Goal: Information Seeking & Learning: Learn about a topic

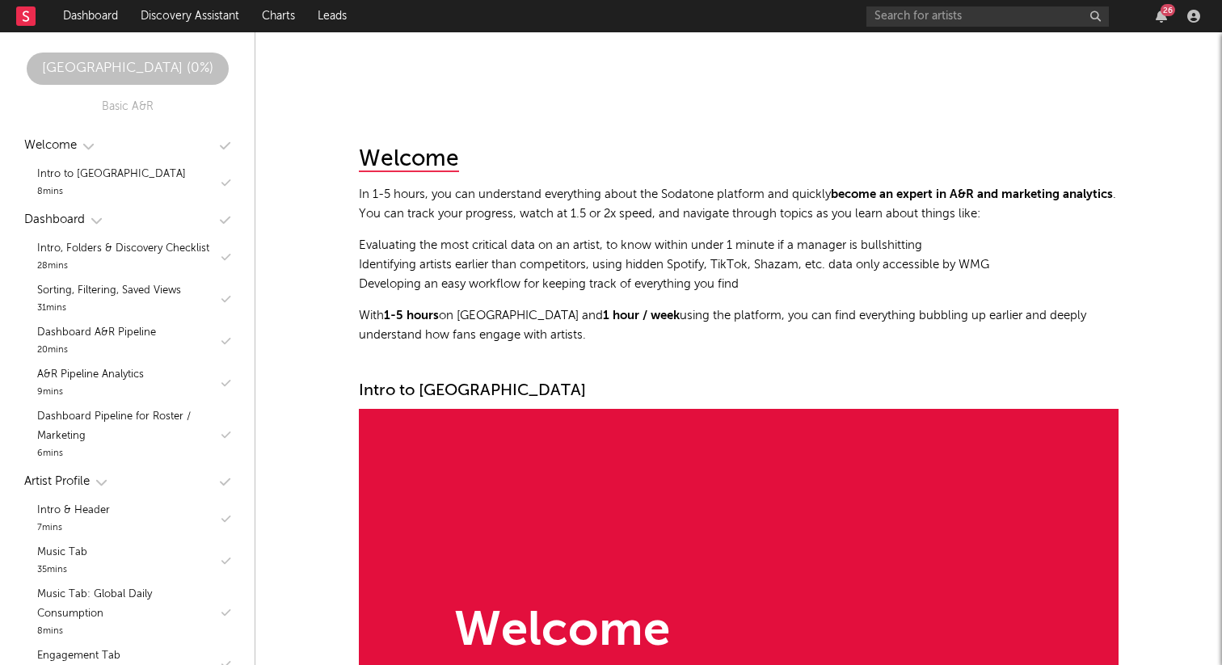
click at [107, 17] on link "Dashboard" at bounding box center [91, 16] width 78 height 32
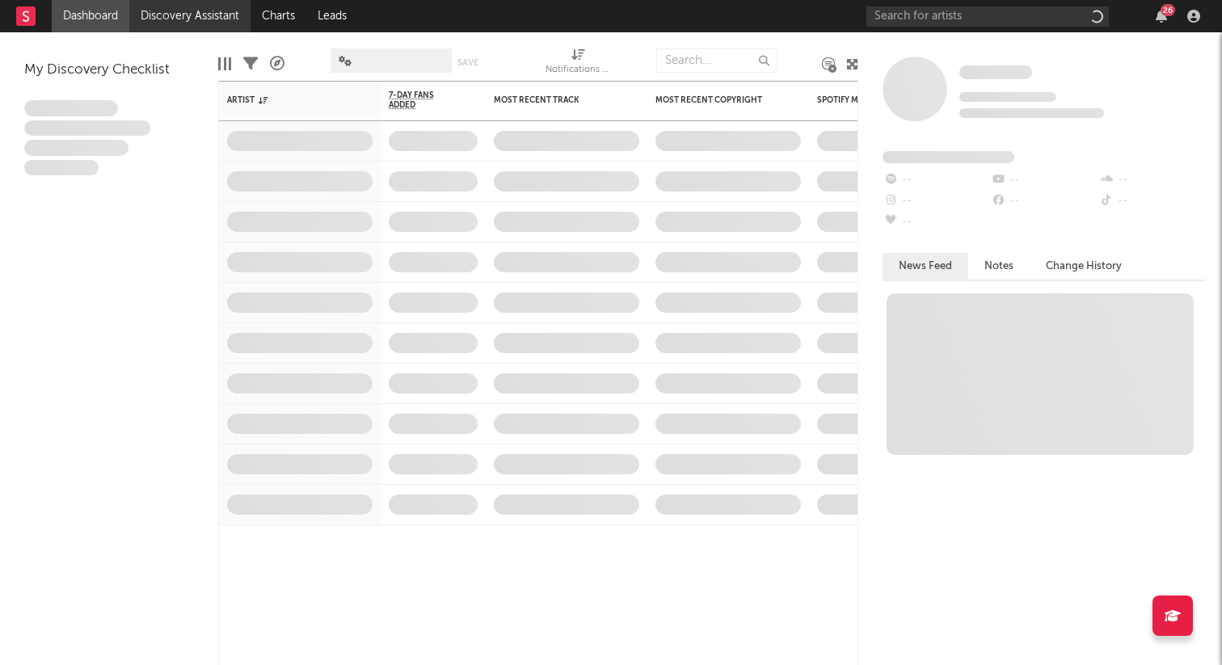
click at [152, 12] on link "Discovery Assistant" at bounding box center [189, 16] width 121 height 32
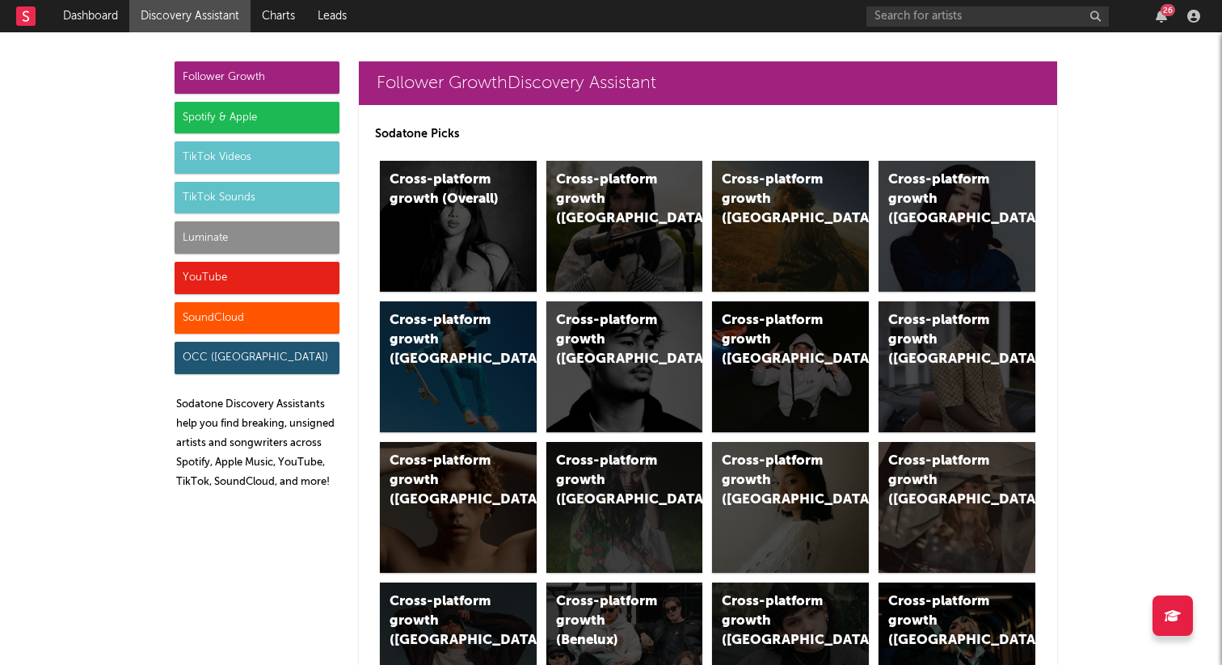
click at [235, 196] on div "TikTok Sounds" at bounding box center [257, 198] width 165 height 32
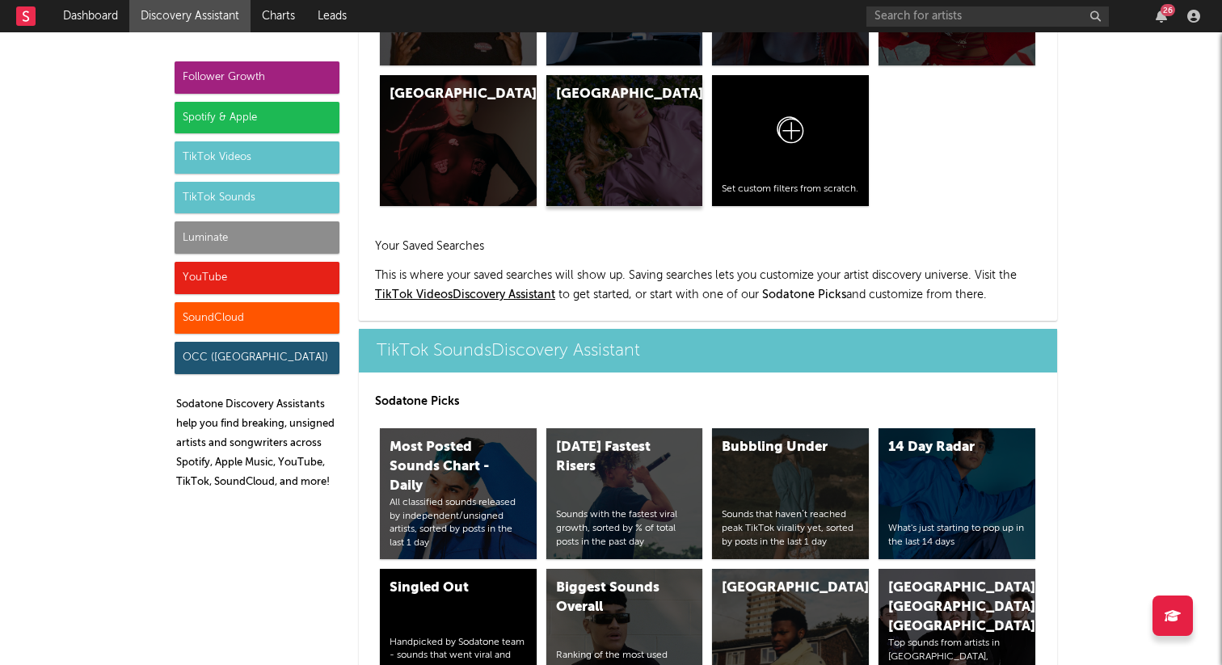
scroll to position [5400, 0]
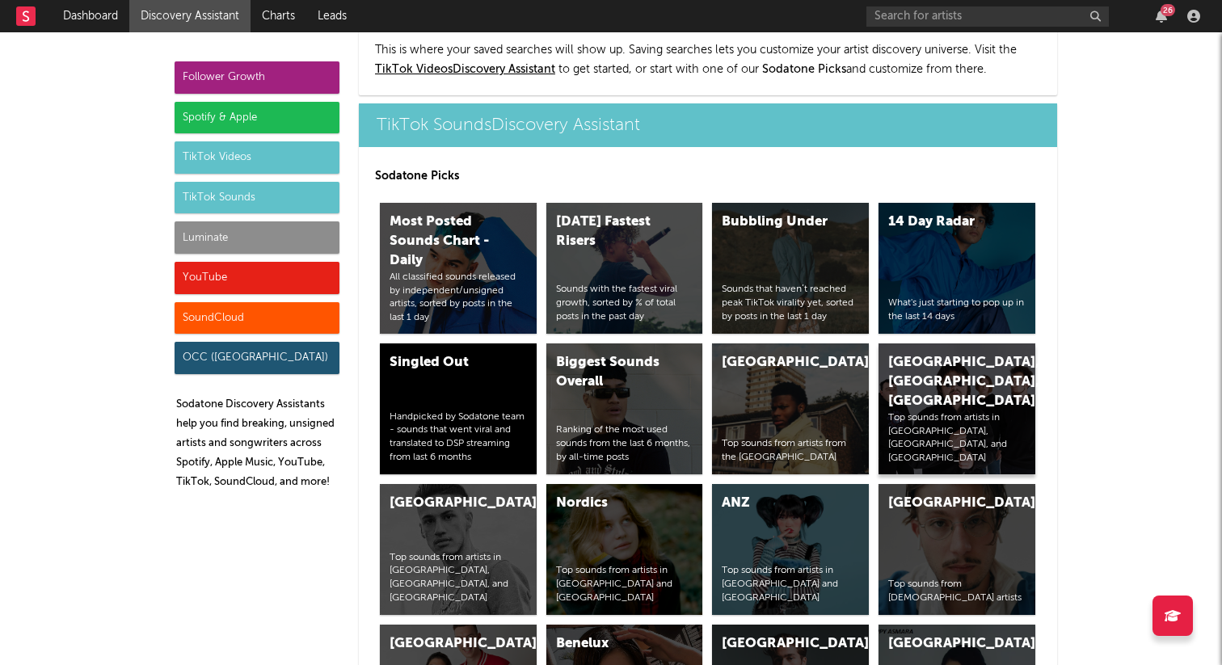
click at [917, 353] on div "[GEOGRAPHIC_DATA], [GEOGRAPHIC_DATA], [GEOGRAPHIC_DATA]" at bounding box center [943, 382] width 110 height 58
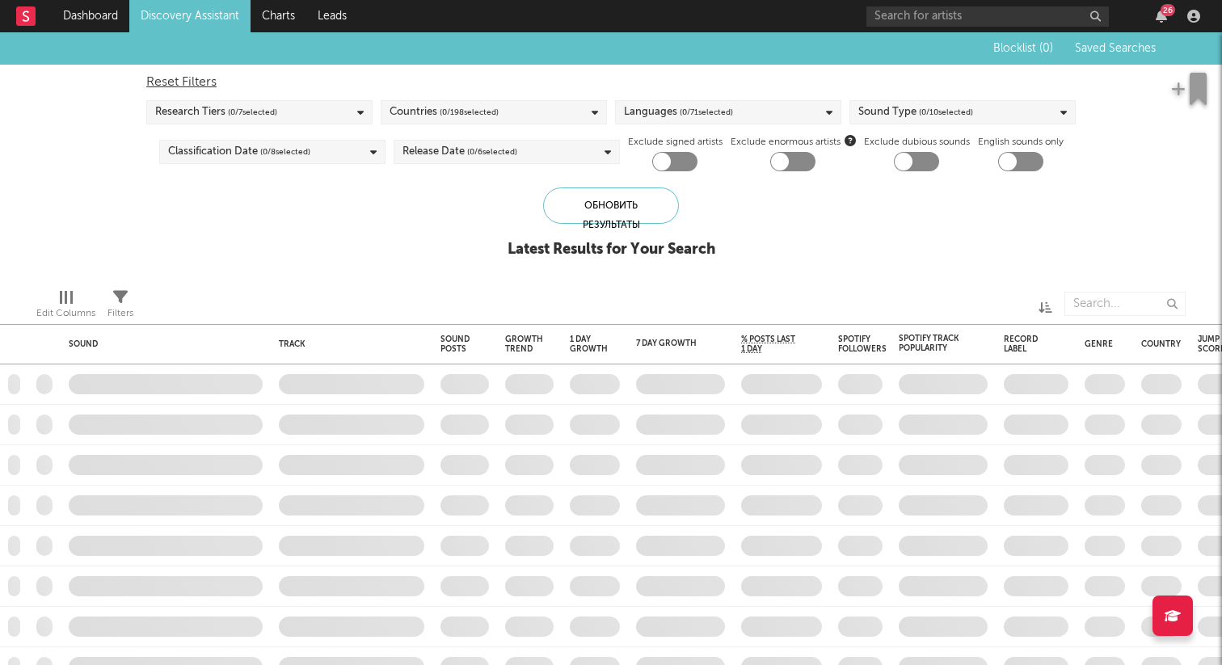
checkbox input "true"
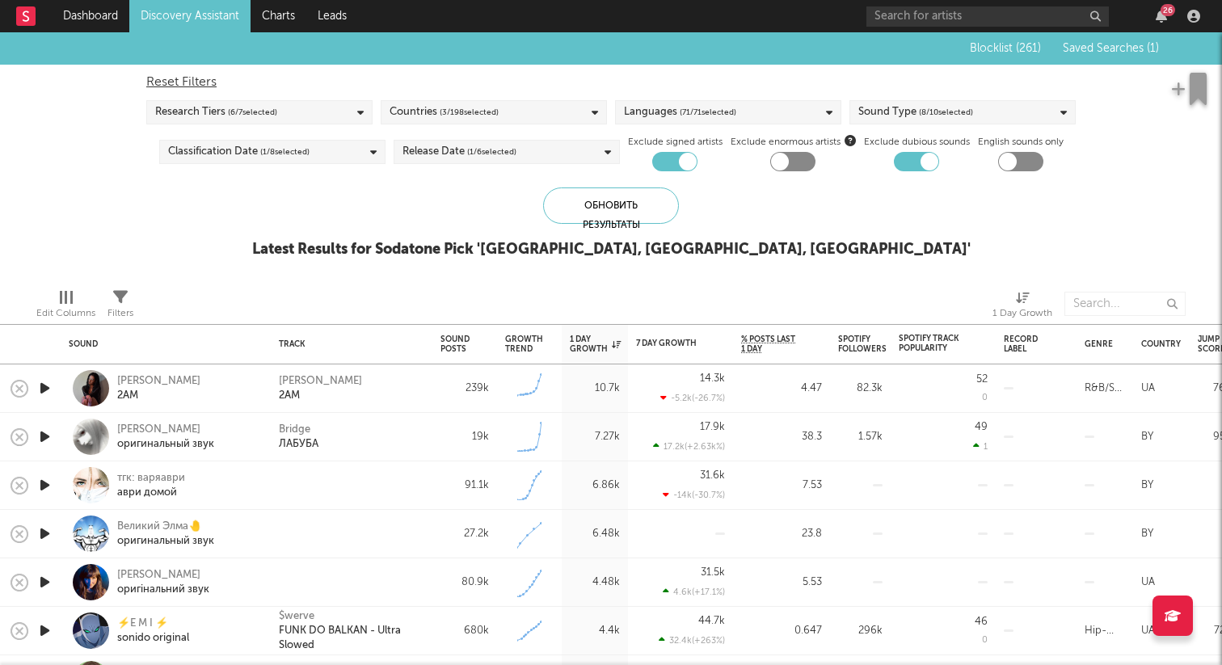
click at [1106, 52] on span "Saved Searches ( 1 )" at bounding box center [1111, 48] width 96 height 11
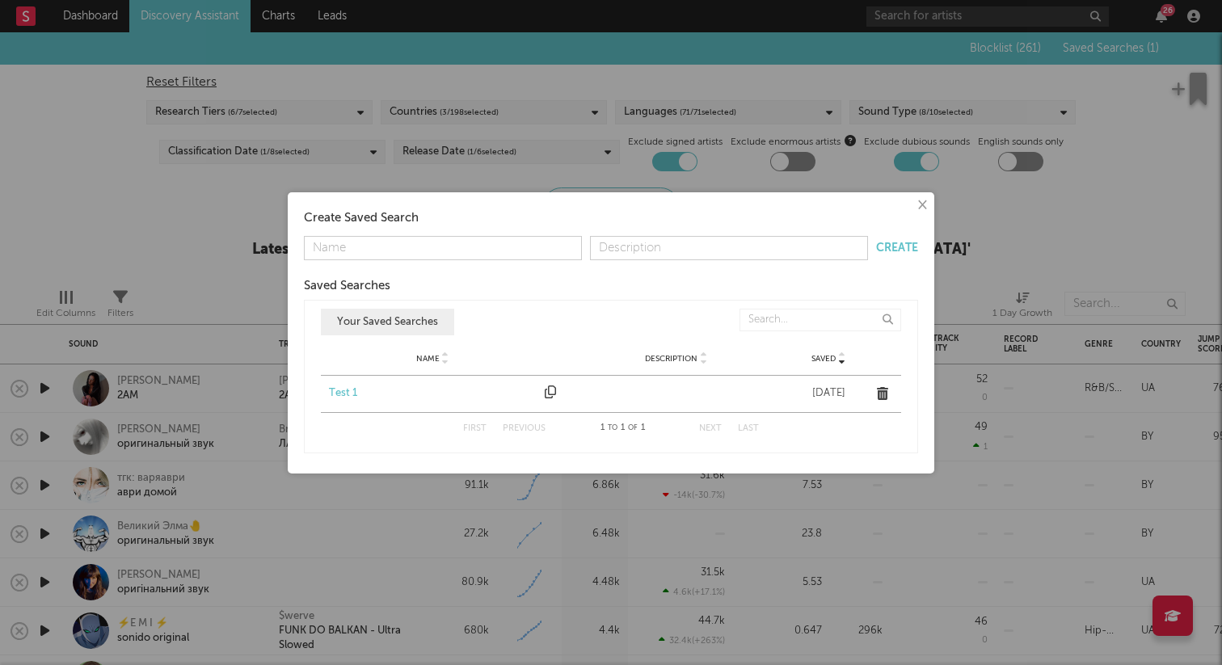
click at [343, 386] on div "Test 1" at bounding box center [433, 394] width 208 height 16
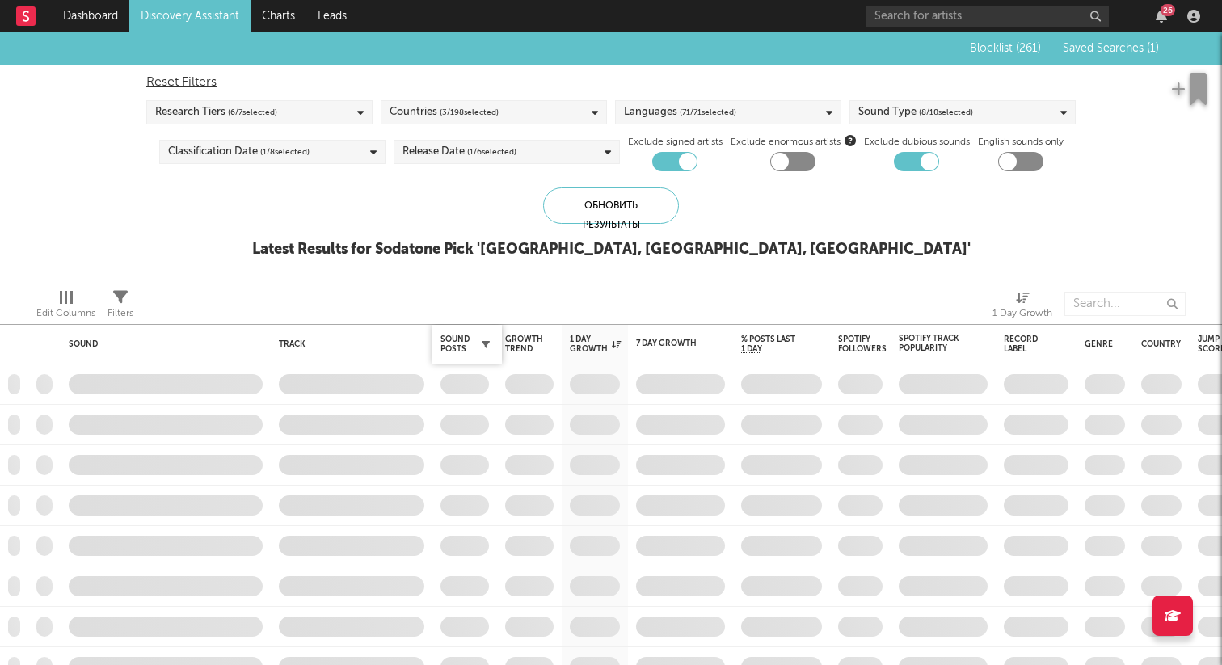
checkbox input "false"
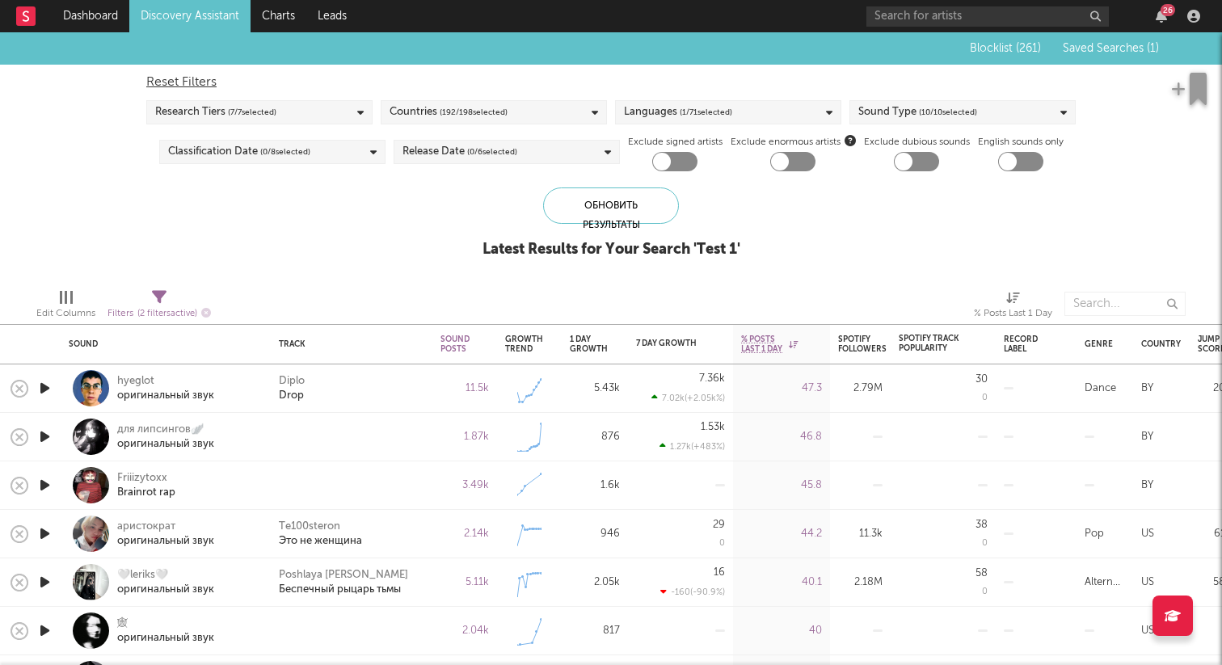
click at [48, 389] on icon "button" at bounding box center [44, 388] width 17 height 20
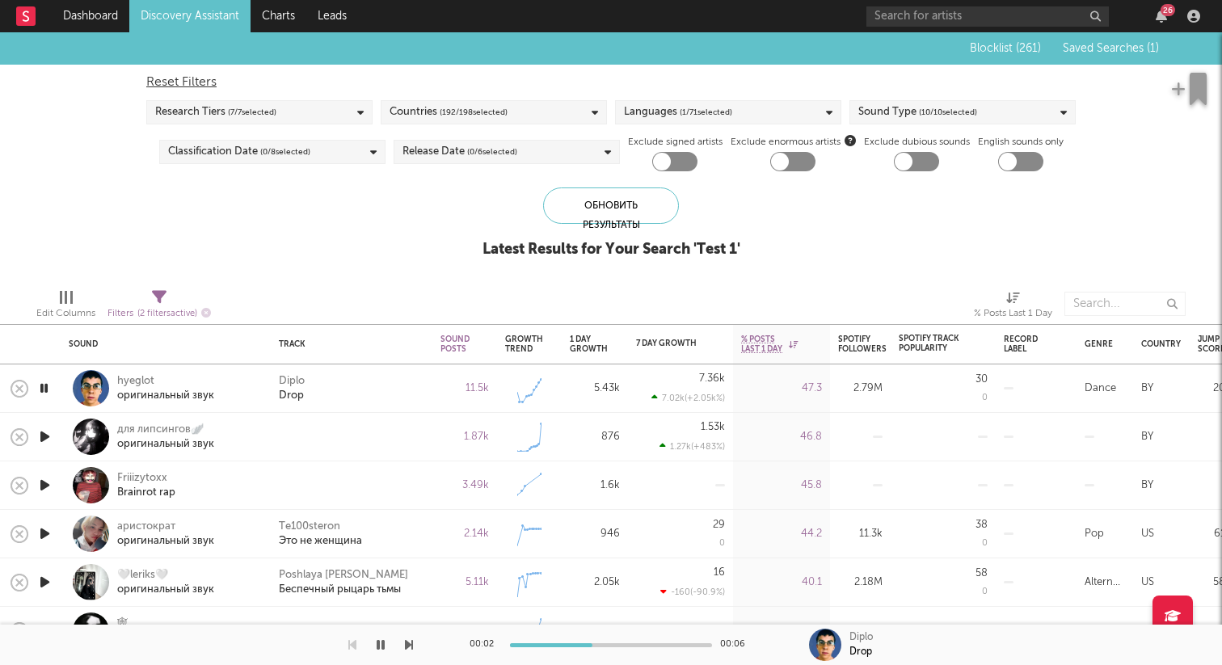
click at [46, 437] on icon "button" at bounding box center [44, 437] width 17 height 20
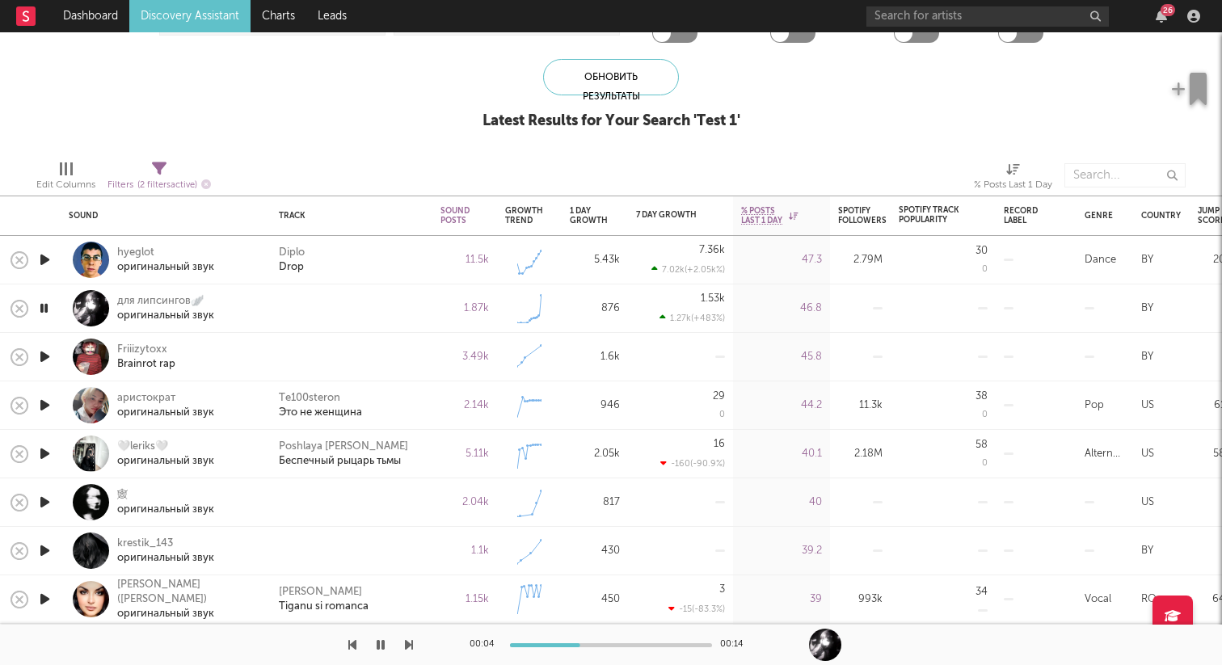
click at [52, 307] on div at bounding box center [44, 308] width 16 height 20
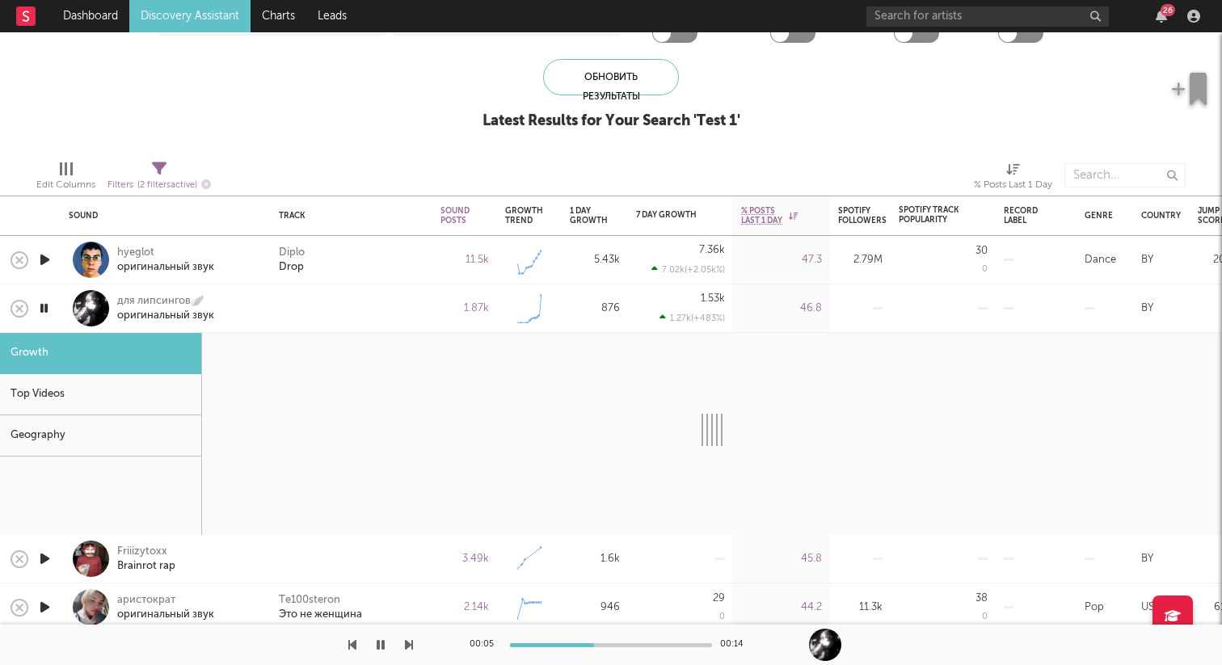
click at [87, 304] on div at bounding box center [91, 308] width 36 height 36
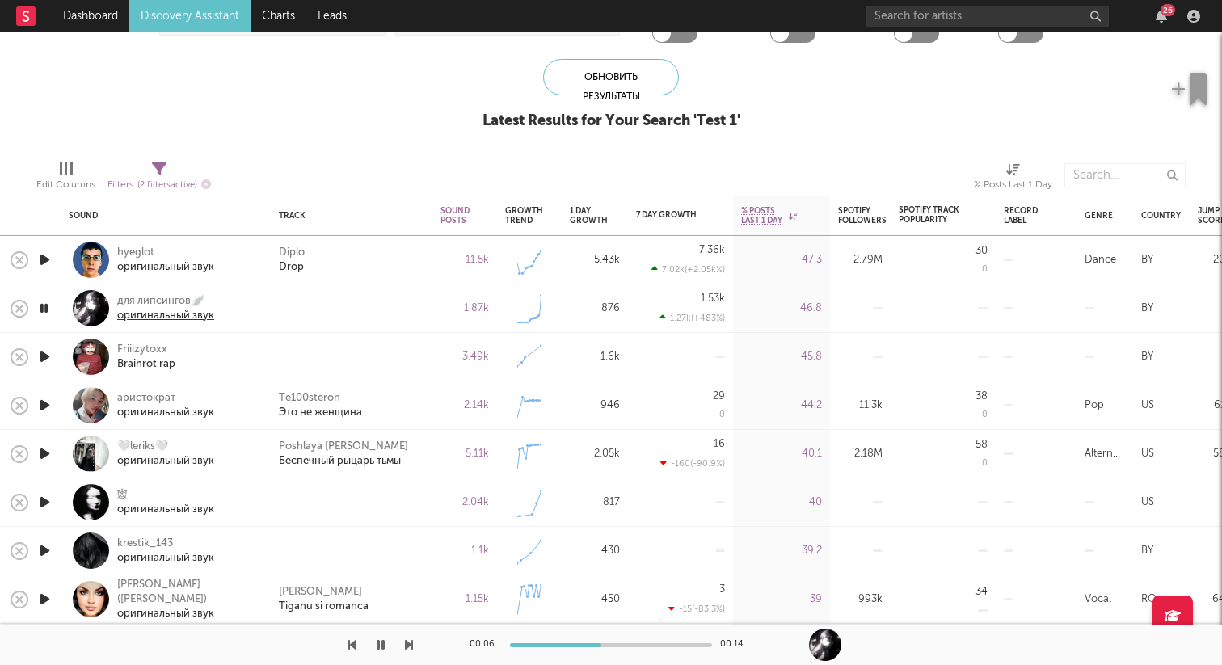
click at [158, 304] on div "для липсингов🪽" at bounding box center [165, 301] width 97 height 15
click at [49, 309] on icon "button" at bounding box center [43, 308] width 15 height 20
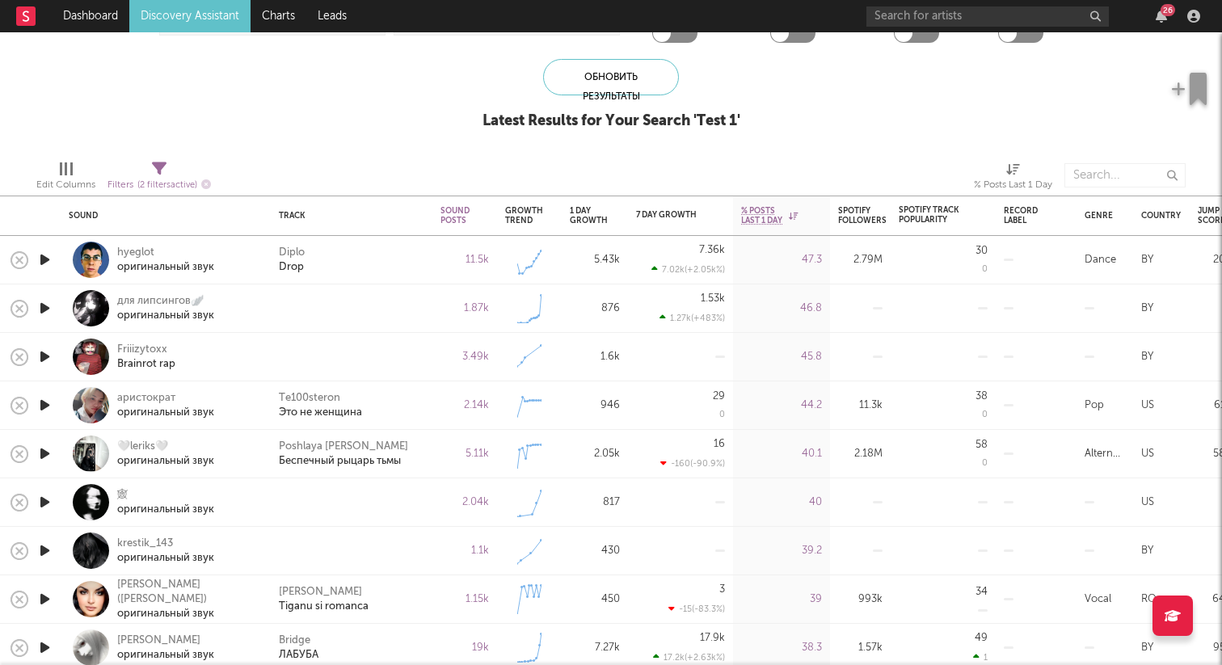
click at [49, 309] on icon "button" at bounding box center [44, 308] width 17 height 20
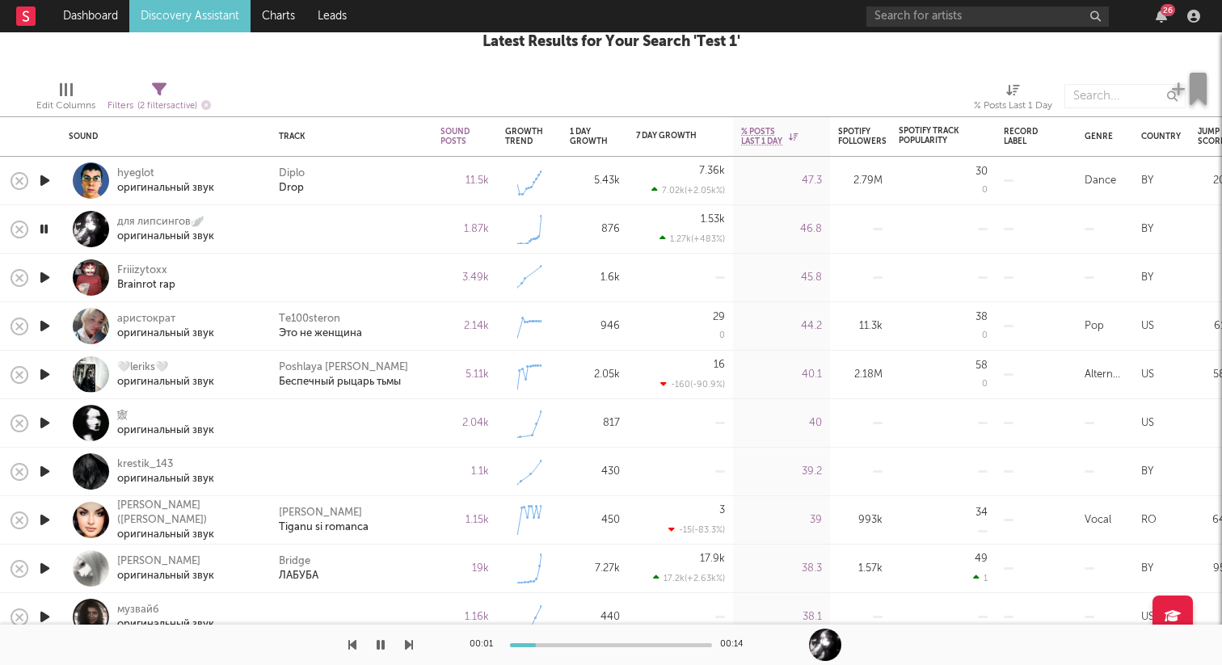
click at [45, 276] on icon "button" at bounding box center [44, 278] width 17 height 20
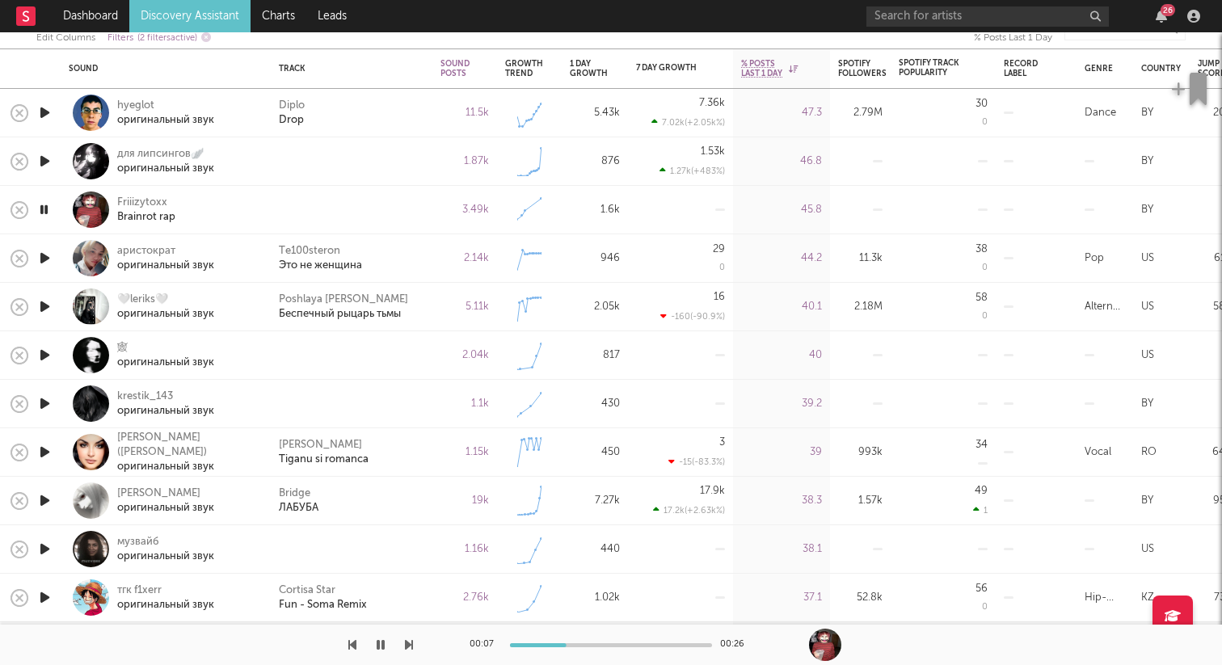
click at [41, 358] on icon "button" at bounding box center [44, 355] width 17 height 20
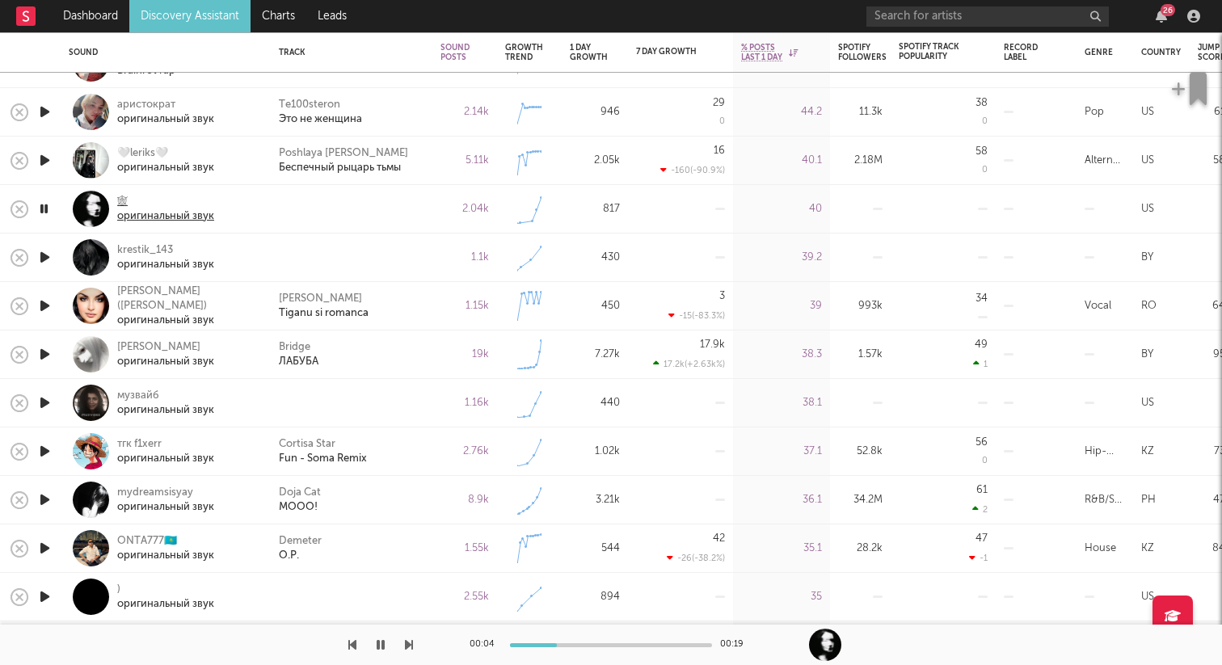
click at [154, 221] on div "оригинальный звук" at bounding box center [165, 216] width 97 height 15
click at [46, 208] on icon "button" at bounding box center [43, 209] width 15 height 20
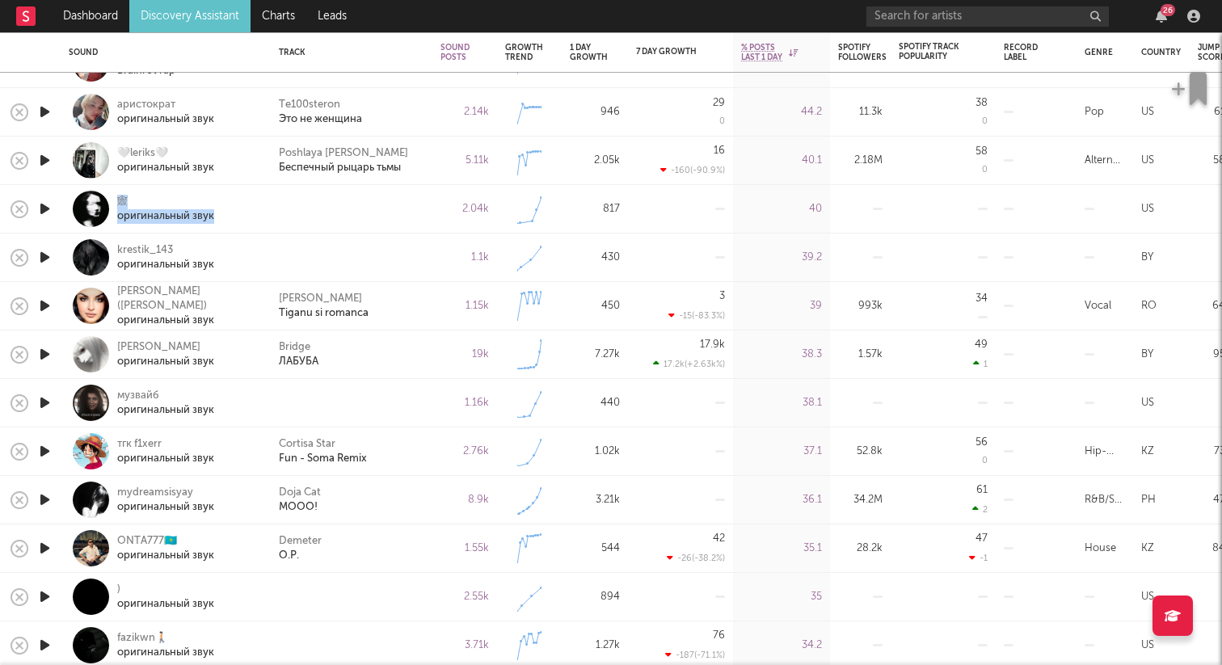
click at [45, 259] on icon "button" at bounding box center [44, 257] width 17 height 20
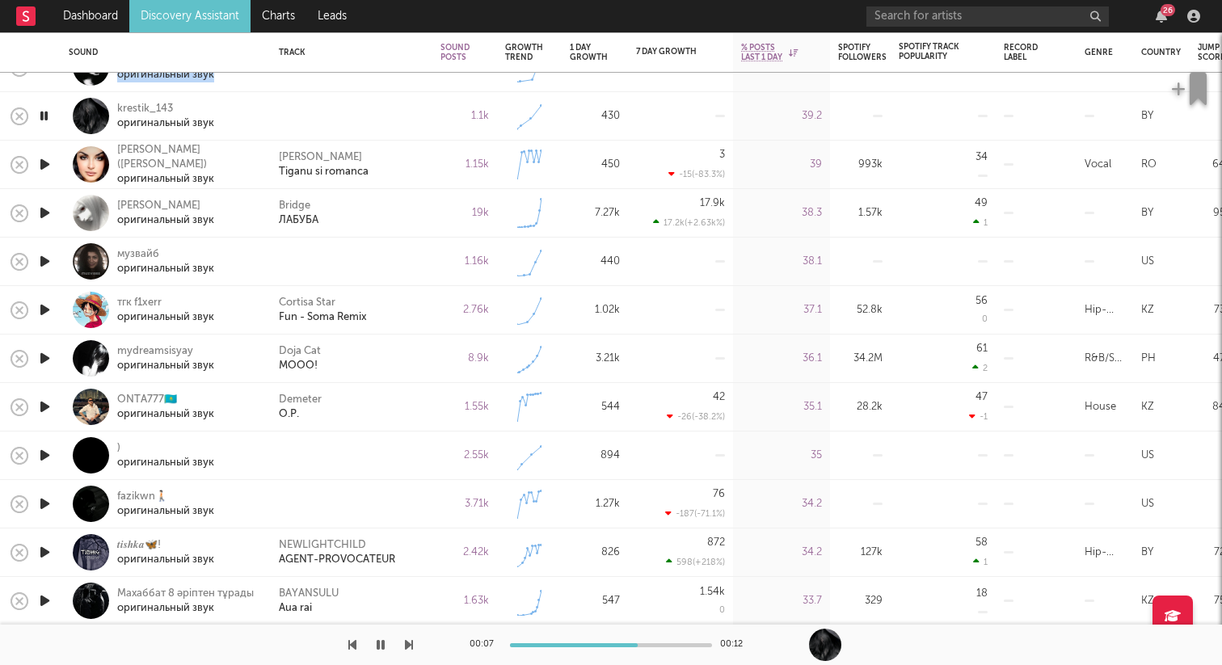
click at [44, 261] on icon "button" at bounding box center [44, 261] width 17 height 20
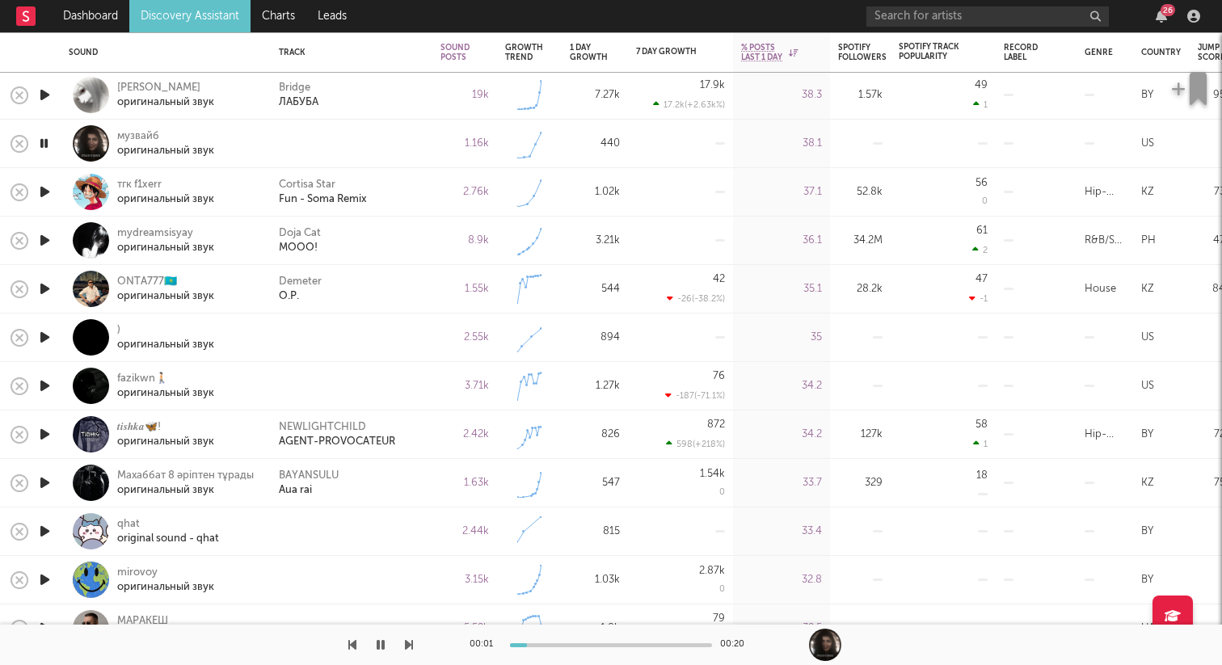
click at [44, 335] on icon "button" at bounding box center [44, 337] width 17 height 20
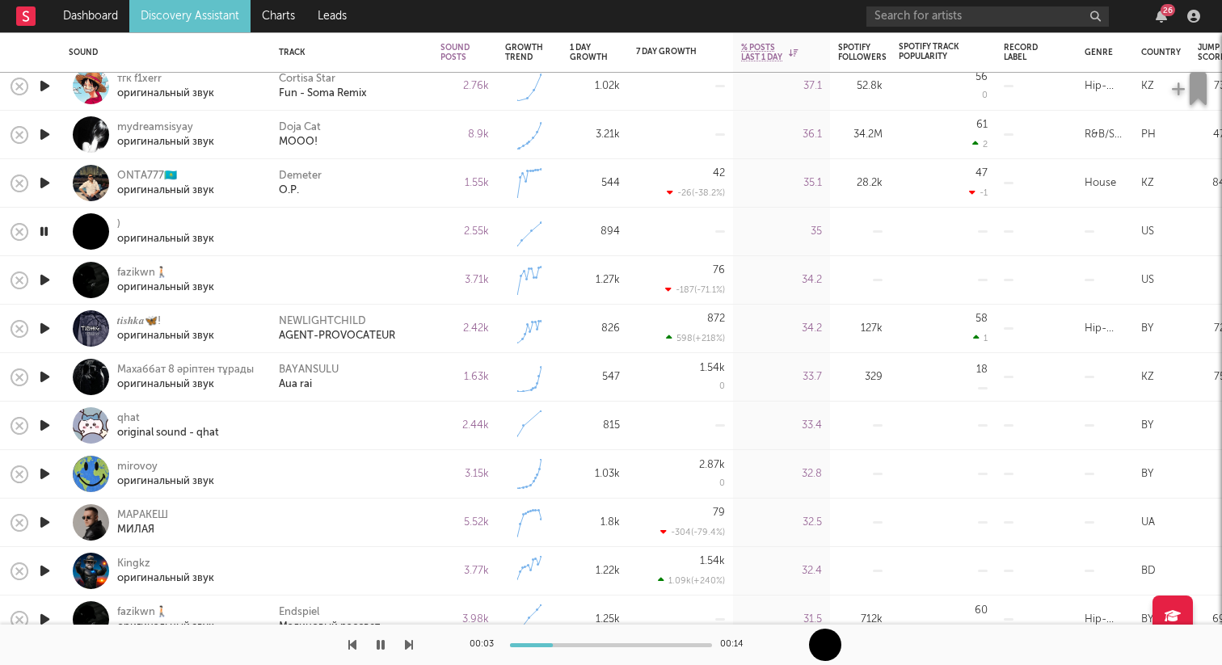
click at [52, 277] on icon "button" at bounding box center [44, 280] width 17 height 20
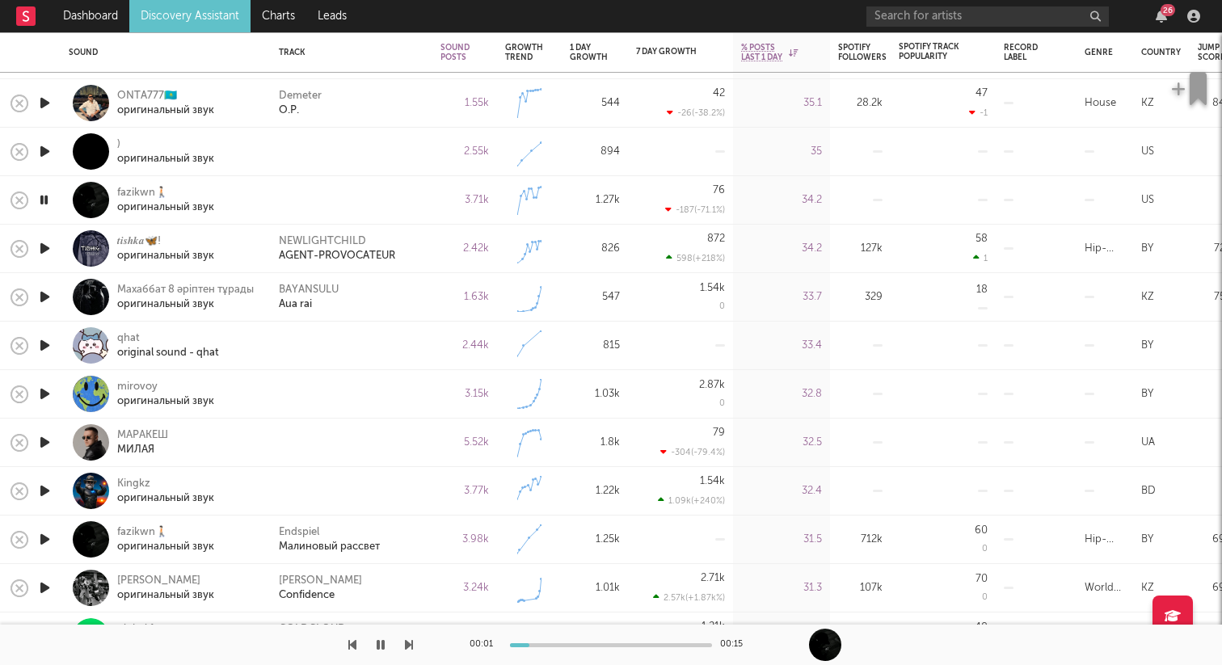
click at [47, 348] on icon "button" at bounding box center [44, 345] width 17 height 20
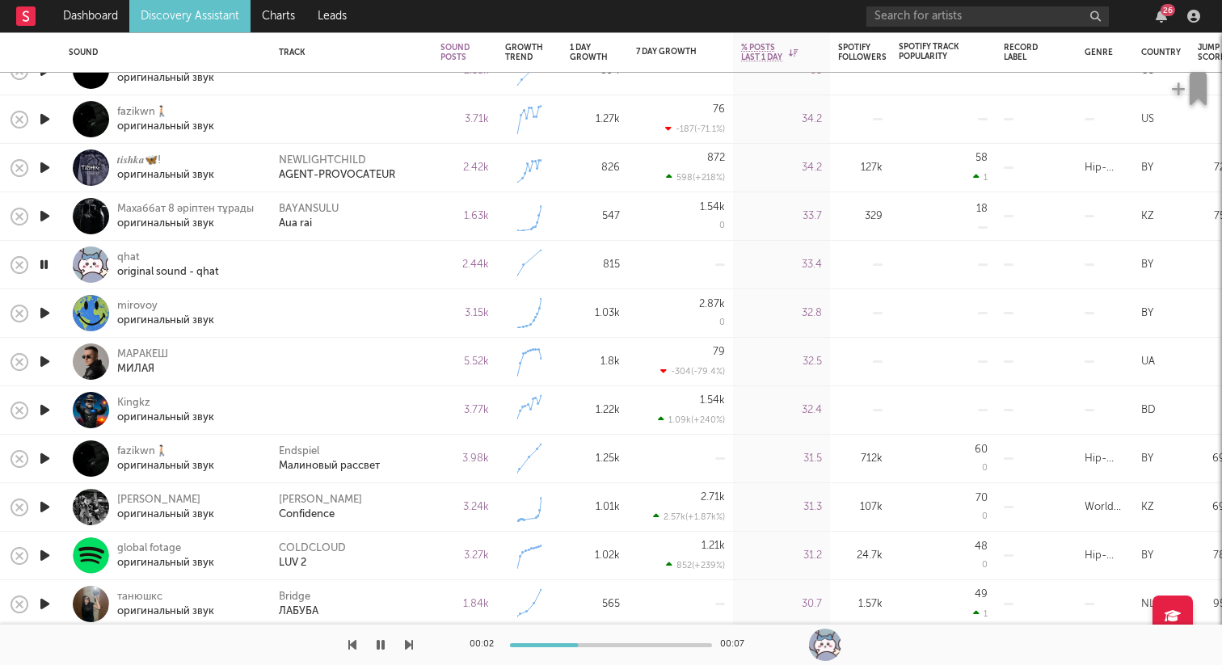
click at [42, 314] on icon "button" at bounding box center [44, 313] width 17 height 20
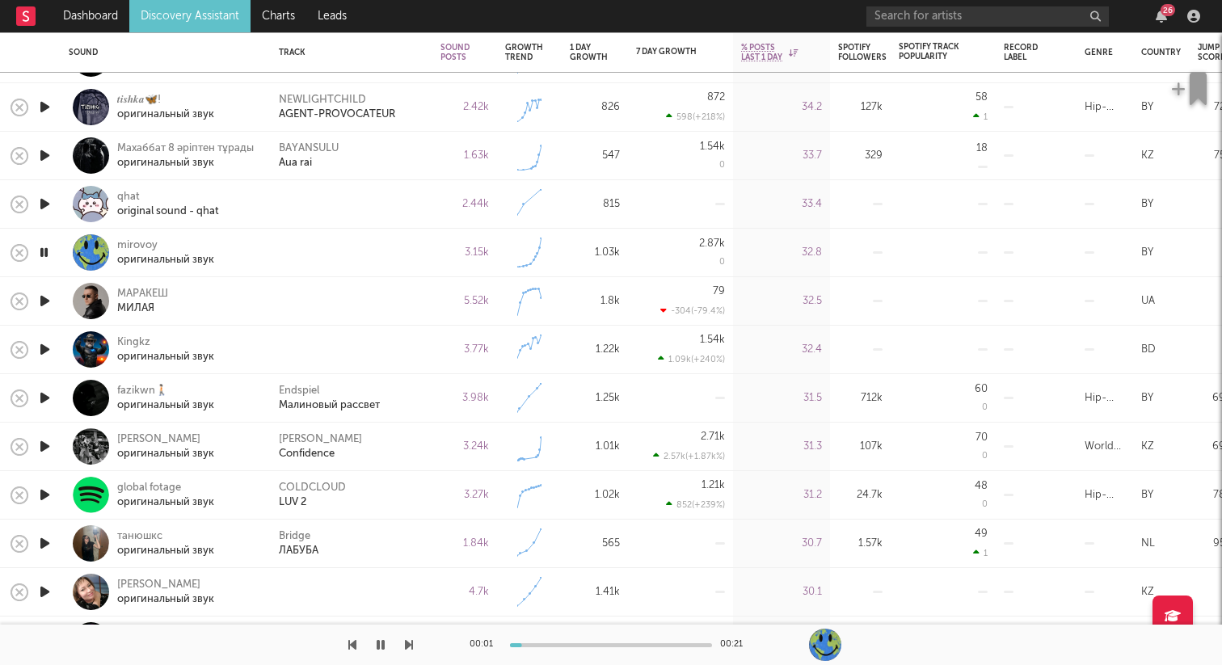
click at [47, 353] on icon "button" at bounding box center [44, 349] width 17 height 20
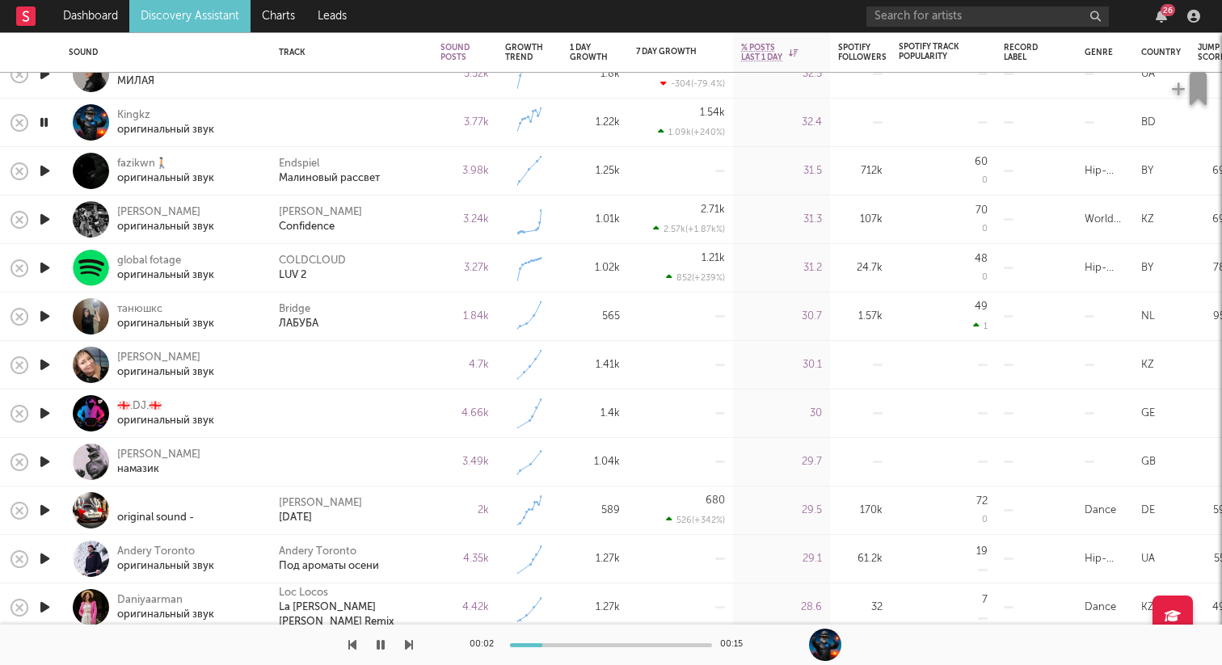
click at [51, 368] on icon "button" at bounding box center [44, 365] width 17 height 20
click at [48, 412] on icon "button" at bounding box center [44, 413] width 17 height 20
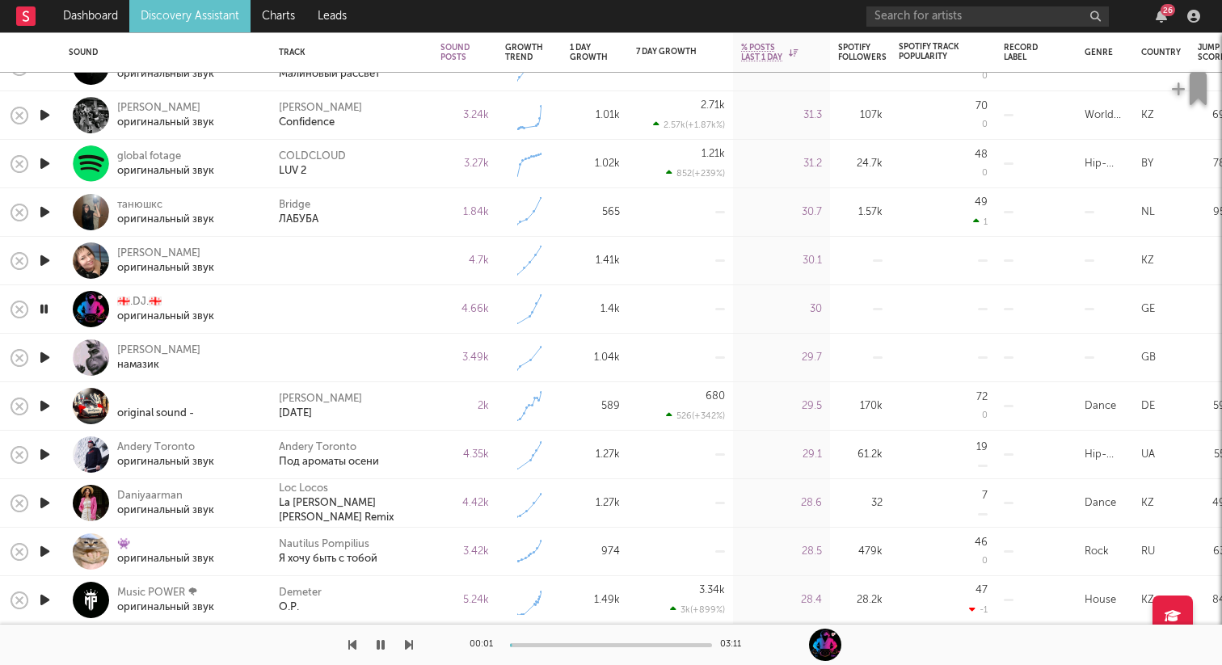
click at [49, 356] on icon "button" at bounding box center [44, 358] width 17 height 20
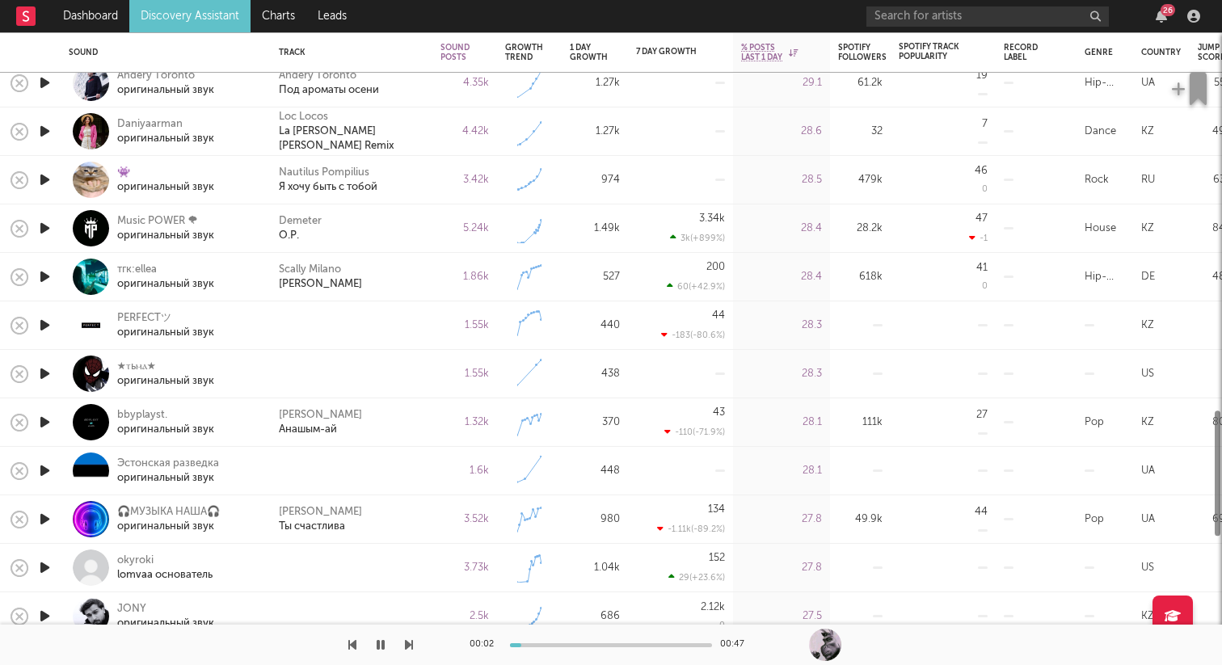
click at [48, 327] on icon "button" at bounding box center [44, 325] width 17 height 20
click at [41, 377] on icon "button" at bounding box center [44, 374] width 17 height 20
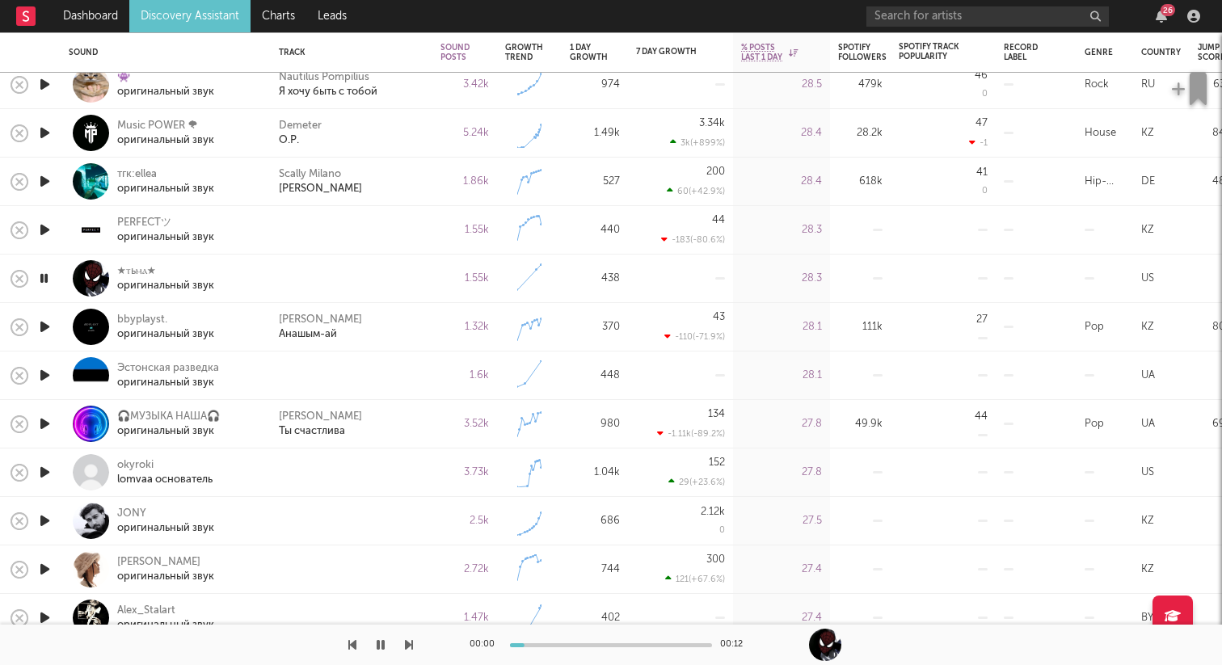
click at [45, 371] on icon "button" at bounding box center [44, 375] width 17 height 20
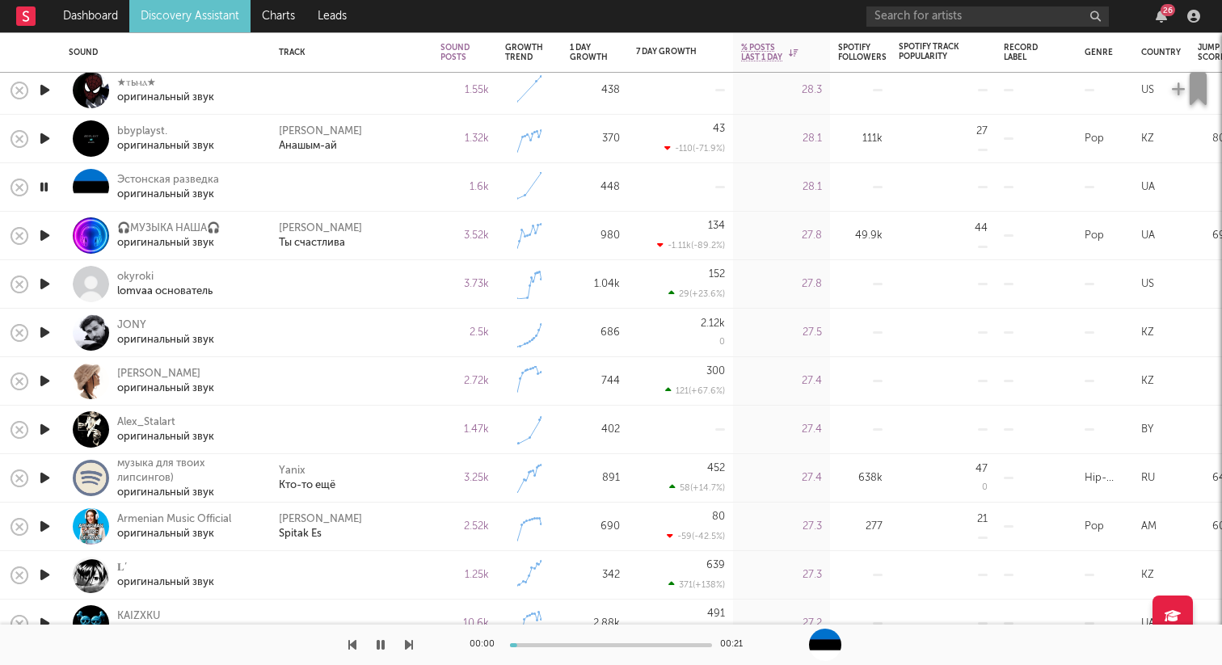
click at [47, 276] on icon "button" at bounding box center [44, 284] width 17 height 20
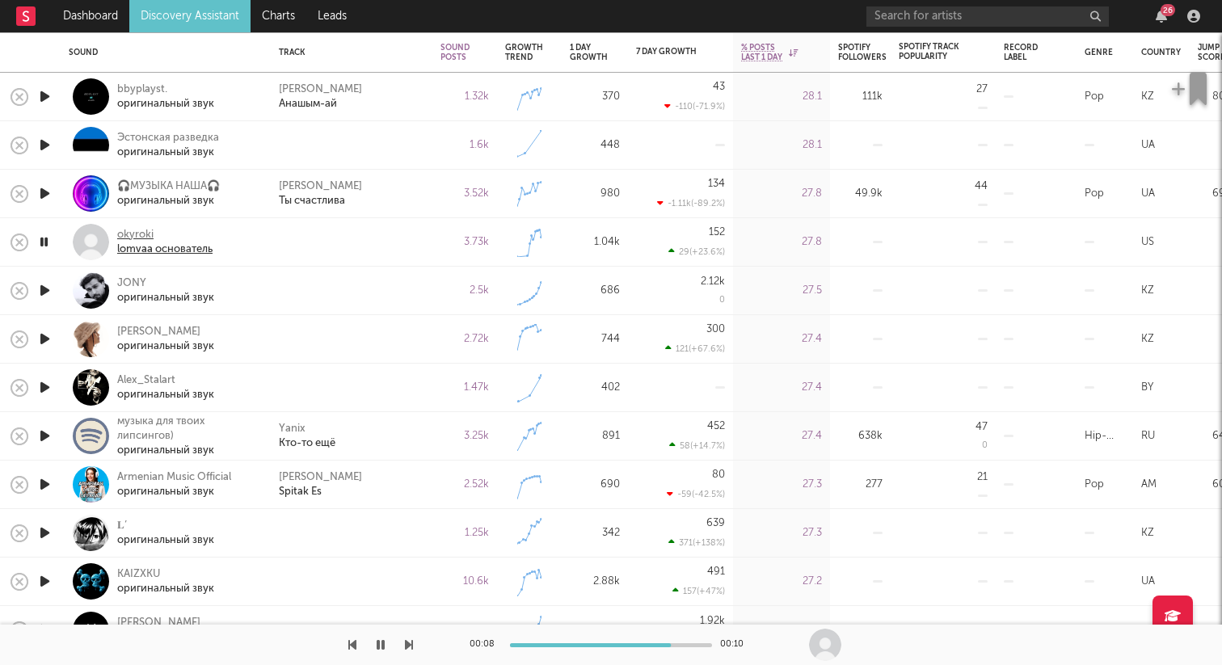
click at [134, 240] on div "okyroki" at bounding box center [164, 235] width 95 height 15
click at [47, 295] on icon "button" at bounding box center [44, 290] width 17 height 20
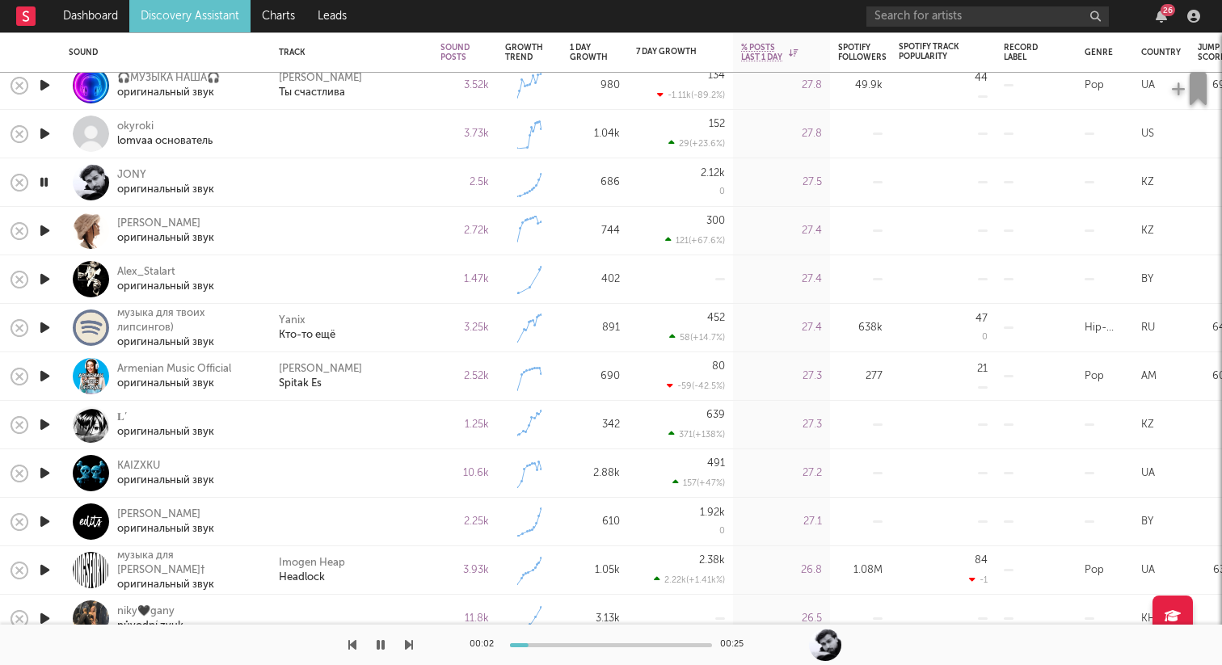
click at [44, 225] on icon "button" at bounding box center [44, 231] width 17 height 20
click at [42, 280] on icon "button" at bounding box center [44, 279] width 17 height 20
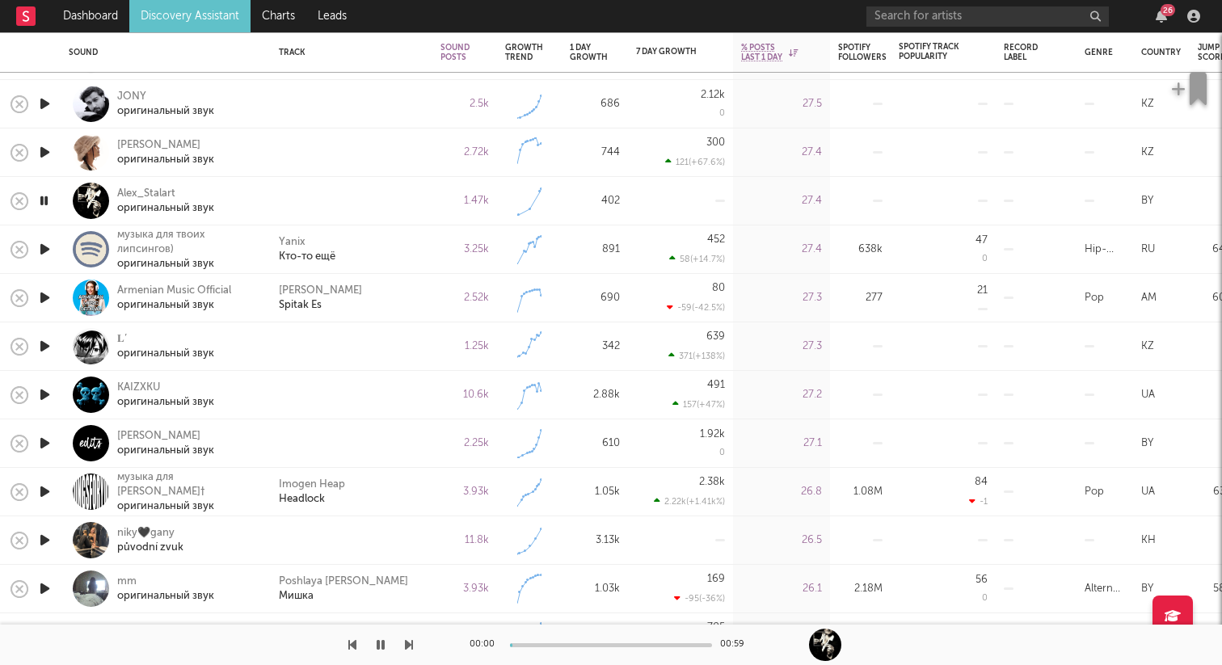
click at [48, 350] on icon "button" at bounding box center [44, 346] width 17 height 20
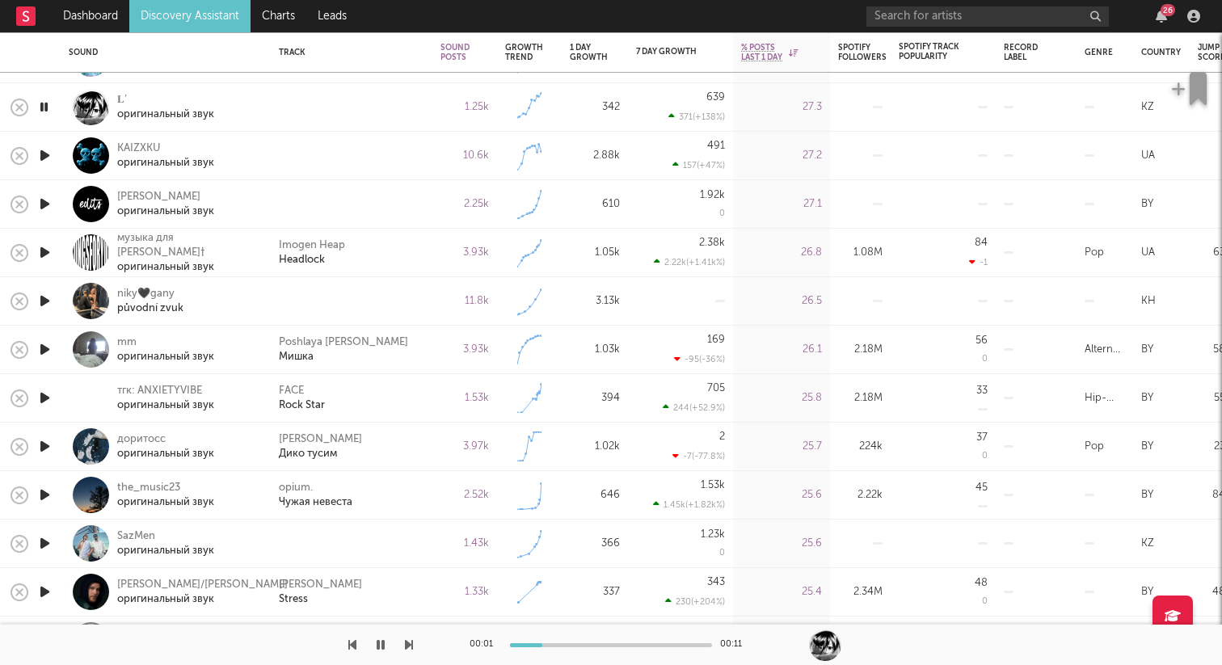
click at [51, 154] on icon "button" at bounding box center [44, 155] width 17 height 20
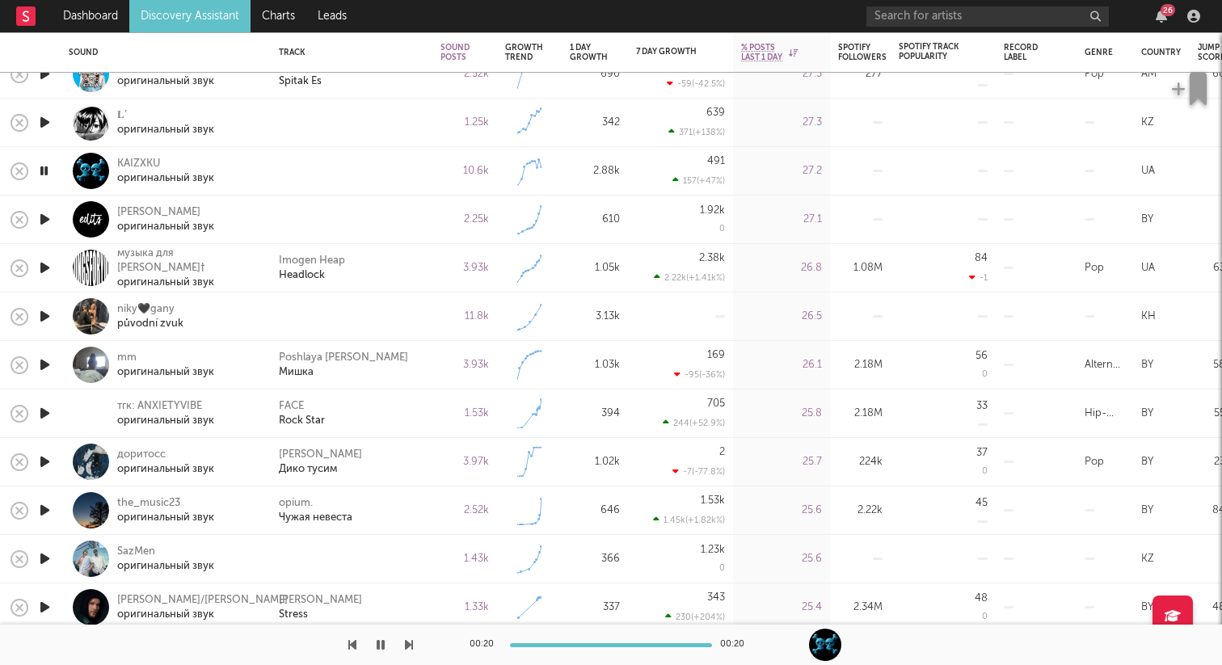
click at [48, 214] on icon "button" at bounding box center [44, 219] width 17 height 20
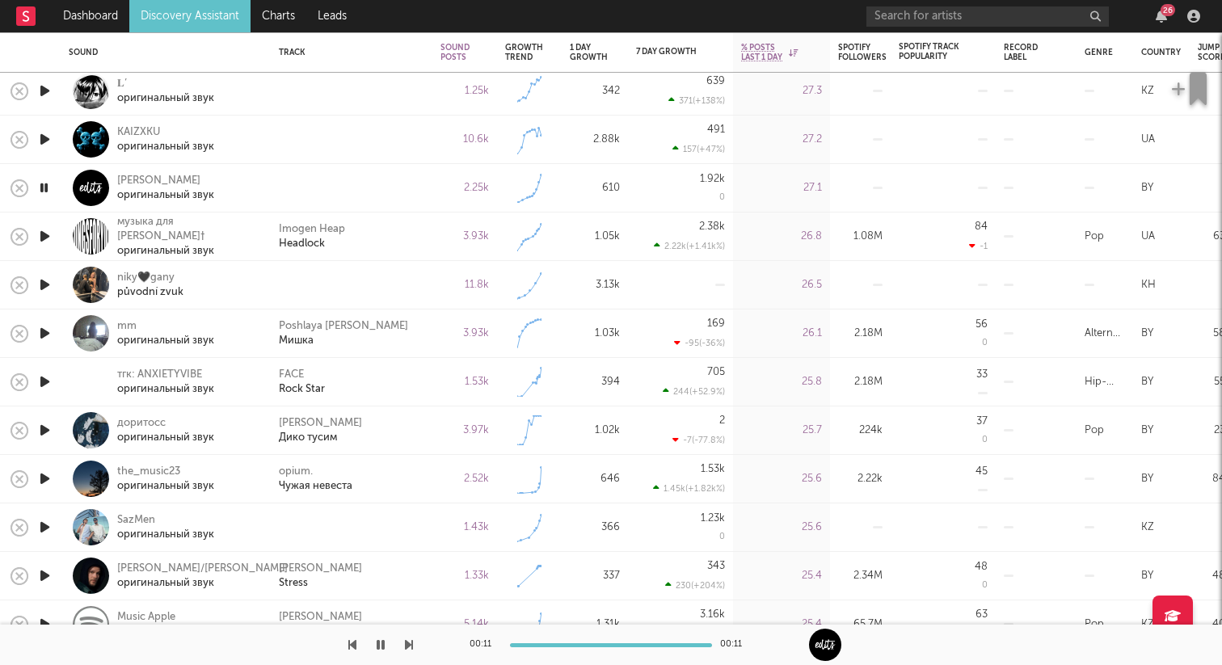
click at [54, 234] on div at bounding box center [44, 237] width 32 height 48
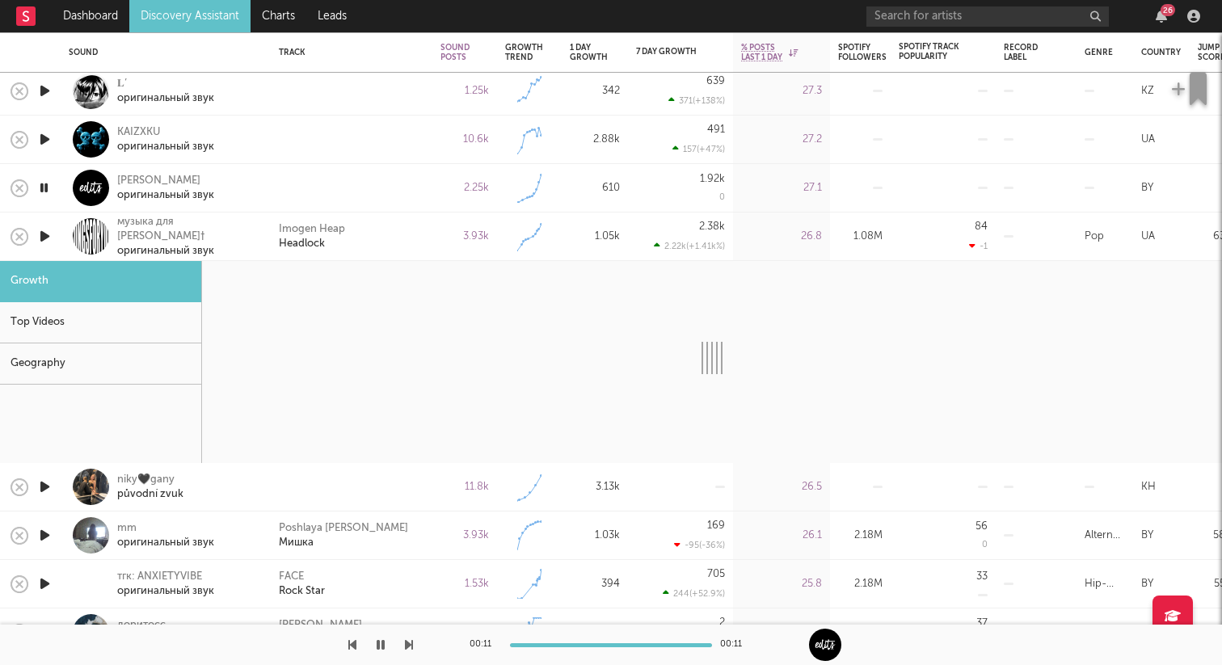
click at [82, 233] on div at bounding box center [91, 236] width 36 height 36
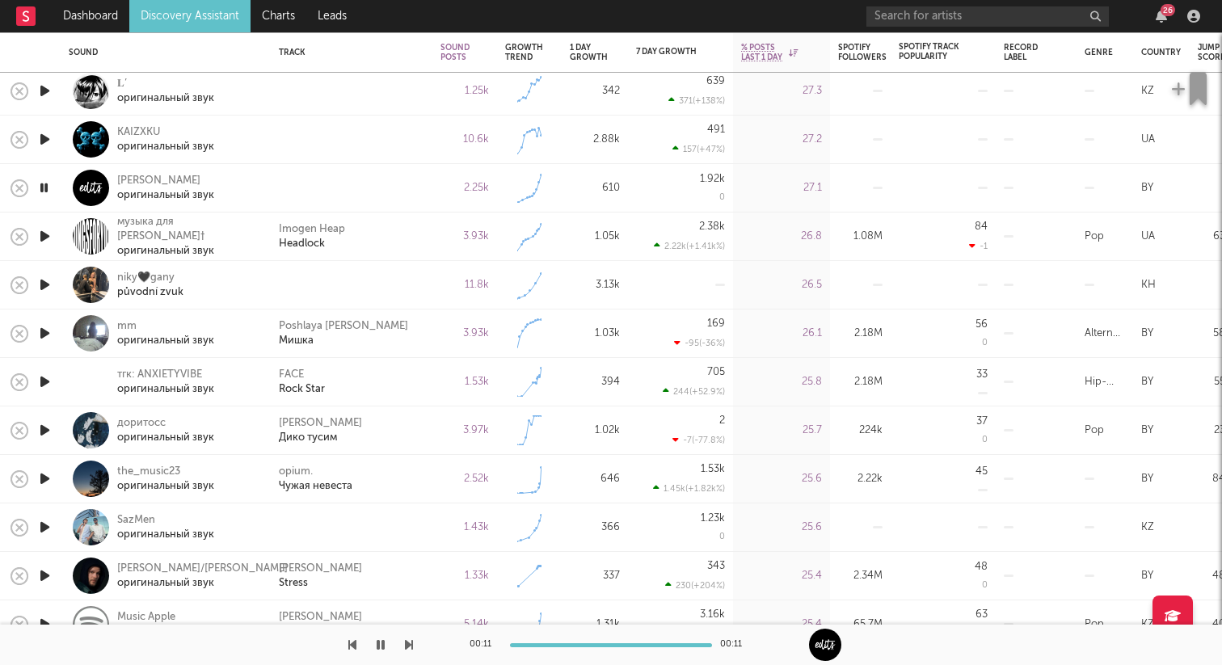
click at [48, 236] on icon "button" at bounding box center [44, 236] width 17 height 20
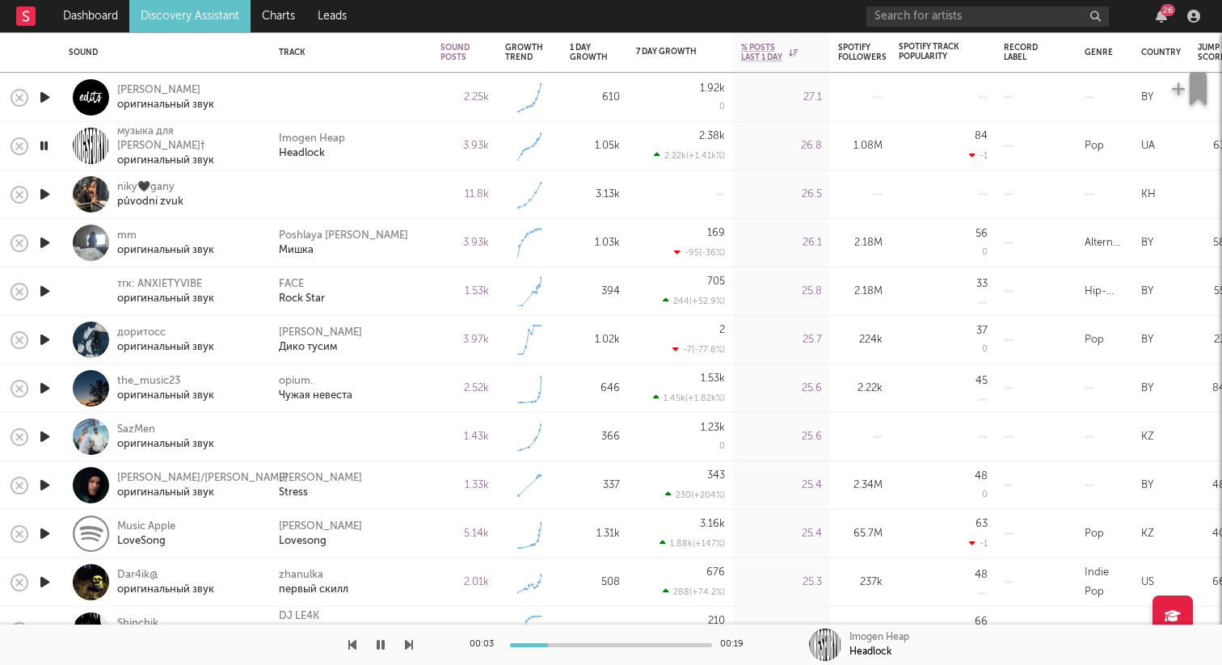
click at [47, 145] on icon "button" at bounding box center [43, 146] width 15 height 20
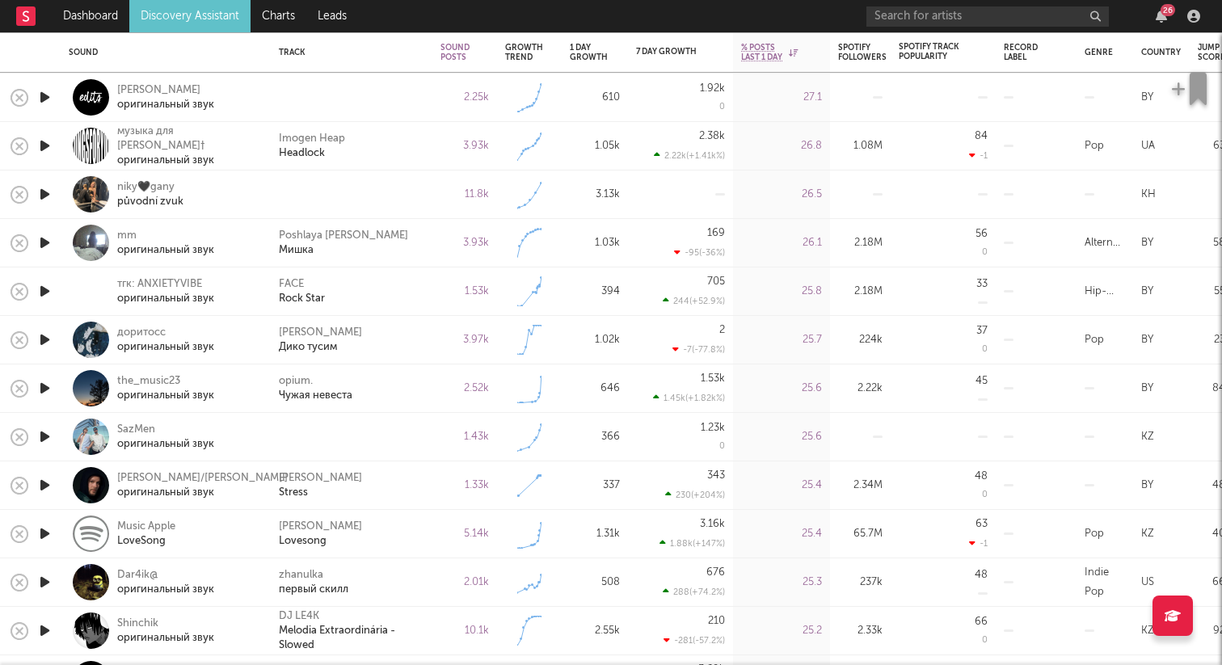
click at [48, 189] on icon "button" at bounding box center [44, 194] width 17 height 20
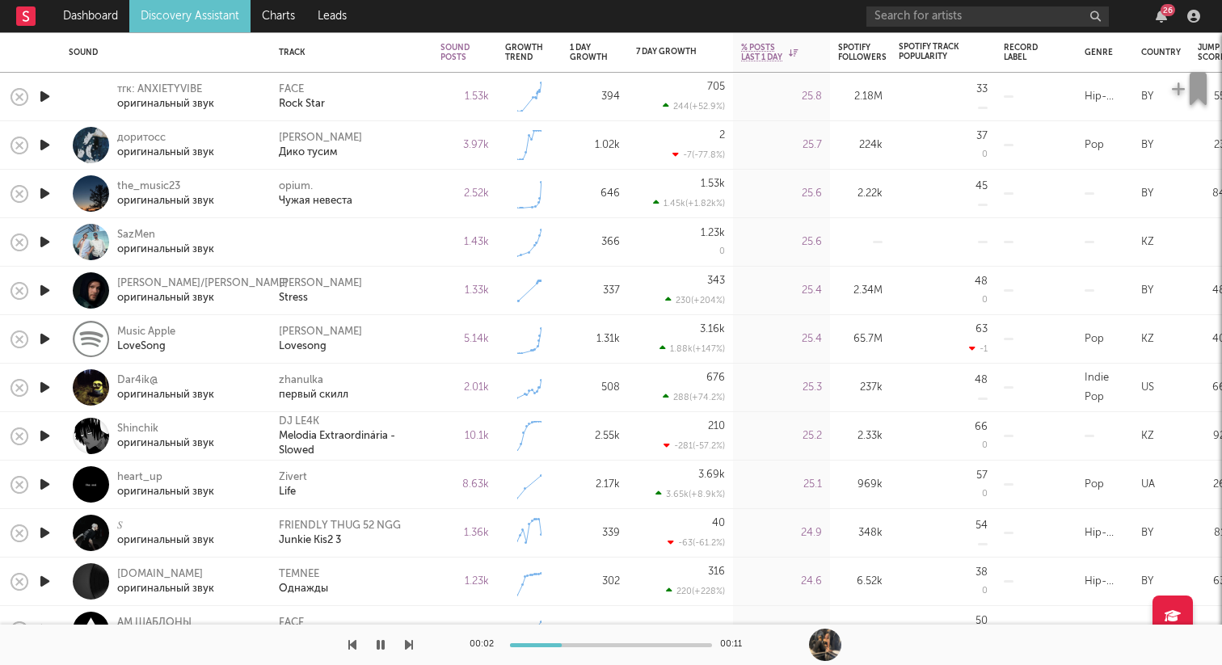
click at [46, 240] on icon "button" at bounding box center [44, 242] width 17 height 20
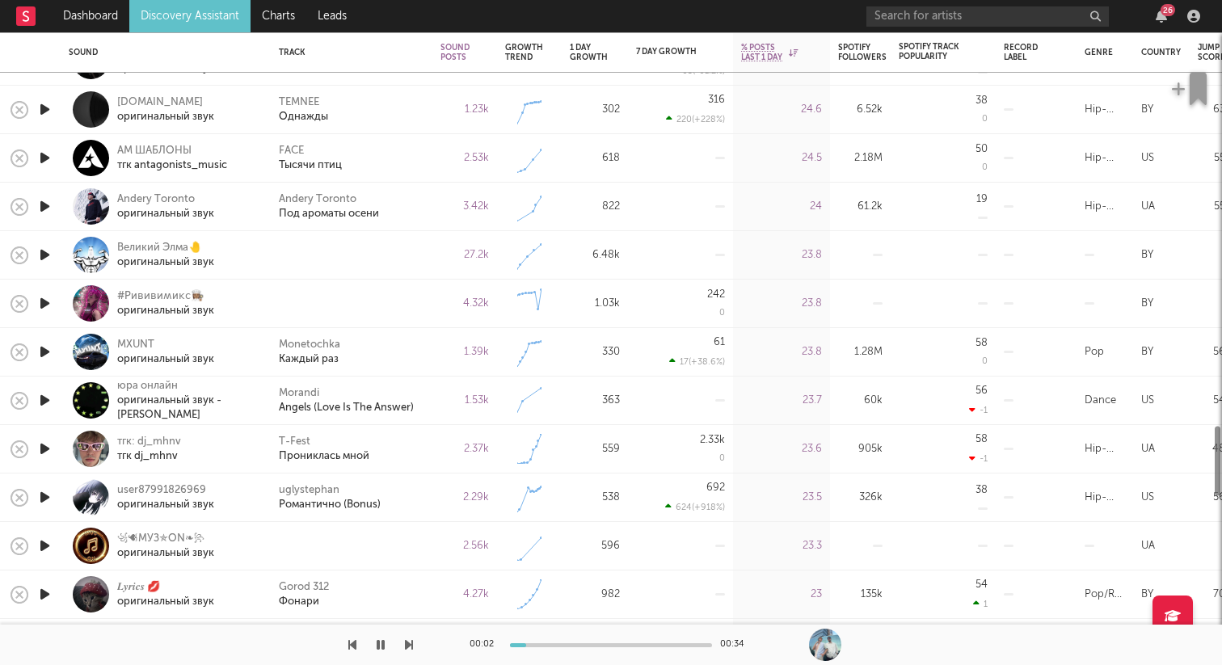
click at [48, 257] on icon "button" at bounding box center [44, 255] width 17 height 20
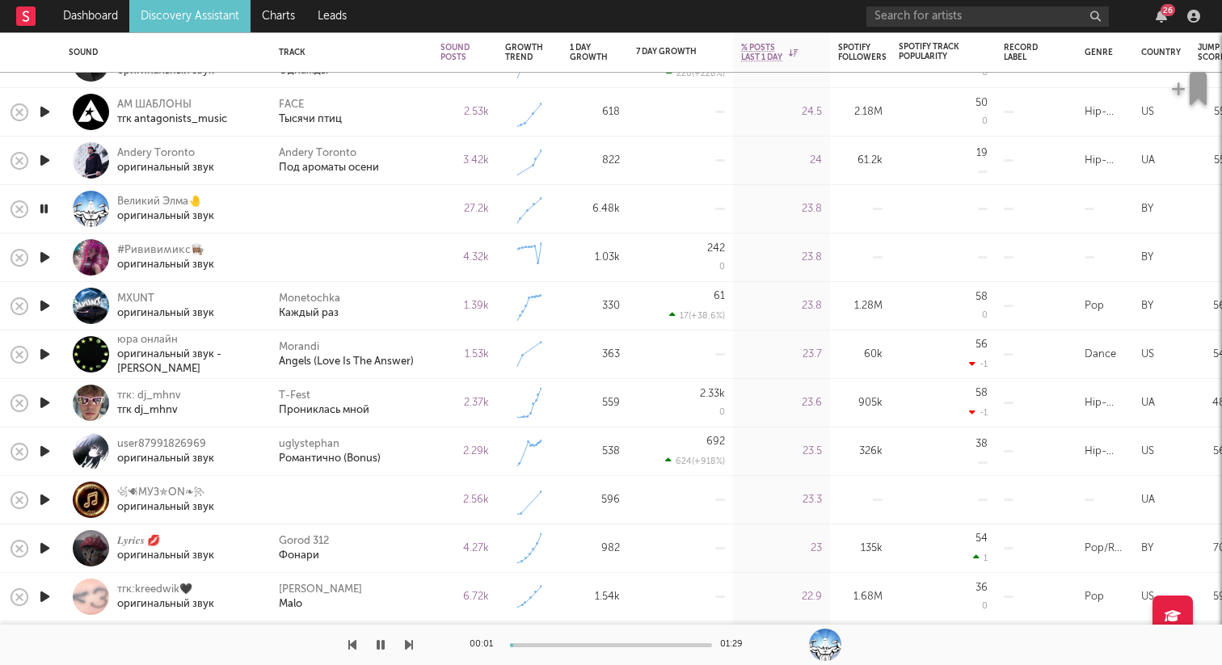
click at [48, 257] on icon "button" at bounding box center [44, 257] width 17 height 20
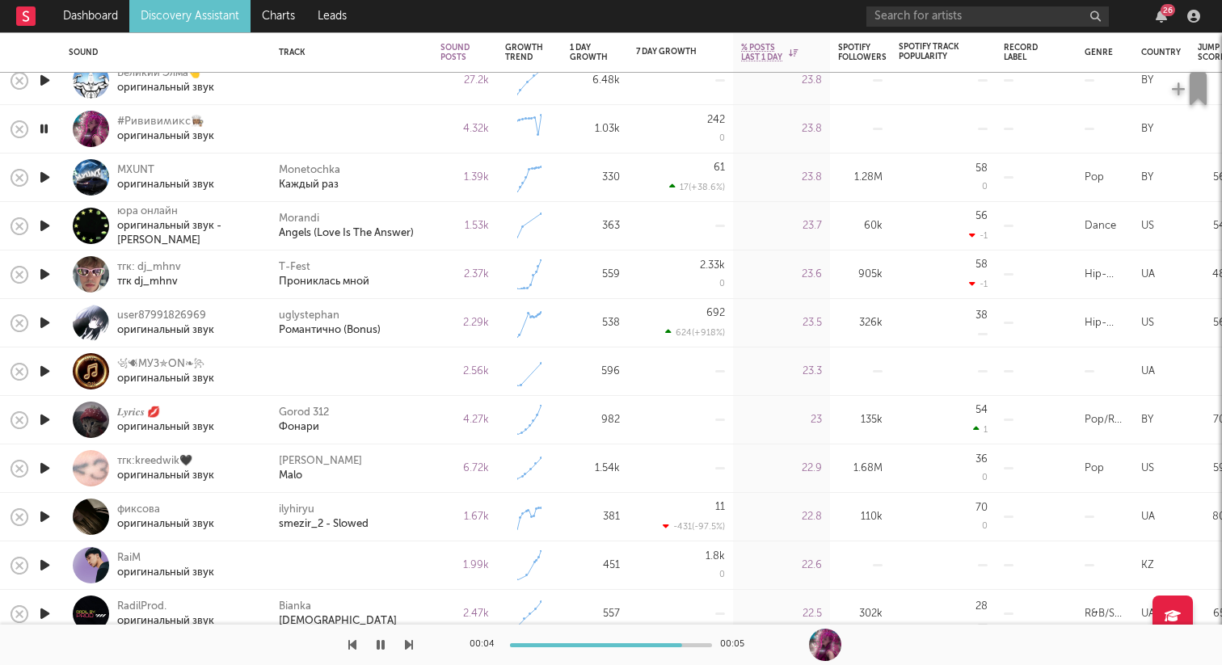
click at [44, 370] on icon "button" at bounding box center [44, 371] width 17 height 20
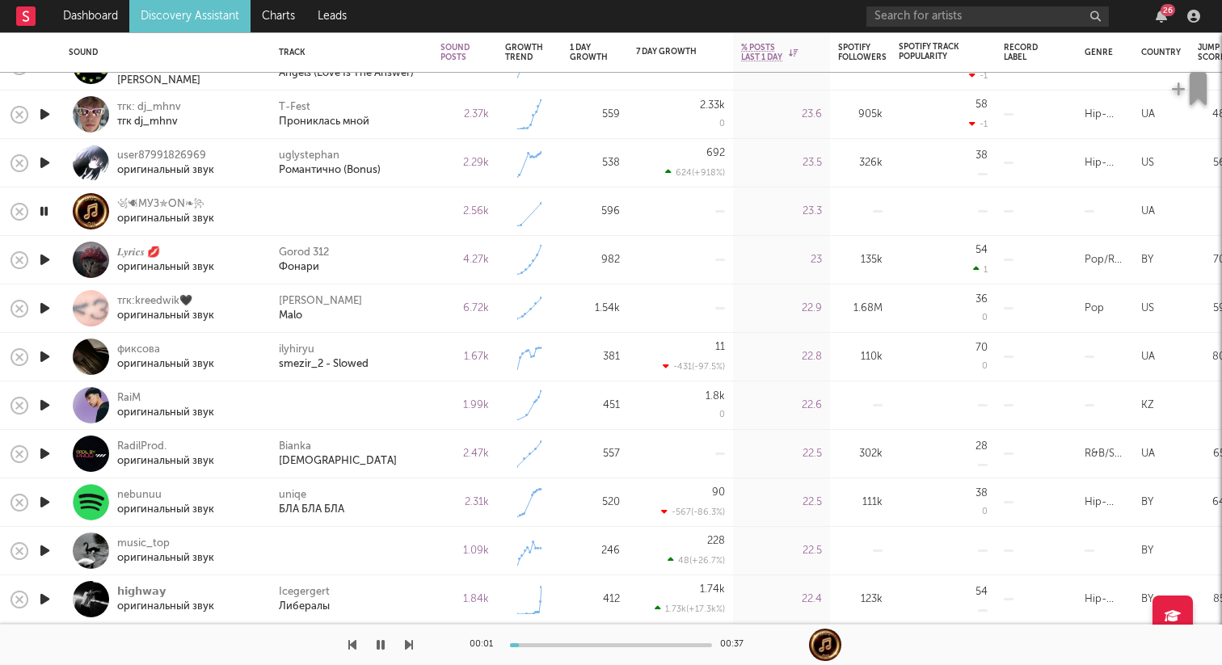
click at [51, 406] on icon "button" at bounding box center [44, 405] width 17 height 20
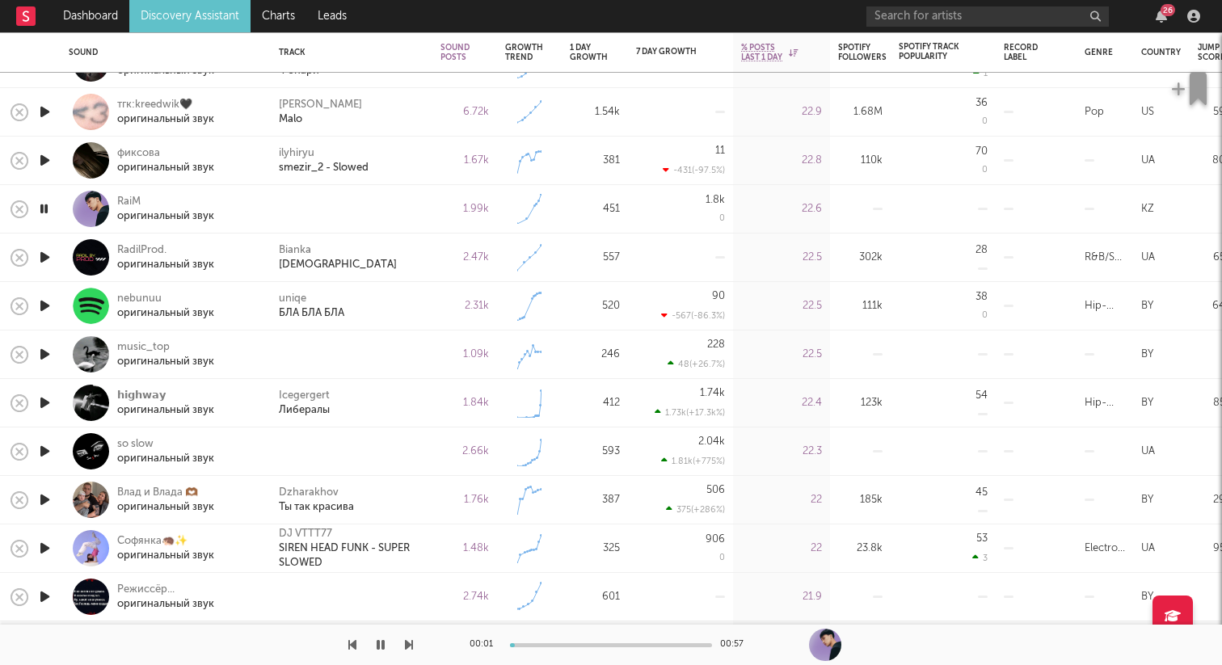
click at [44, 351] on icon "button" at bounding box center [44, 354] width 17 height 20
click at [48, 449] on icon "button" at bounding box center [44, 451] width 17 height 20
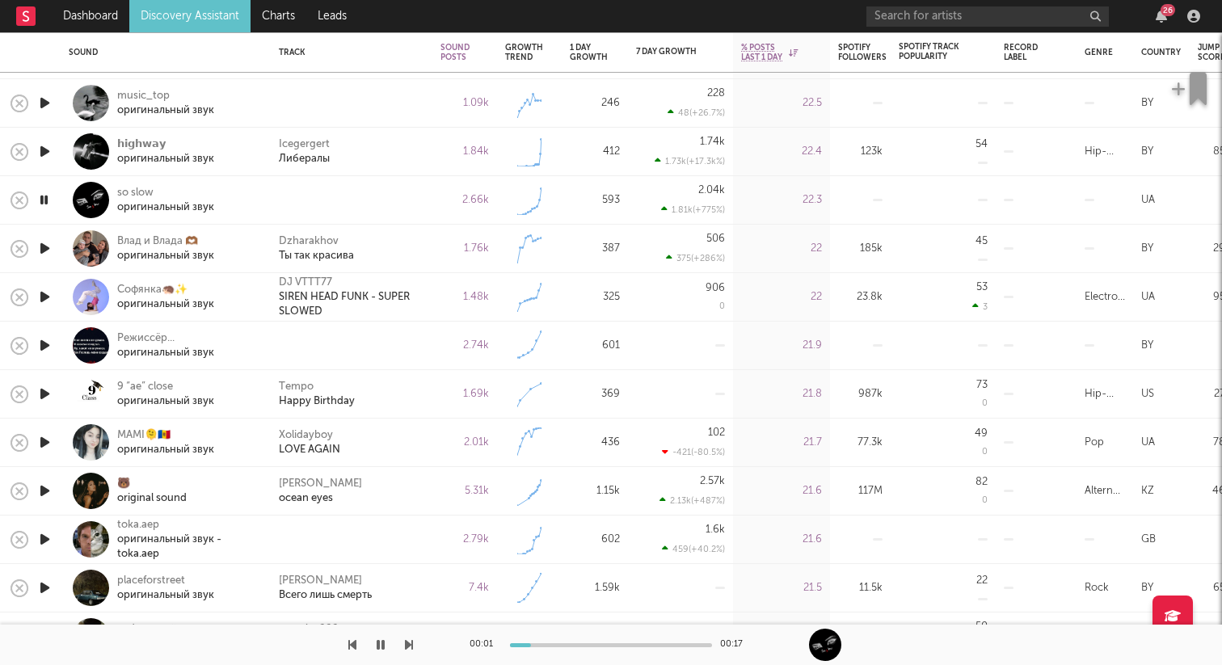
click at [47, 342] on icon "button" at bounding box center [44, 345] width 17 height 20
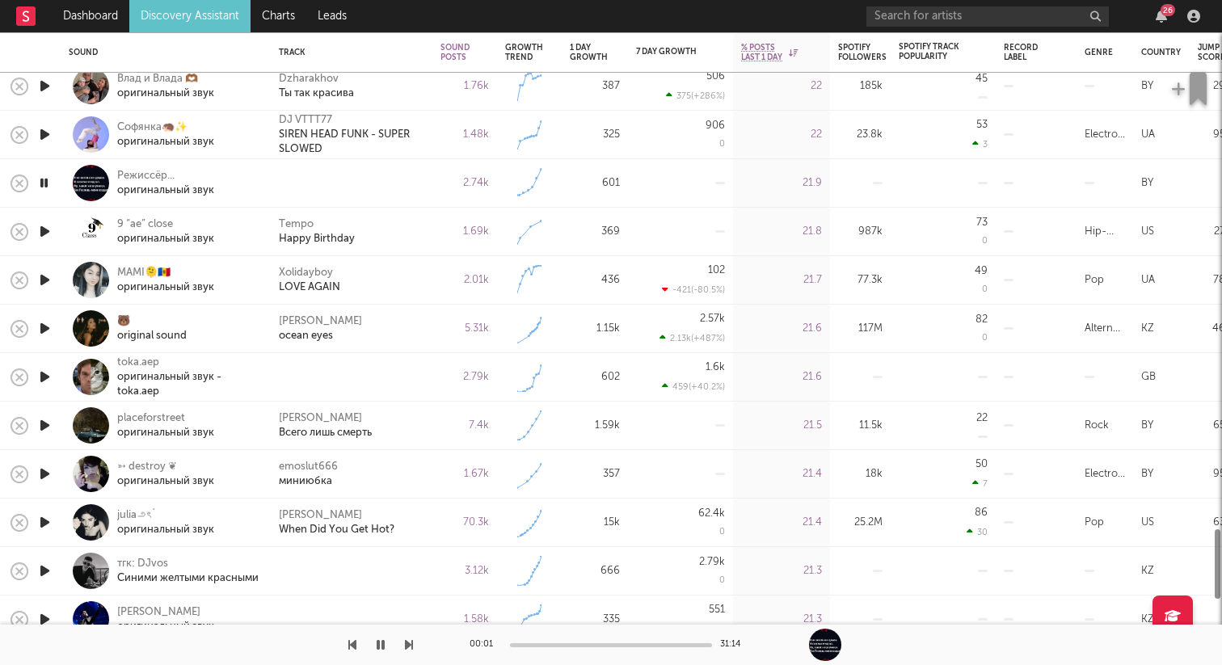
click at [49, 376] on icon "button" at bounding box center [44, 377] width 17 height 20
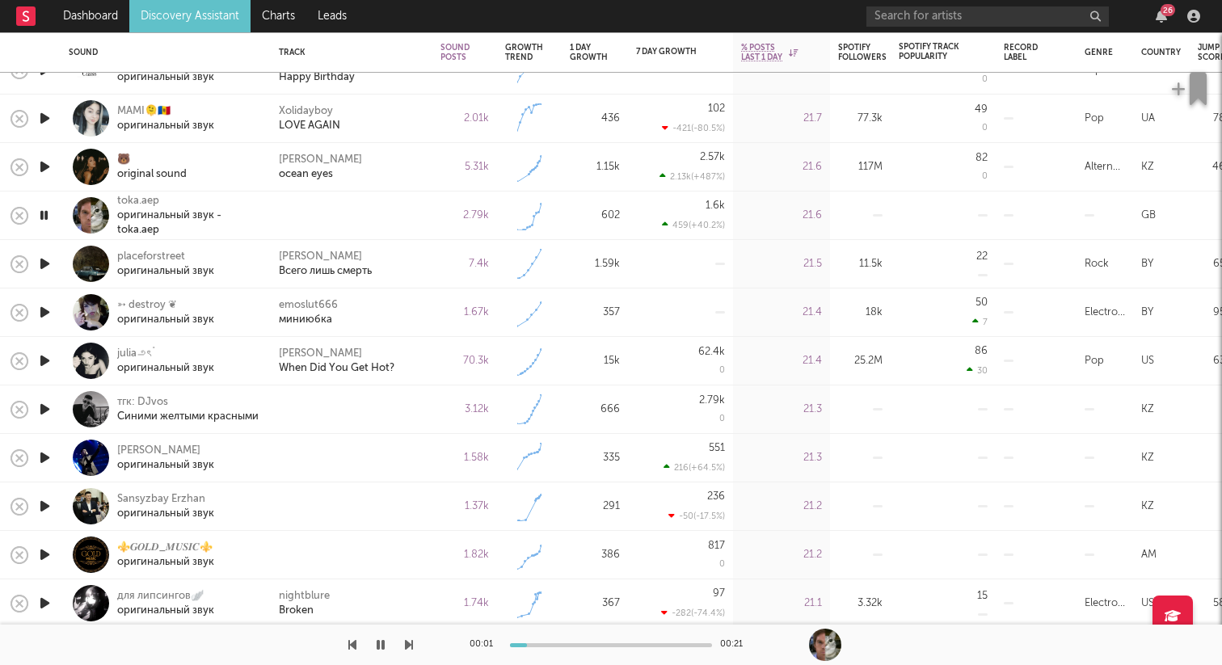
click at [43, 410] on icon "button" at bounding box center [44, 409] width 17 height 20
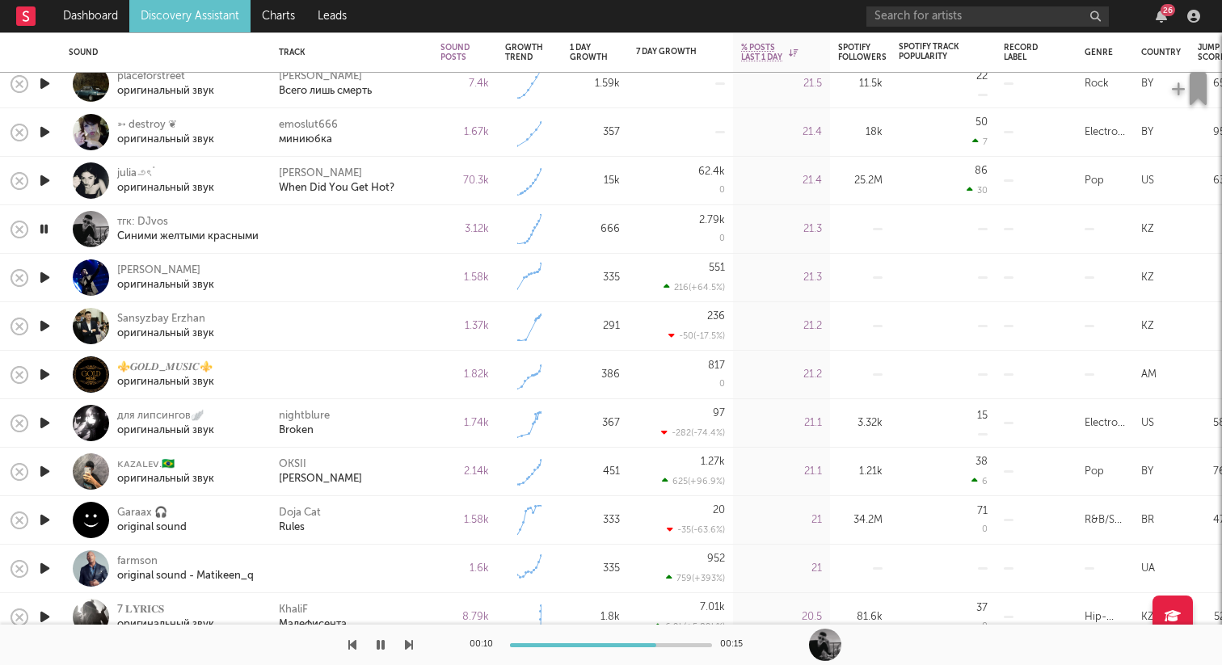
click at [48, 279] on icon "button" at bounding box center [44, 278] width 17 height 20
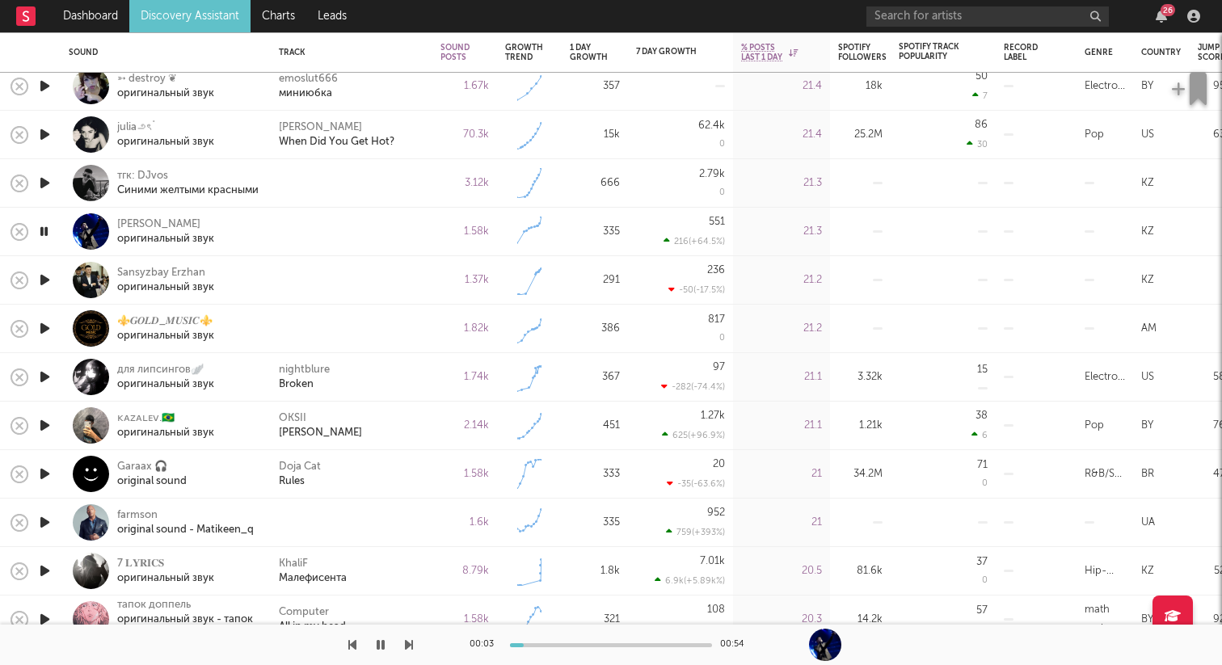
click at [44, 281] on icon "button" at bounding box center [44, 280] width 17 height 20
click at [42, 331] on icon "button" at bounding box center [44, 328] width 17 height 20
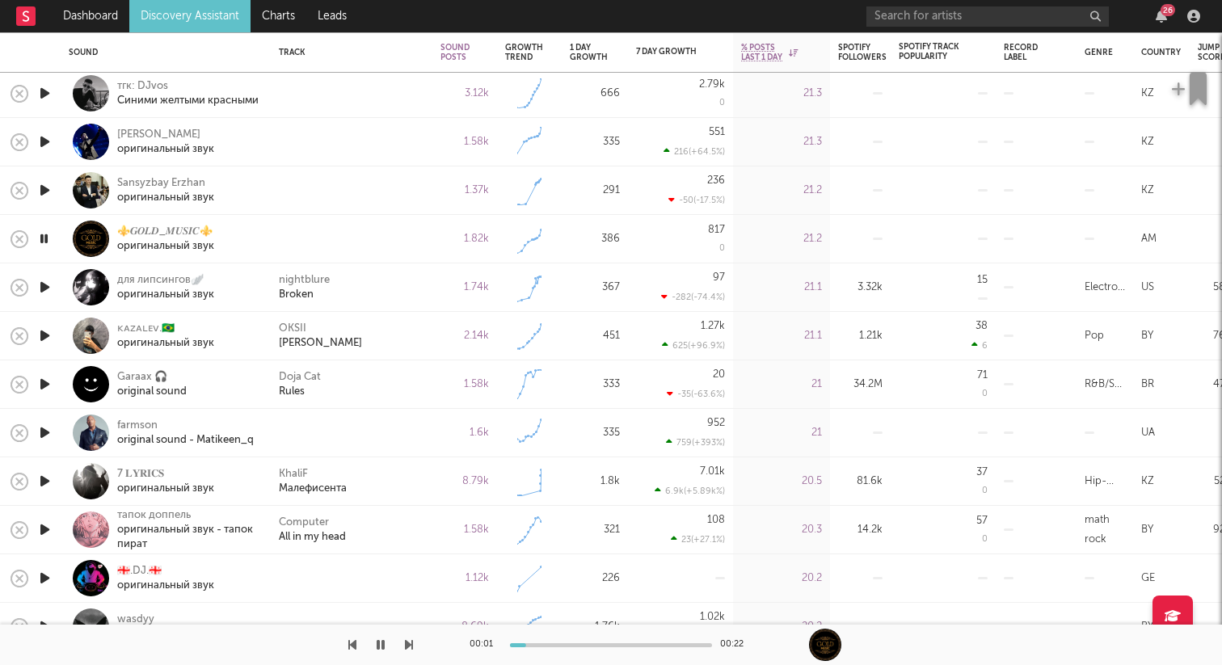
click at [48, 433] on icon "button" at bounding box center [44, 433] width 17 height 20
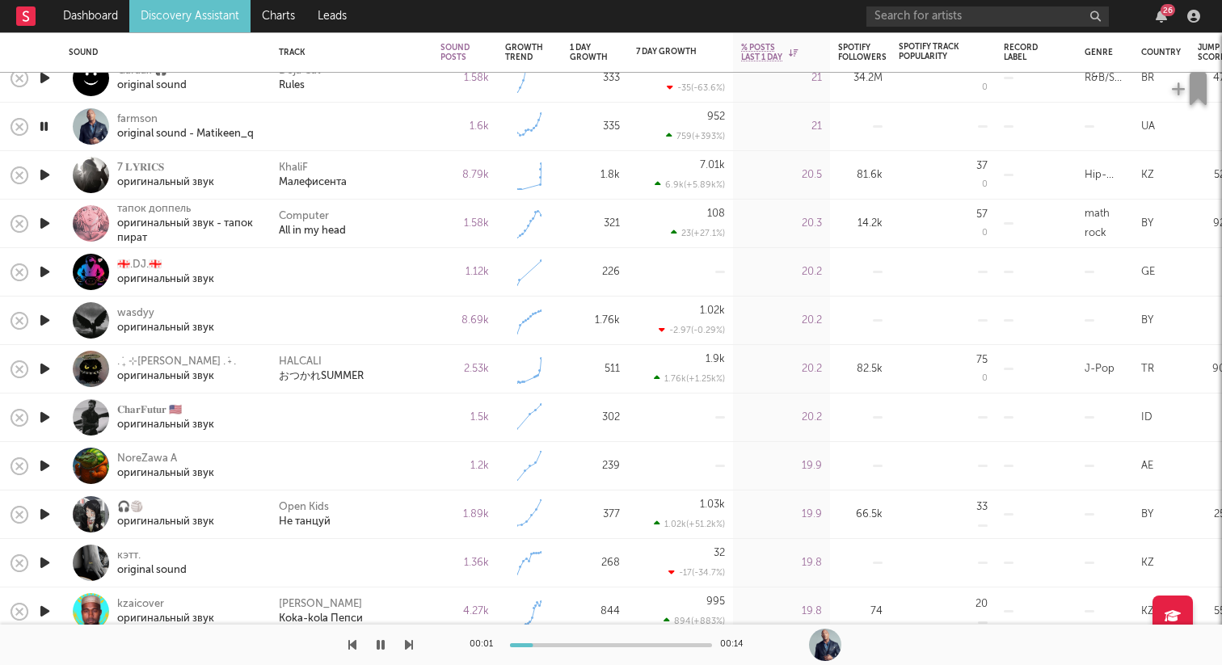
click at [53, 272] on icon "button" at bounding box center [44, 272] width 17 height 20
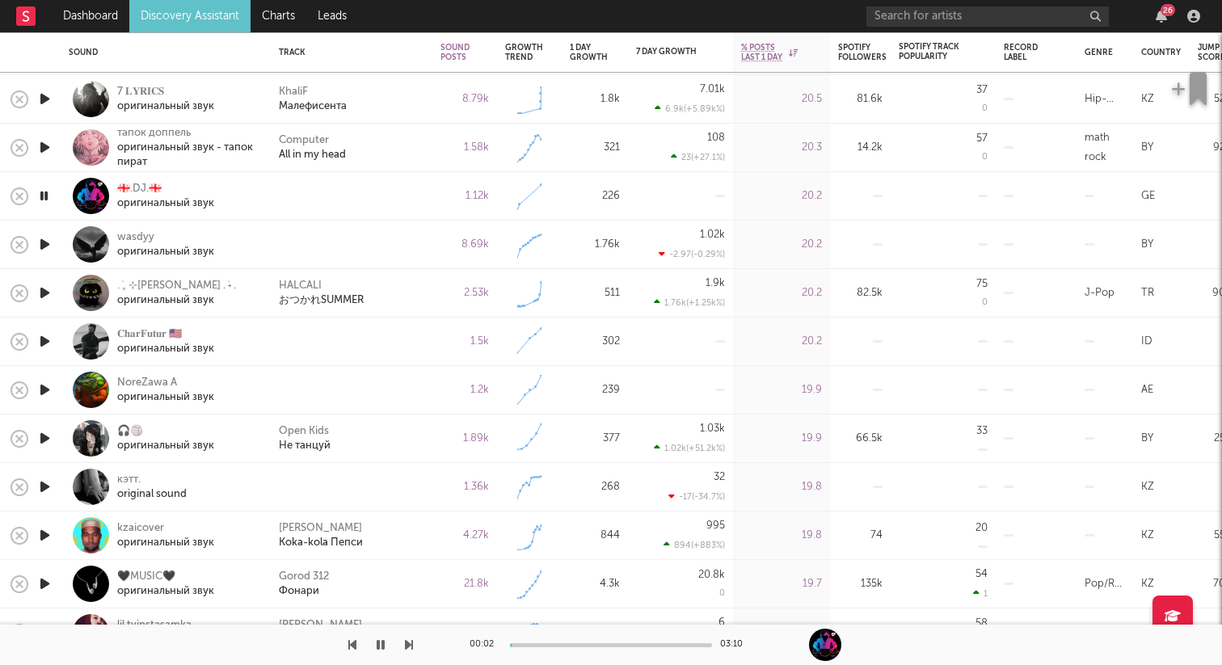
click at [44, 251] on icon "button" at bounding box center [44, 244] width 17 height 20
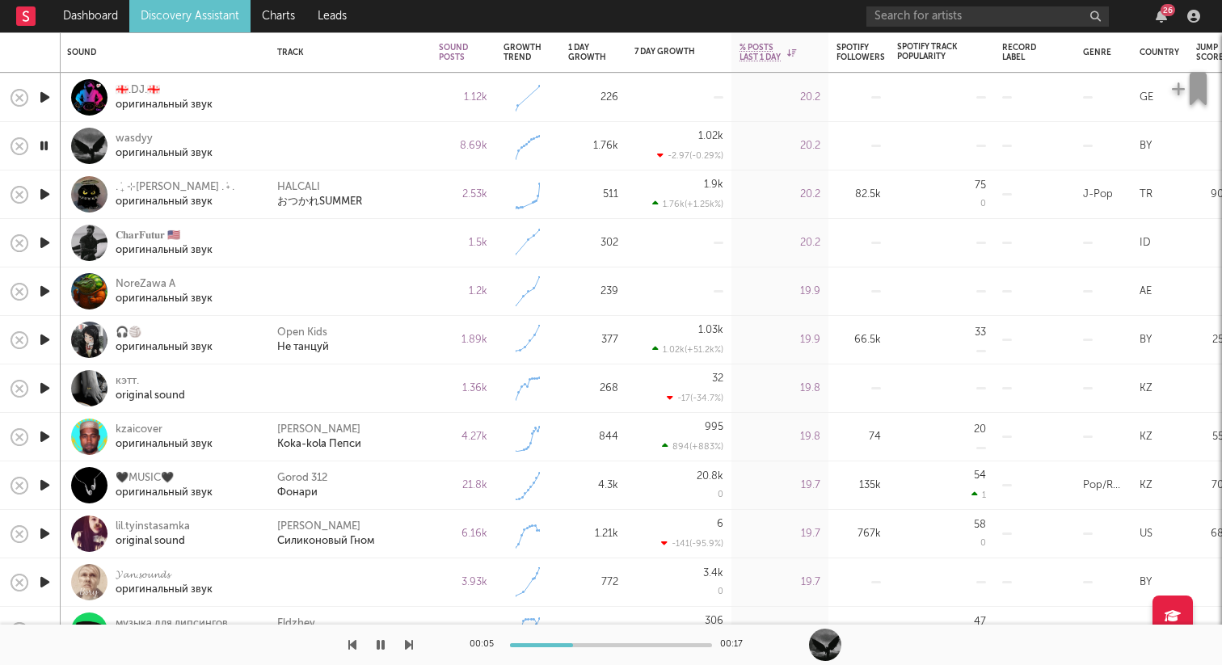
click at [46, 238] on icon "button" at bounding box center [44, 243] width 17 height 20
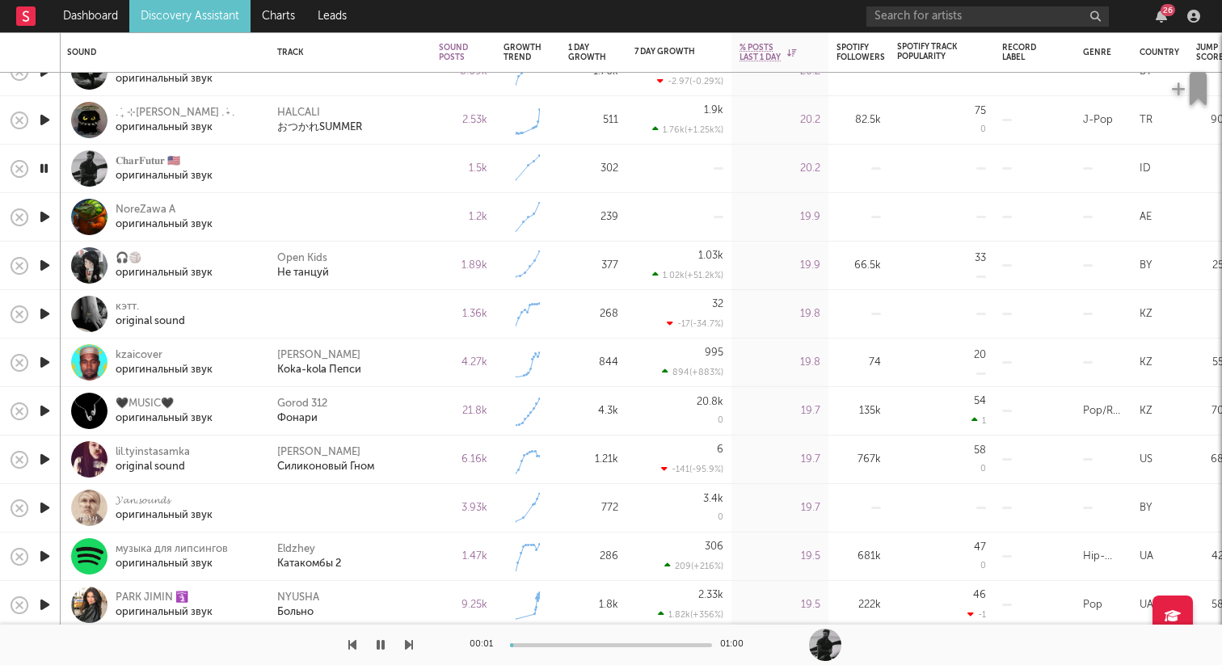
click at [49, 219] on icon "button" at bounding box center [44, 217] width 17 height 20
click at [44, 318] on icon "button" at bounding box center [44, 314] width 17 height 20
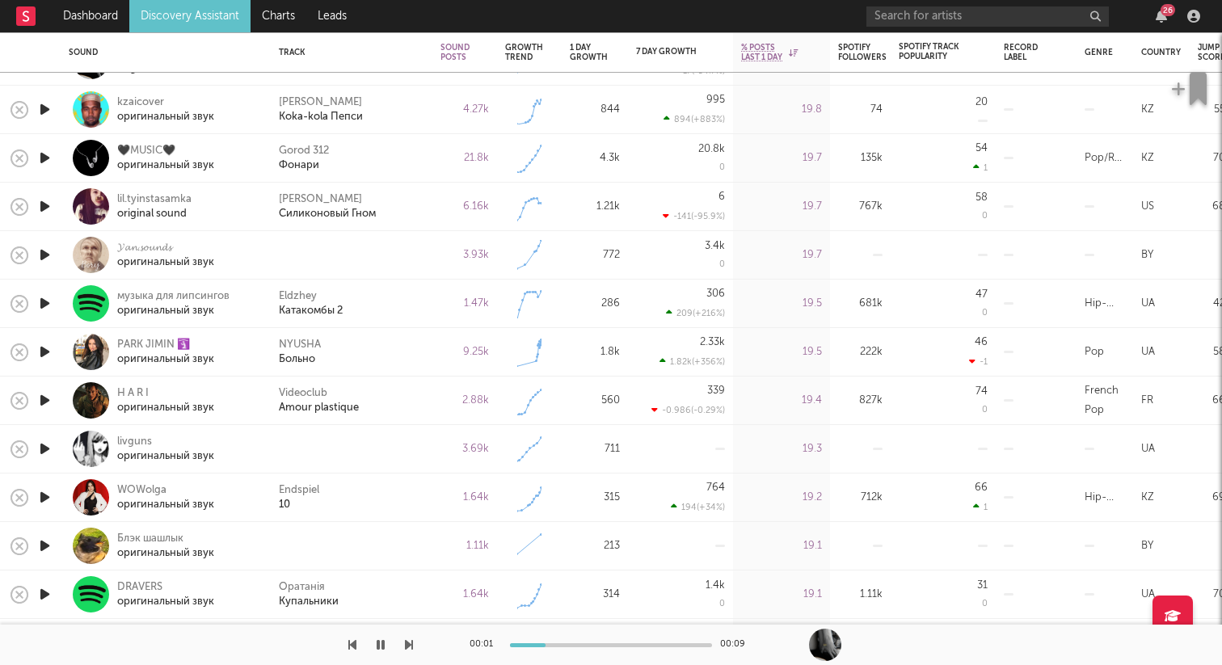
click at [49, 255] on icon "button" at bounding box center [44, 255] width 17 height 20
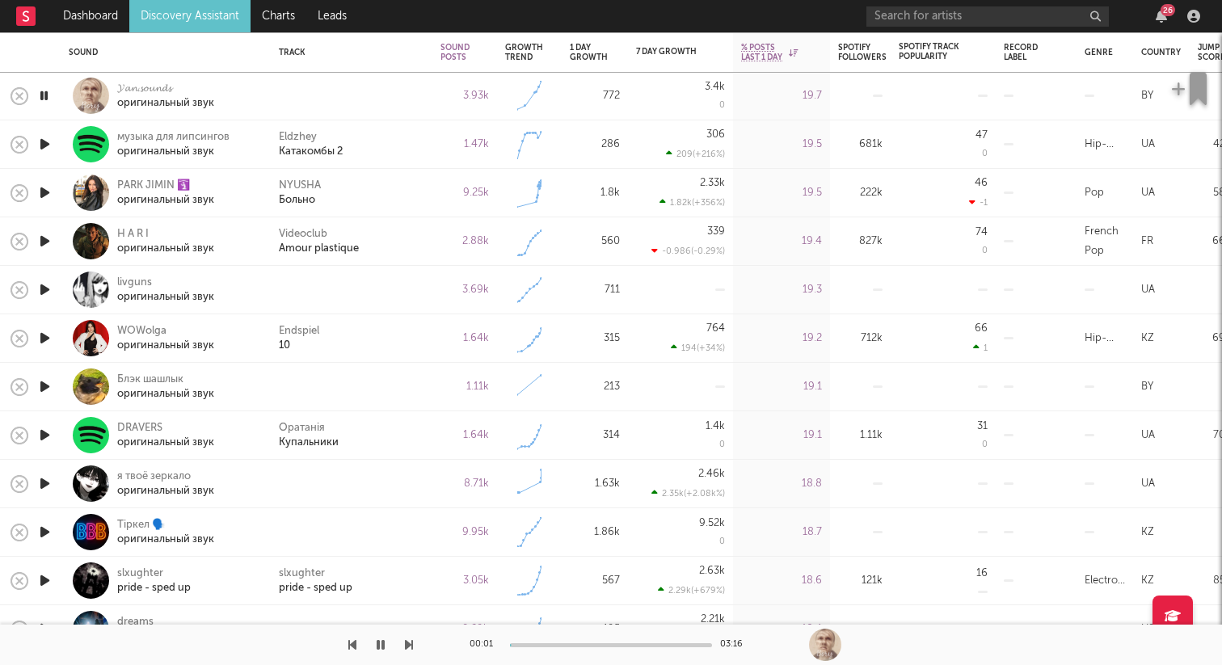
click at [49, 287] on icon "button" at bounding box center [44, 290] width 17 height 20
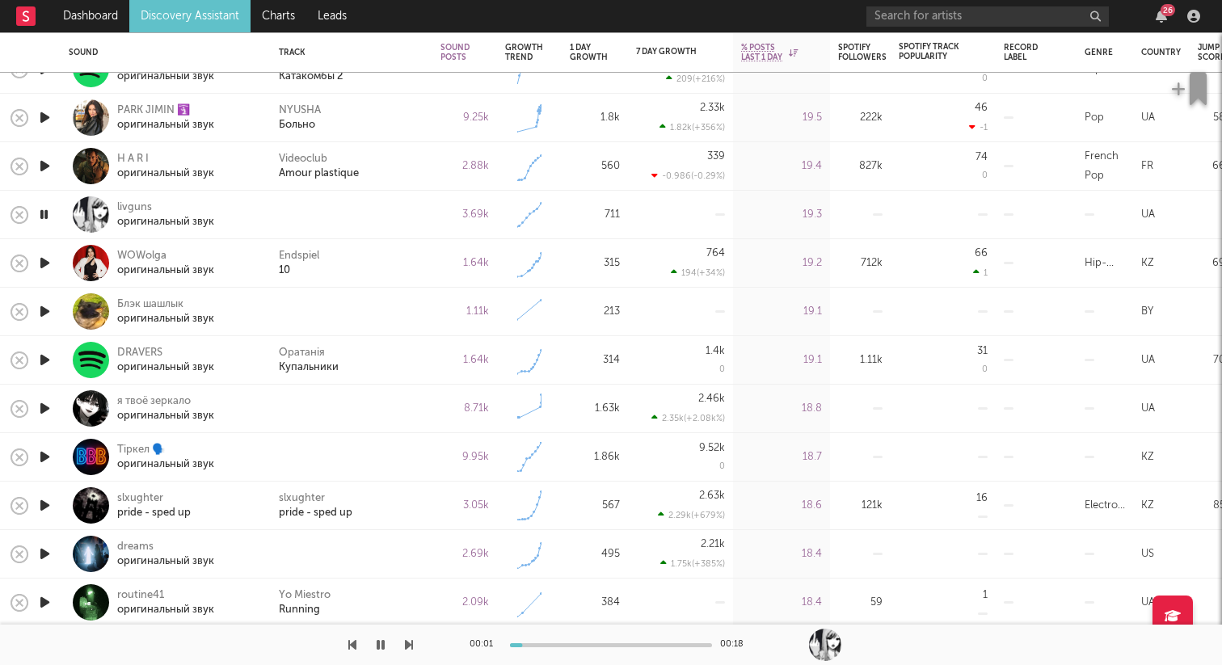
click at [48, 312] on icon "button" at bounding box center [44, 311] width 17 height 20
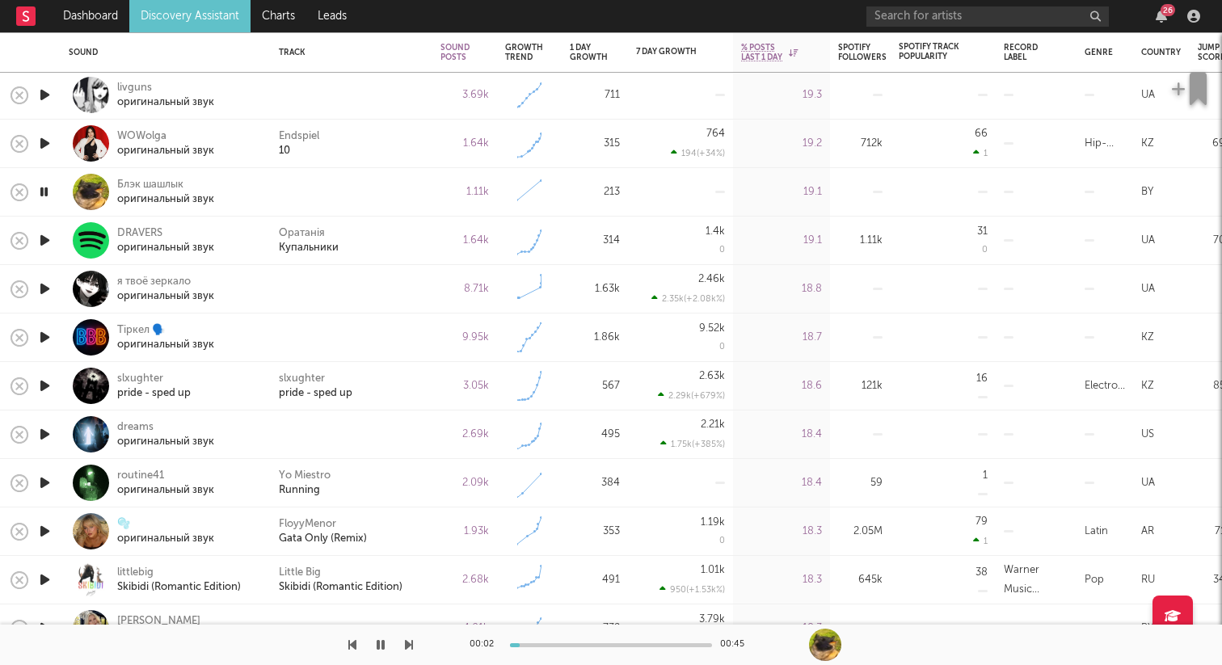
click at [48, 293] on icon "button" at bounding box center [44, 289] width 17 height 20
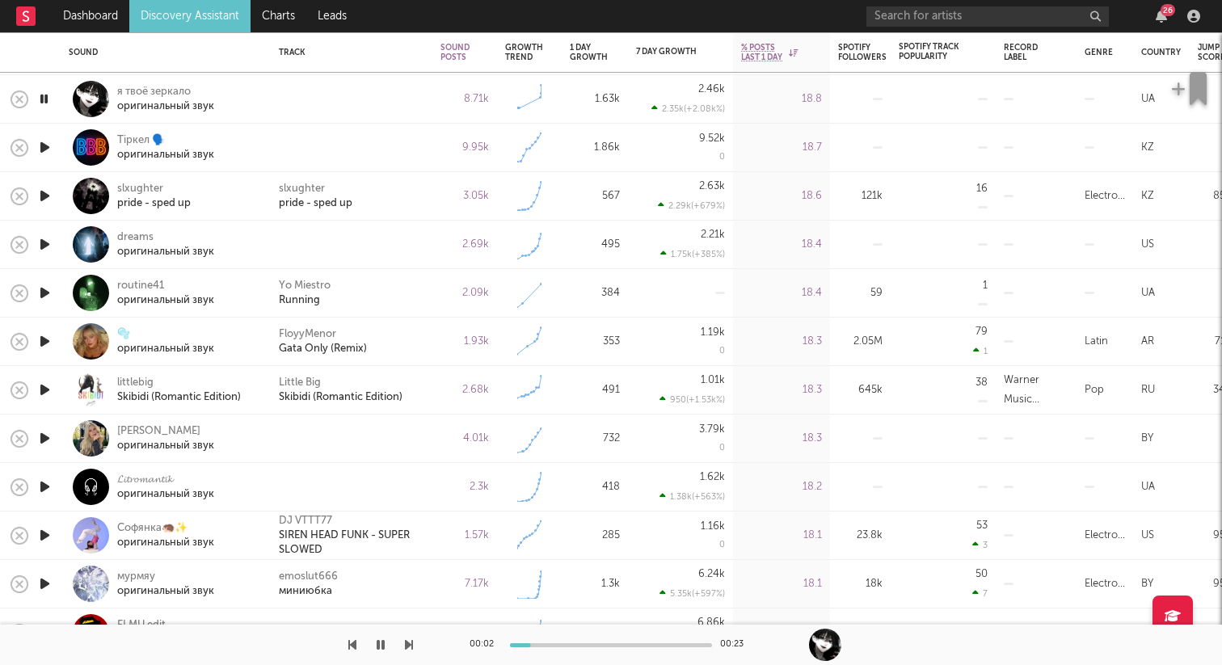
click at [42, 146] on icon "button" at bounding box center [44, 147] width 17 height 20
click at [45, 250] on icon "button" at bounding box center [44, 244] width 17 height 20
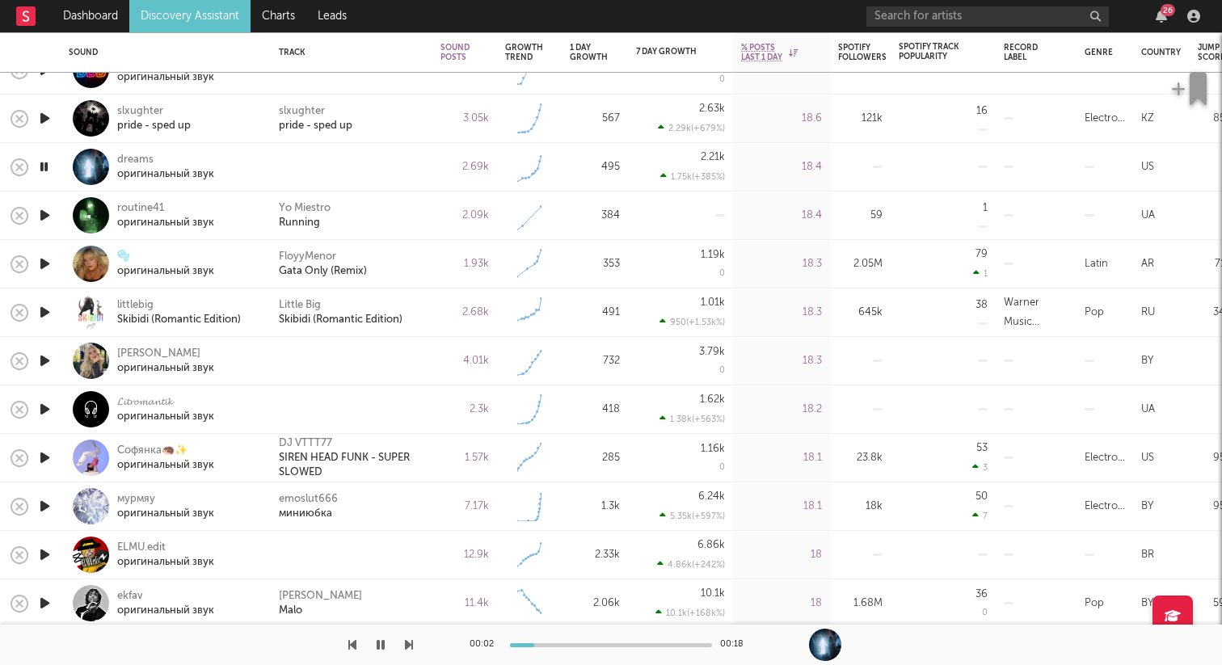
click at [53, 363] on icon "button" at bounding box center [44, 361] width 17 height 20
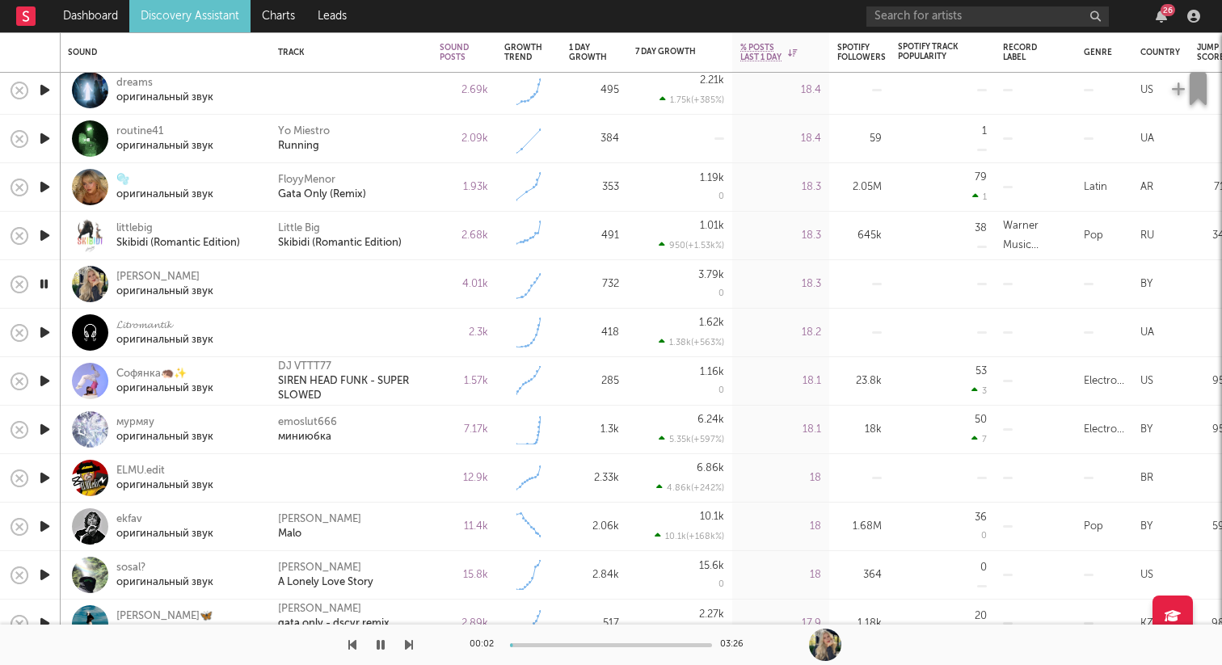
click at [44, 327] on icon "button" at bounding box center [44, 332] width 17 height 20
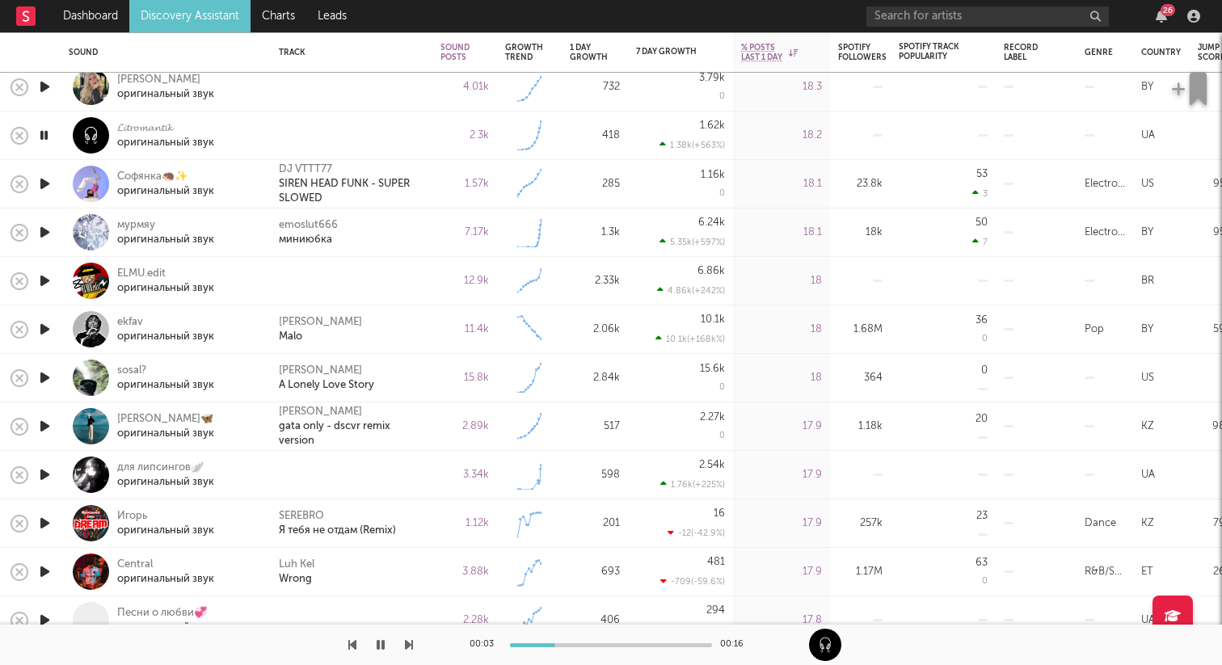
click at [44, 274] on icon "button" at bounding box center [44, 281] width 17 height 20
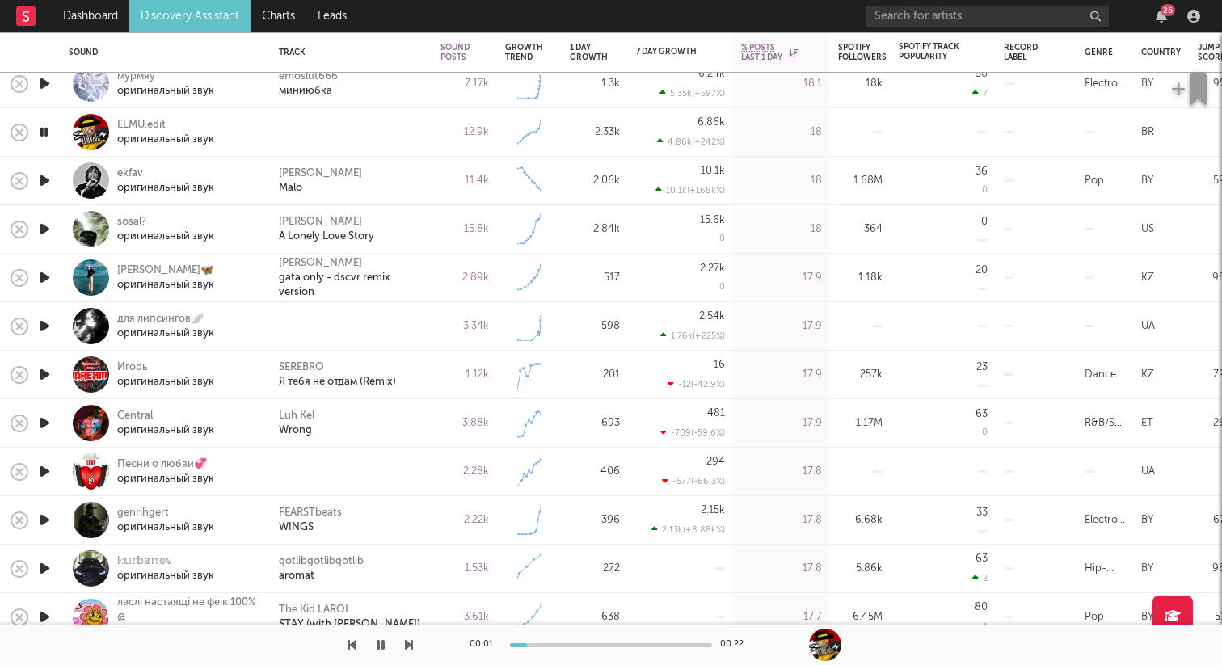
click at [40, 326] on icon "button" at bounding box center [44, 326] width 17 height 20
click at [49, 475] on icon "button" at bounding box center [44, 471] width 17 height 20
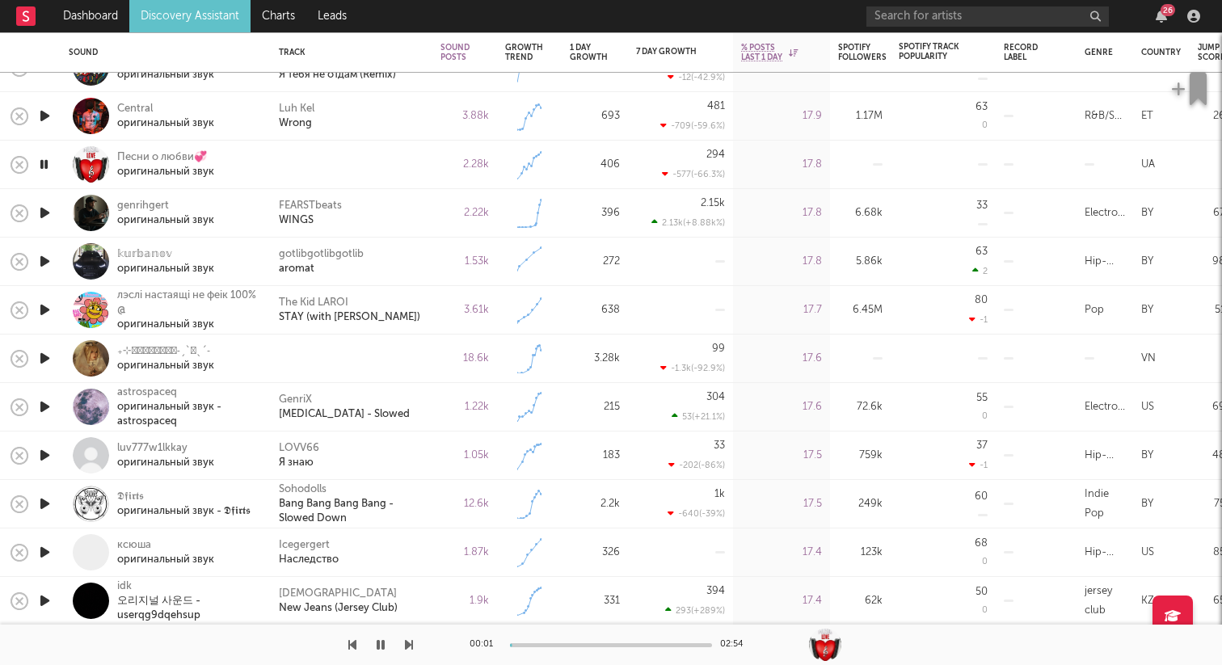
click at [44, 359] on icon "button" at bounding box center [44, 358] width 17 height 20
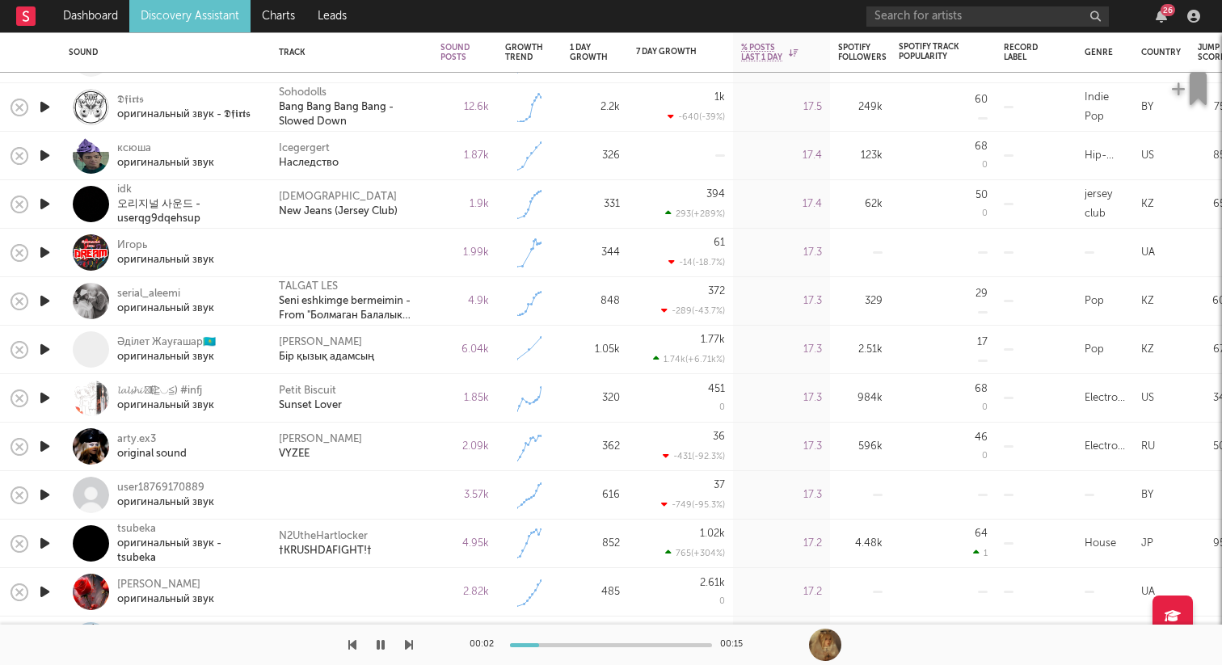
click at [45, 255] on icon "button" at bounding box center [44, 252] width 17 height 20
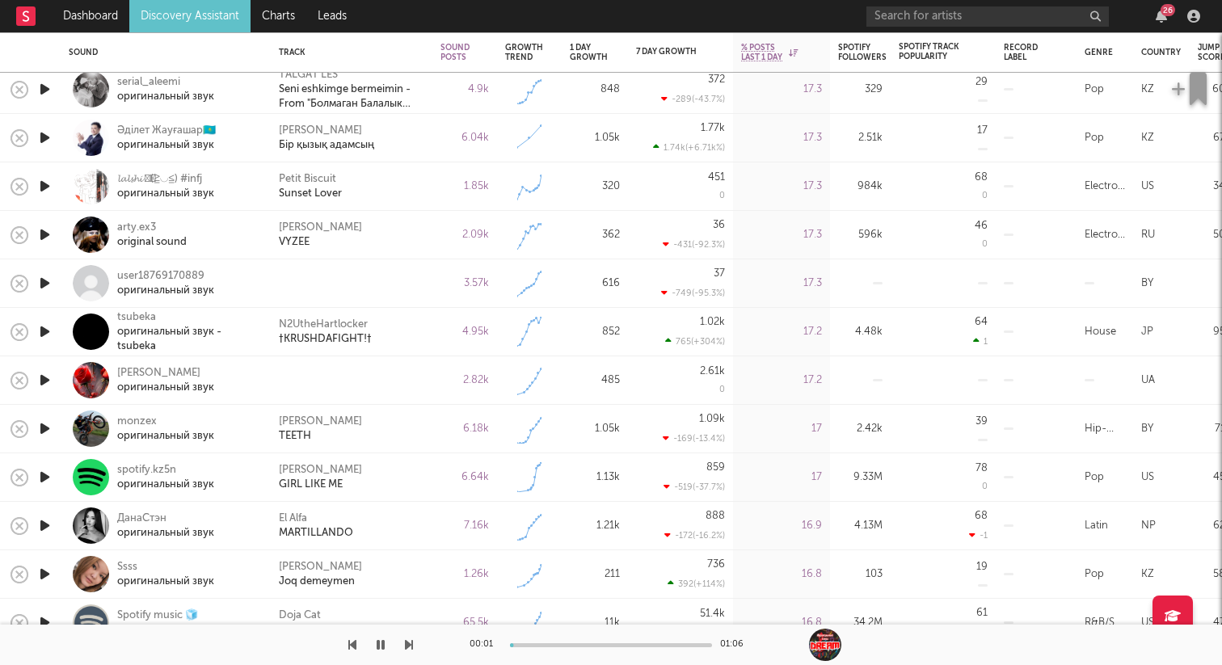
click at [40, 280] on icon "button" at bounding box center [44, 283] width 17 height 20
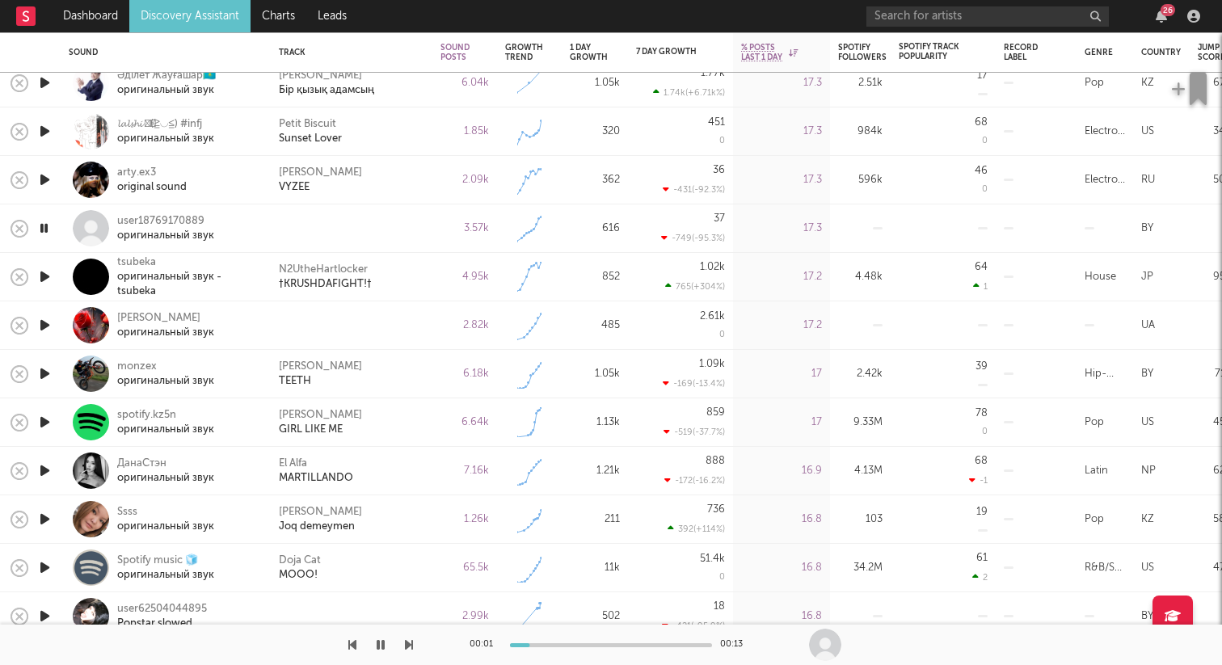
click at [40, 324] on icon "button" at bounding box center [44, 325] width 17 height 20
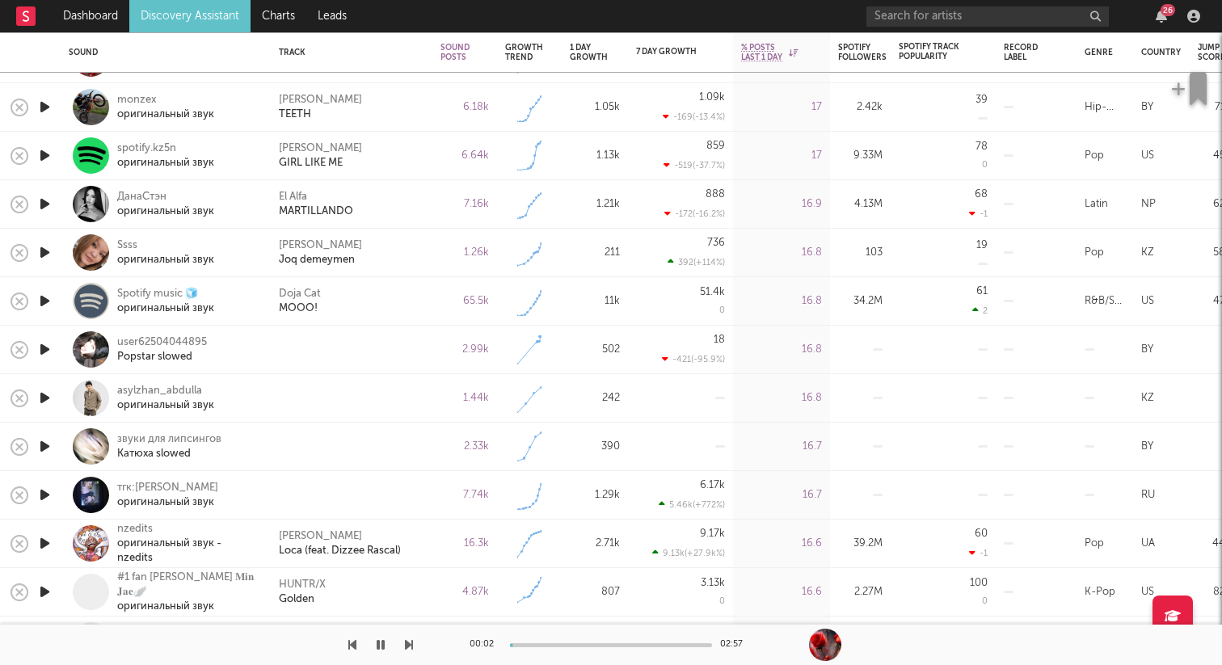
click at [61, 348] on div "user62504044895 Popstar slowed" at bounding box center [166, 350] width 210 height 48
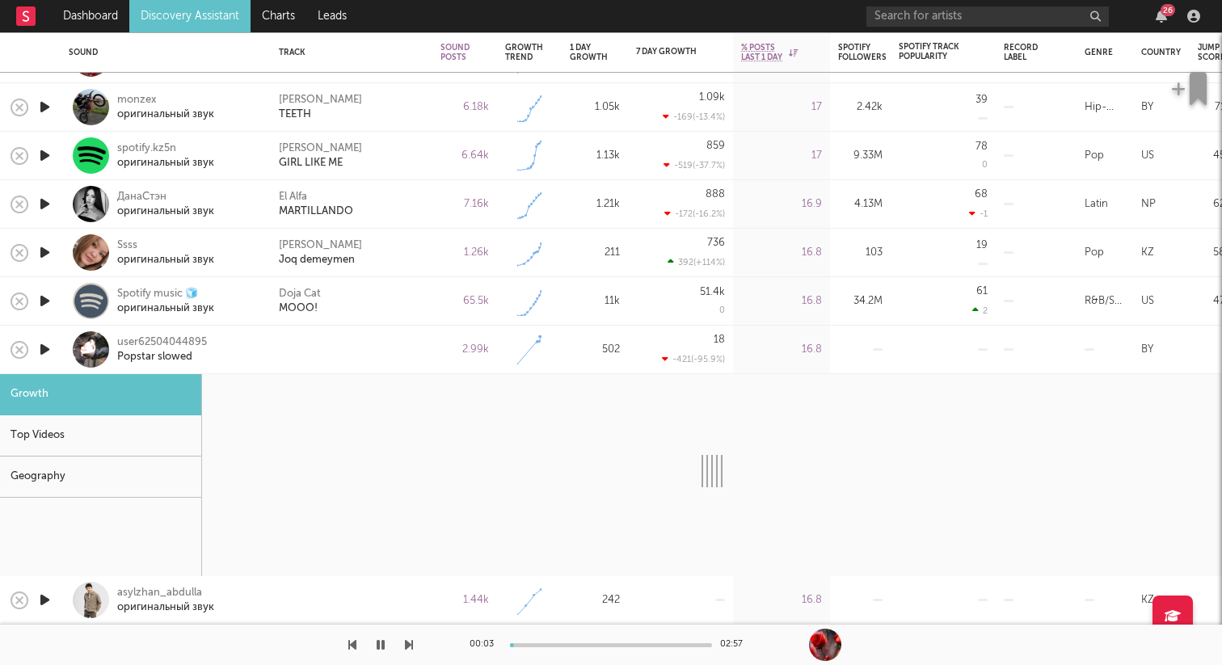
click at [98, 348] on div at bounding box center [91, 349] width 36 height 36
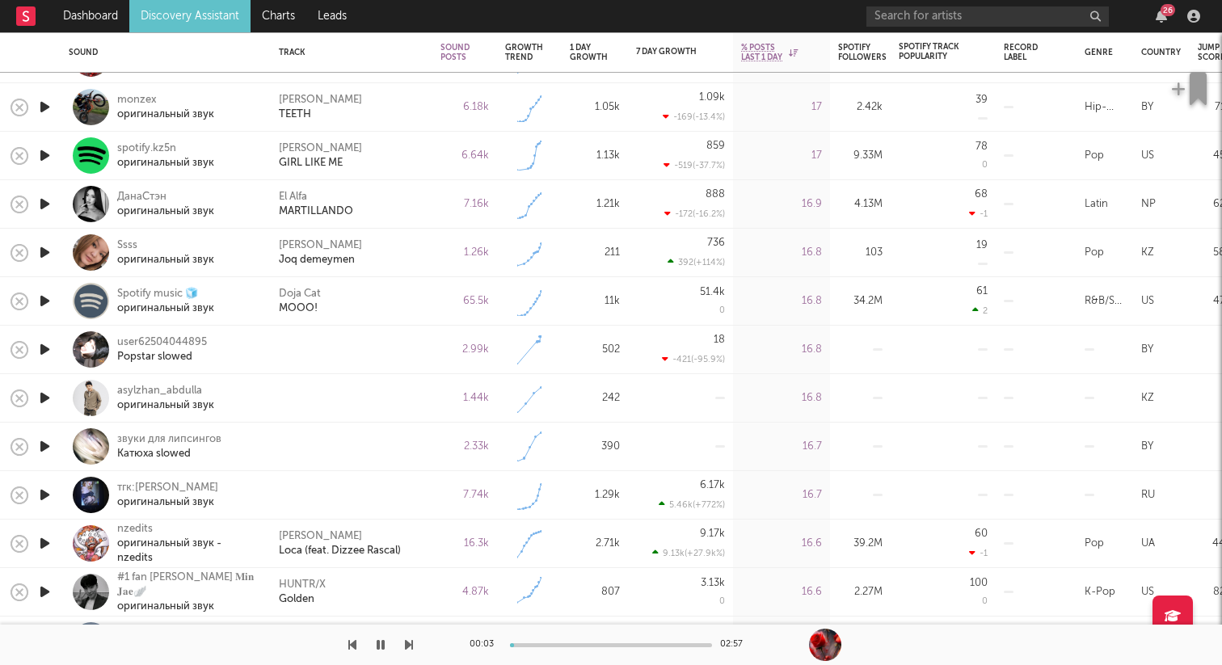
click at [43, 348] on icon "button" at bounding box center [44, 349] width 17 height 20
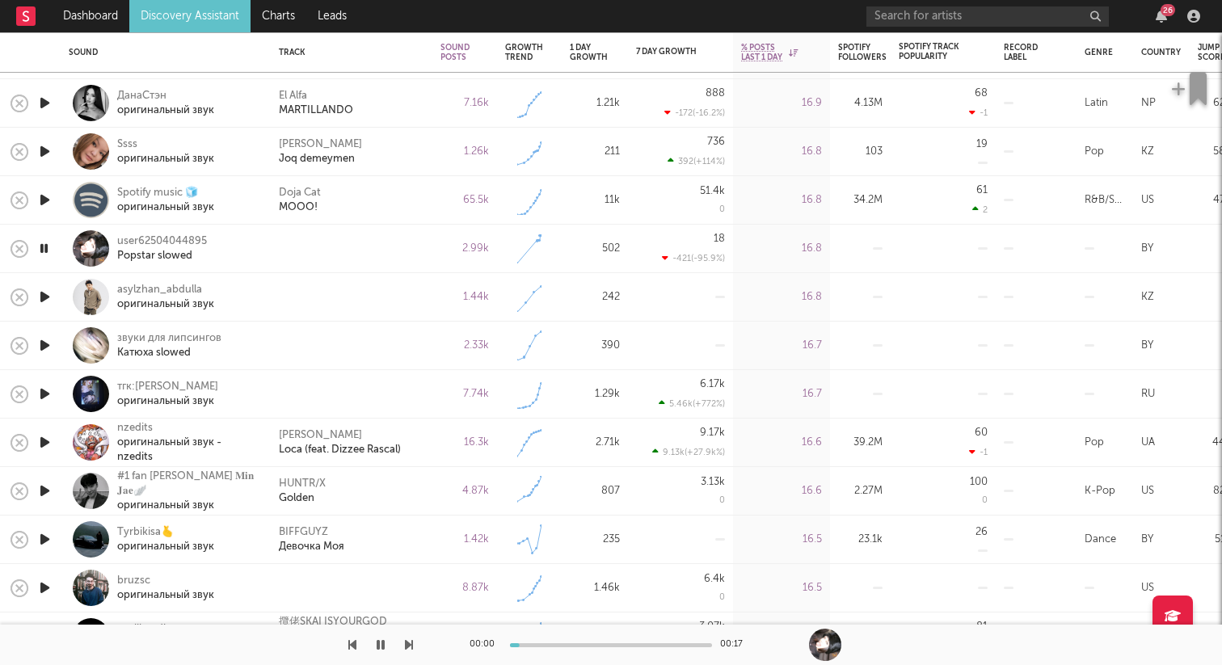
click at [44, 296] on icon "button" at bounding box center [44, 297] width 17 height 20
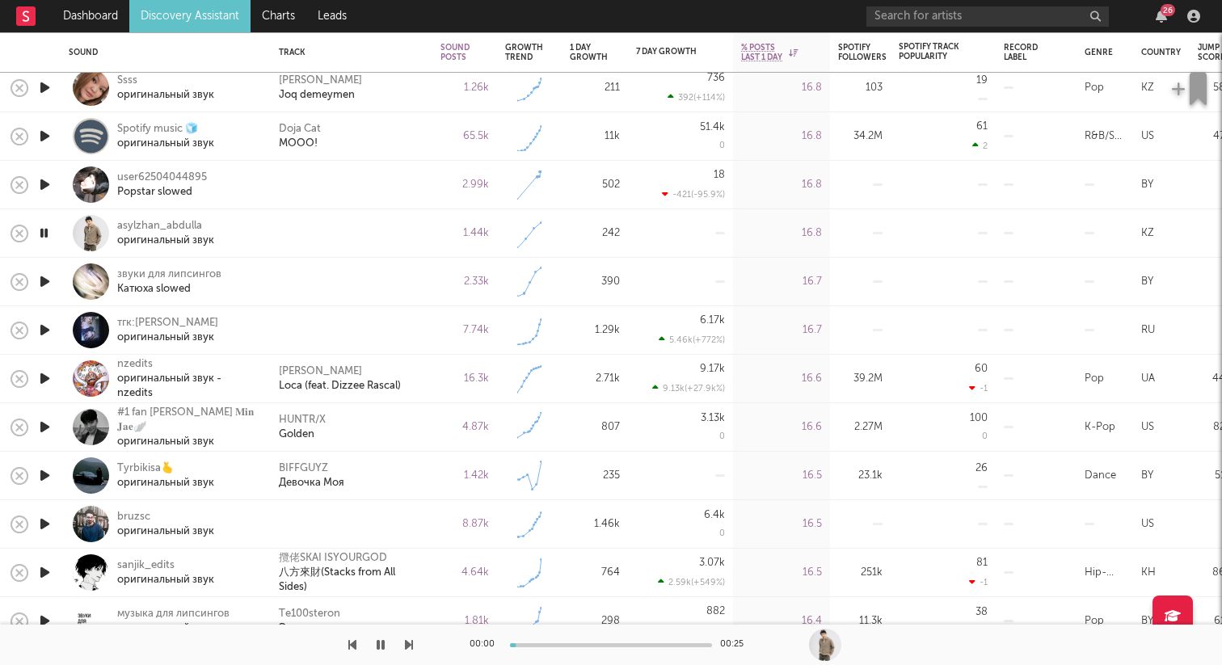
click at [49, 279] on icon "button" at bounding box center [44, 282] width 17 height 20
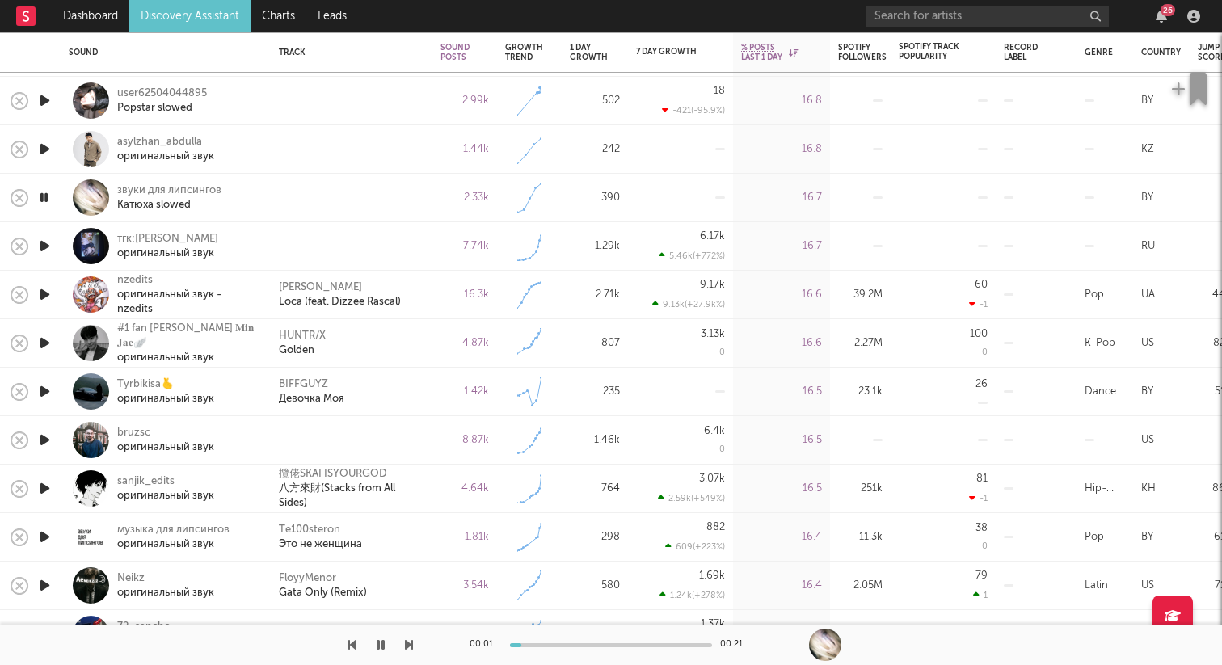
click at [42, 242] on icon "button" at bounding box center [44, 246] width 17 height 20
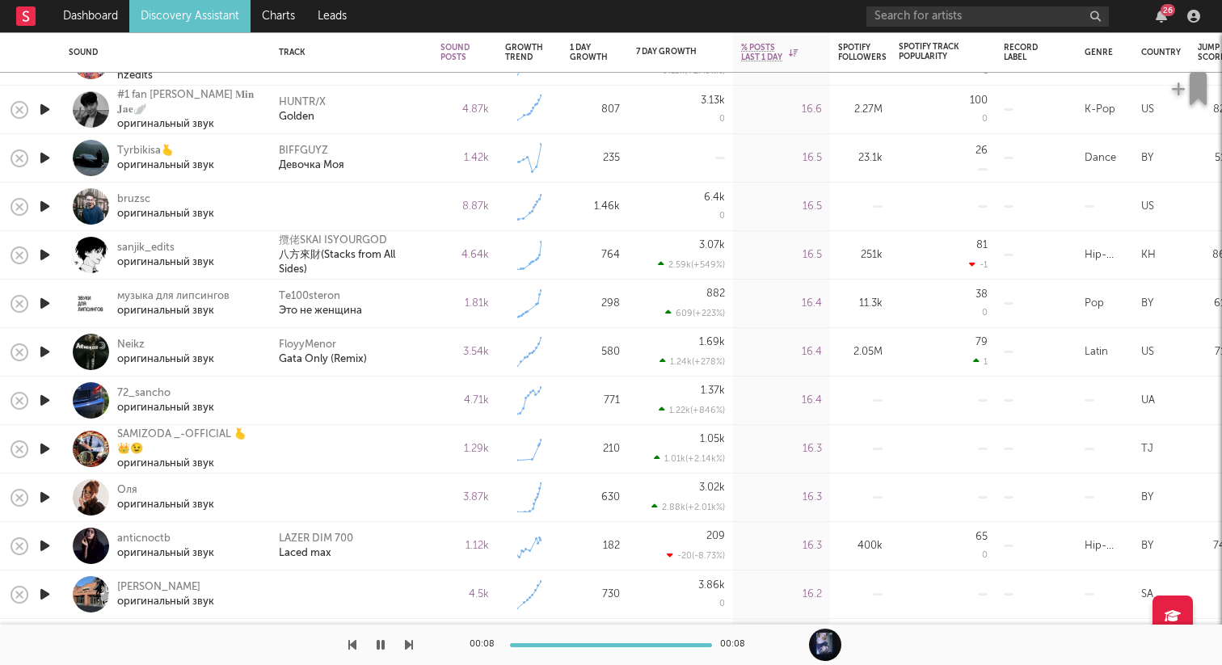
click at [48, 401] on icon "button" at bounding box center [44, 400] width 17 height 20
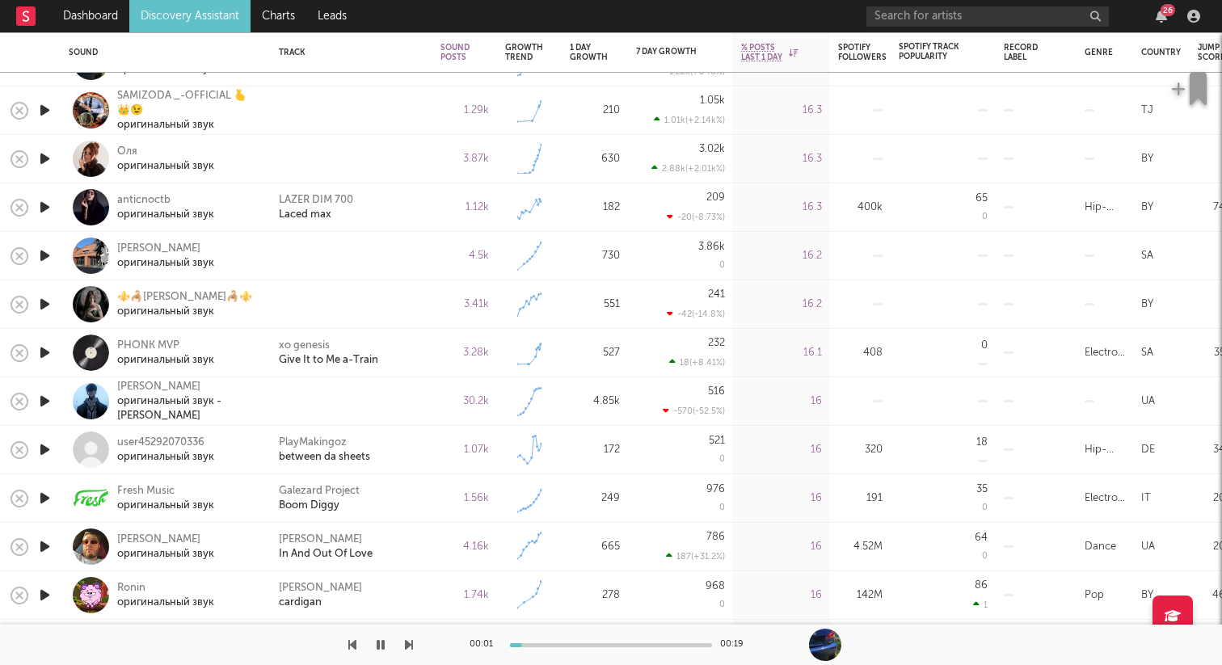
click at [44, 112] on icon "button" at bounding box center [44, 110] width 17 height 20
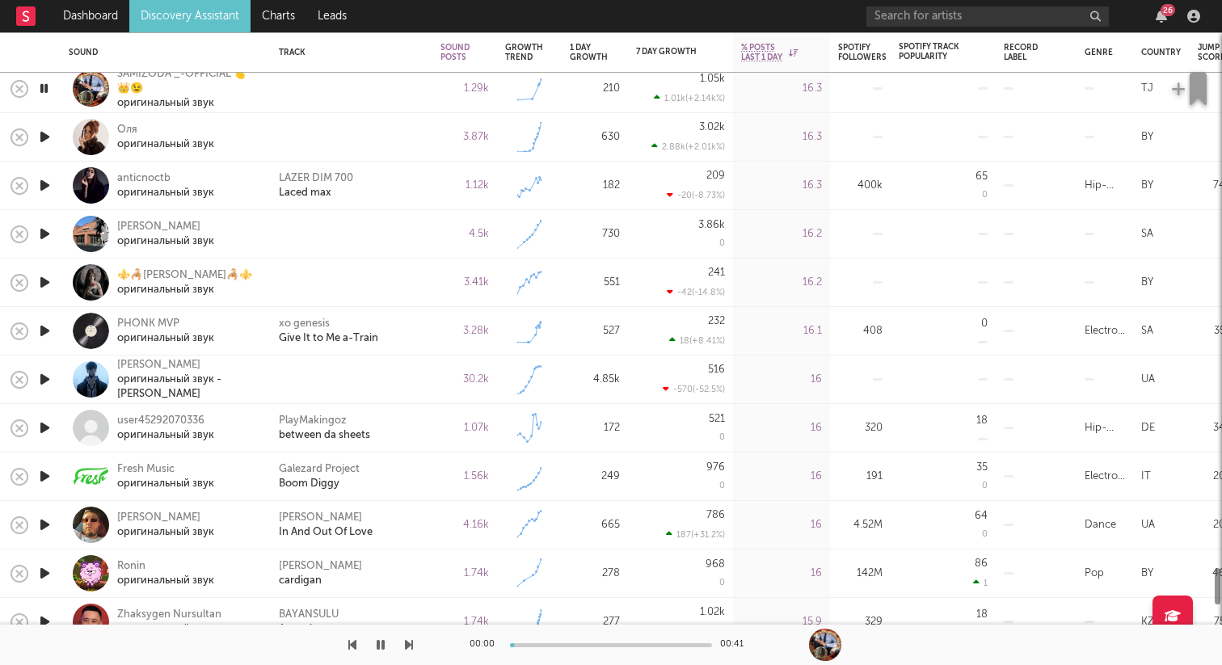
click at [46, 132] on icon "button" at bounding box center [44, 137] width 17 height 20
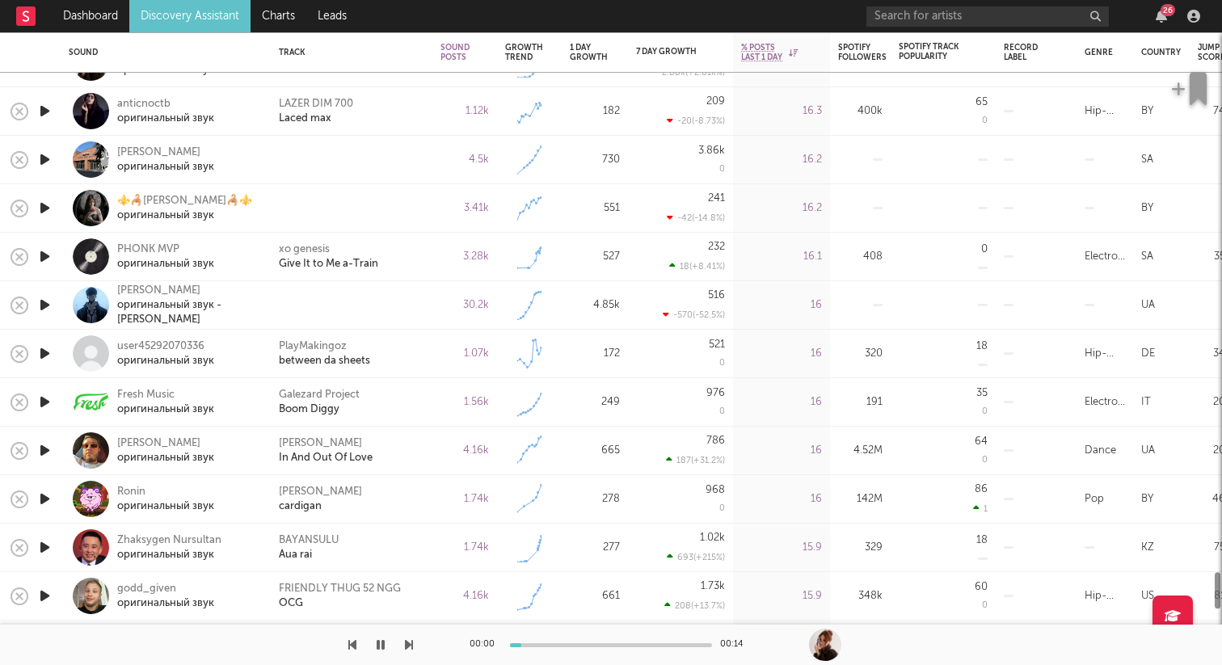
click at [44, 157] on icon "button" at bounding box center [44, 160] width 17 height 20
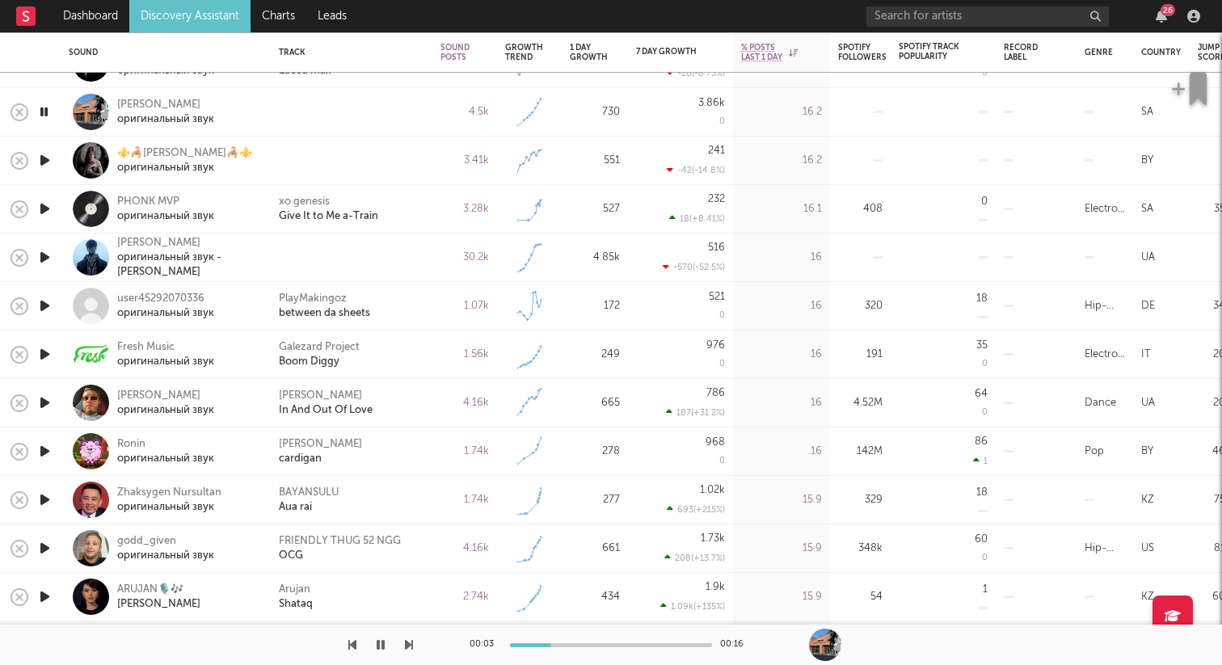
click at [44, 159] on icon "button" at bounding box center [44, 160] width 17 height 20
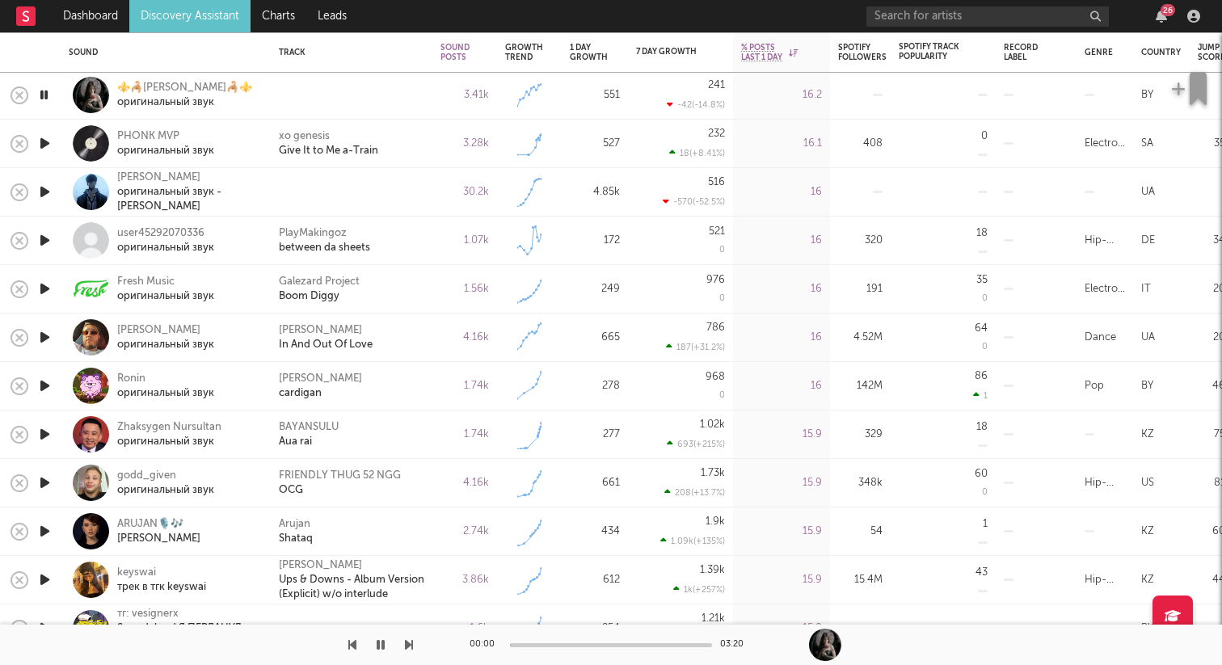
click at [44, 191] on icon "button" at bounding box center [44, 192] width 17 height 20
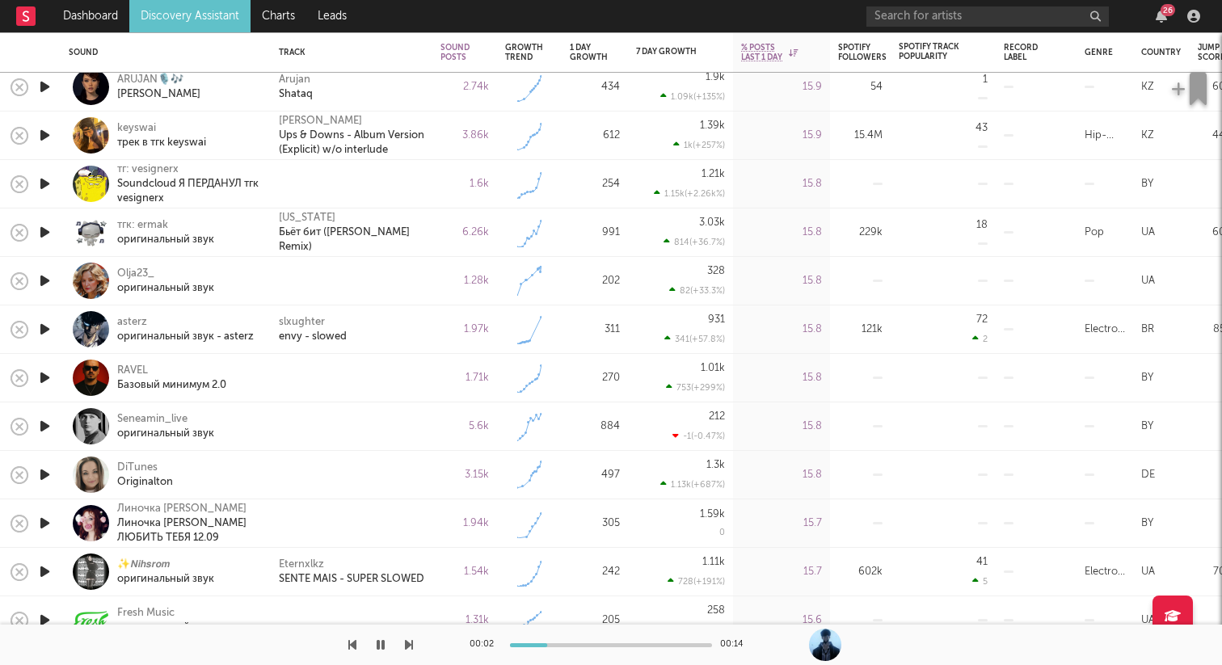
click at [44, 188] on icon "button" at bounding box center [44, 184] width 17 height 20
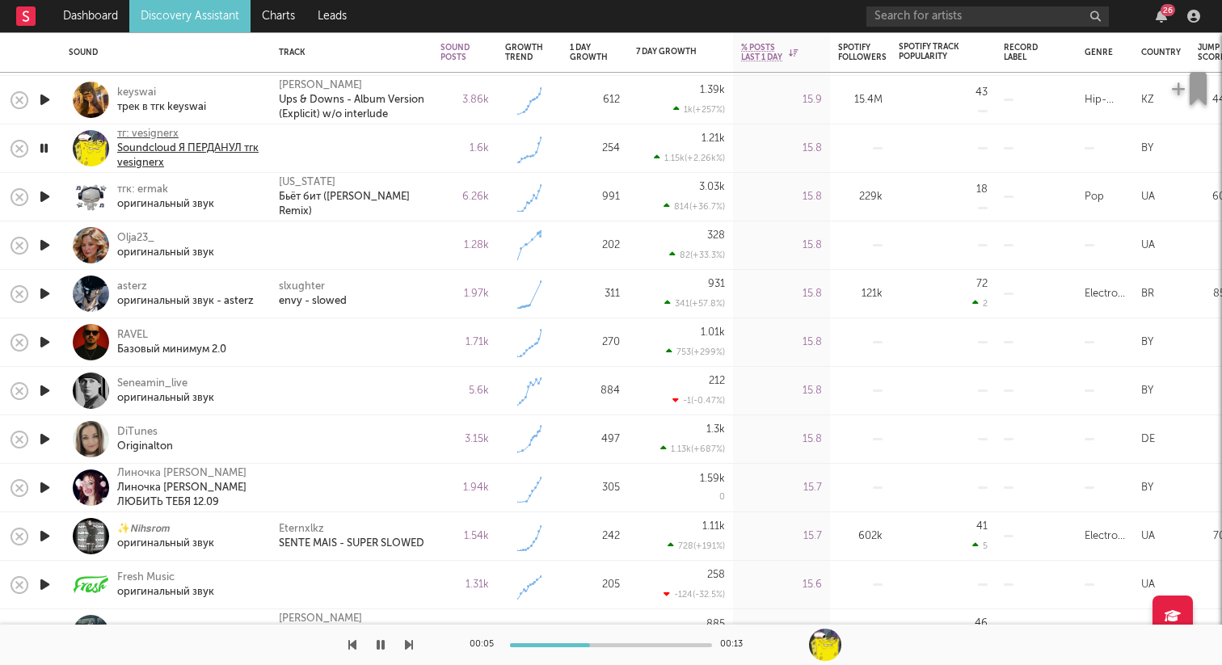
click at [166, 134] on div "тг: vesignerx" at bounding box center [187, 134] width 141 height 15
click at [50, 199] on icon "button" at bounding box center [44, 197] width 17 height 20
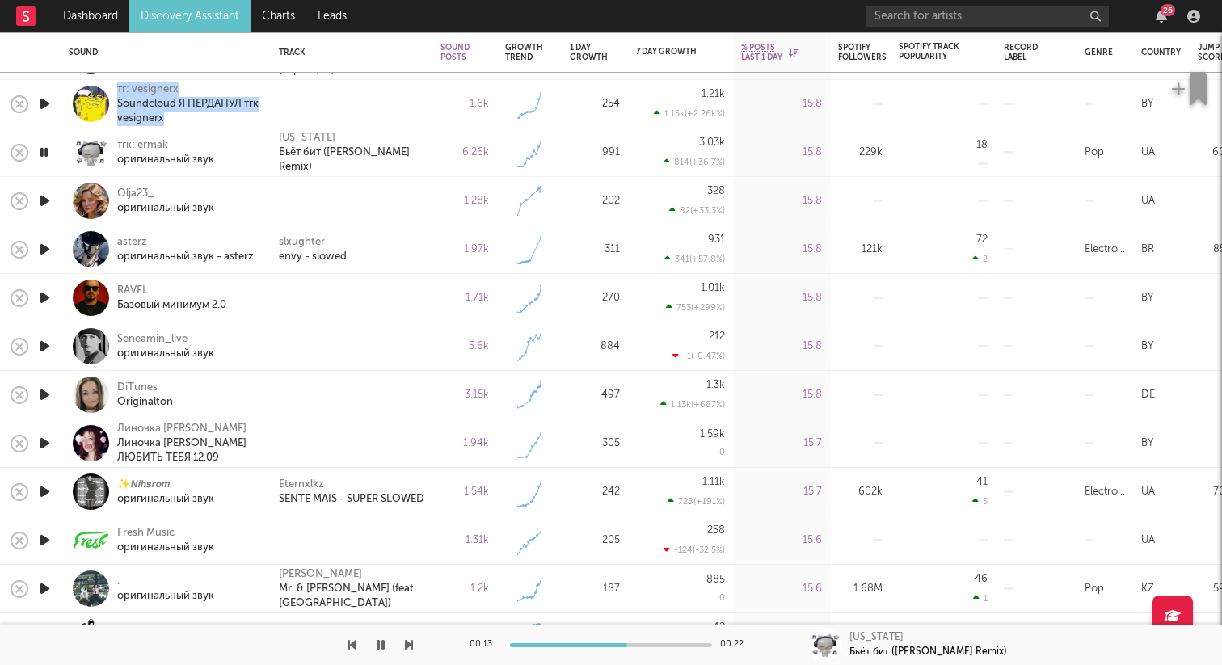
click at [44, 200] on icon "button" at bounding box center [44, 201] width 17 height 20
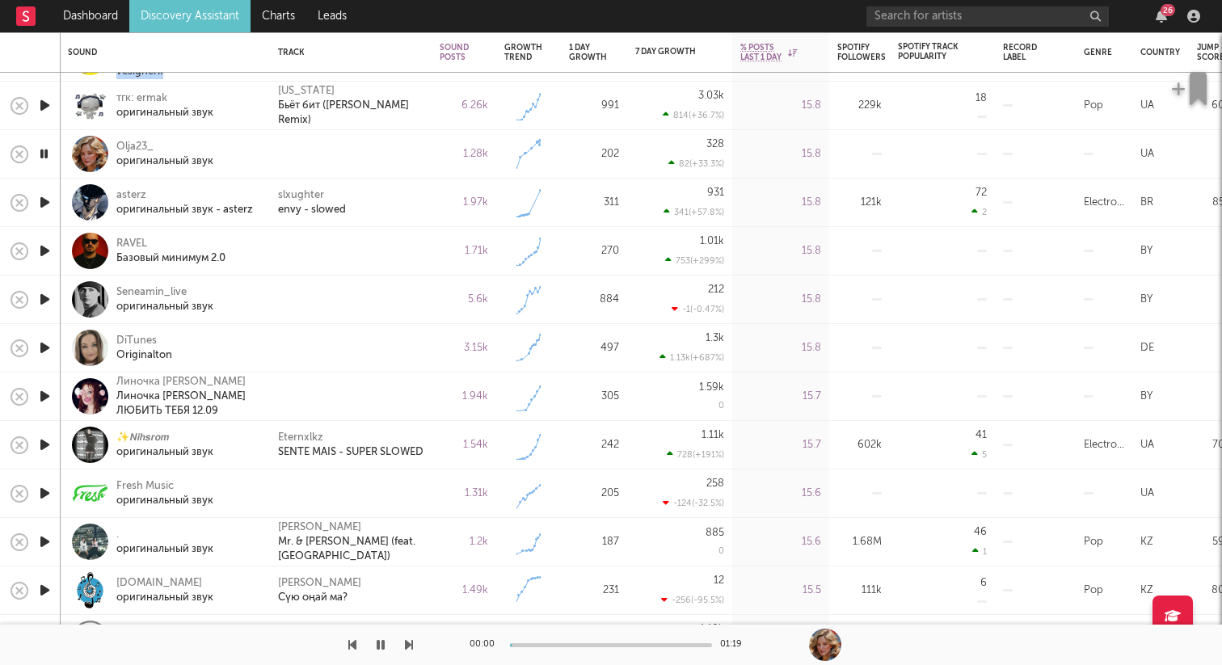
click at [42, 247] on icon "button" at bounding box center [44, 251] width 17 height 20
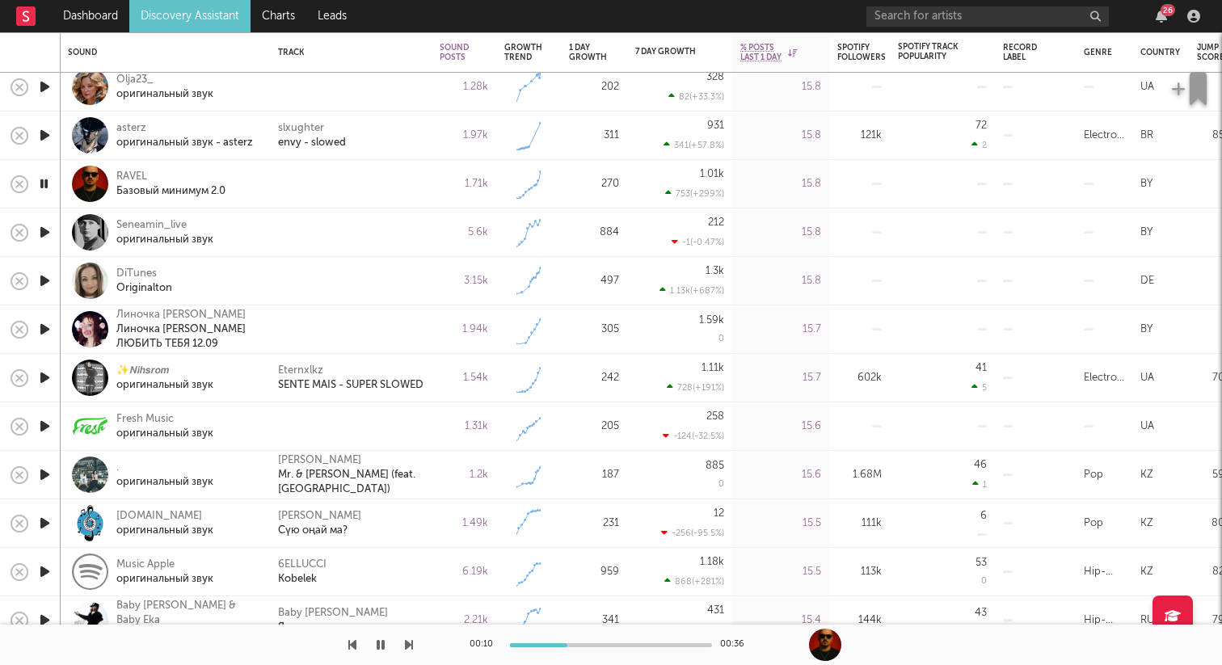
click at [44, 230] on icon "button" at bounding box center [44, 232] width 17 height 20
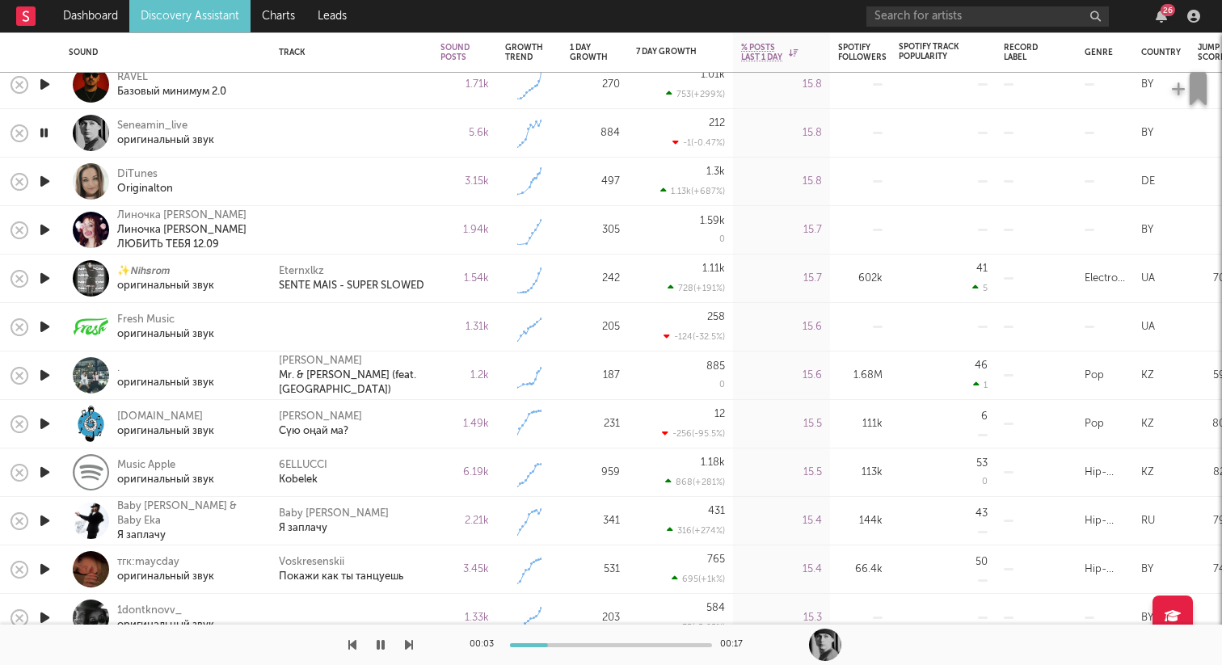
click at [46, 183] on icon "button" at bounding box center [44, 181] width 17 height 20
click at [44, 229] on icon "button" at bounding box center [44, 230] width 17 height 20
click at [144, 234] on div "Линочка [PERSON_NAME] ЛЮБИТЬ ТЕБЯ 12.09" at bounding box center [187, 237] width 141 height 29
click at [40, 322] on icon "button" at bounding box center [44, 327] width 17 height 20
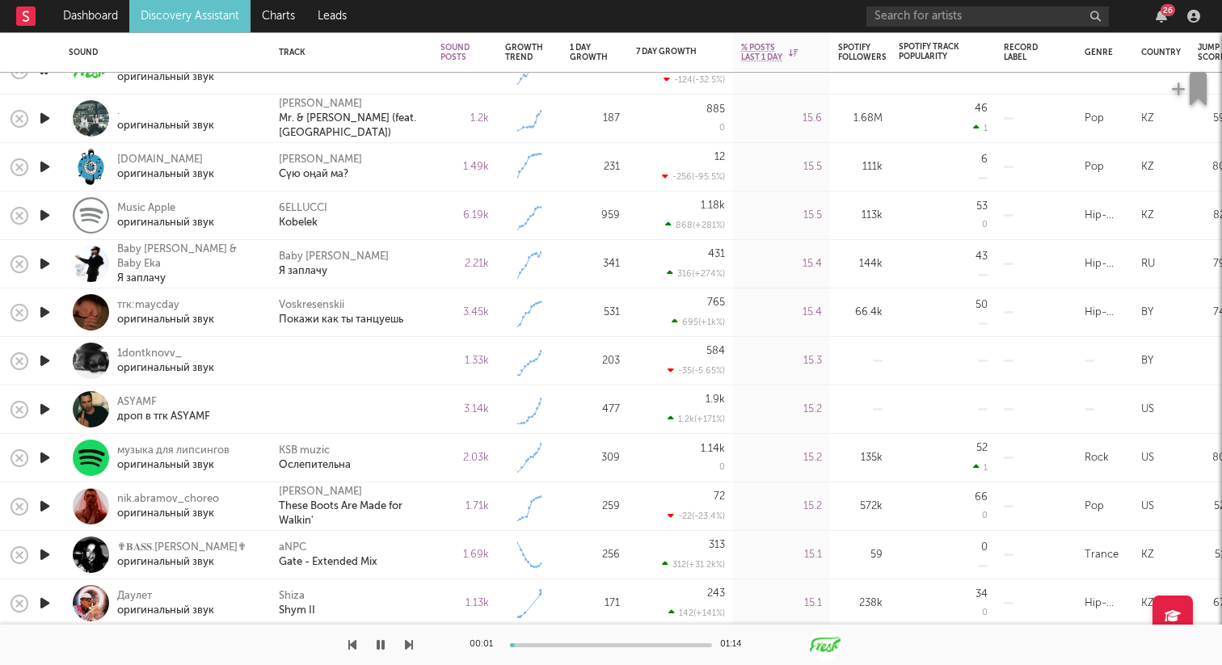
click at [44, 358] on icon "button" at bounding box center [44, 361] width 17 height 20
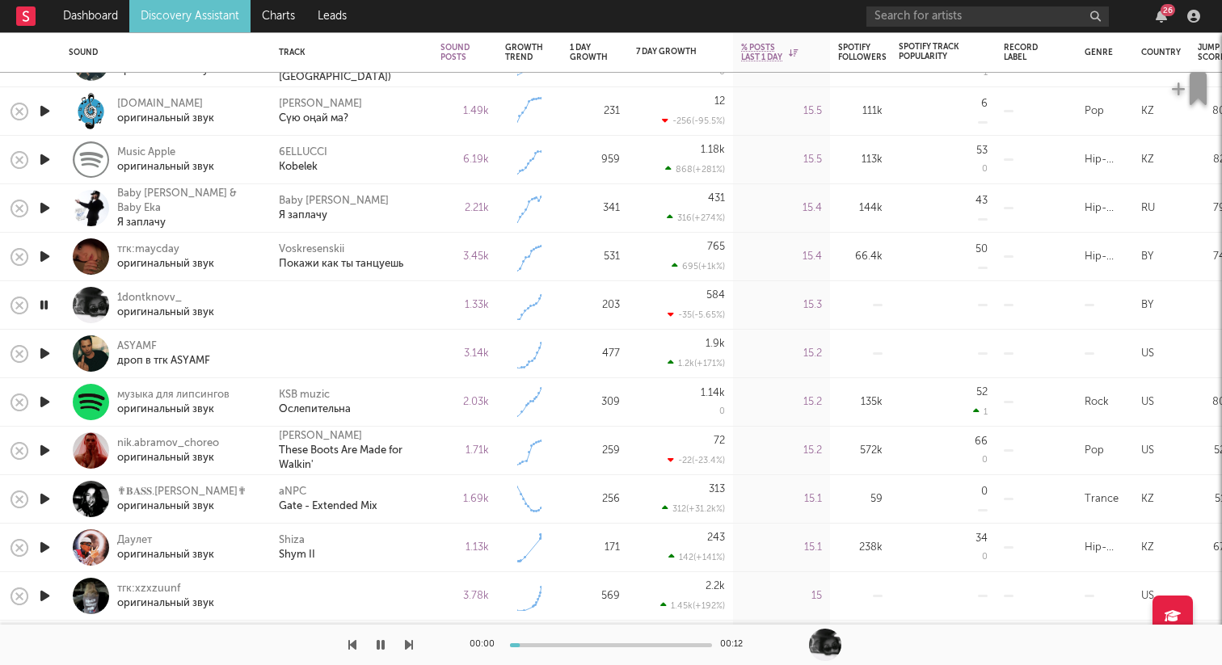
click at [40, 356] on icon "button" at bounding box center [44, 353] width 17 height 20
click at [48, 349] on icon "button" at bounding box center [43, 353] width 15 height 20
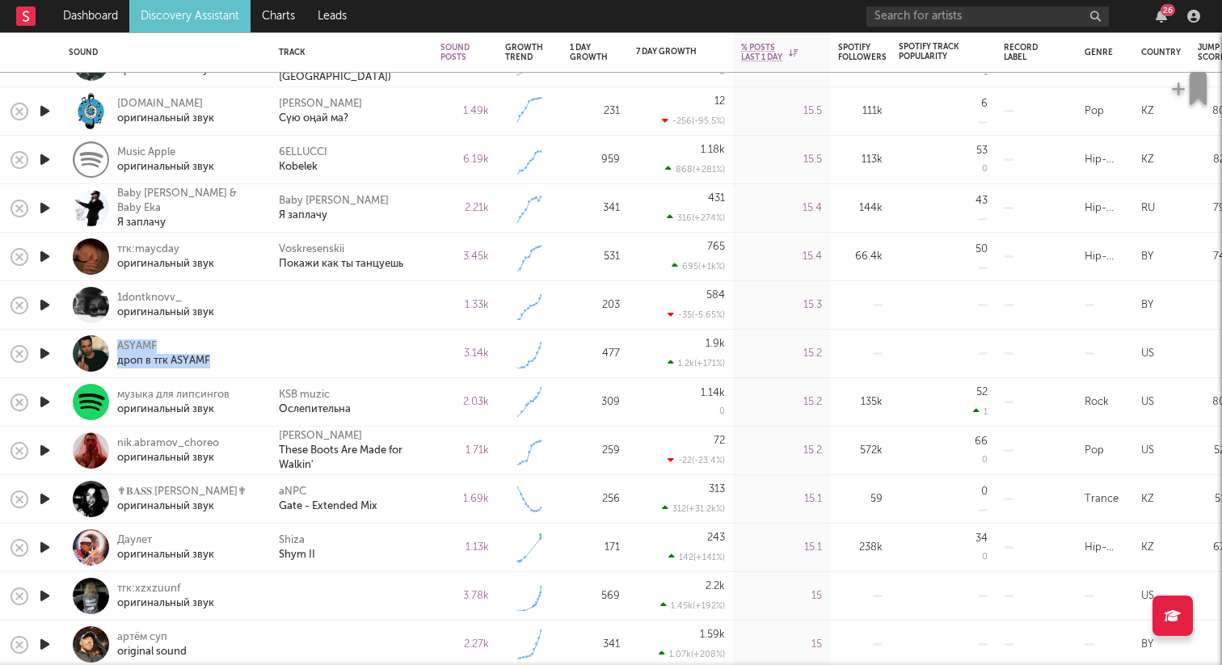
click at [52, 403] on icon "button" at bounding box center [44, 402] width 17 height 20
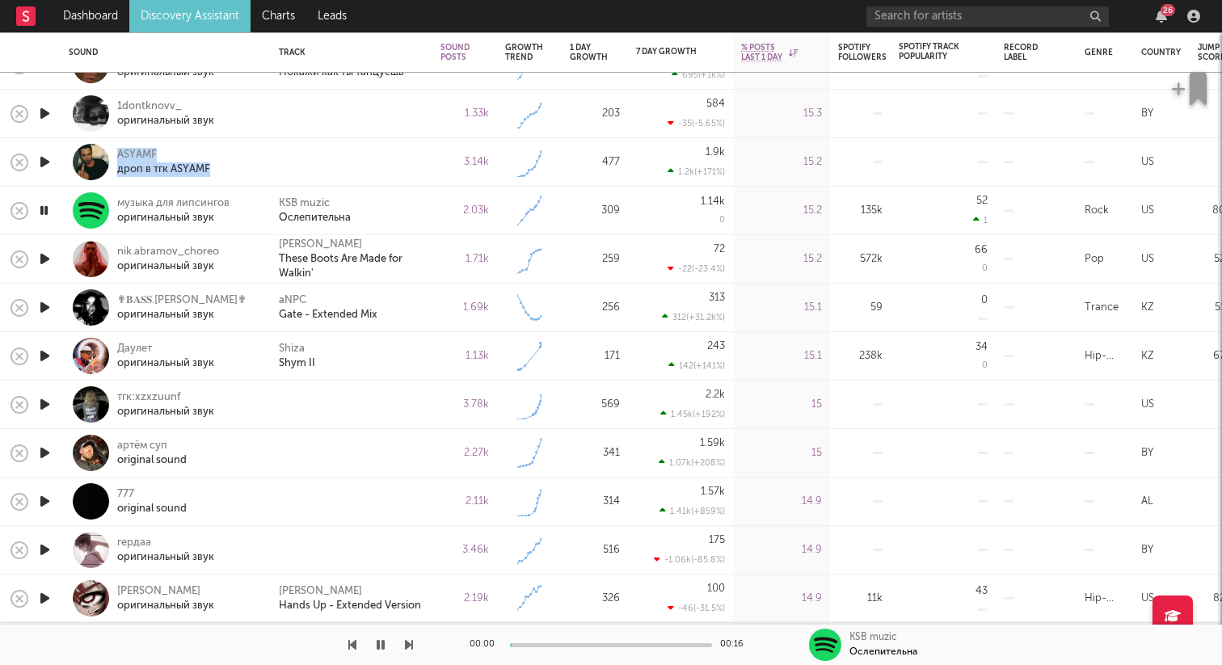
click at [48, 402] on icon "button" at bounding box center [44, 404] width 17 height 20
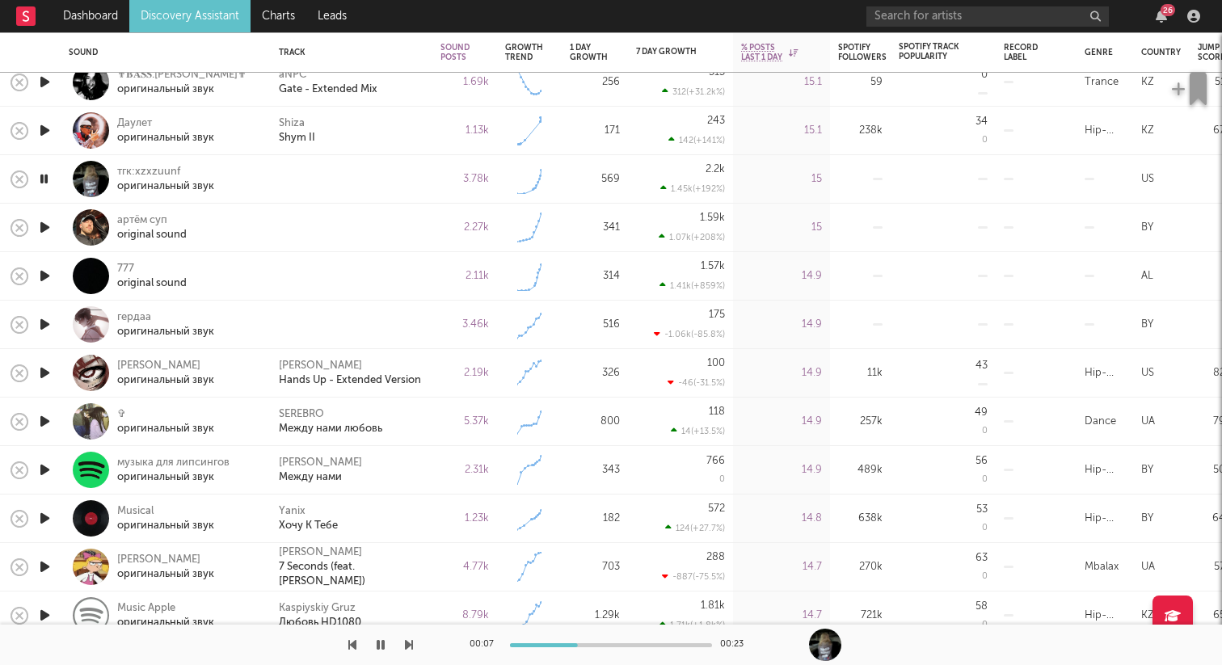
click at [43, 224] on icon "button" at bounding box center [44, 227] width 17 height 20
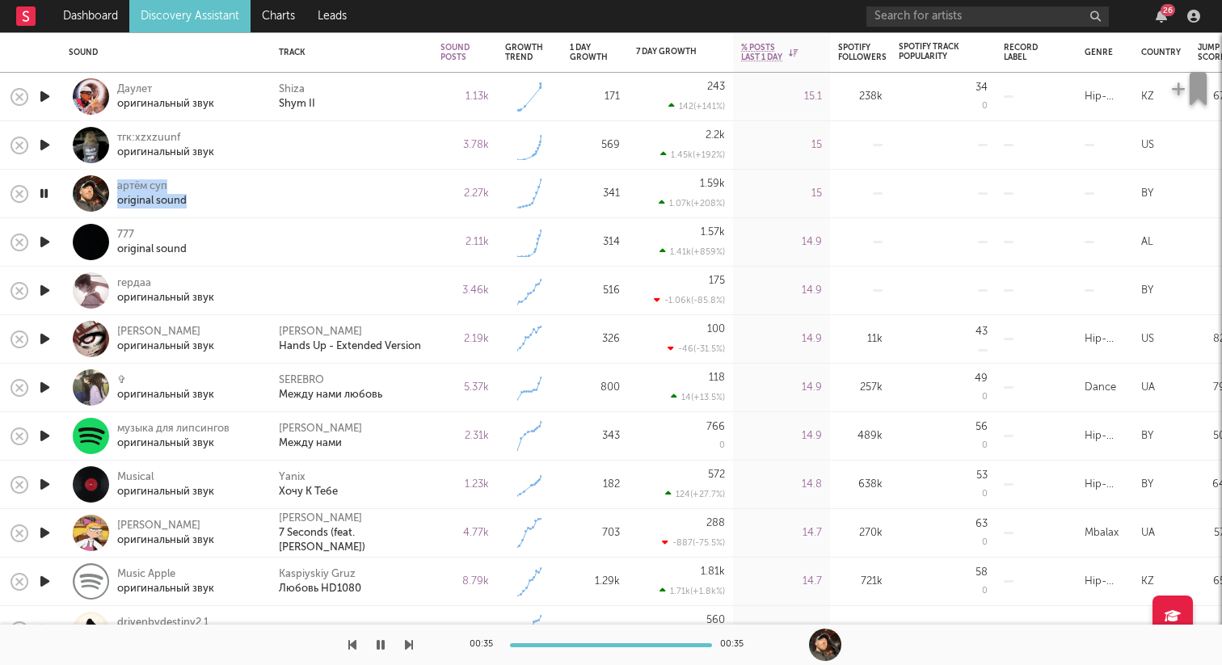
click at [47, 239] on icon "button" at bounding box center [44, 242] width 17 height 20
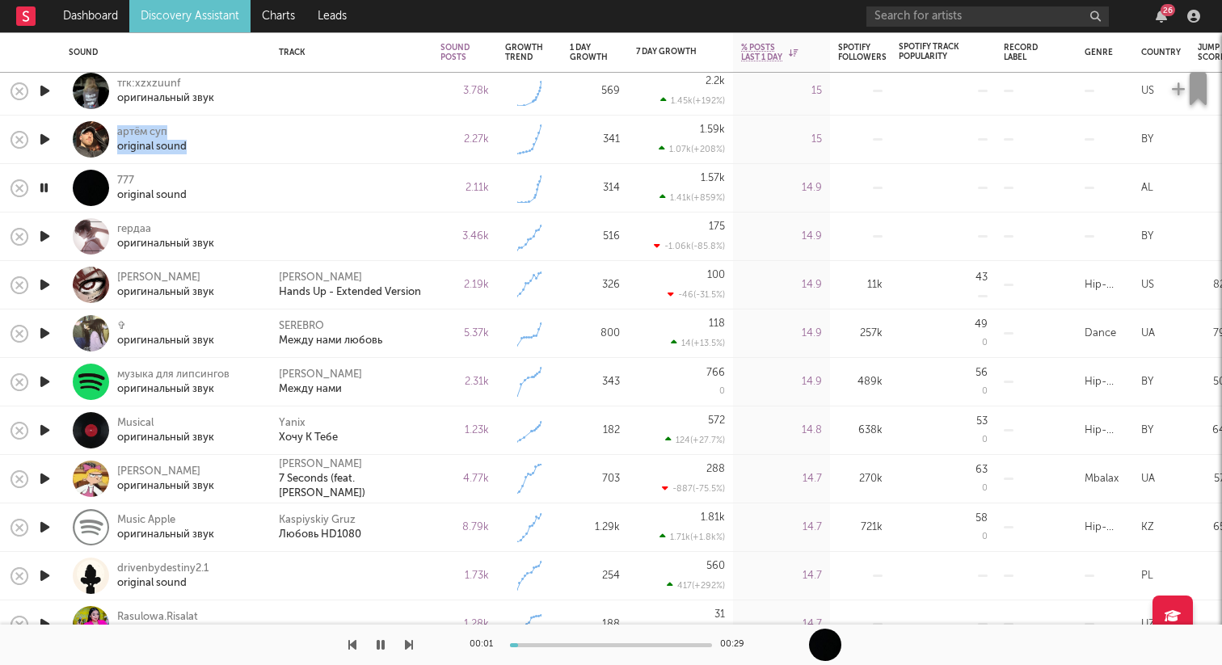
click at [40, 236] on icon "button" at bounding box center [44, 236] width 17 height 20
click at [44, 241] on icon "button" at bounding box center [43, 236] width 15 height 20
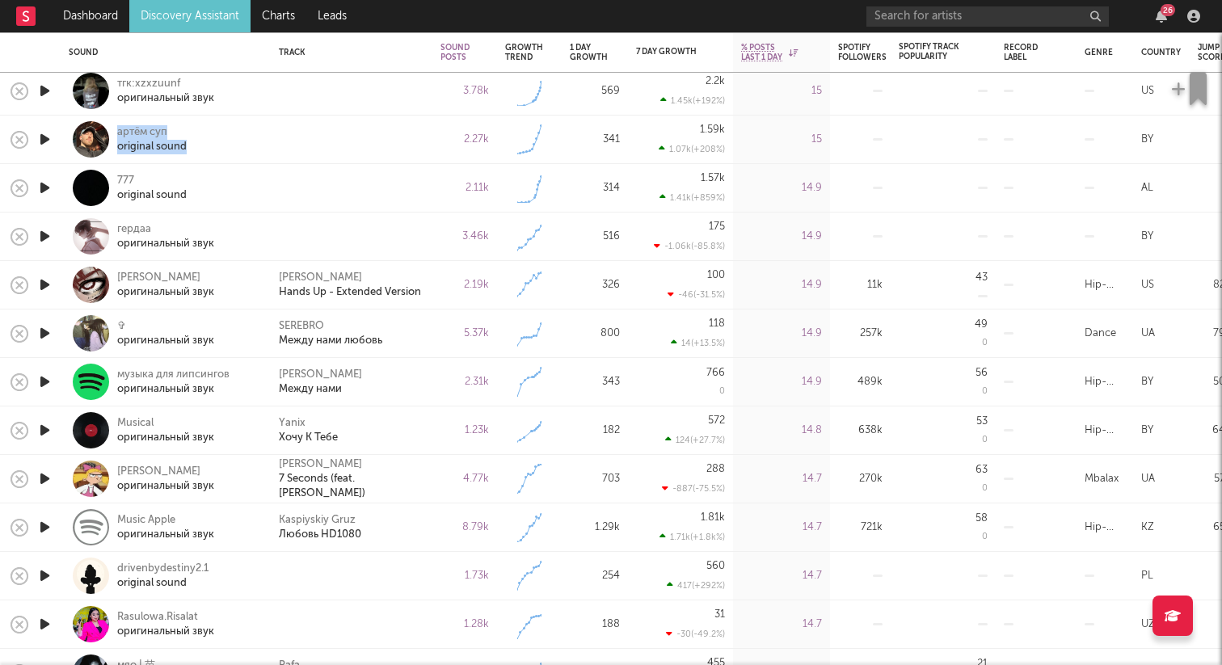
click at [48, 193] on icon "button" at bounding box center [44, 188] width 17 height 20
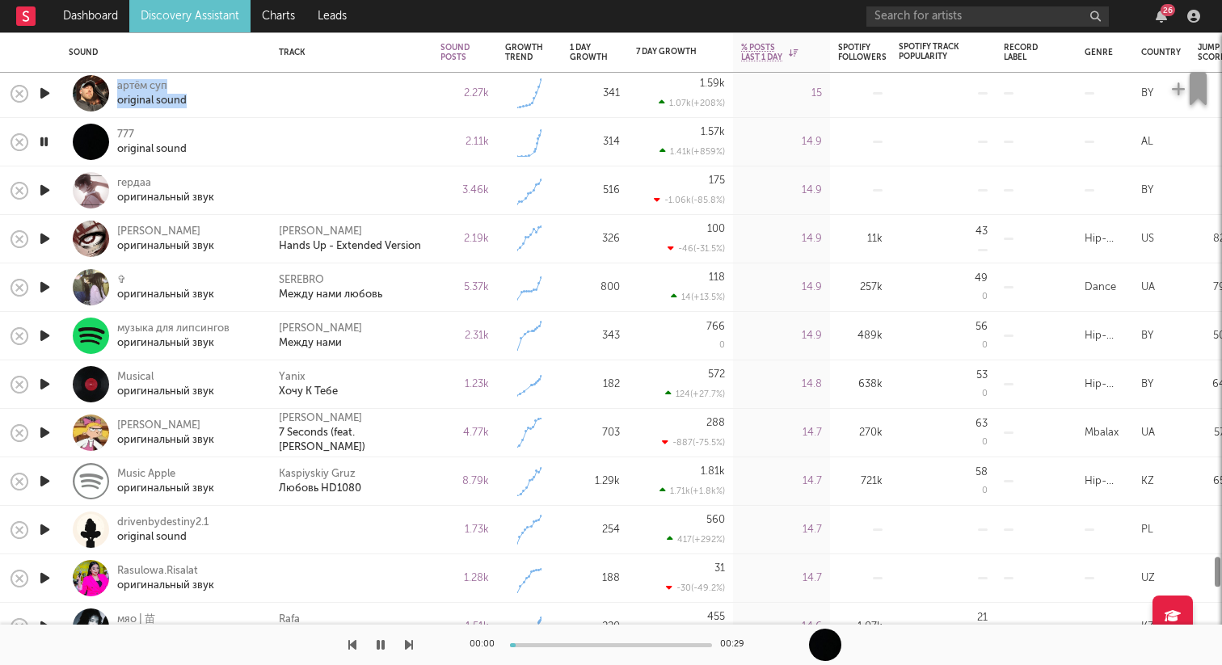
click at [48, 185] on icon "button" at bounding box center [44, 190] width 17 height 20
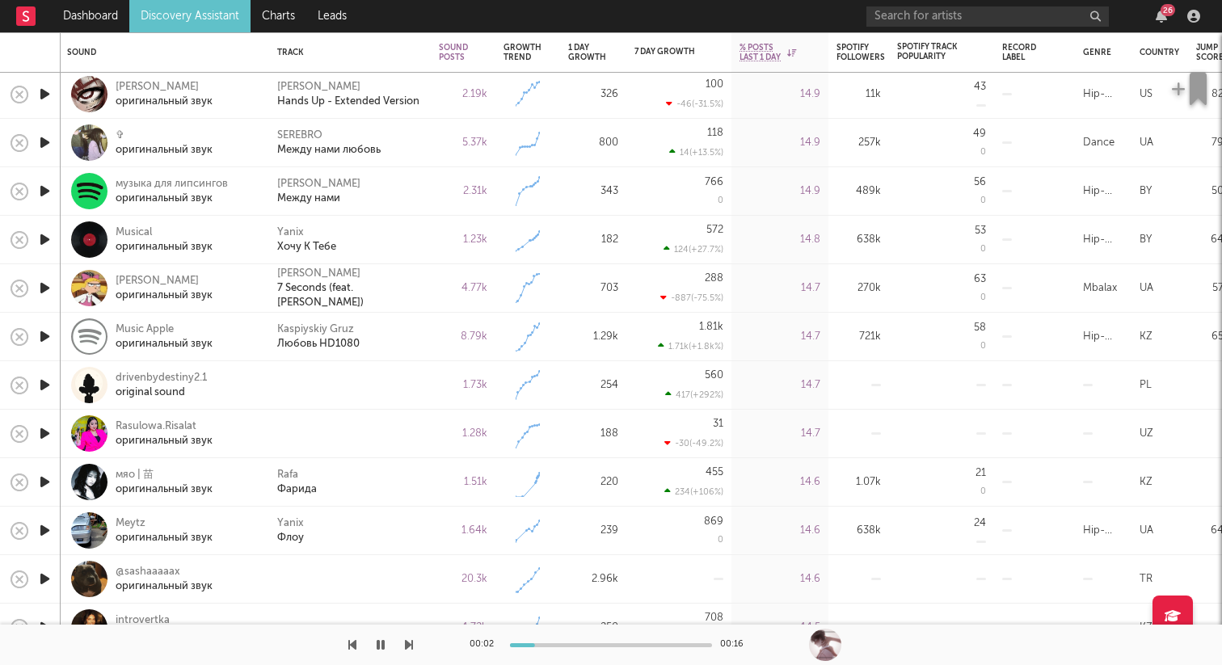
click at [40, 385] on icon "button" at bounding box center [44, 385] width 17 height 20
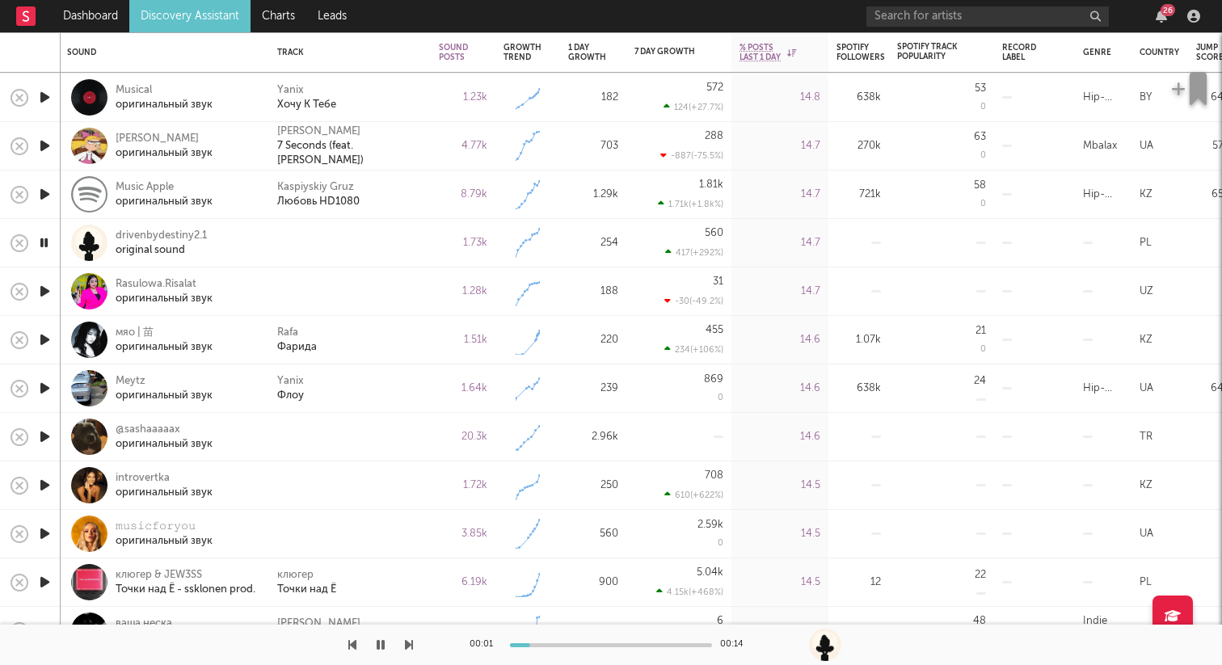
click at [44, 293] on icon "button" at bounding box center [44, 291] width 17 height 20
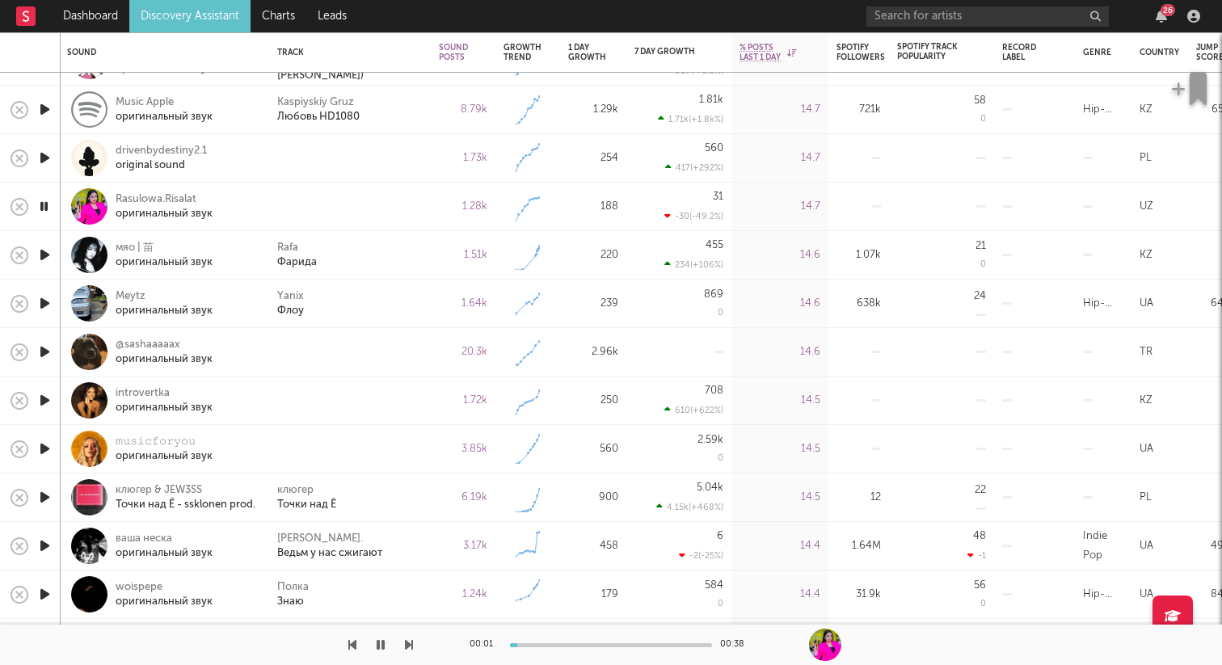
click at [52, 248] on icon "button" at bounding box center [44, 255] width 17 height 20
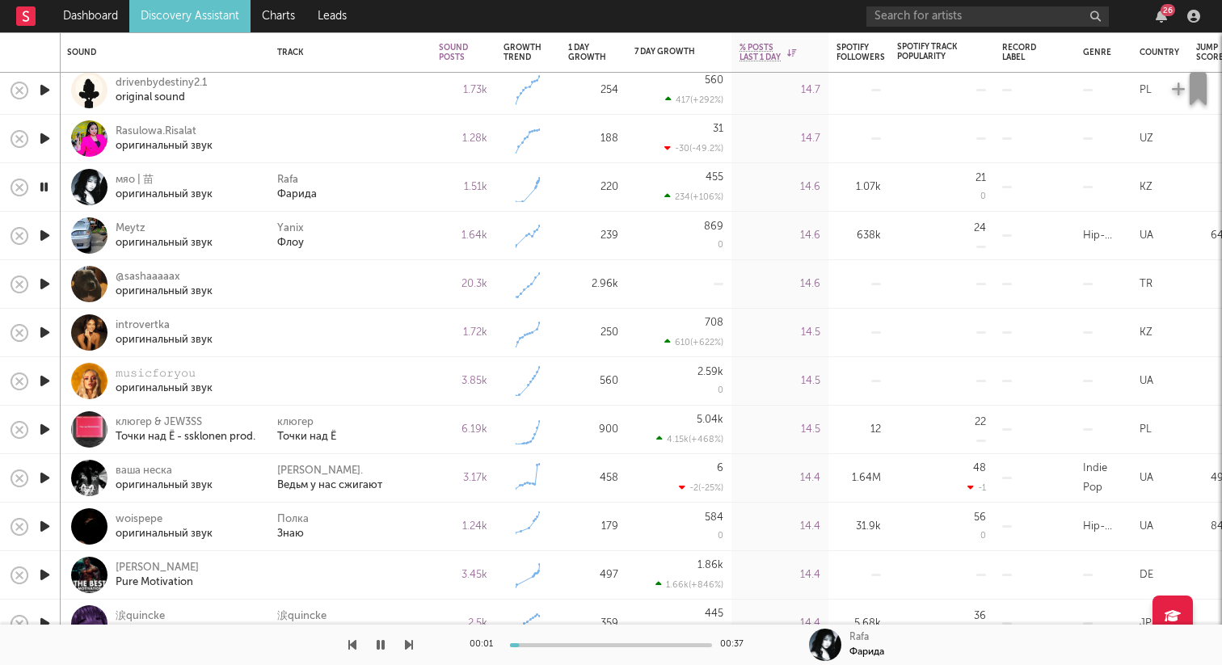
click at [52, 278] on icon "button" at bounding box center [44, 284] width 17 height 20
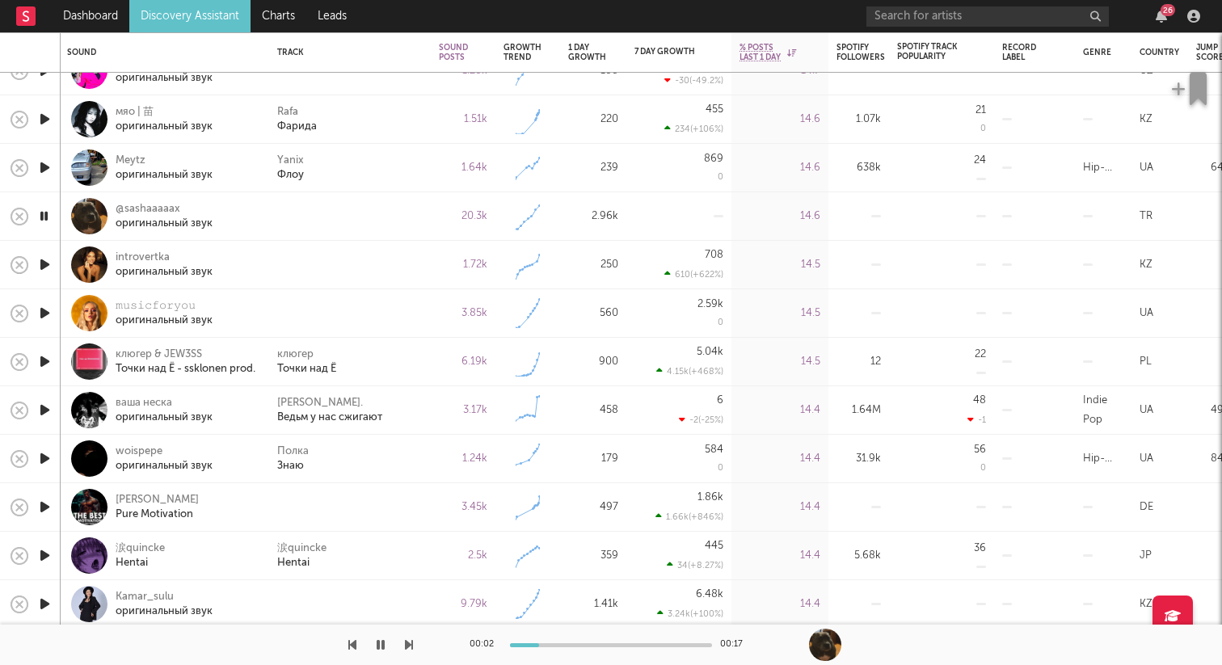
click at [46, 266] on icon "button" at bounding box center [44, 265] width 17 height 20
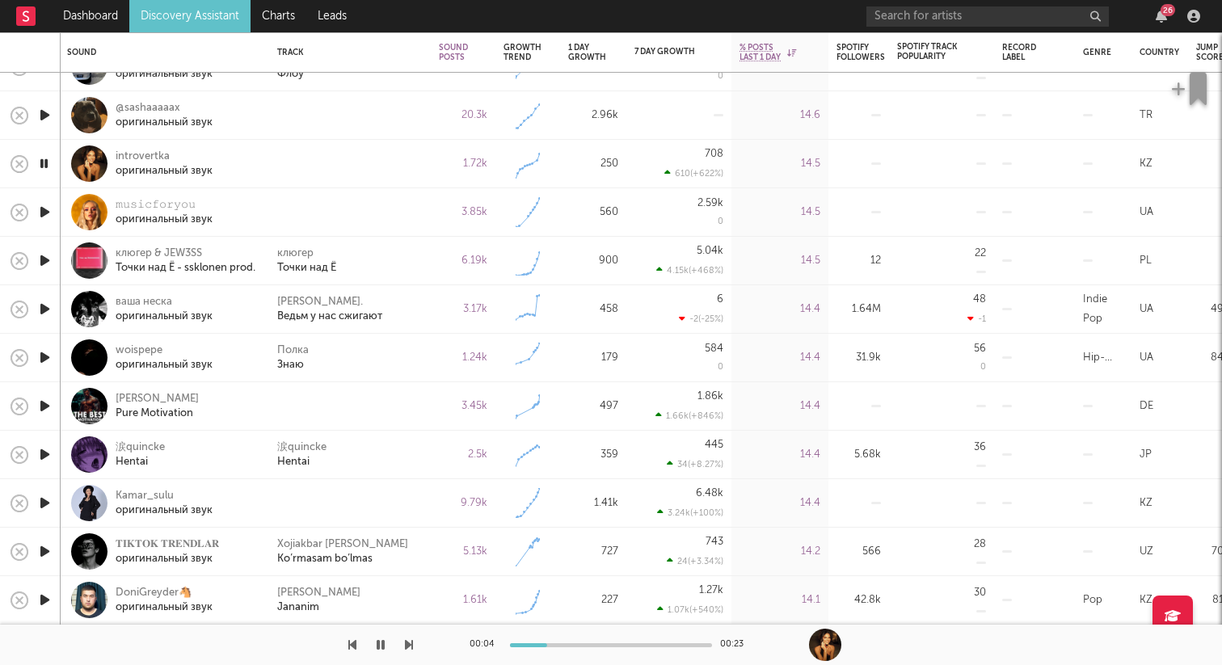
click at [47, 402] on icon "button" at bounding box center [44, 406] width 17 height 20
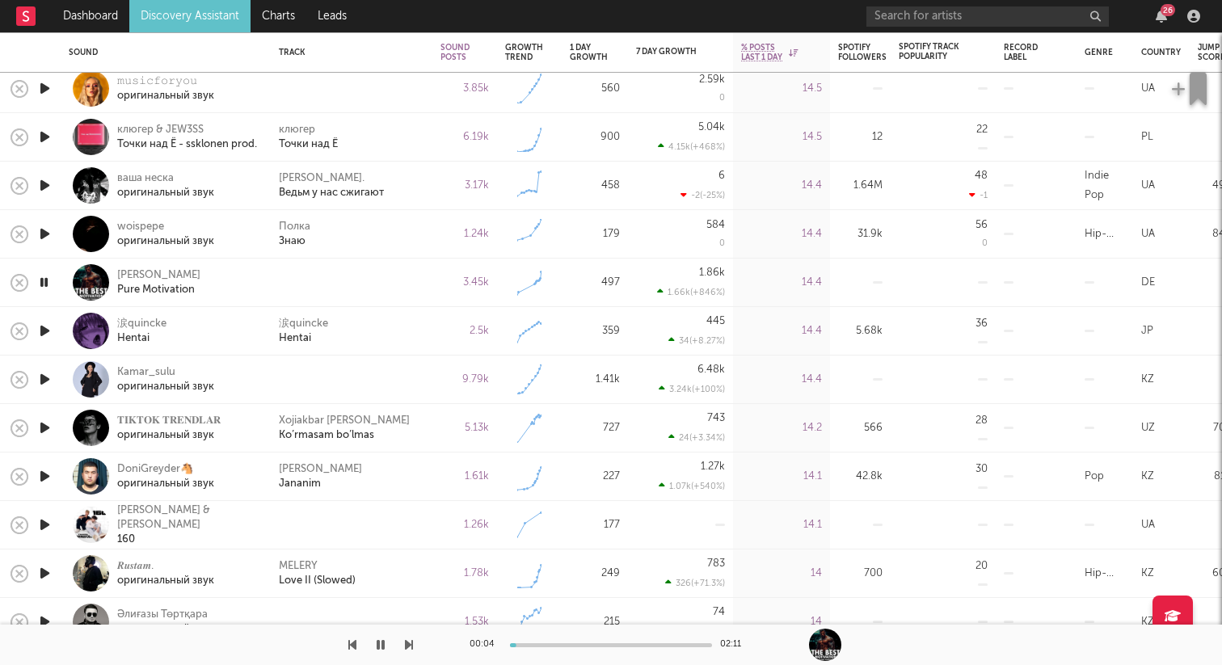
click at [44, 374] on icon "button" at bounding box center [44, 379] width 17 height 20
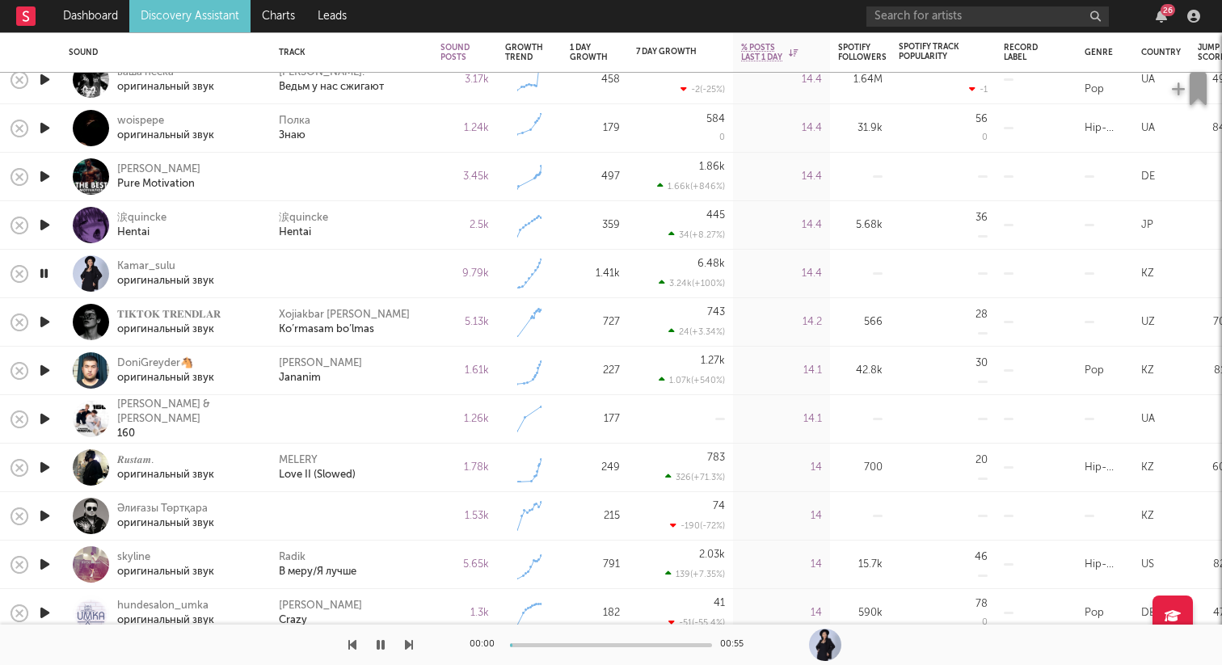
click at [46, 421] on icon "button" at bounding box center [44, 419] width 17 height 20
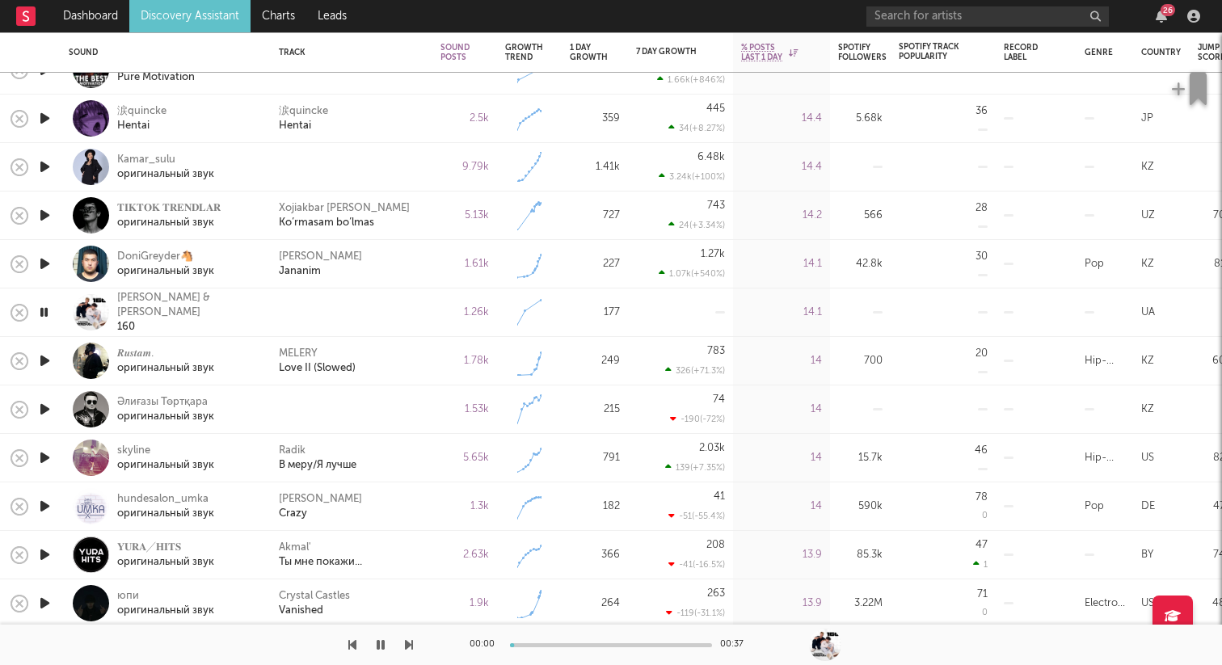
click at [53, 406] on icon "button" at bounding box center [44, 409] width 17 height 20
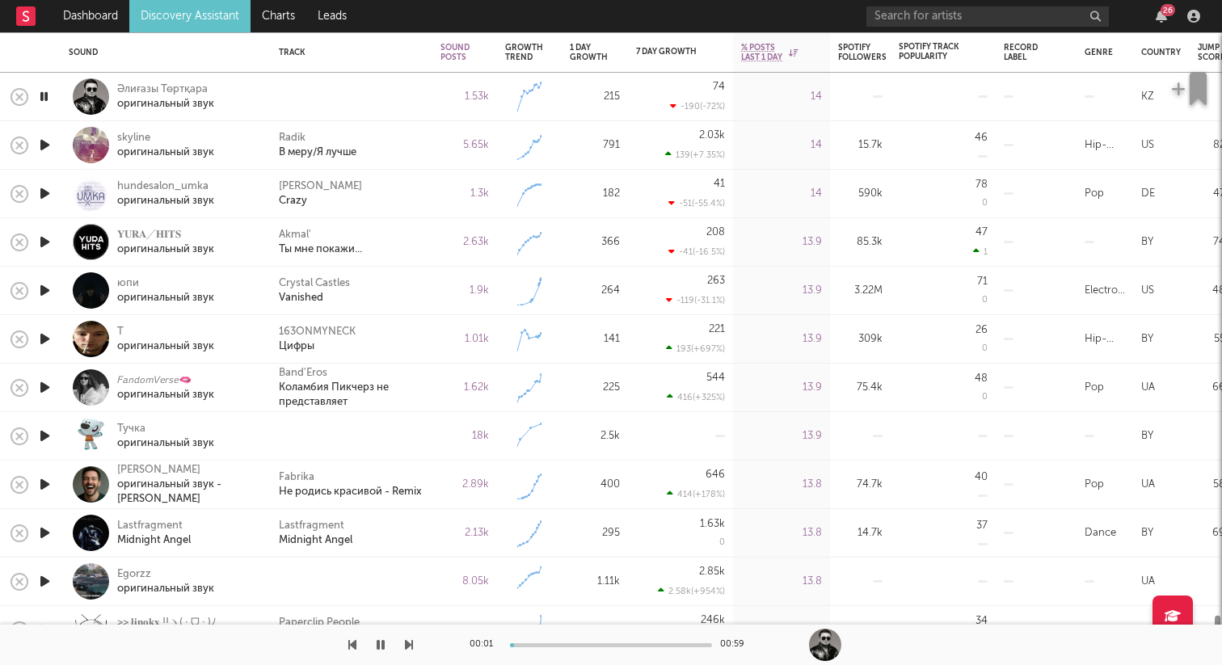
click at [51, 432] on icon "button" at bounding box center [44, 436] width 17 height 20
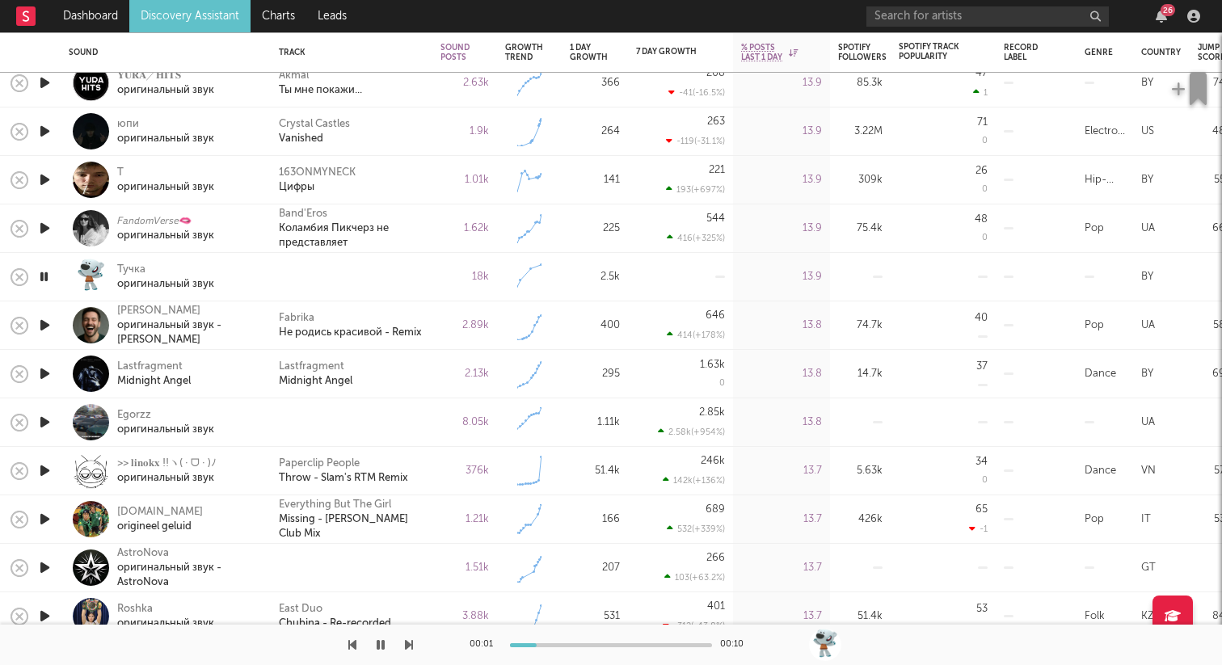
click at [49, 419] on icon "button" at bounding box center [44, 422] width 17 height 20
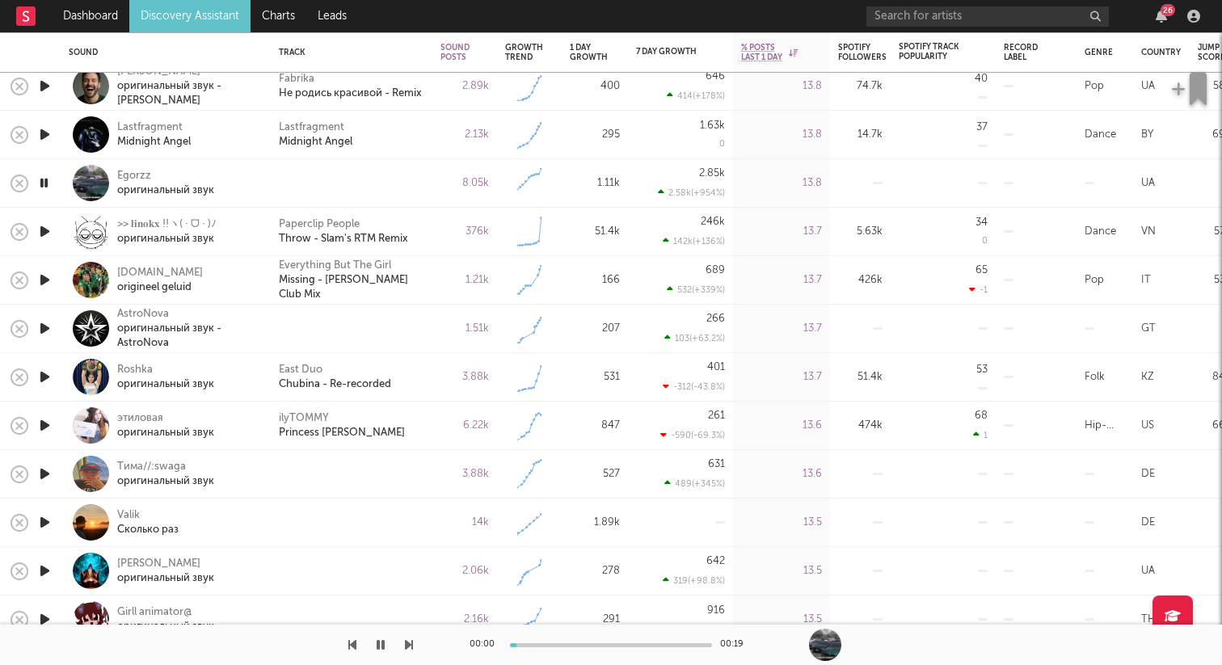
click at [57, 329] on div at bounding box center [44, 329] width 32 height 48
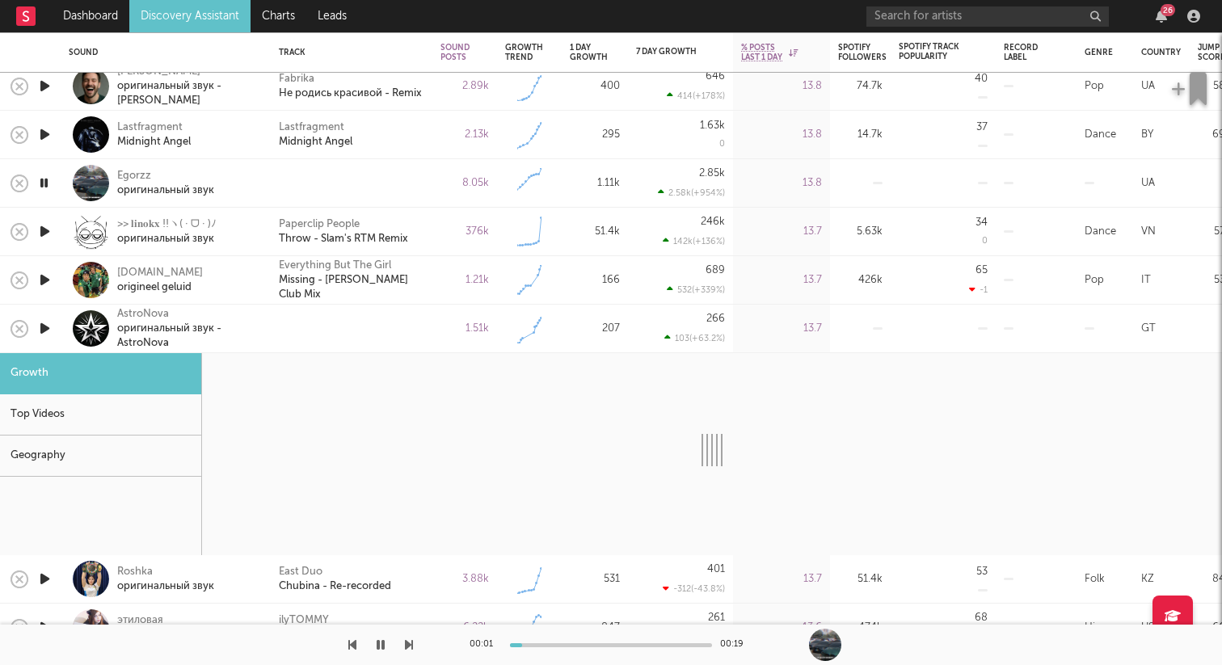
click at [57, 331] on div at bounding box center [44, 329] width 32 height 48
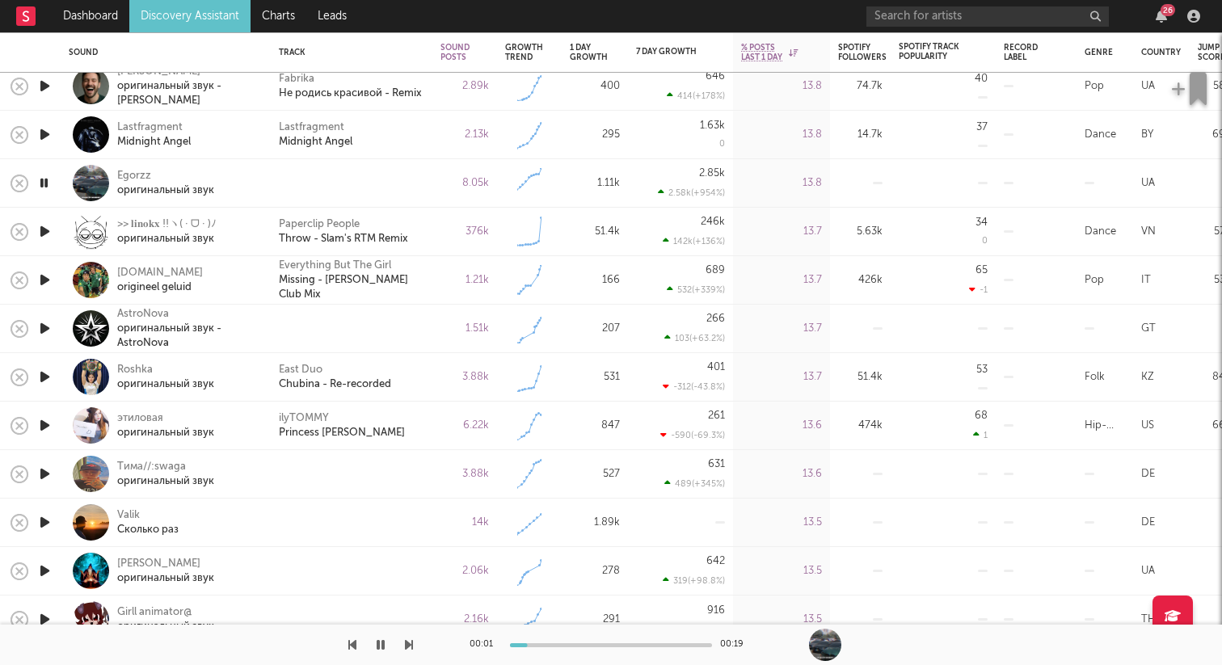
click at [107, 322] on div at bounding box center [91, 328] width 36 height 36
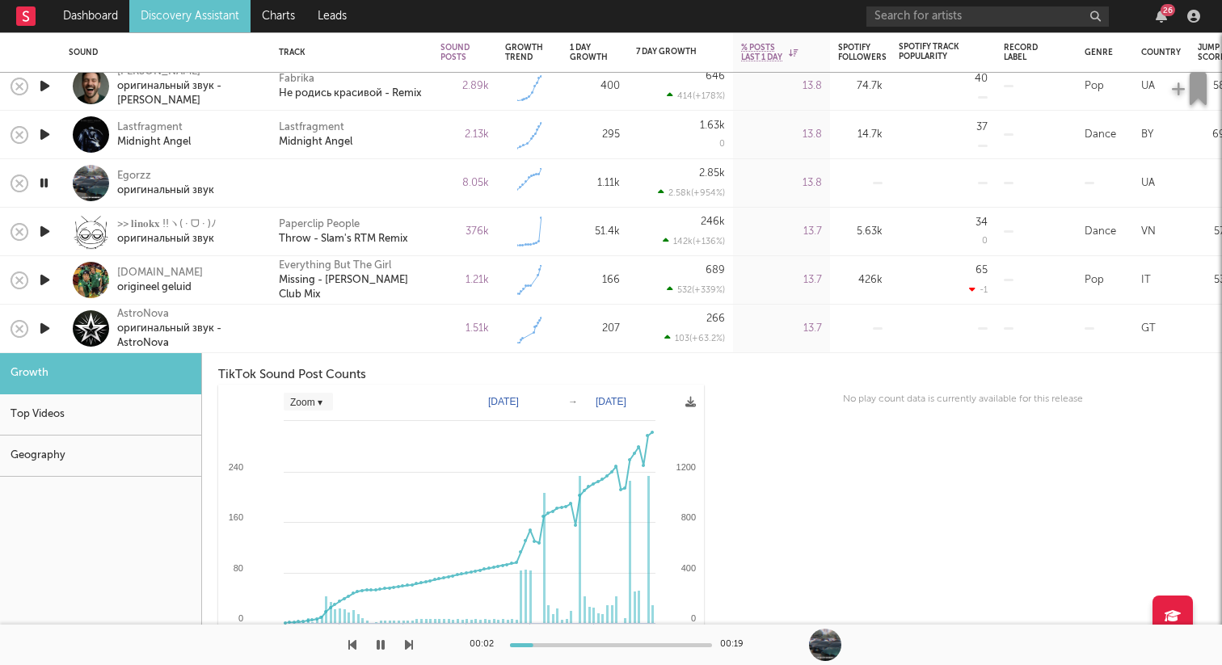
click at [105, 311] on div at bounding box center [91, 328] width 36 height 36
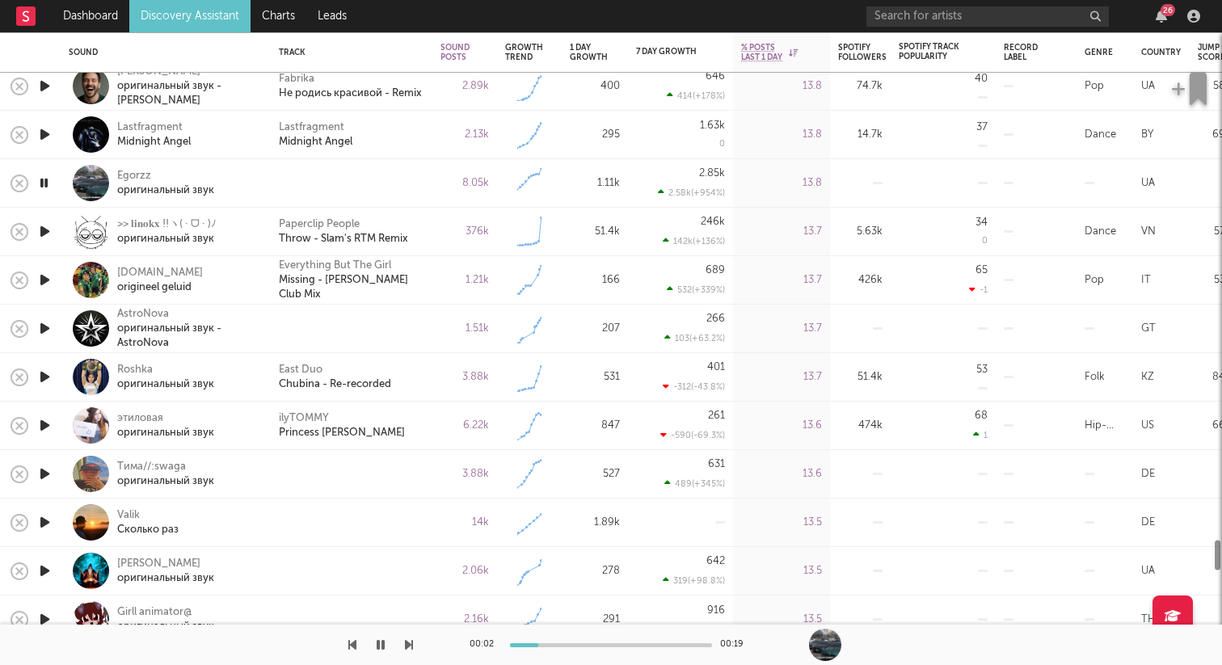
click at [40, 322] on icon "button" at bounding box center [44, 328] width 17 height 20
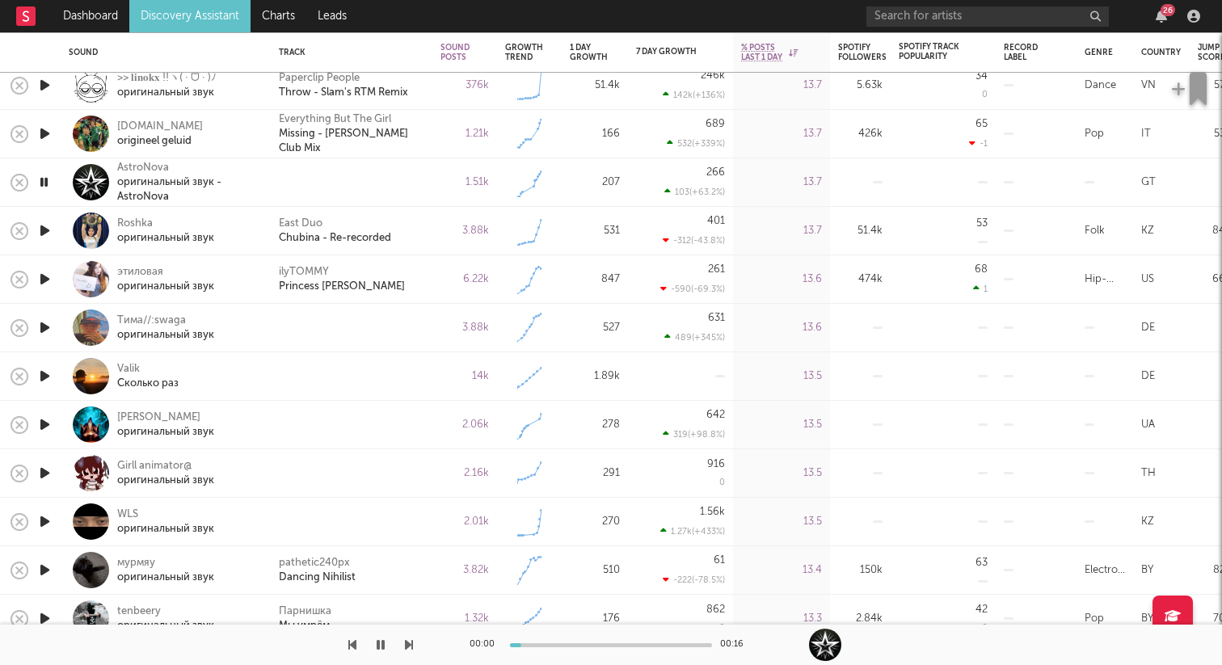
click at [42, 322] on icon "button" at bounding box center [44, 328] width 17 height 20
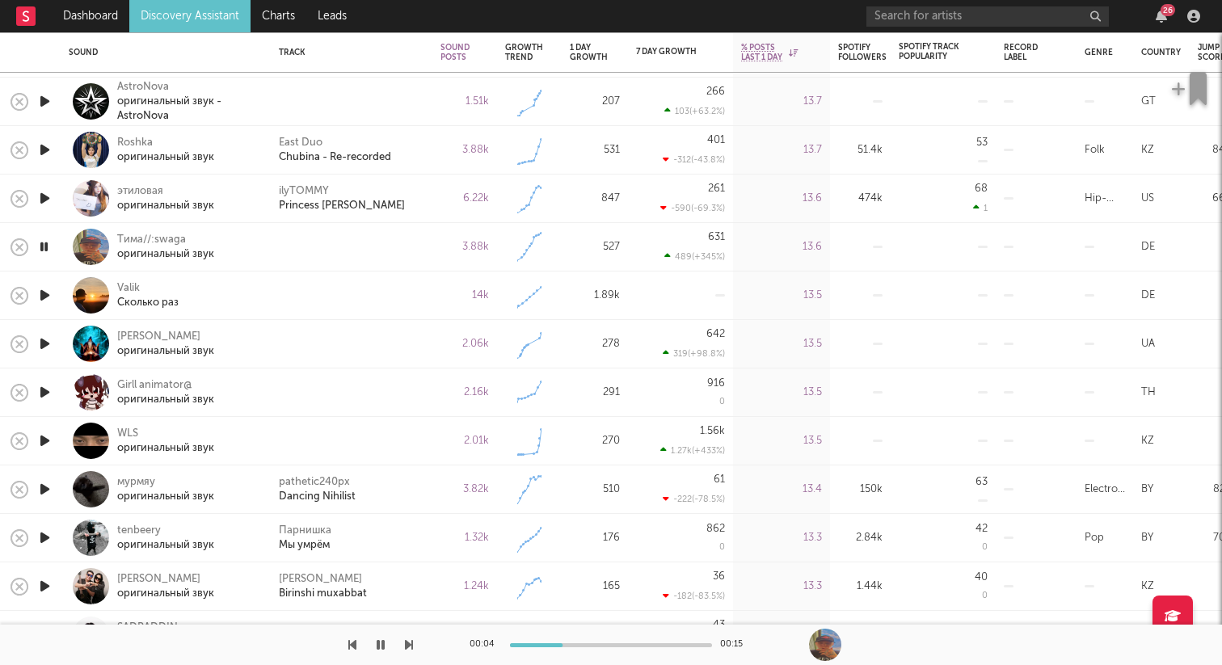
click at [41, 293] on icon "button" at bounding box center [44, 295] width 17 height 20
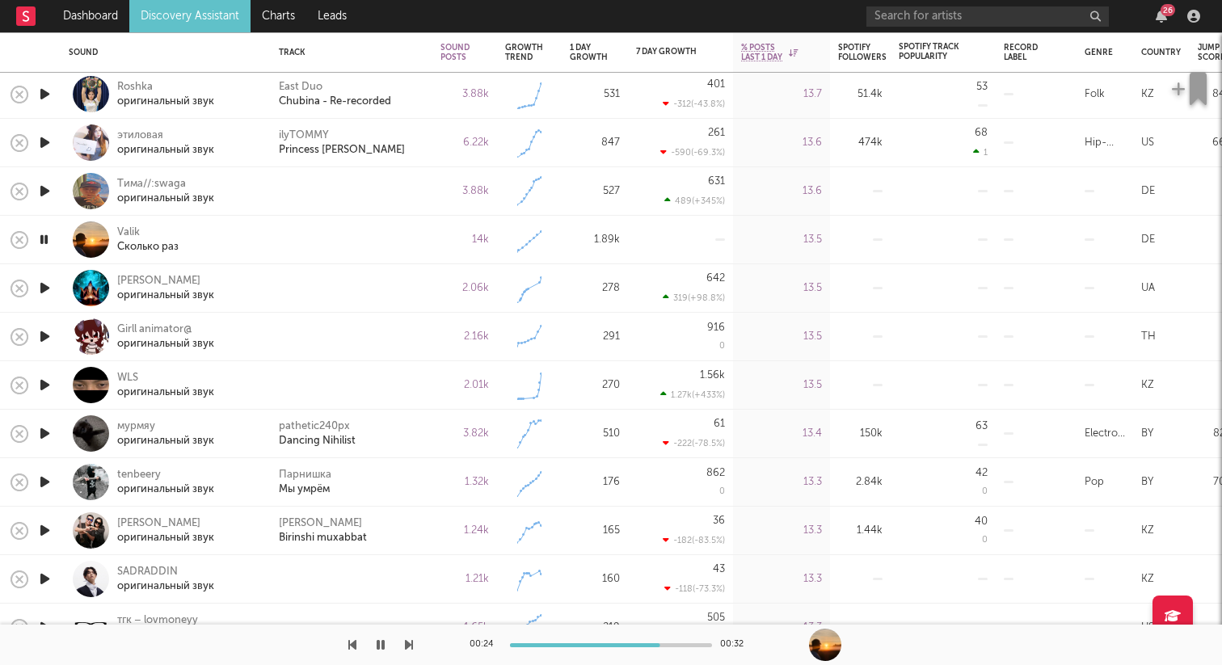
click at [46, 289] on icon "button" at bounding box center [44, 288] width 17 height 20
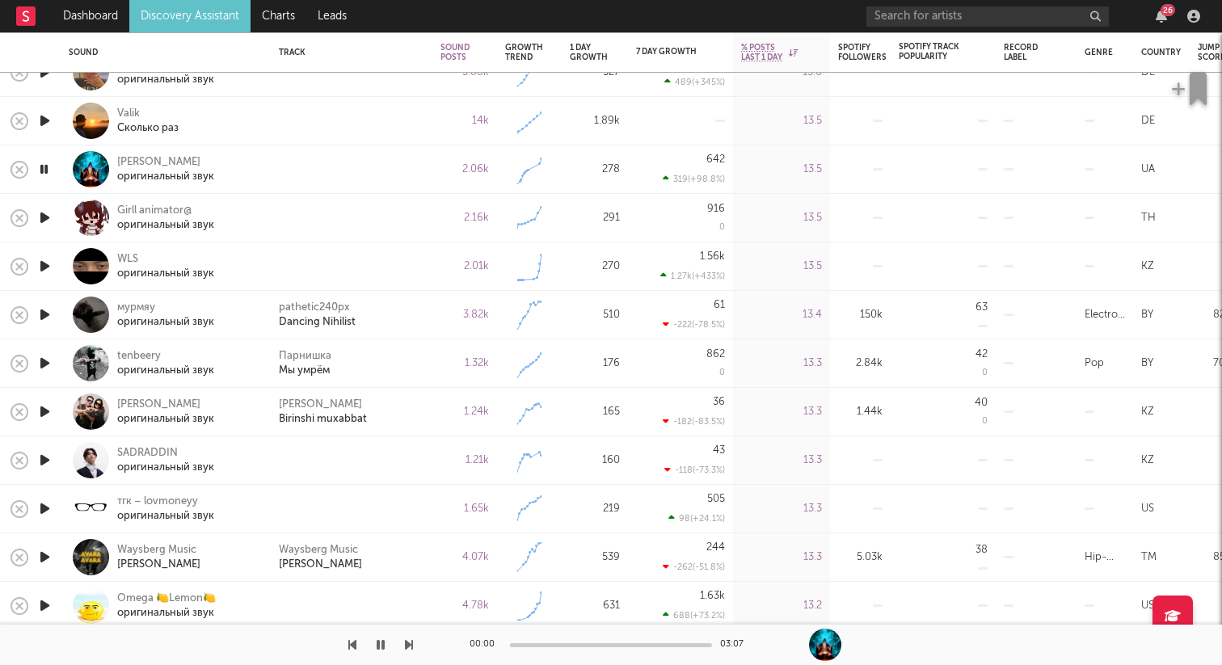
click at [42, 217] on icon "button" at bounding box center [44, 218] width 17 height 20
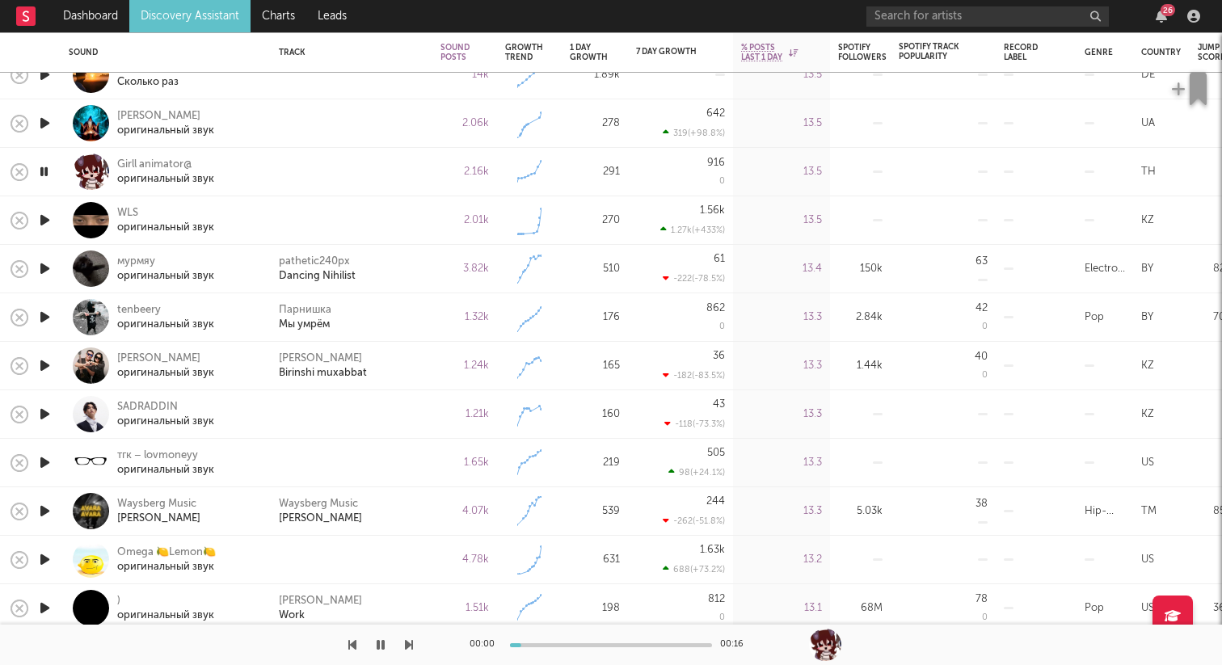
click at [41, 224] on icon "button" at bounding box center [44, 220] width 17 height 20
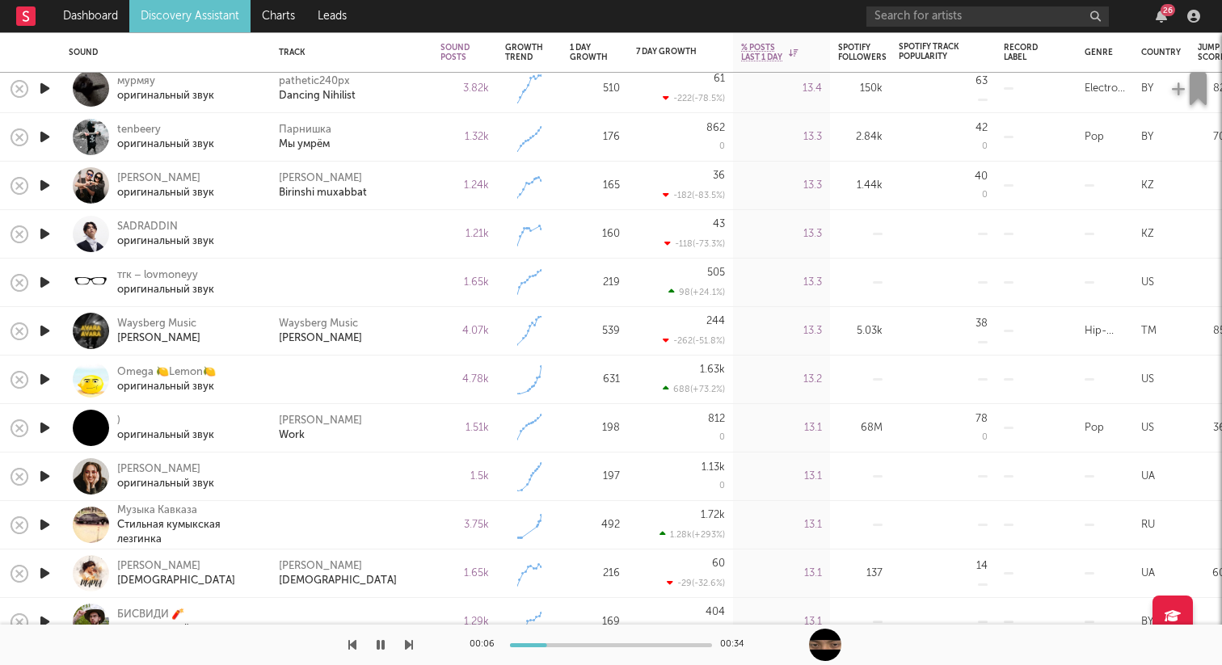
click at [44, 234] on icon "button" at bounding box center [44, 234] width 17 height 20
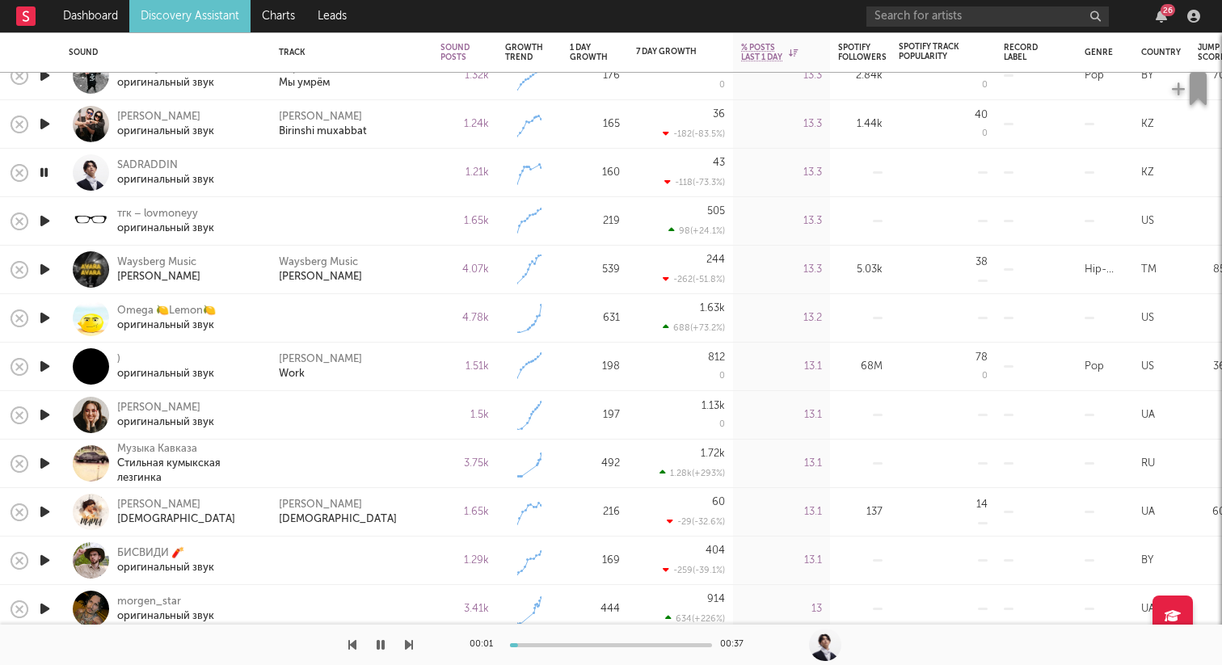
click at [48, 222] on icon "button" at bounding box center [44, 221] width 17 height 20
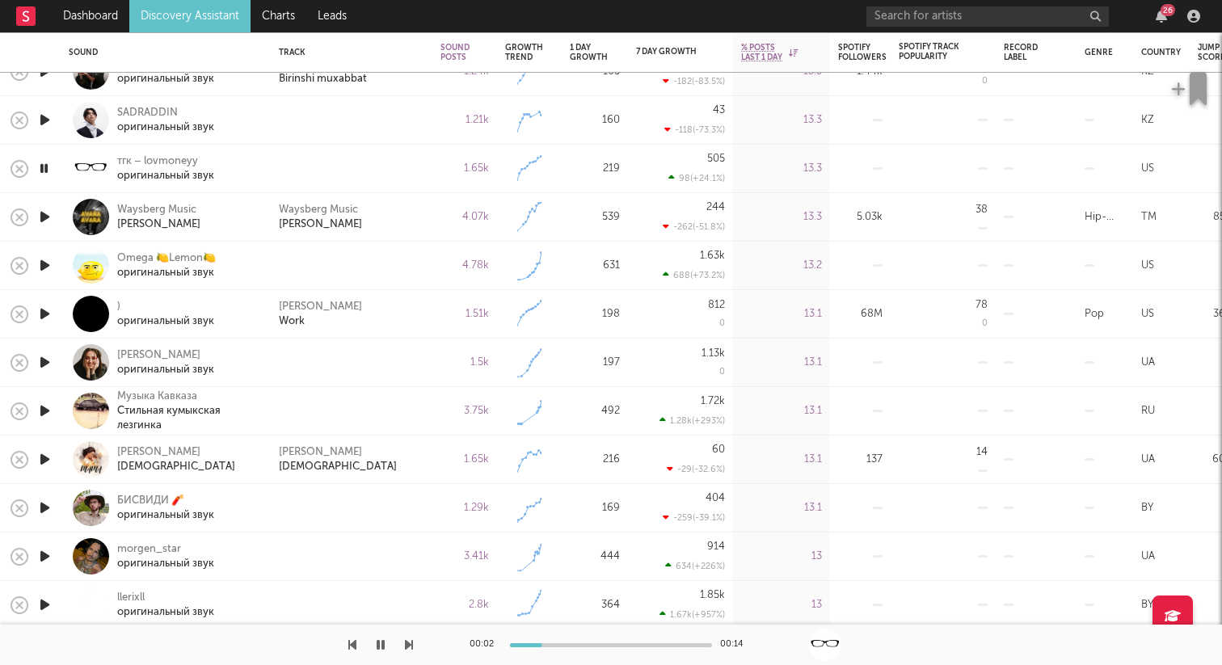
click at [42, 261] on icon "button" at bounding box center [44, 265] width 17 height 20
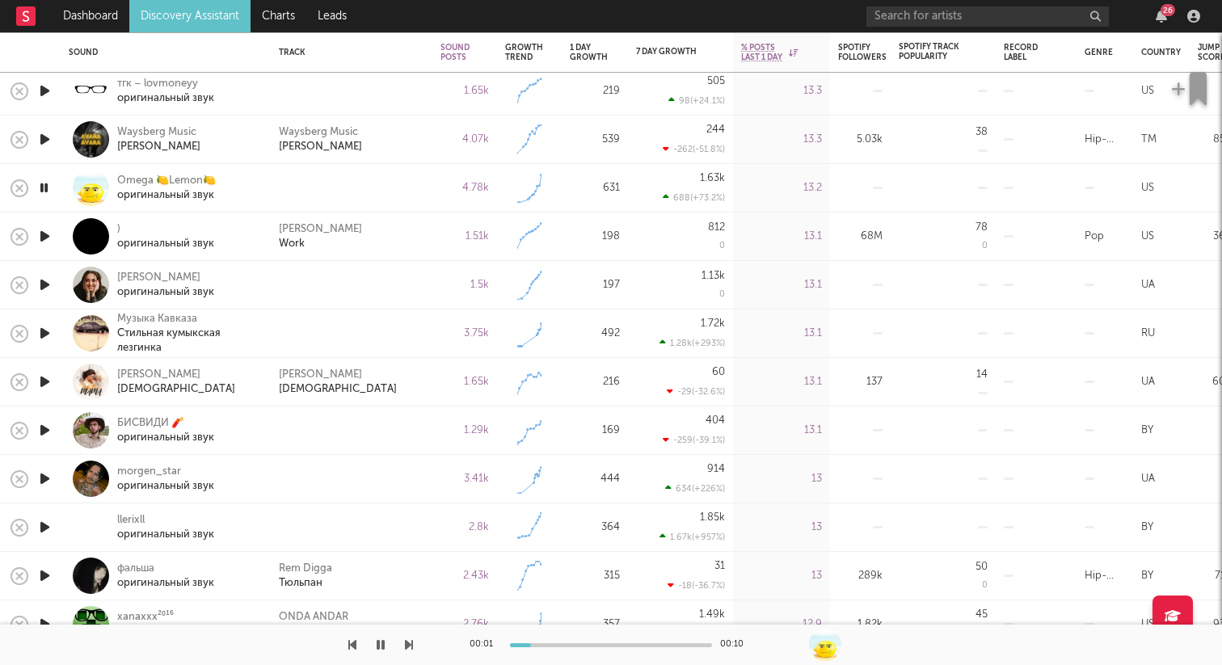
click at [40, 286] on icon "button" at bounding box center [44, 285] width 17 height 20
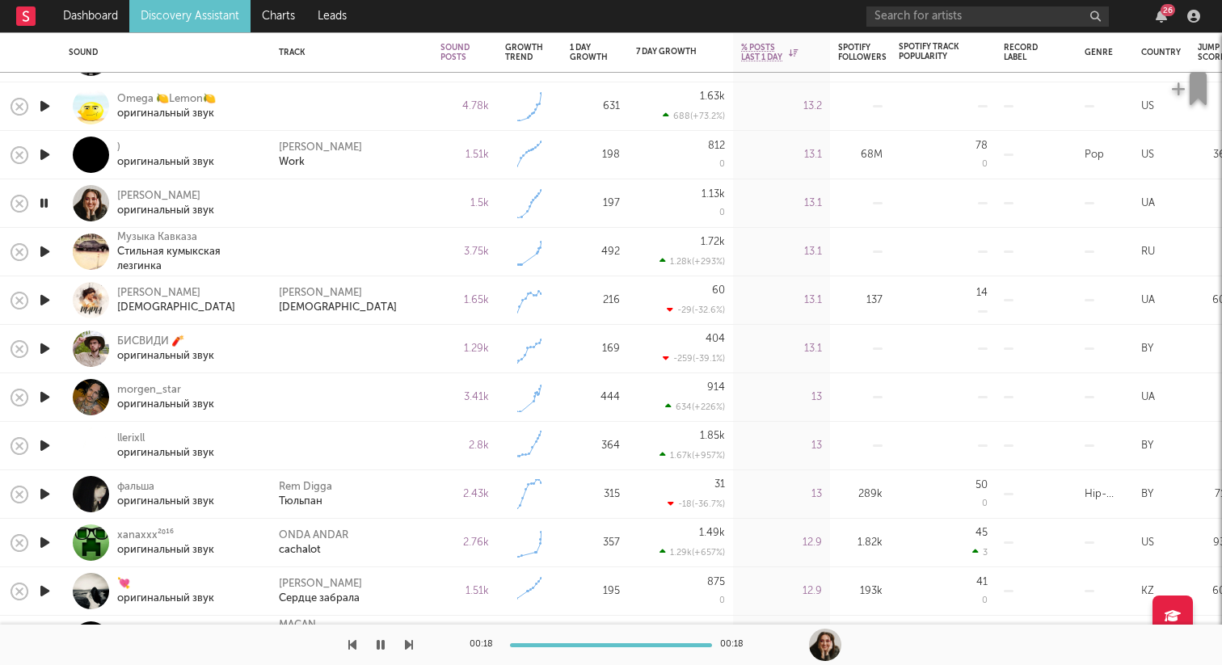
click at [41, 247] on icon "button" at bounding box center [44, 252] width 17 height 20
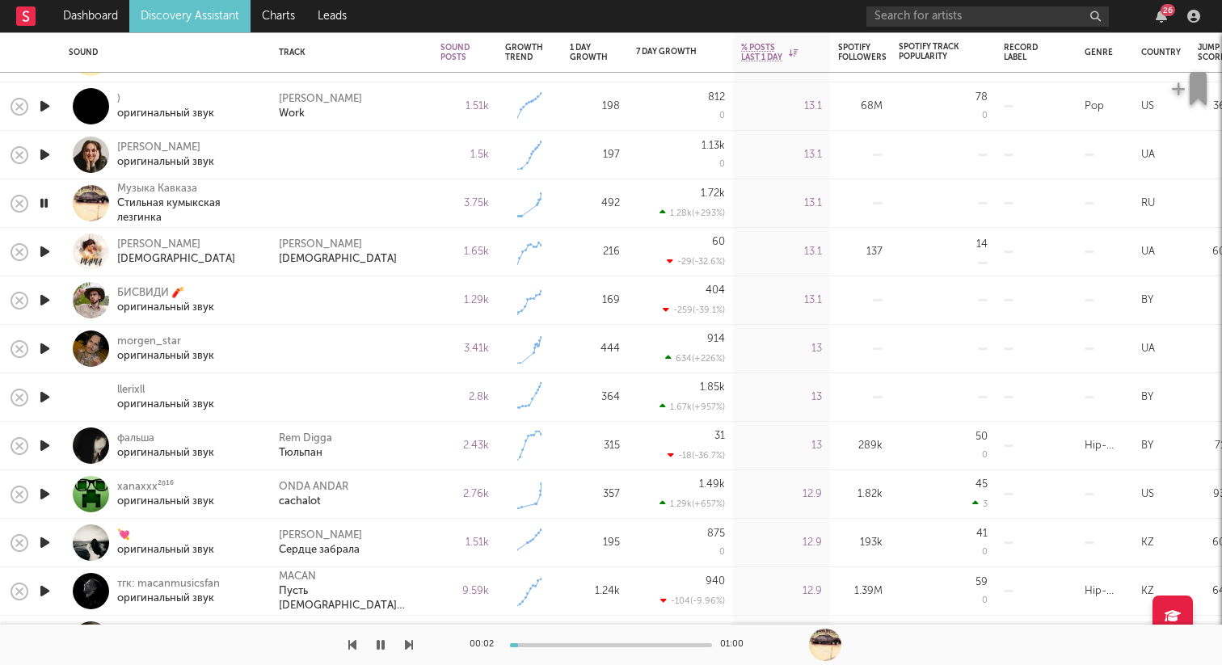
click at [46, 298] on icon "button" at bounding box center [44, 300] width 17 height 20
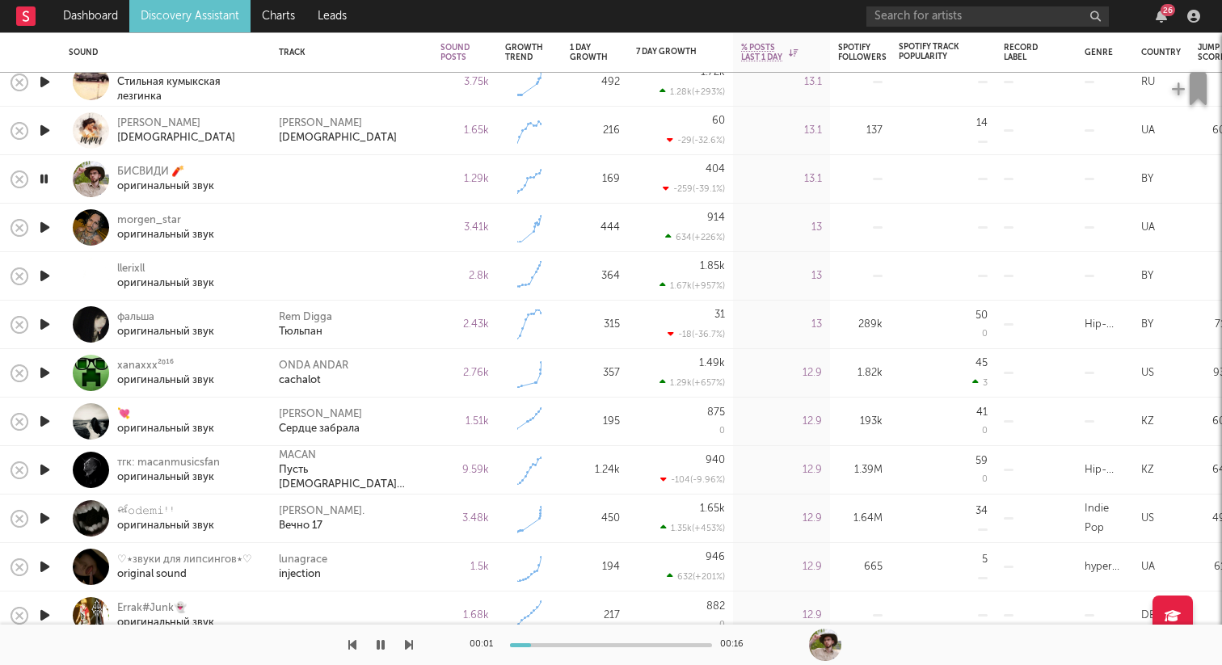
click at [44, 233] on icon "button" at bounding box center [44, 227] width 17 height 20
click at [44, 233] on icon "button" at bounding box center [43, 227] width 15 height 20
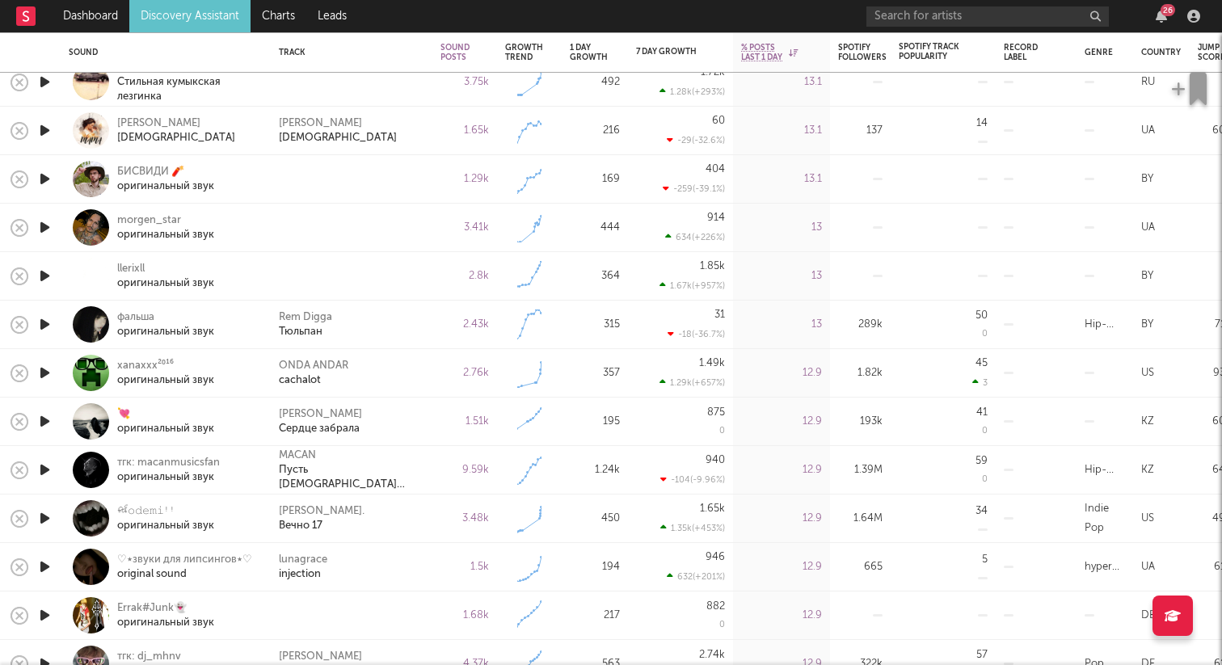
click at [45, 276] on icon "button" at bounding box center [44, 276] width 17 height 20
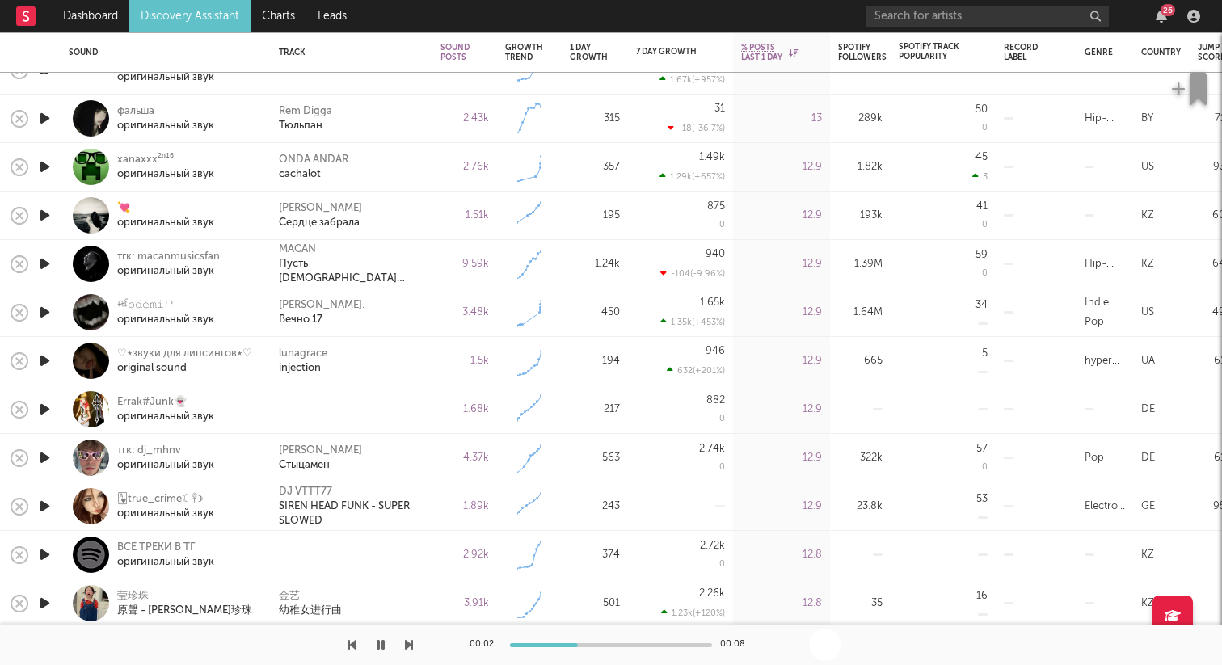
click at [45, 411] on icon "button" at bounding box center [44, 409] width 17 height 20
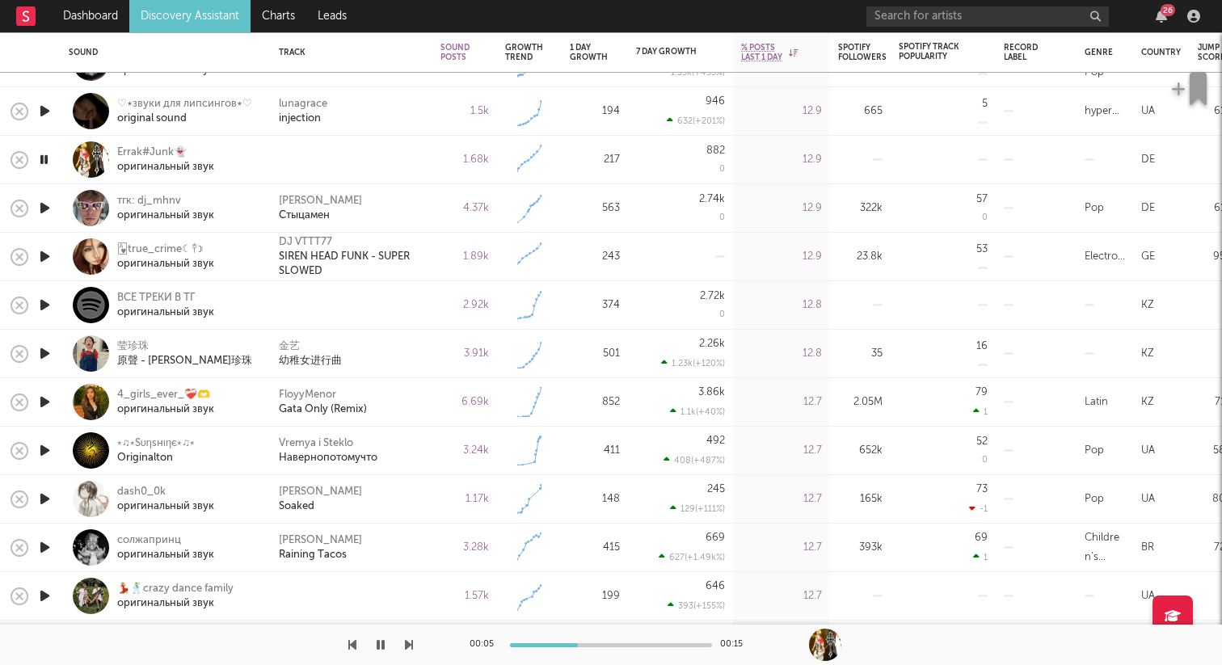
click at [43, 303] on icon "button" at bounding box center [44, 305] width 17 height 20
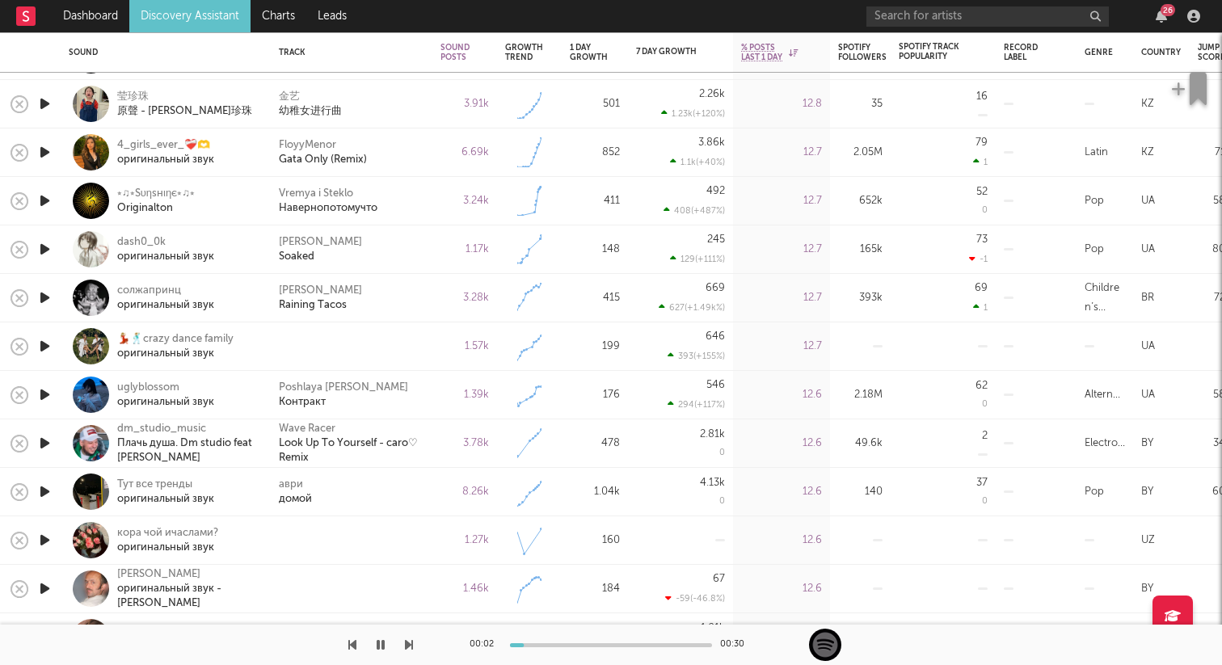
click at [48, 341] on icon "button" at bounding box center [44, 346] width 17 height 20
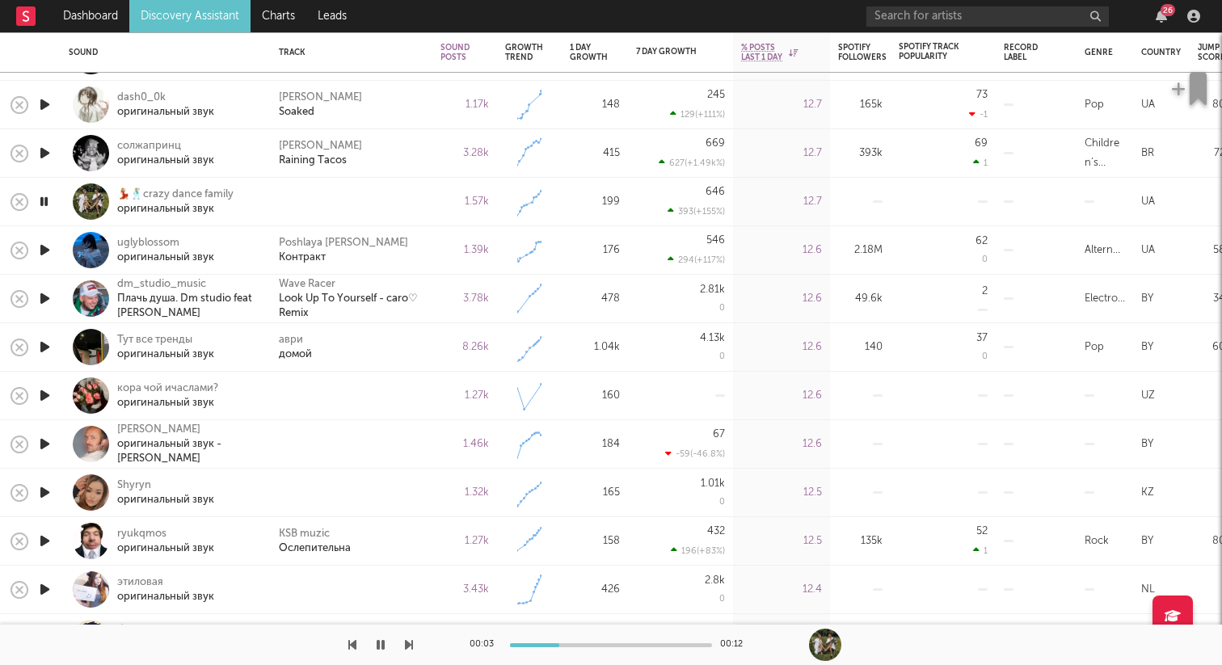
click at [42, 393] on icon "button" at bounding box center [44, 396] width 17 height 20
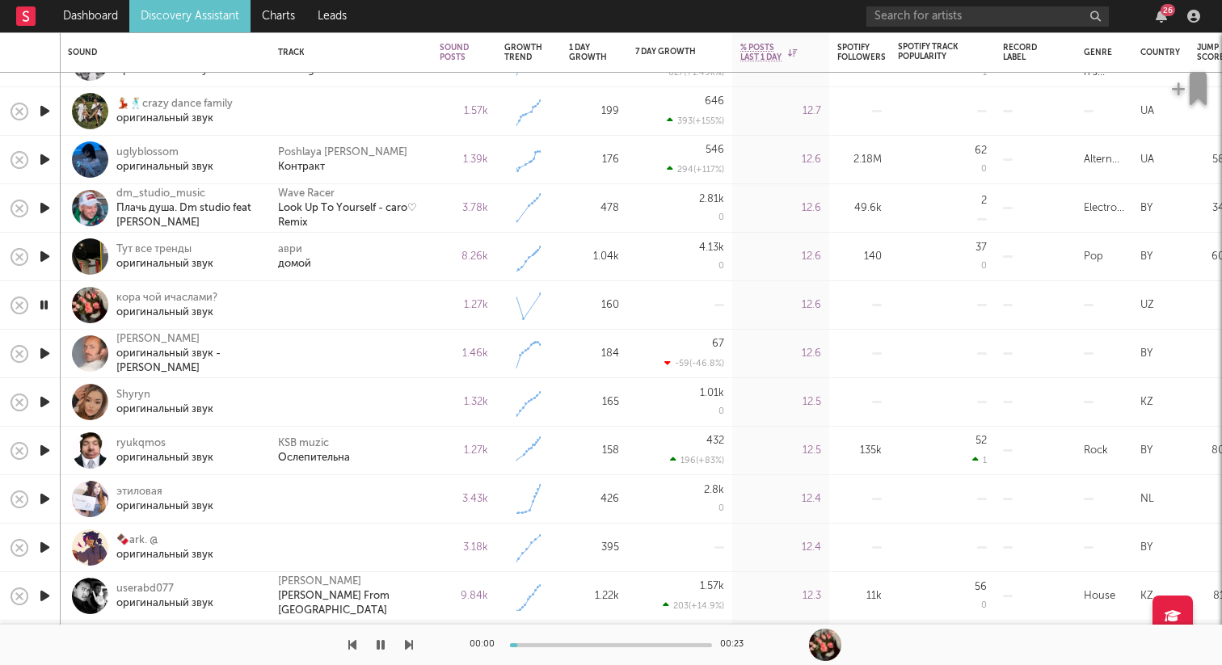
click at [46, 350] on icon "button" at bounding box center [44, 353] width 17 height 20
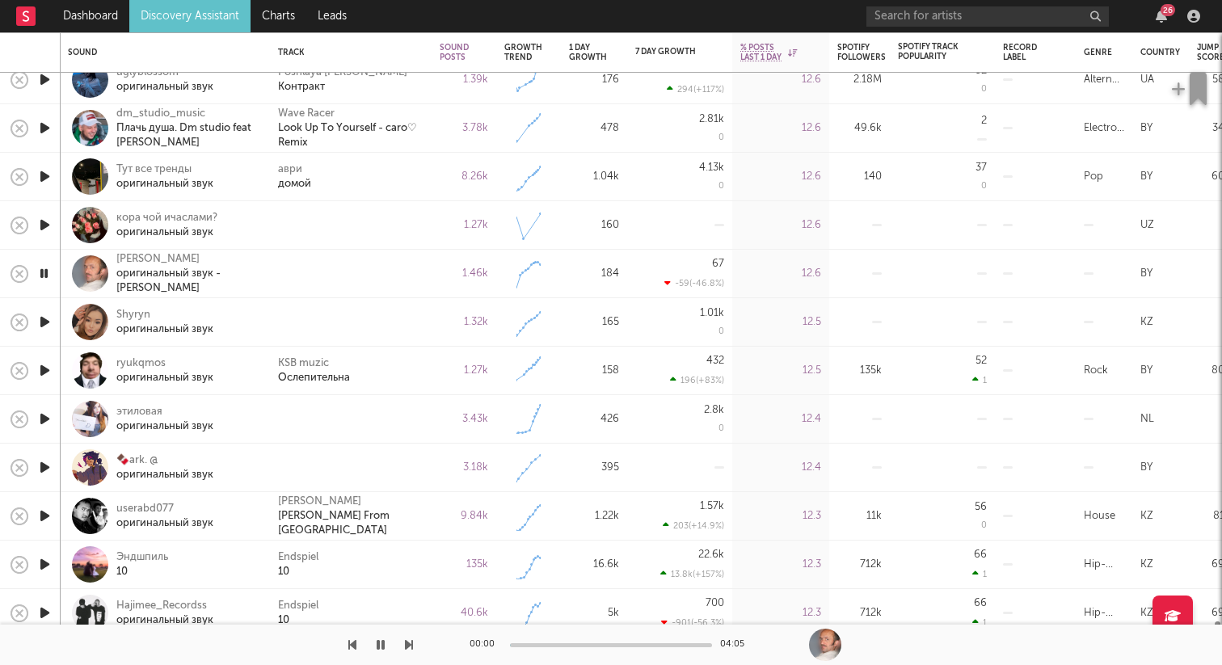
click at [45, 321] on icon "button" at bounding box center [44, 322] width 17 height 20
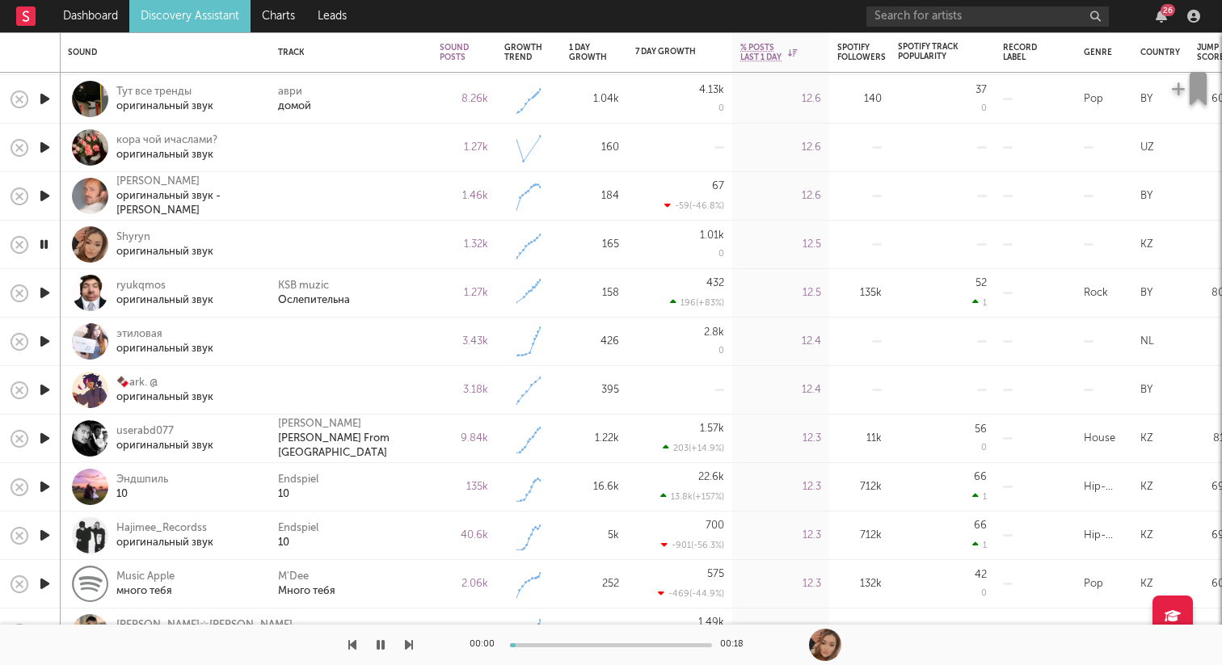
click at [47, 344] on icon "button" at bounding box center [44, 341] width 17 height 20
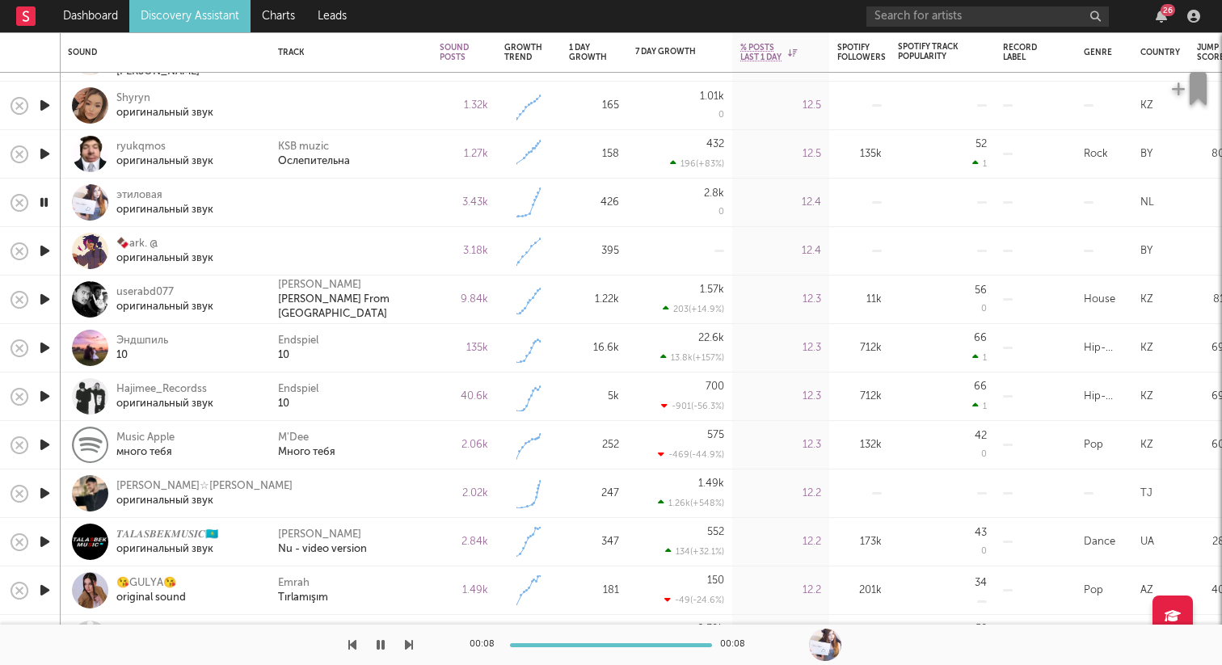
click at [42, 487] on icon "button" at bounding box center [44, 493] width 17 height 20
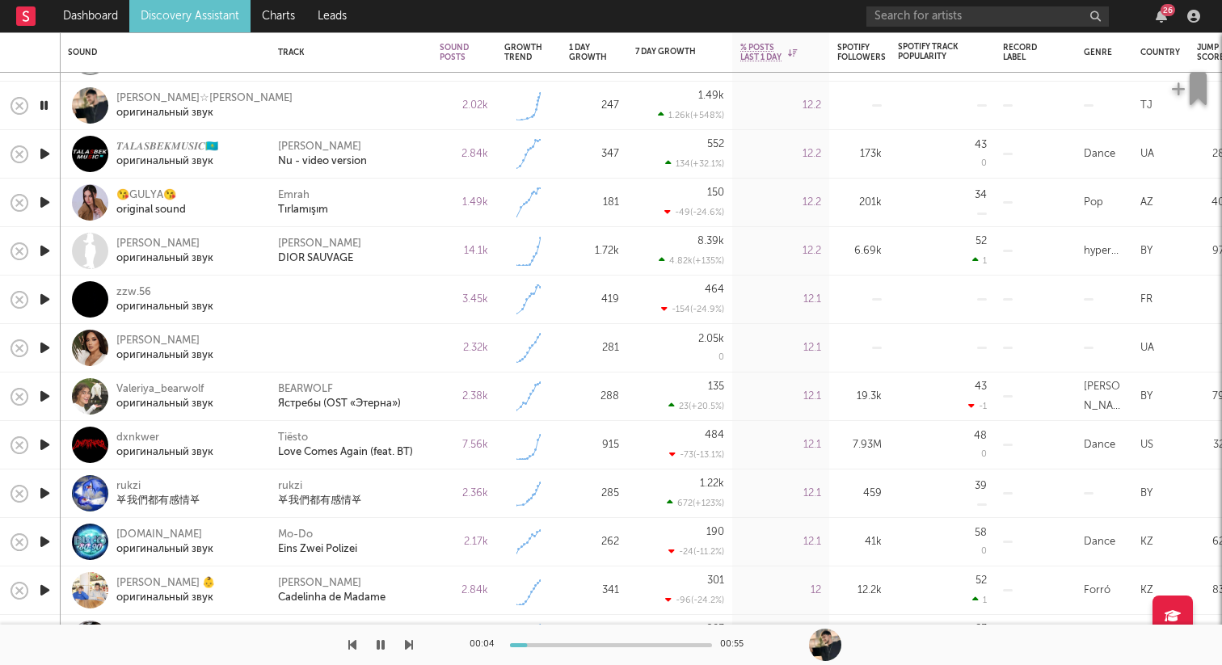
click at [44, 300] on icon "button" at bounding box center [44, 299] width 17 height 20
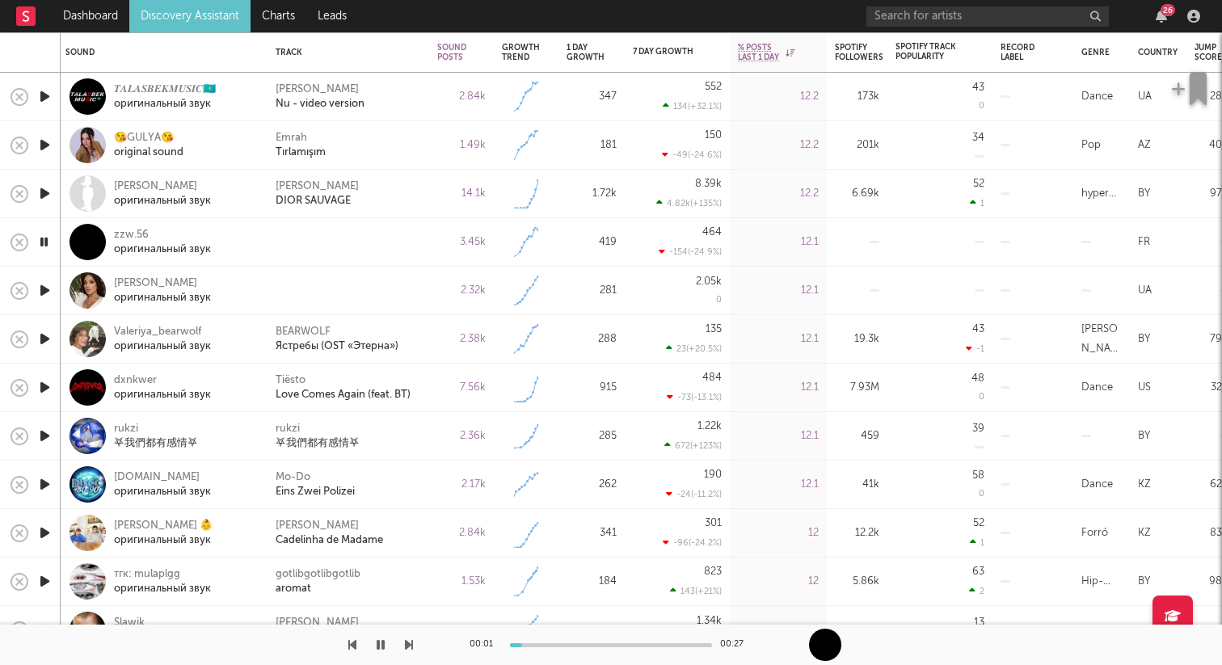
click at [44, 289] on icon "button" at bounding box center [44, 290] width 17 height 20
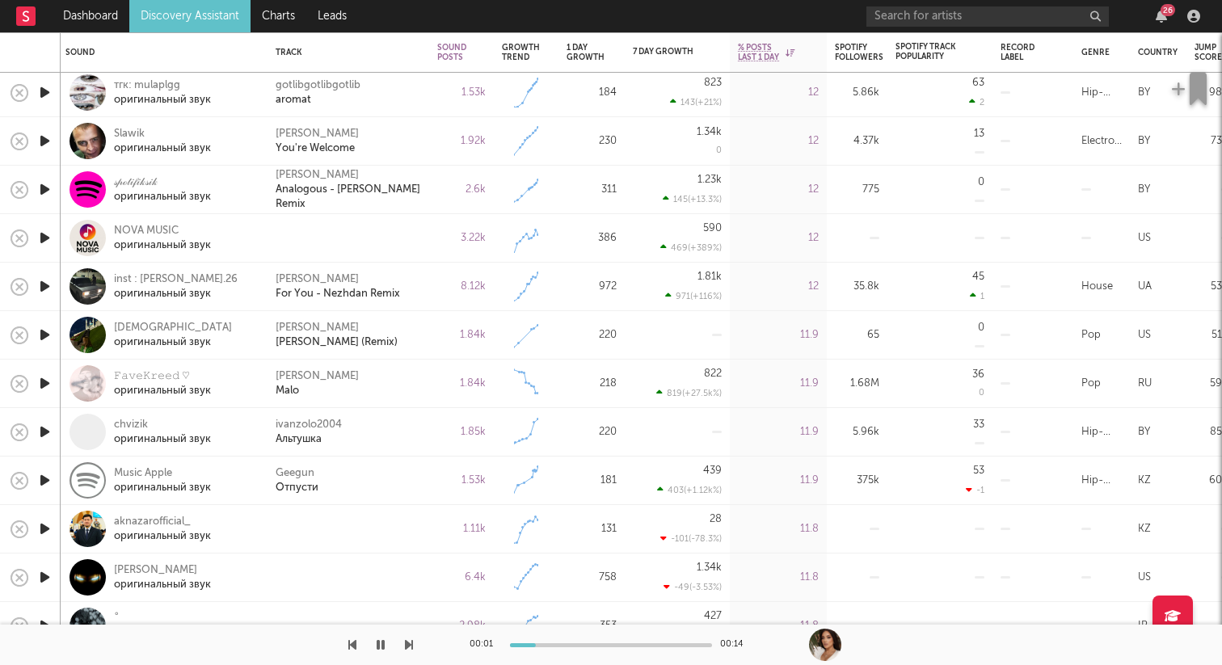
click at [48, 241] on icon "button" at bounding box center [44, 238] width 17 height 20
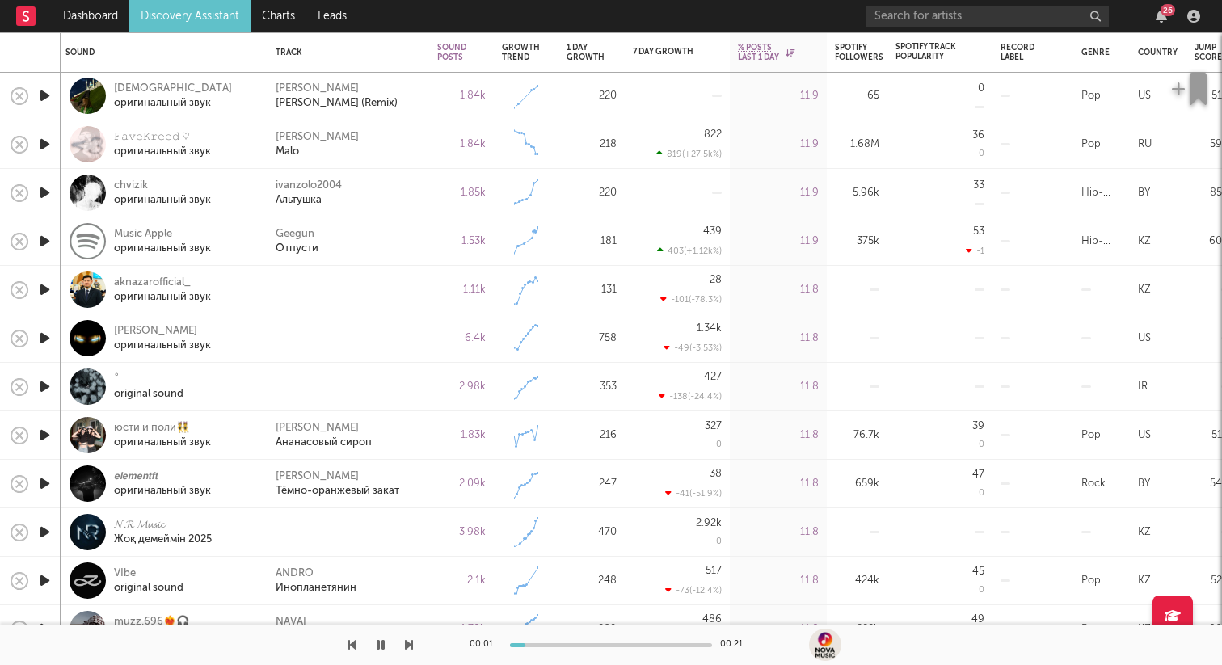
click at [48, 293] on icon "button" at bounding box center [44, 290] width 17 height 20
click at [44, 333] on icon "button" at bounding box center [44, 338] width 17 height 20
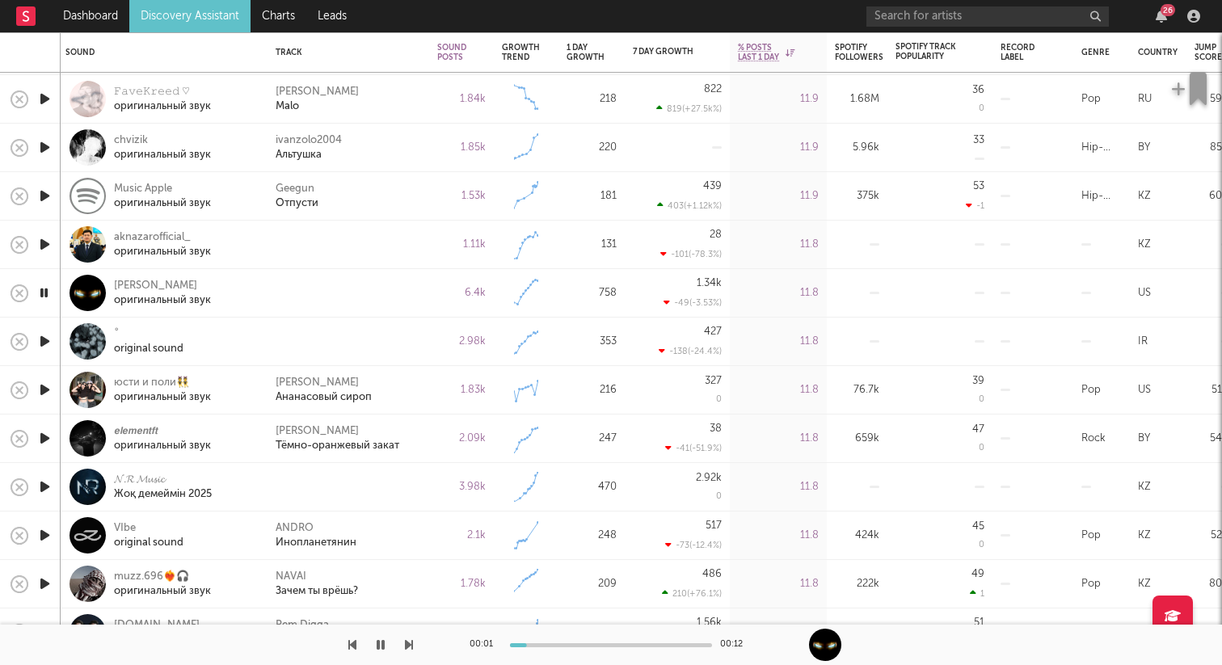
click at [42, 339] on icon "button" at bounding box center [44, 341] width 17 height 20
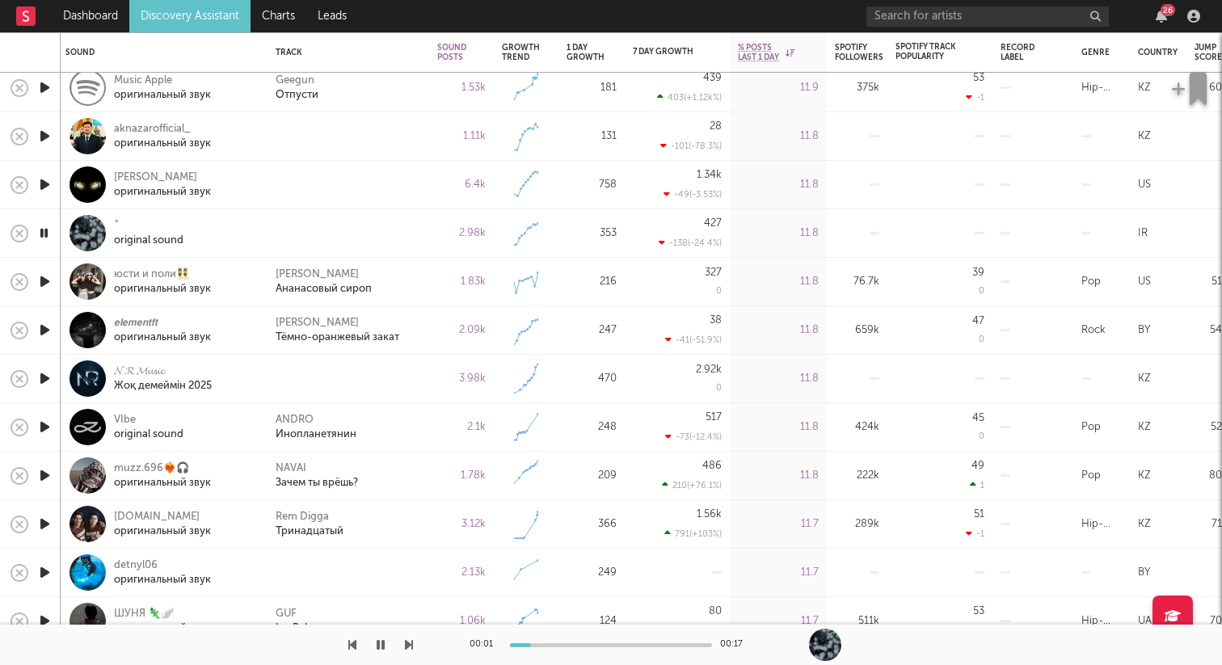
click at [44, 373] on icon "button" at bounding box center [44, 379] width 17 height 20
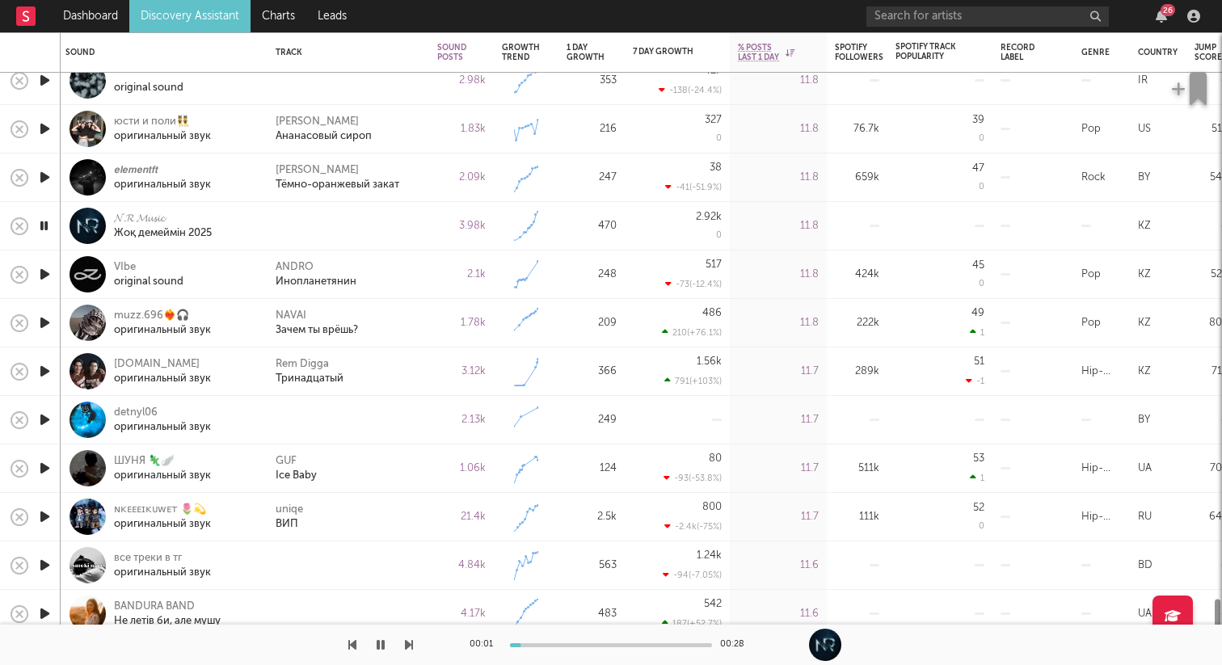
click at [46, 419] on icon "button" at bounding box center [44, 420] width 17 height 20
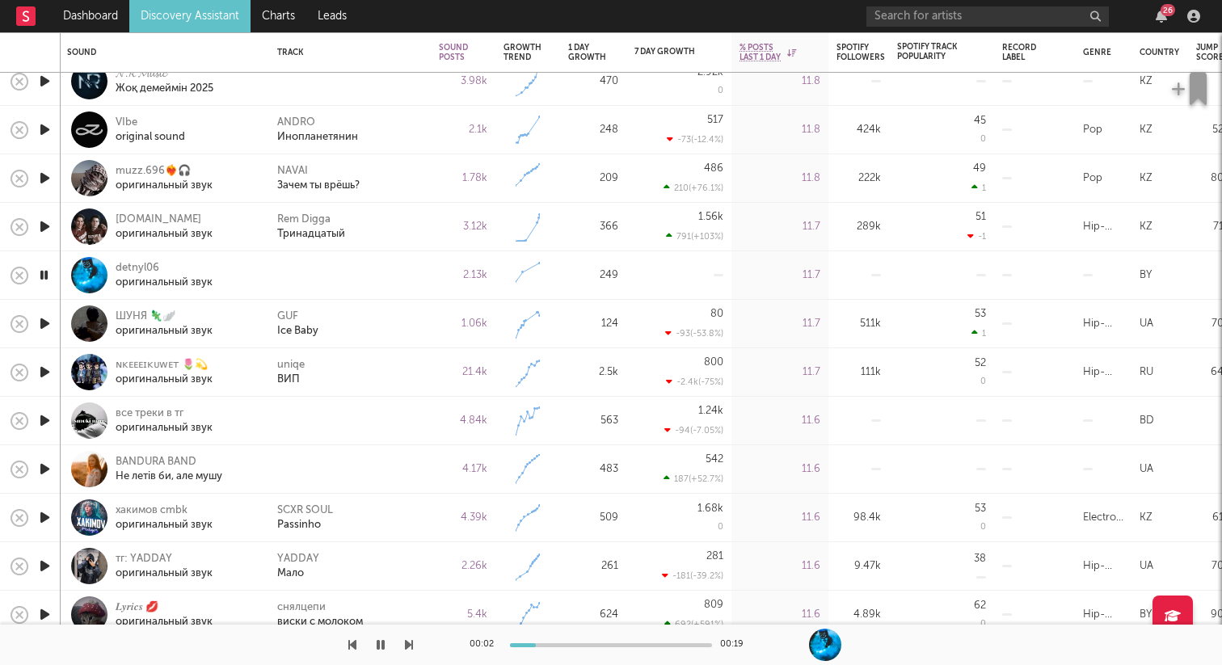
click at [49, 420] on icon "button" at bounding box center [44, 421] width 17 height 20
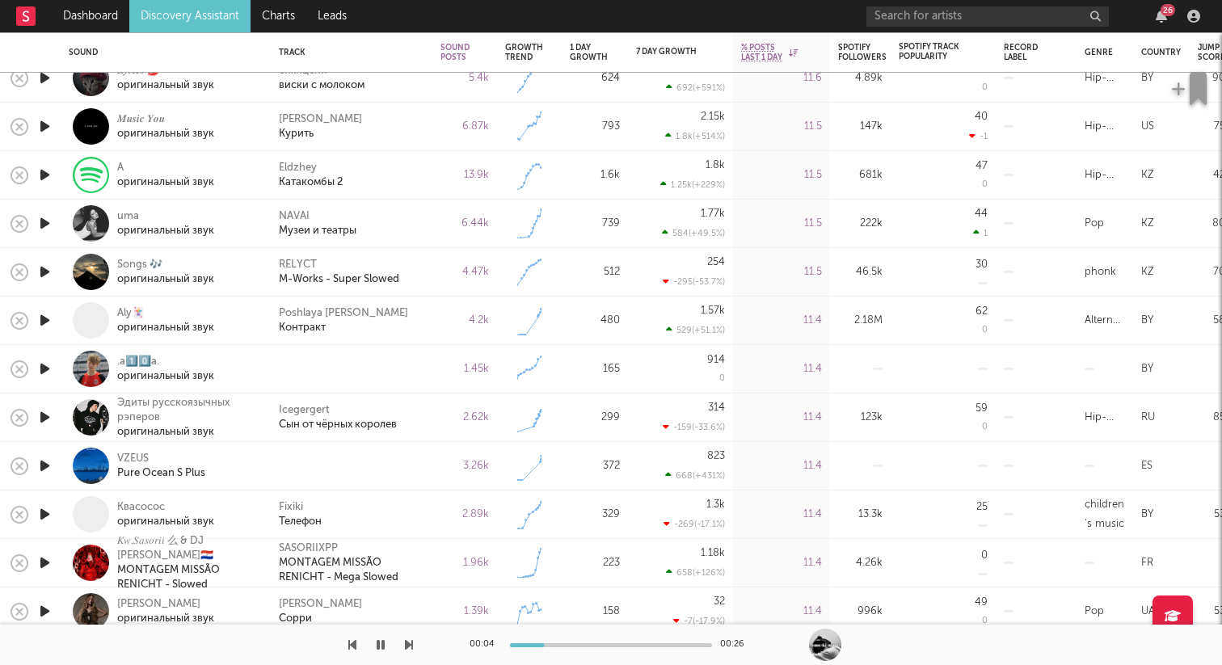
click at [47, 366] on icon "button" at bounding box center [44, 369] width 17 height 20
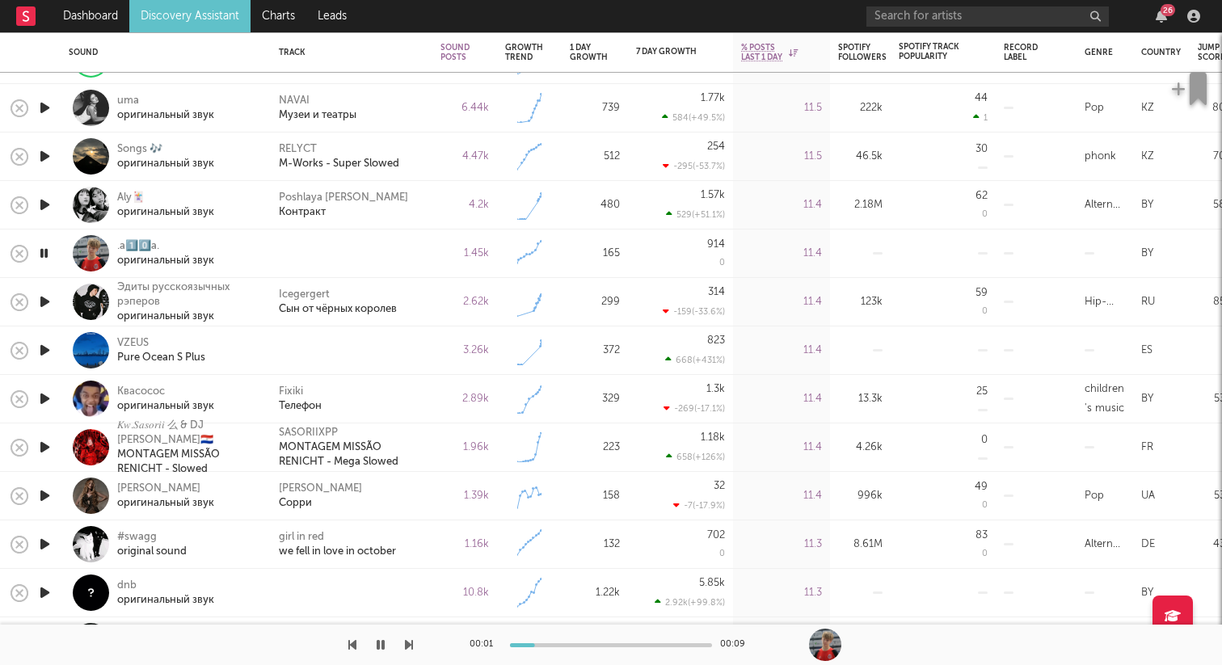
click at [45, 350] on icon "button" at bounding box center [44, 350] width 17 height 20
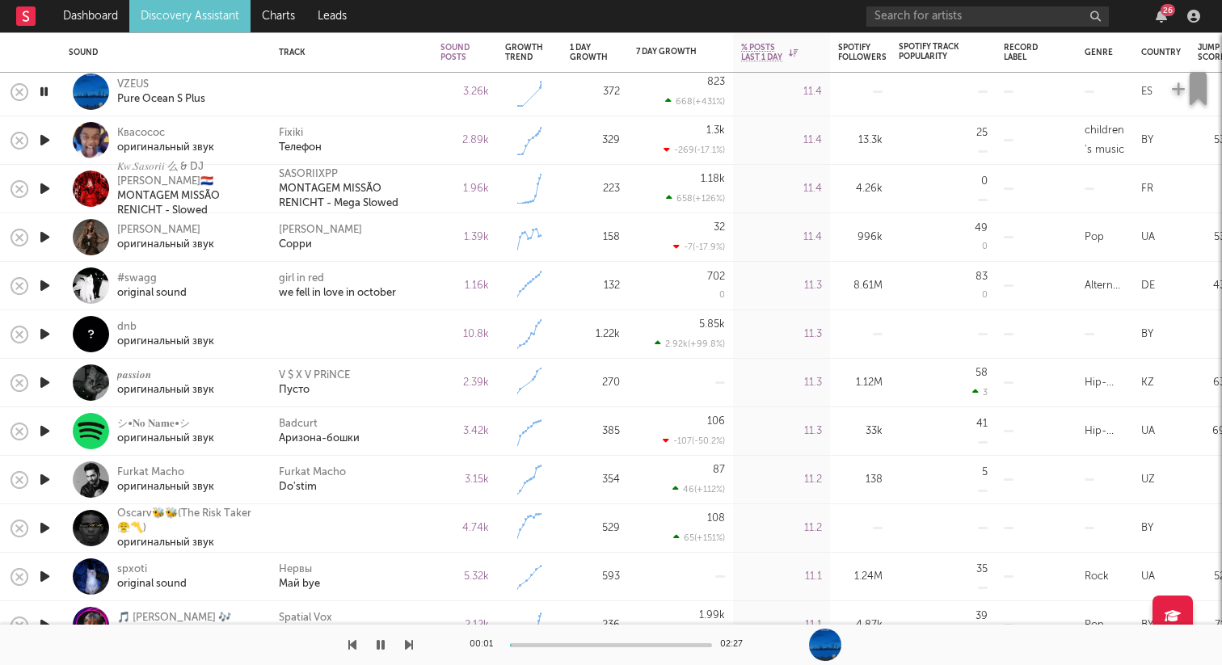
click at [42, 330] on icon "button" at bounding box center [44, 334] width 17 height 20
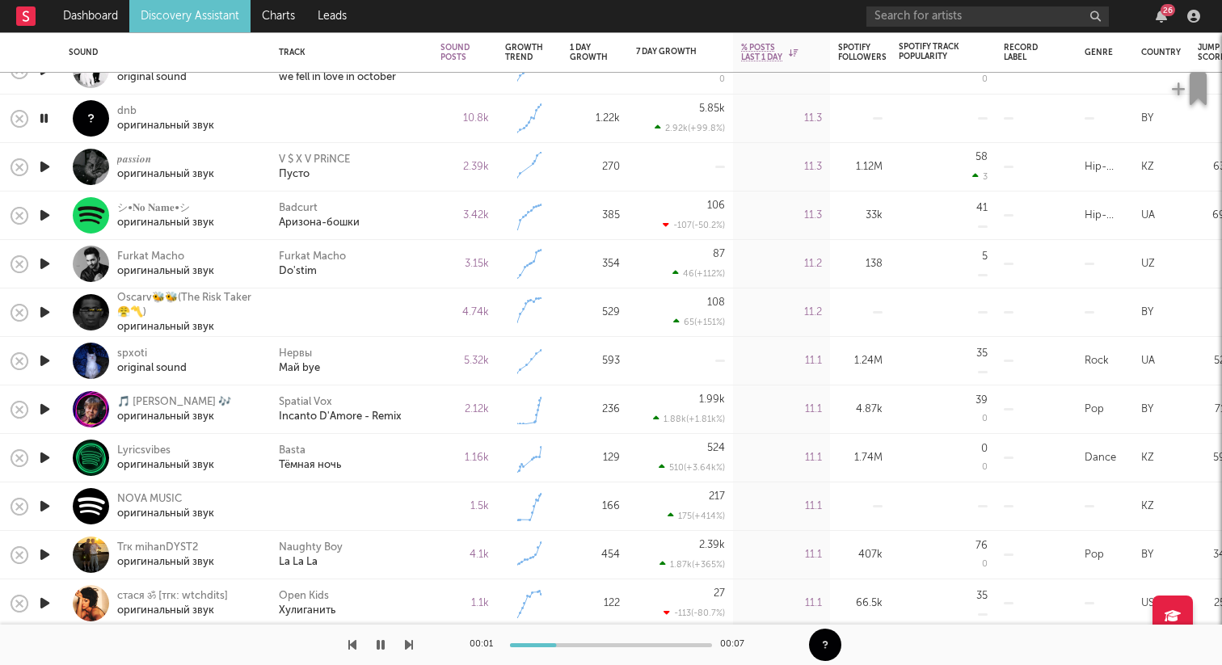
click at [47, 317] on icon "button" at bounding box center [44, 312] width 17 height 20
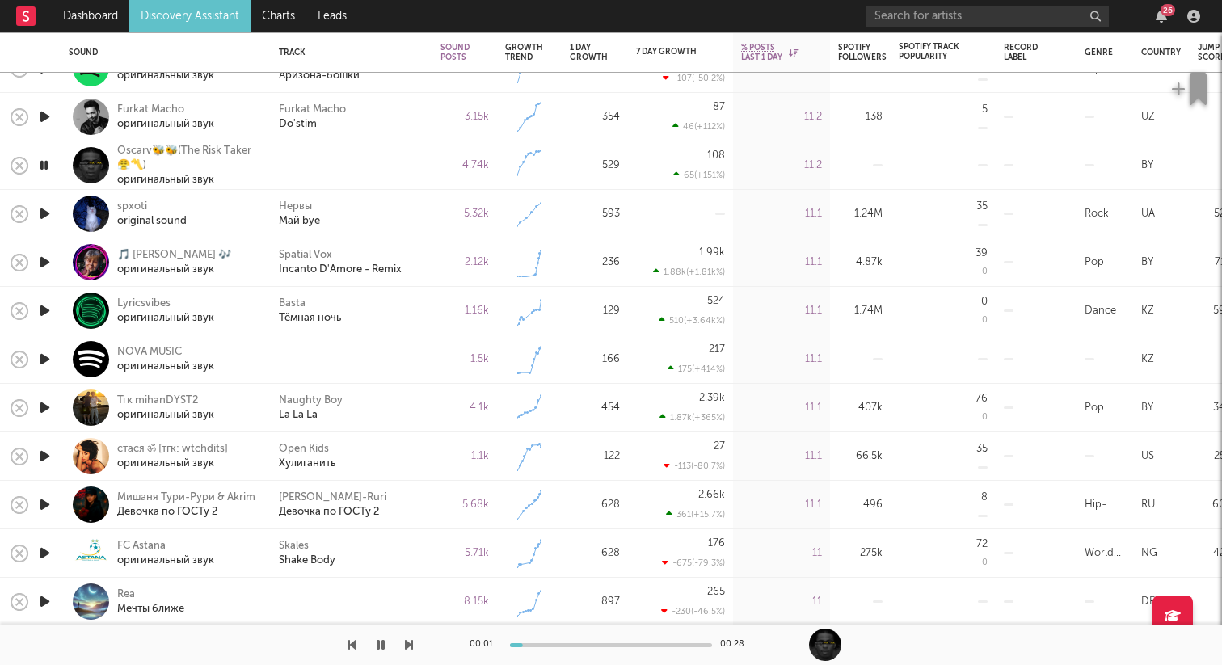
click at [48, 359] on icon "button" at bounding box center [44, 359] width 17 height 20
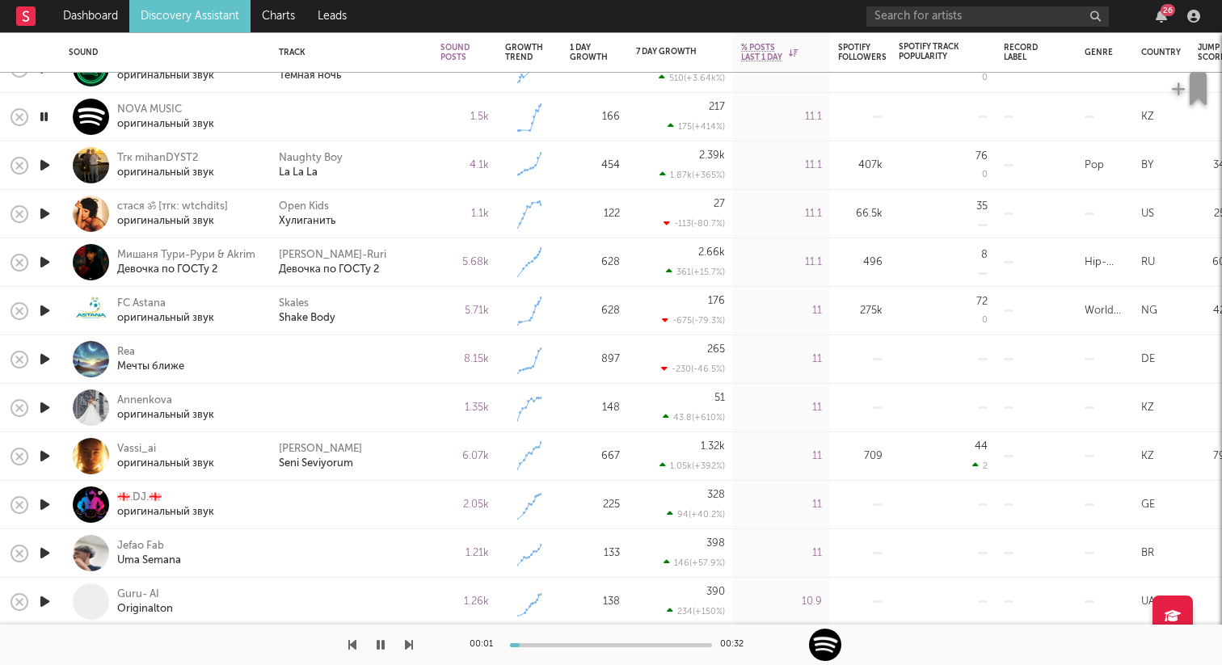
click at [45, 358] on icon "button" at bounding box center [44, 359] width 17 height 20
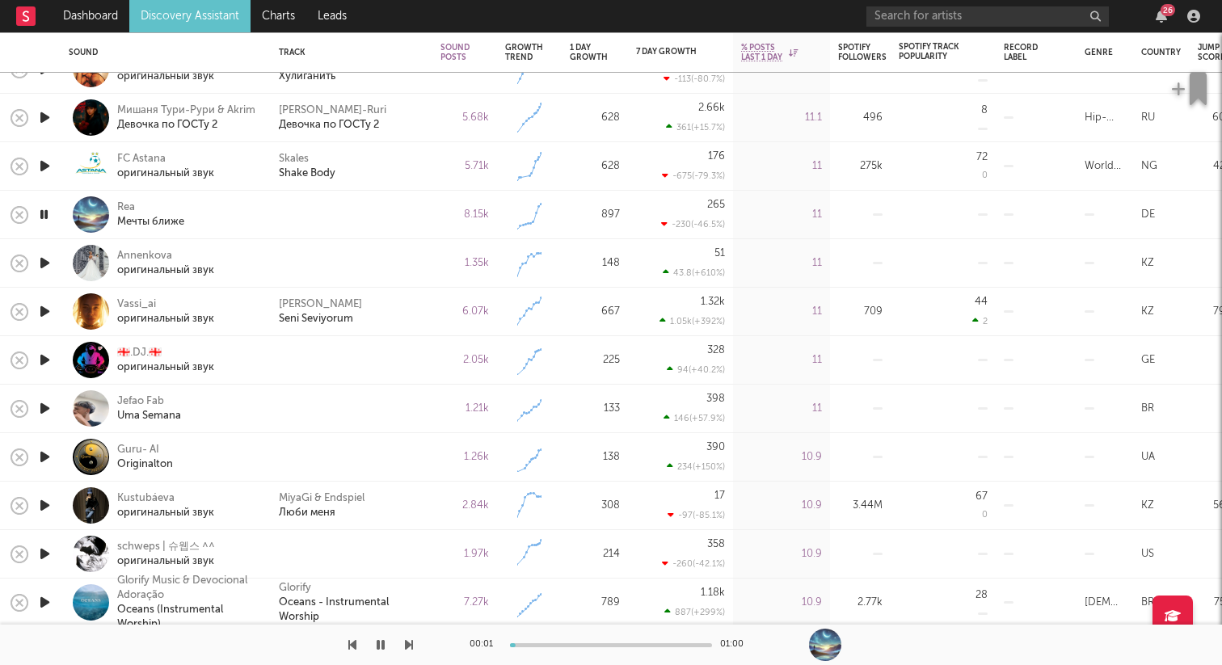
click at [47, 269] on icon "button" at bounding box center [44, 263] width 17 height 20
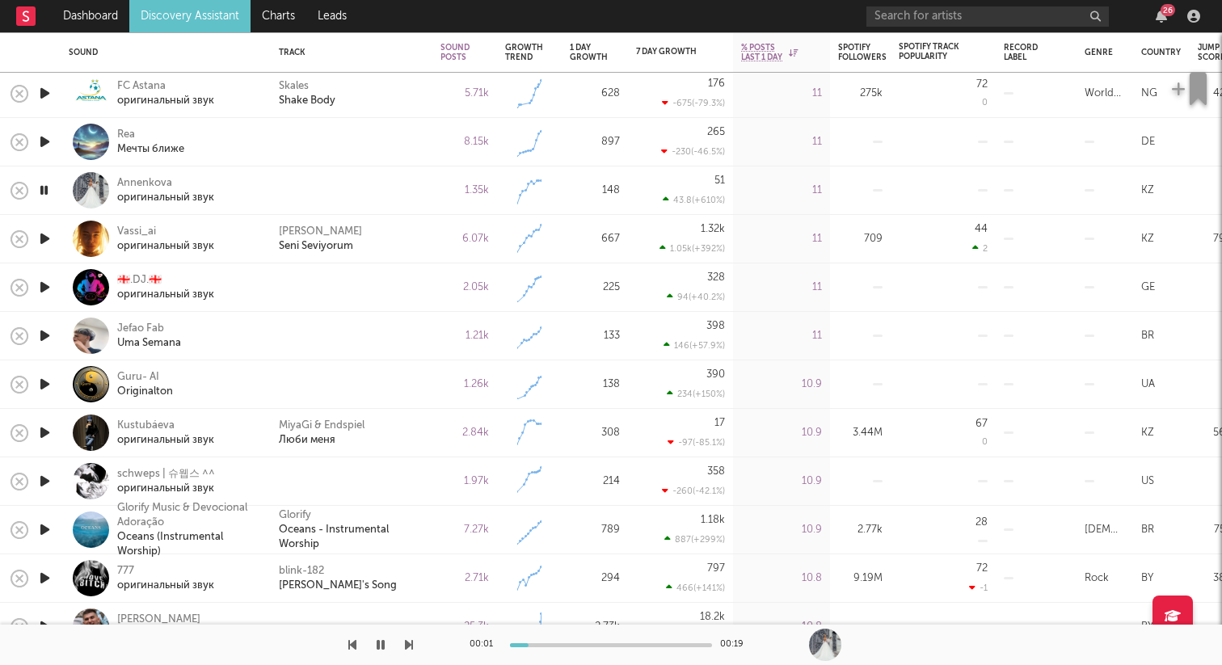
click at [43, 291] on icon "button" at bounding box center [44, 287] width 17 height 20
click at [45, 339] on icon "button" at bounding box center [44, 336] width 17 height 20
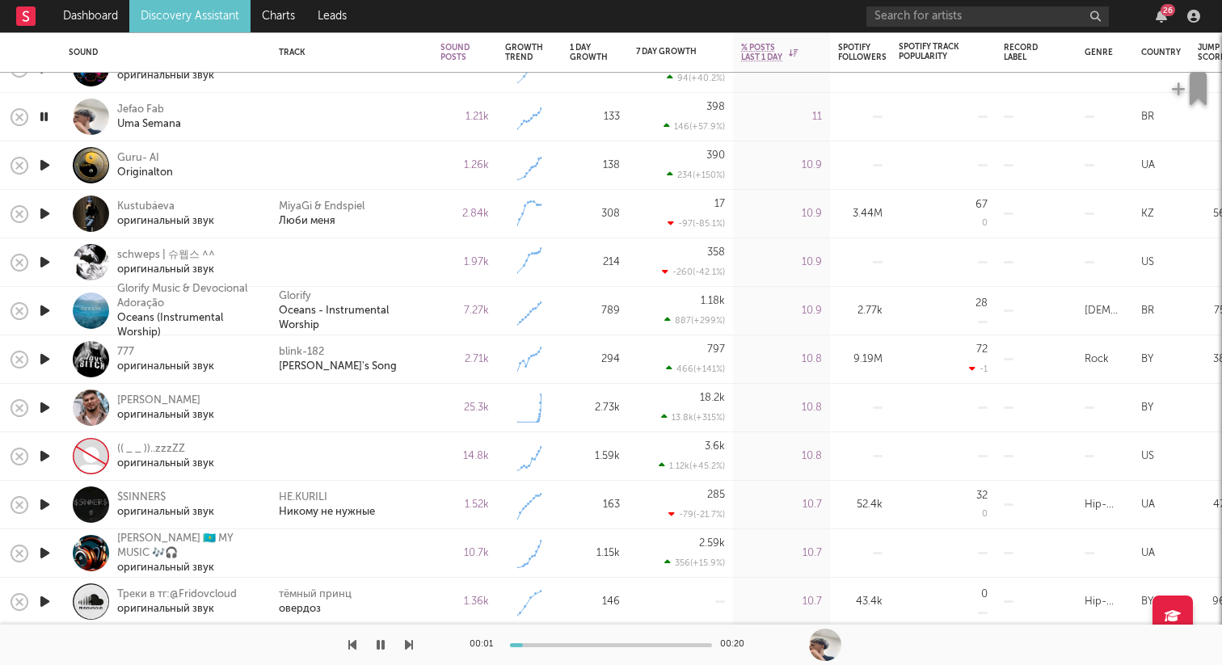
click at [37, 410] on icon "button" at bounding box center [44, 408] width 17 height 20
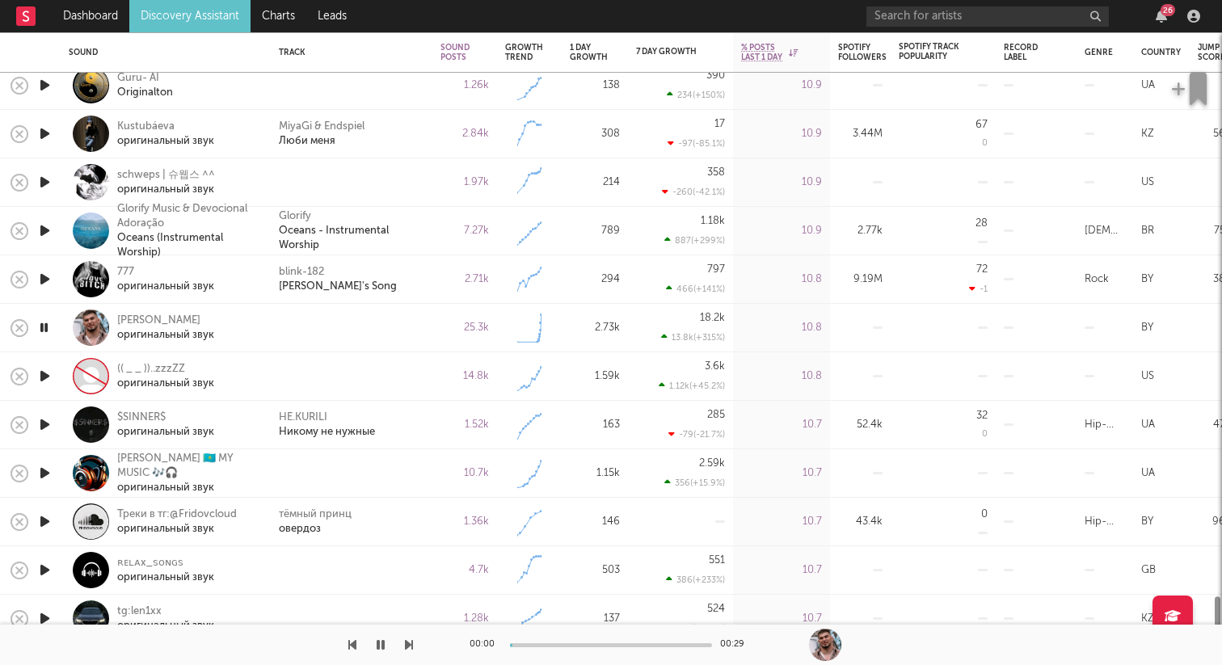
click at [42, 377] on icon "button" at bounding box center [44, 376] width 17 height 20
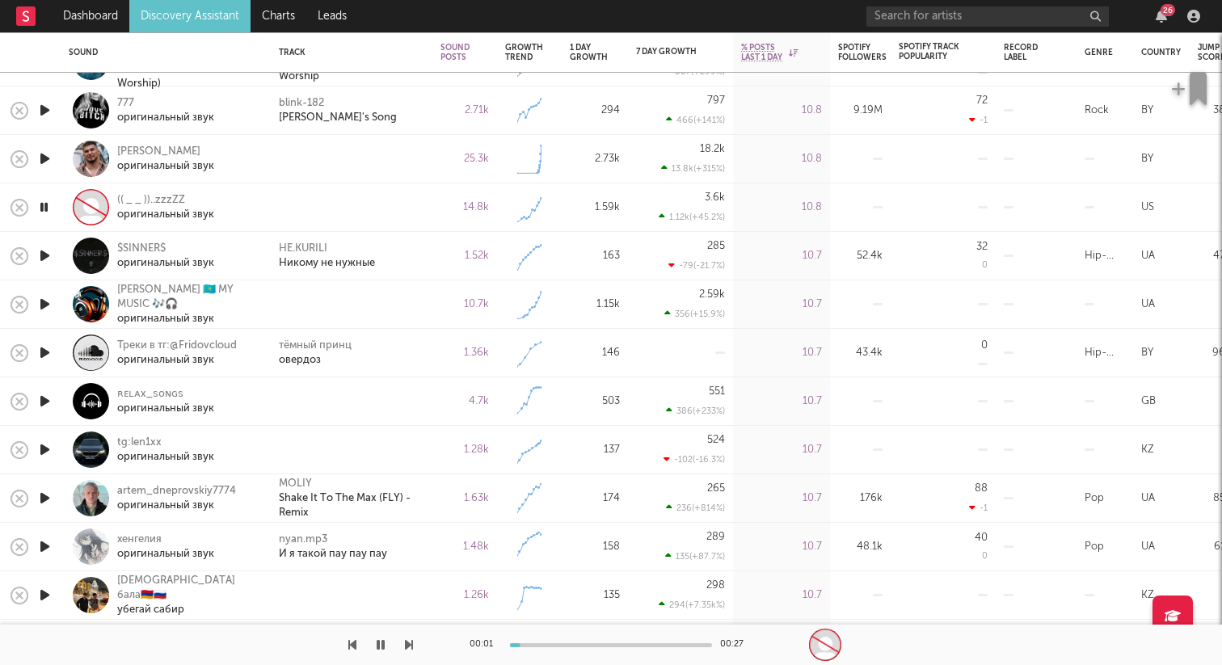
click at [44, 302] on icon "button" at bounding box center [44, 304] width 17 height 20
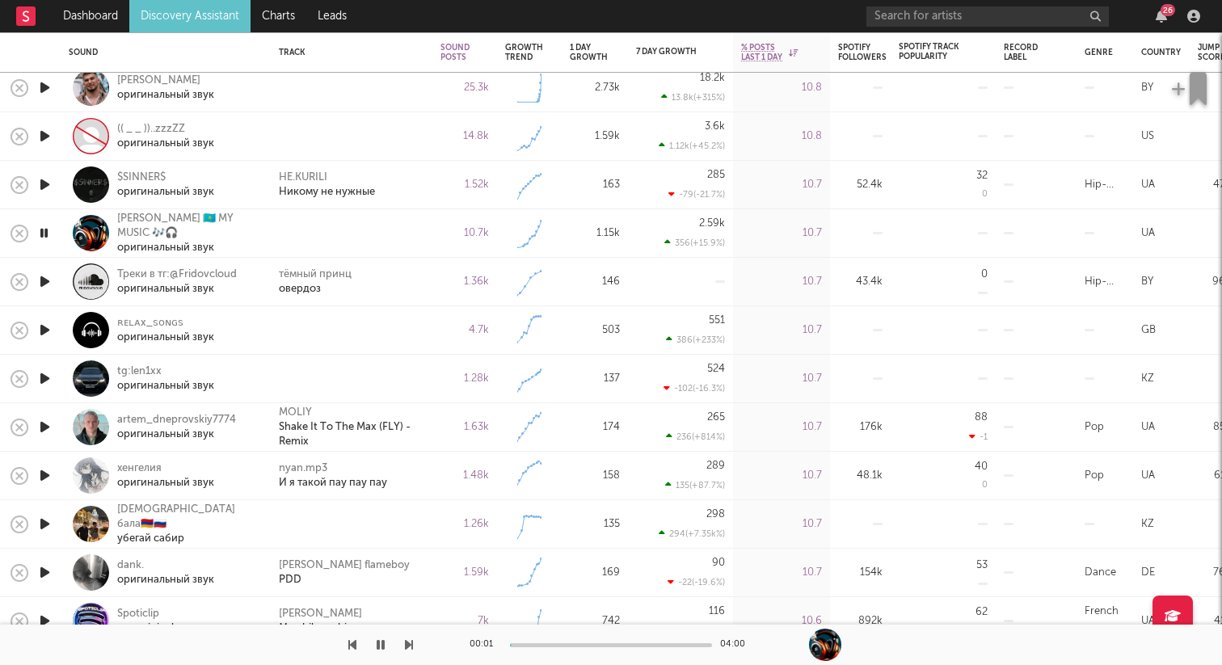
click at [46, 331] on icon "button" at bounding box center [44, 330] width 17 height 20
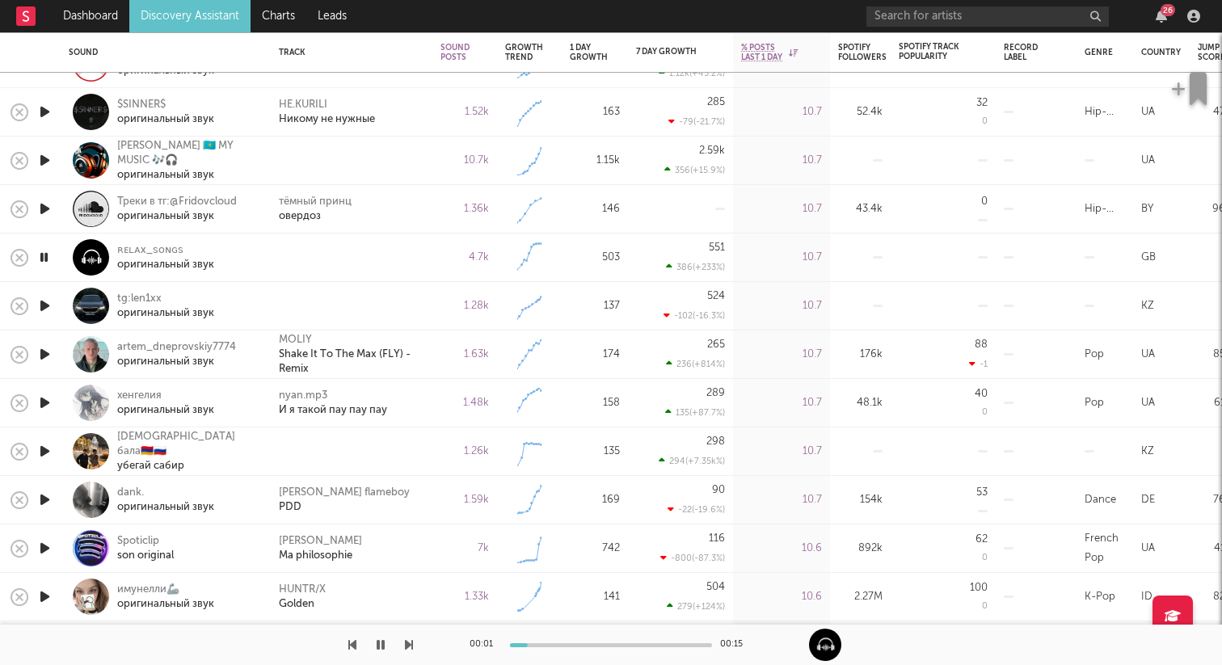
click at [40, 311] on icon "button" at bounding box center [44, 306] width 17 height 20
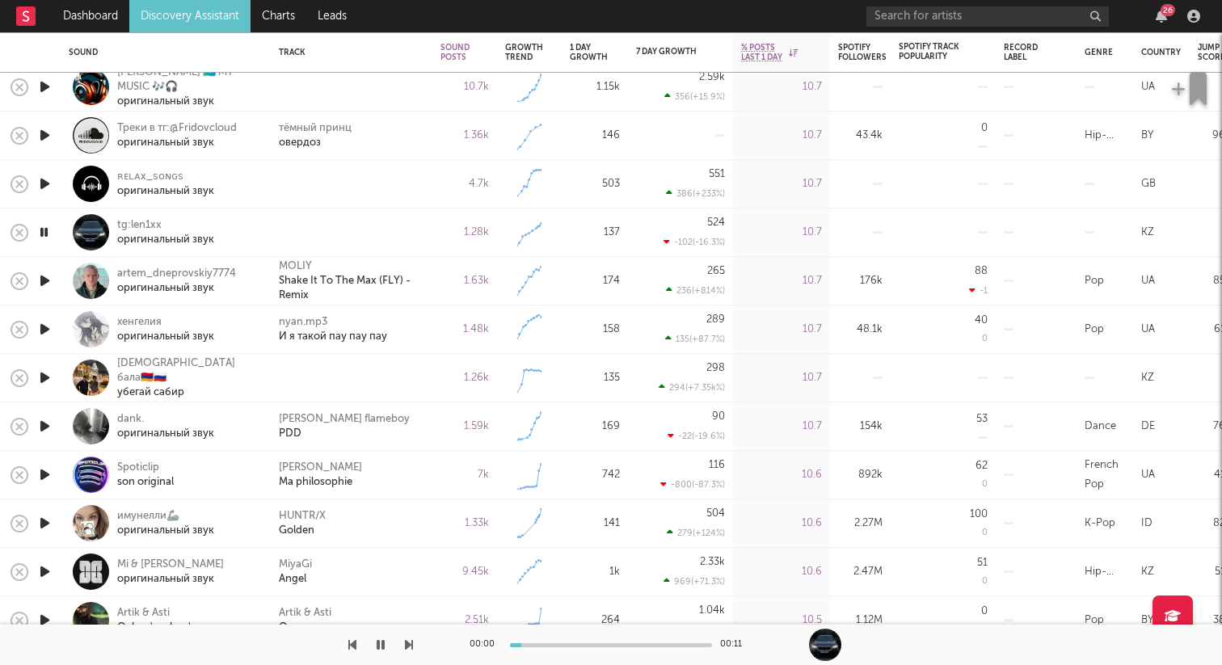
click at [43, 380] on icon "button" at bounding box center [44, 378] width 17 height 20
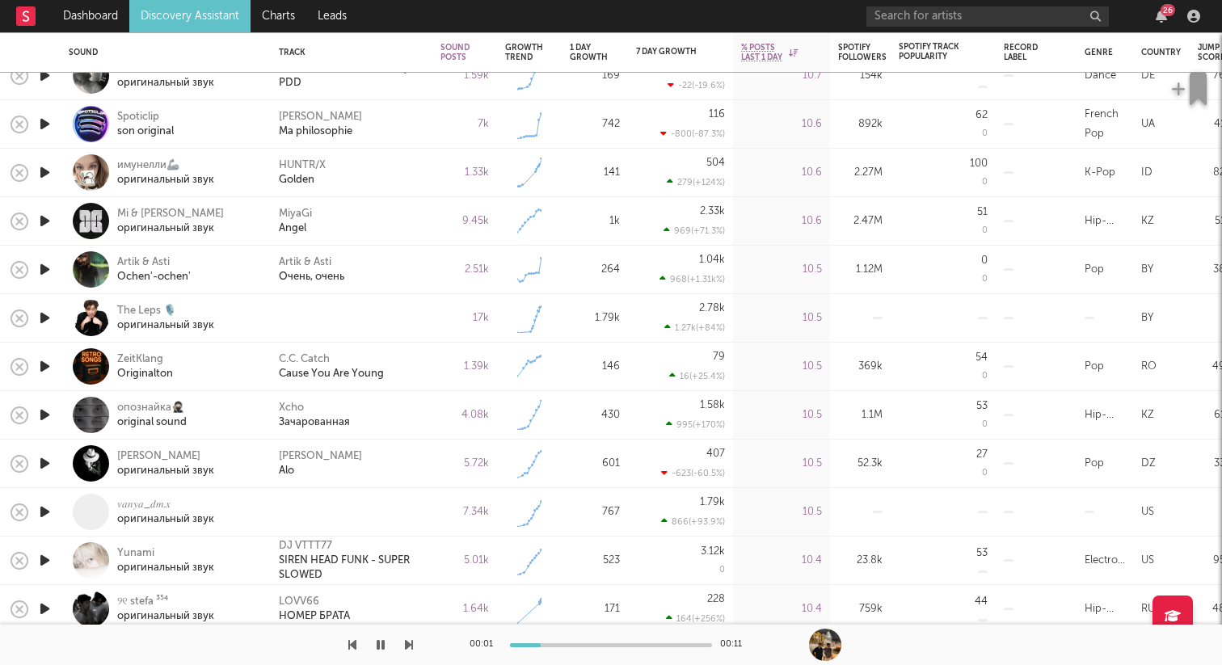
click at [47, 310] on icon "button" at bounding box center [44, 318] width 17 height 20
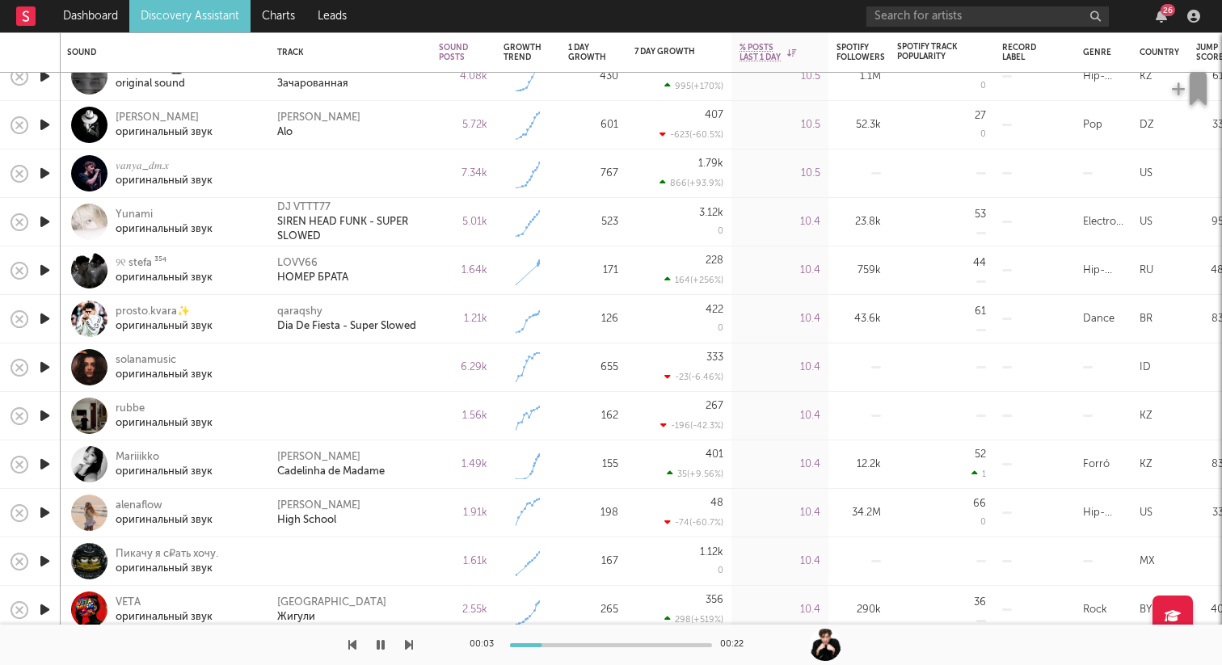
click at [48, 176] on icon "button" at bounding box center [44, 173] width 17 height 20
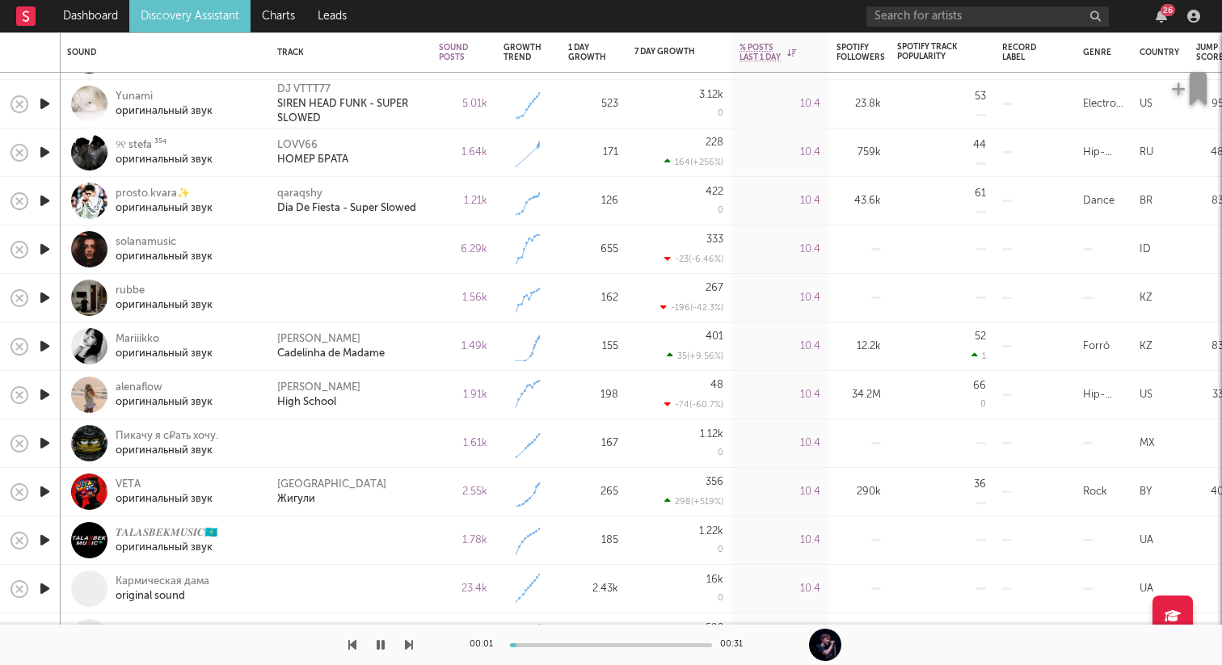
click at [44, 251] on icon "button" at bounding box center [44, 249] width 17 height 20
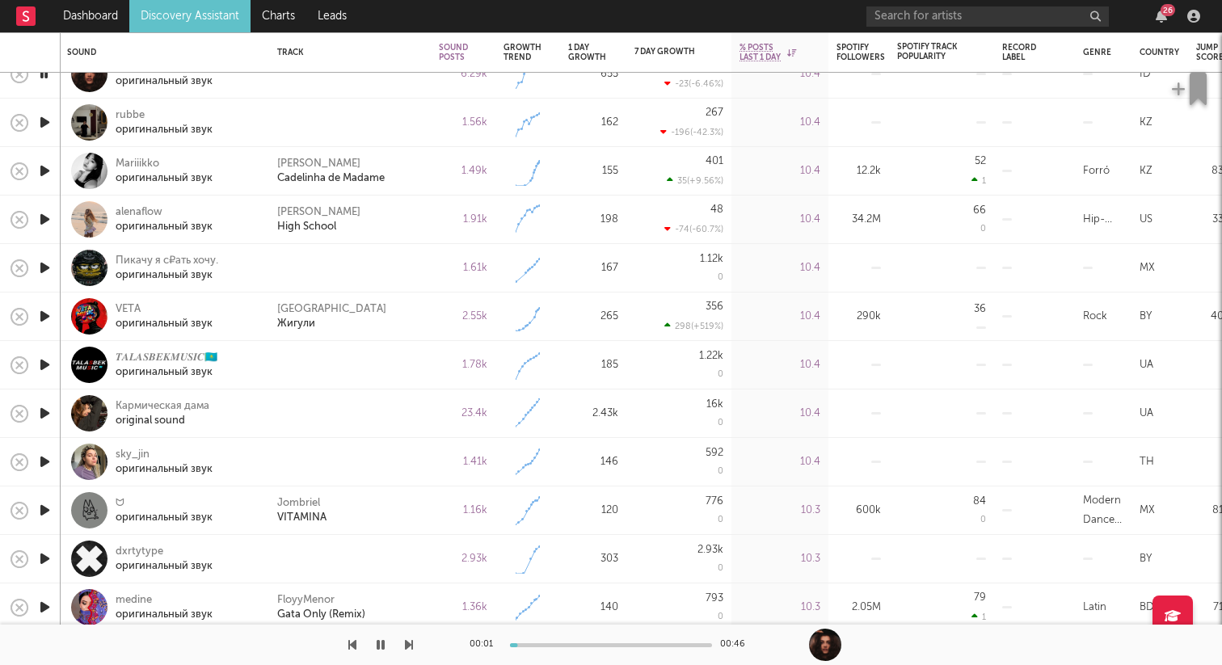
click at [44, 409] on icon "button" at bounding box center [44, 413] width 17 height 20
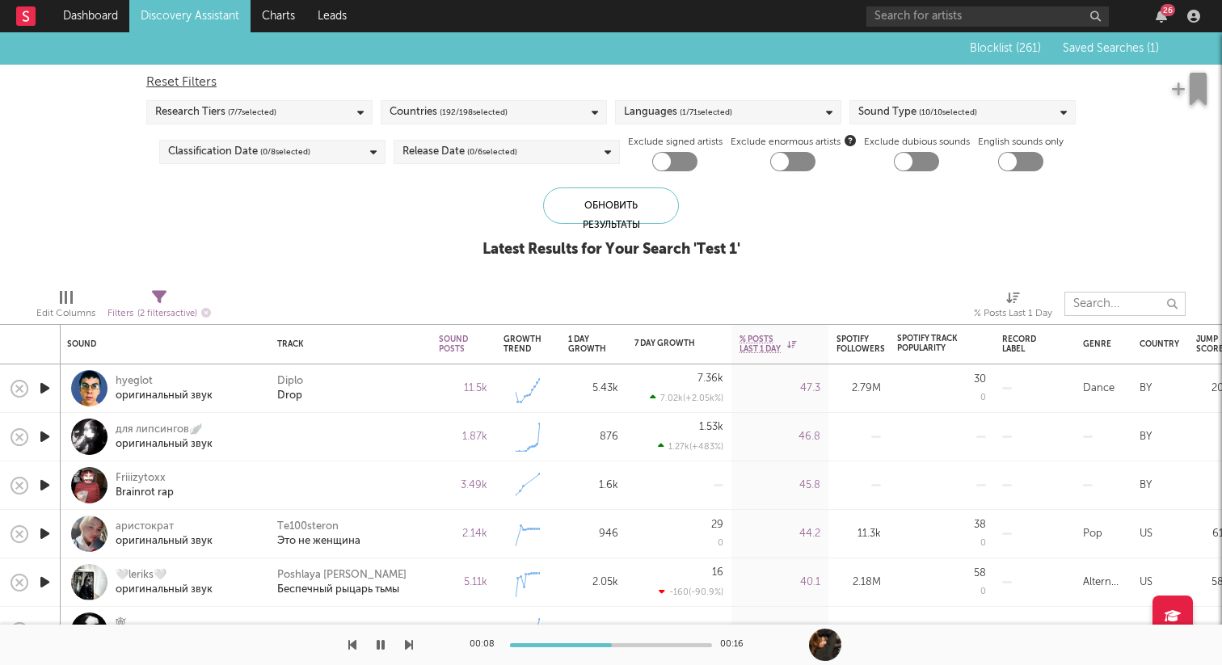
click at [1085, 293] on input "text" at bounding box center [1124, 304] width 121 height 24
type input "и"
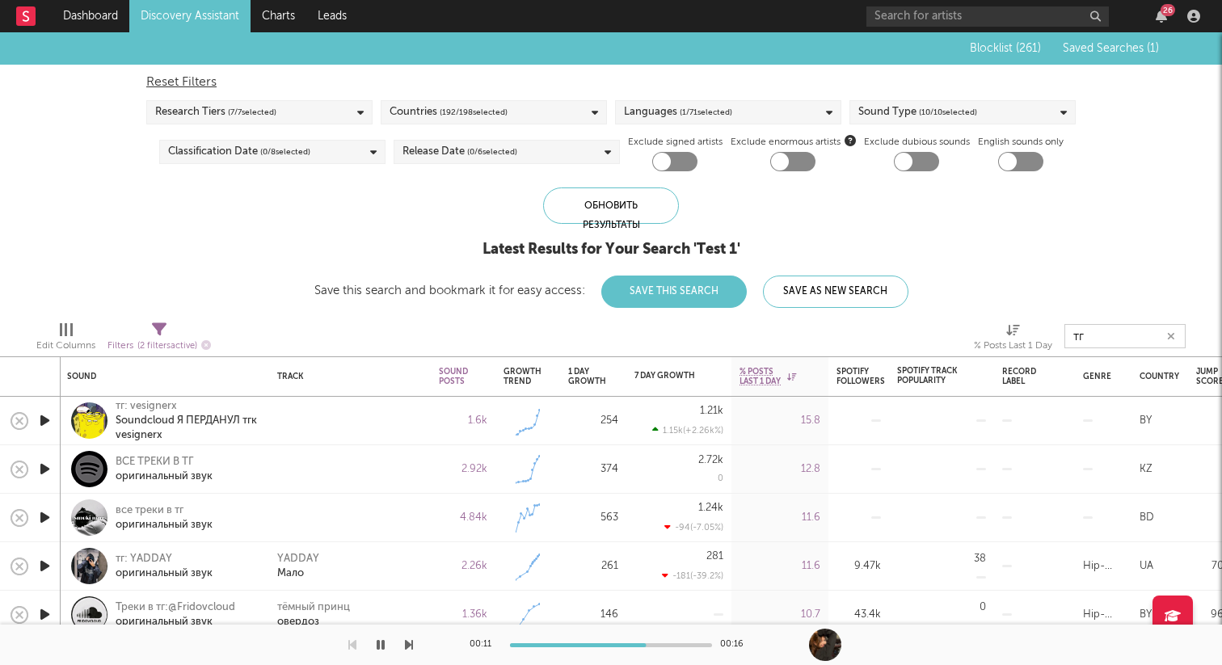
type input "тгк"
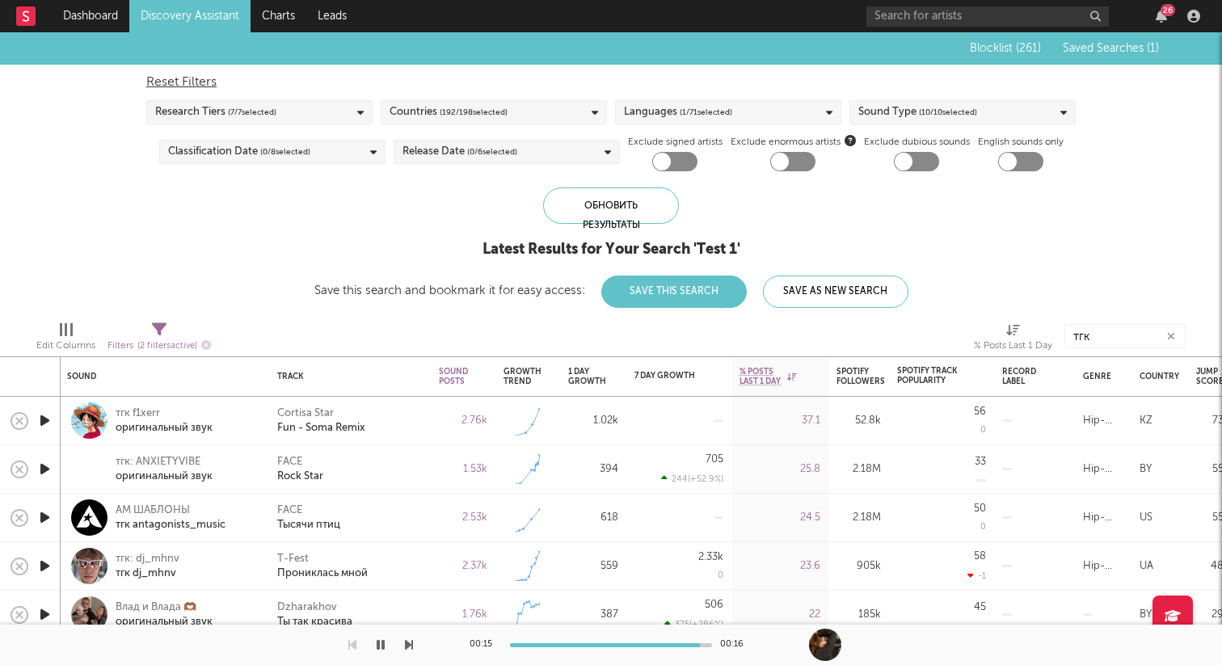
click at [44, 423] on icon "button" at bounding box center [44, 421] width 17 height 20
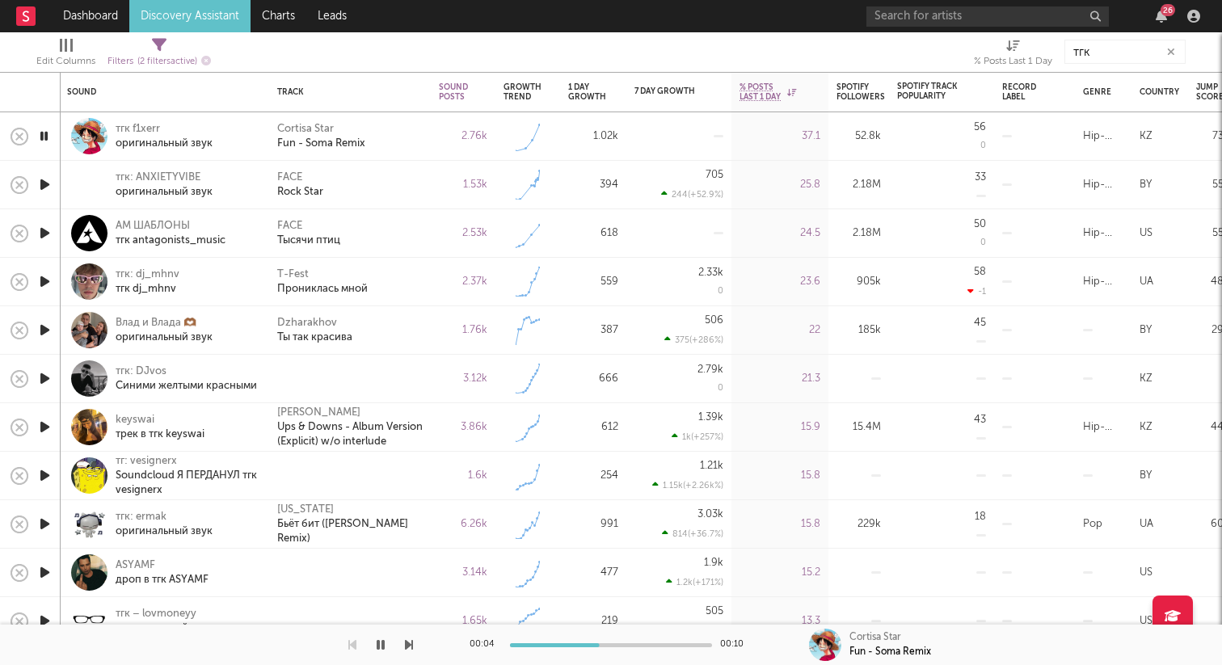
click at [39, 377] on icon "button" at bounding box center [44, 379] width 17 height 20
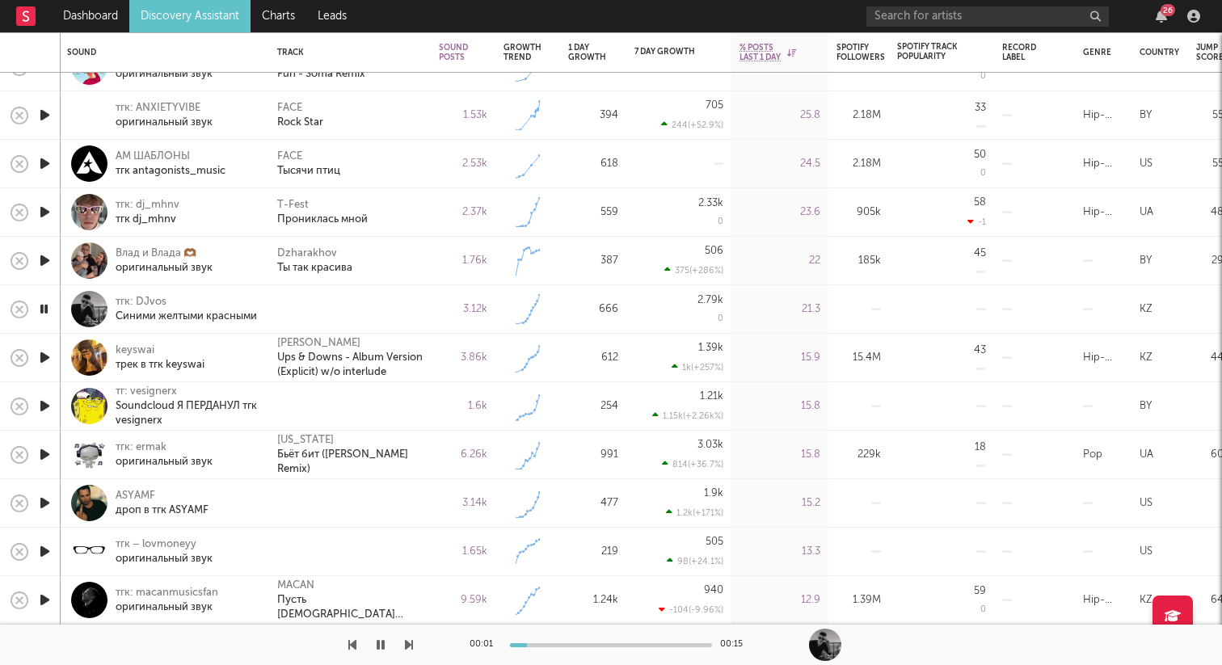
click at [51, 407] on icon "button" at bounding box center [44, 406] width 17 height 20
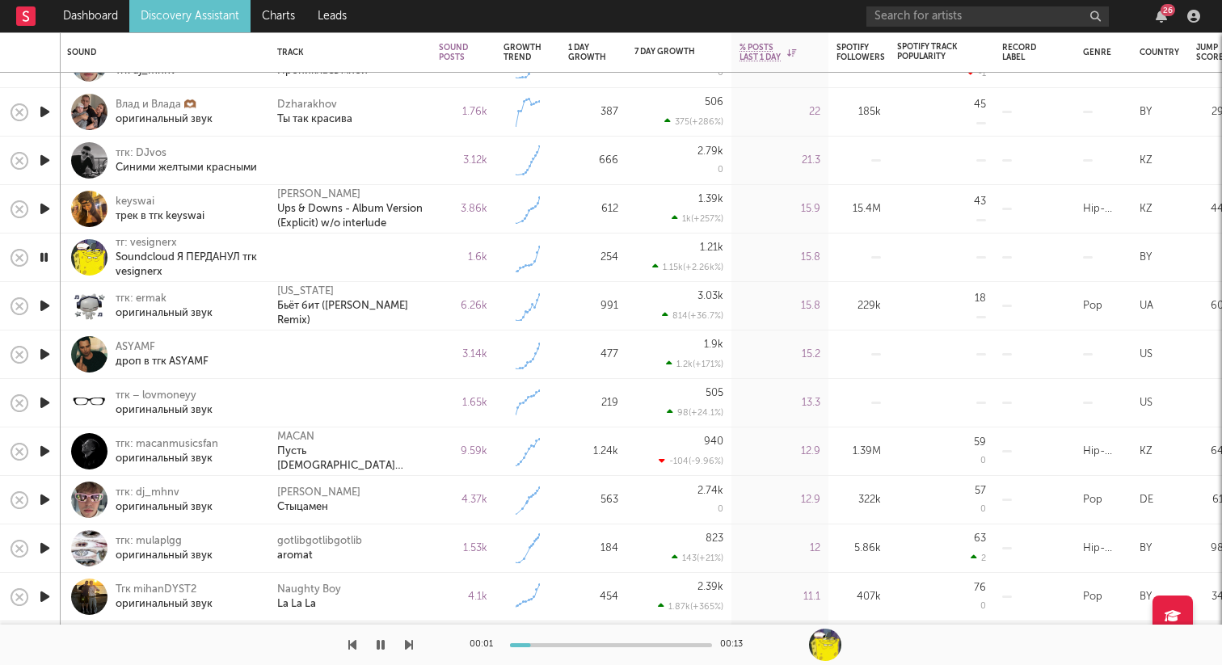
click at [47, 398] on icon "button" at bounding box center [44, 403] width 17 height 20
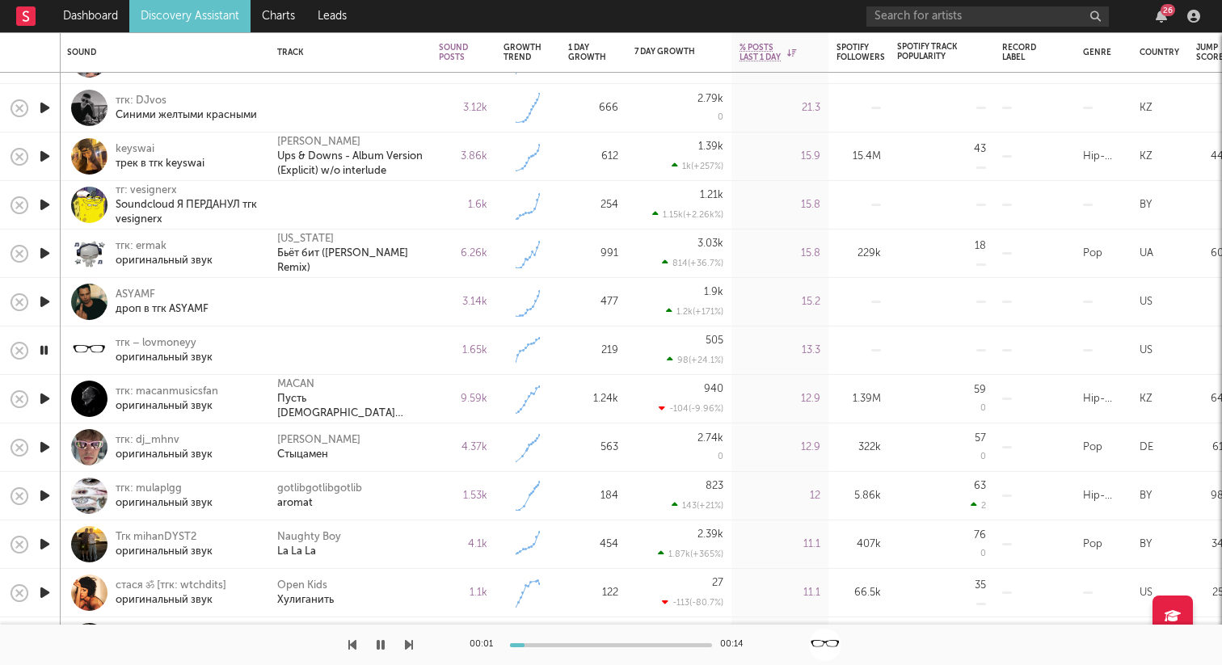
click at [47, 346] on icon "button" at bounding box center [43, 350] width 15 height 20
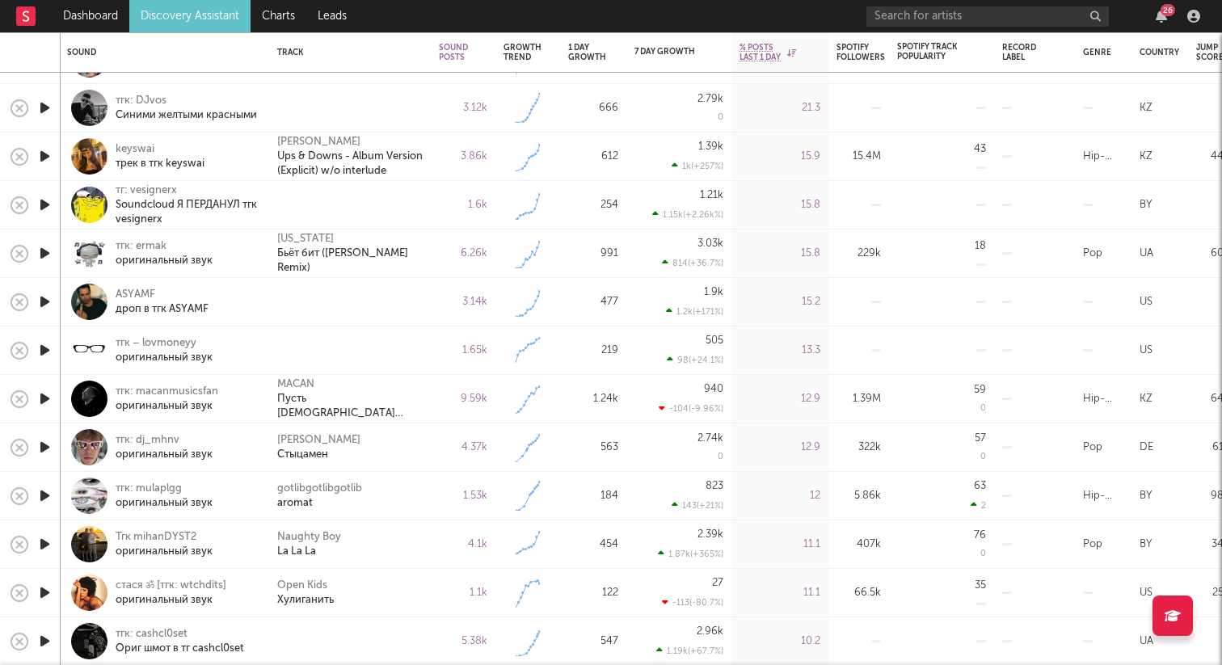
click at [47, 346] on icon "button" at bounding box center [44, 350] width 17 height 20
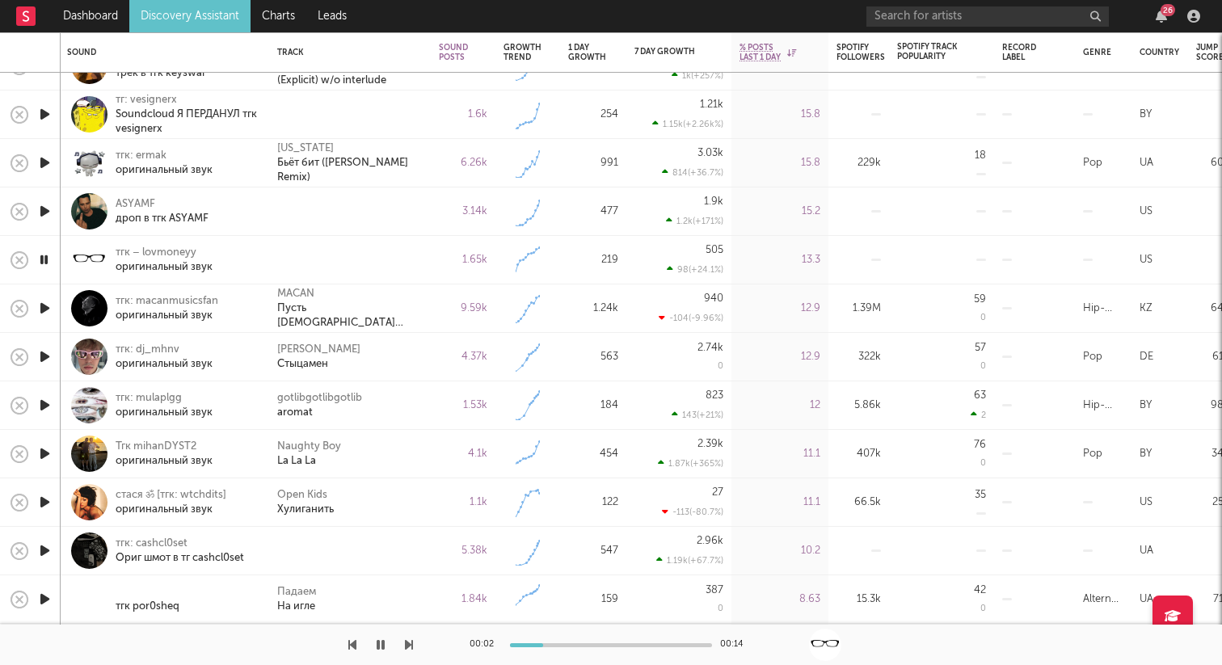
click at [40, 548] on icon "button" at bounding box center [44, 551] width 17 height 20
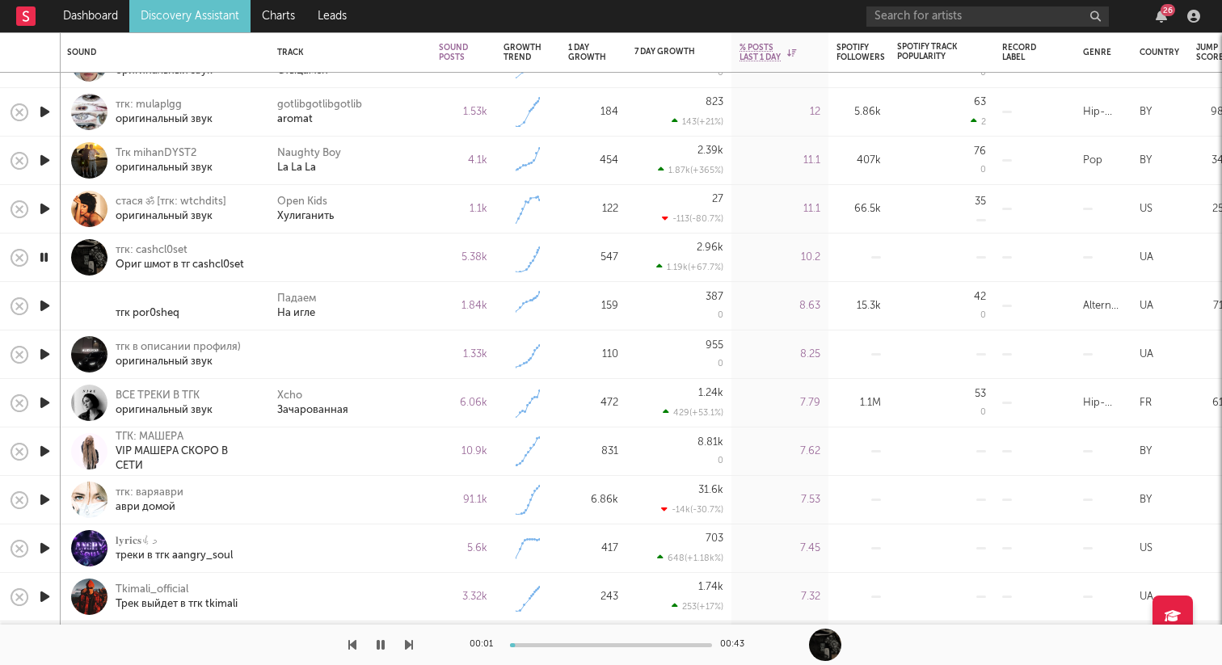
click at [44, 351] on icon "button" at bounding box center [44, 354] width 17 height 20
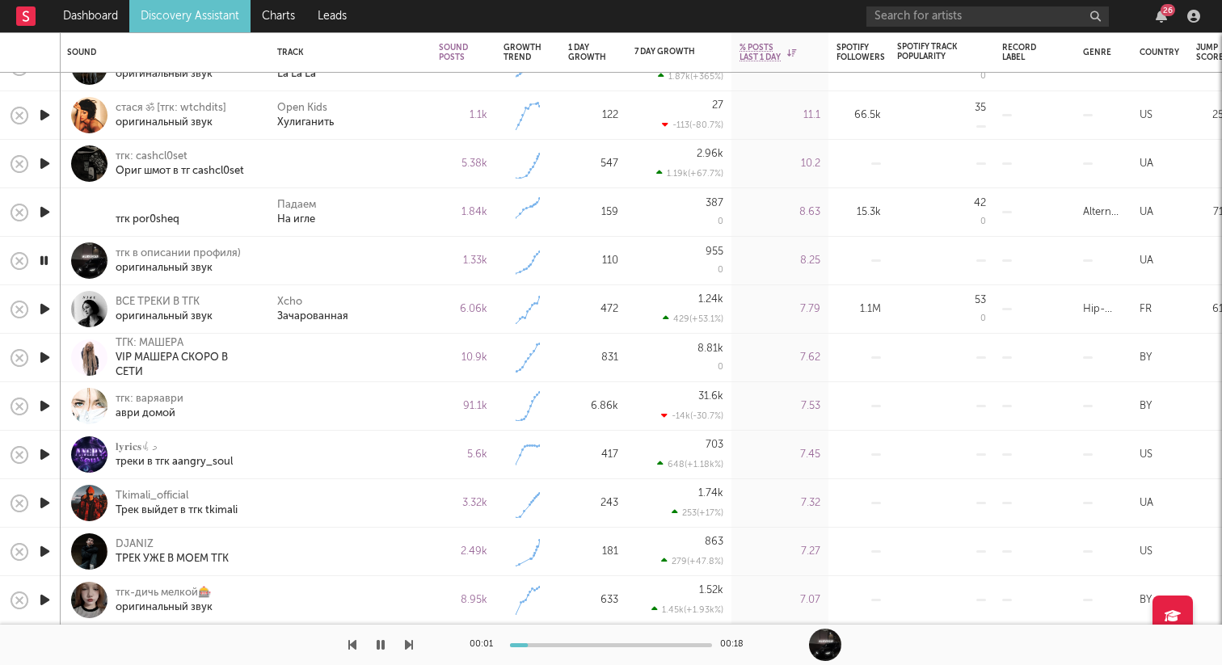
click at [51, 213] on icon "button" at bounding box center [44, 212] width 17 height 20
click at [46, 263] on icon "button" at bounding box center [44, 261] width 17 height 20
click at [47, 352] on icon "button" at bounding box center [44, 358] width 17 height 20
click at [47, 353] on icon "button" at bounding box center [43, 358] width 15 height 20
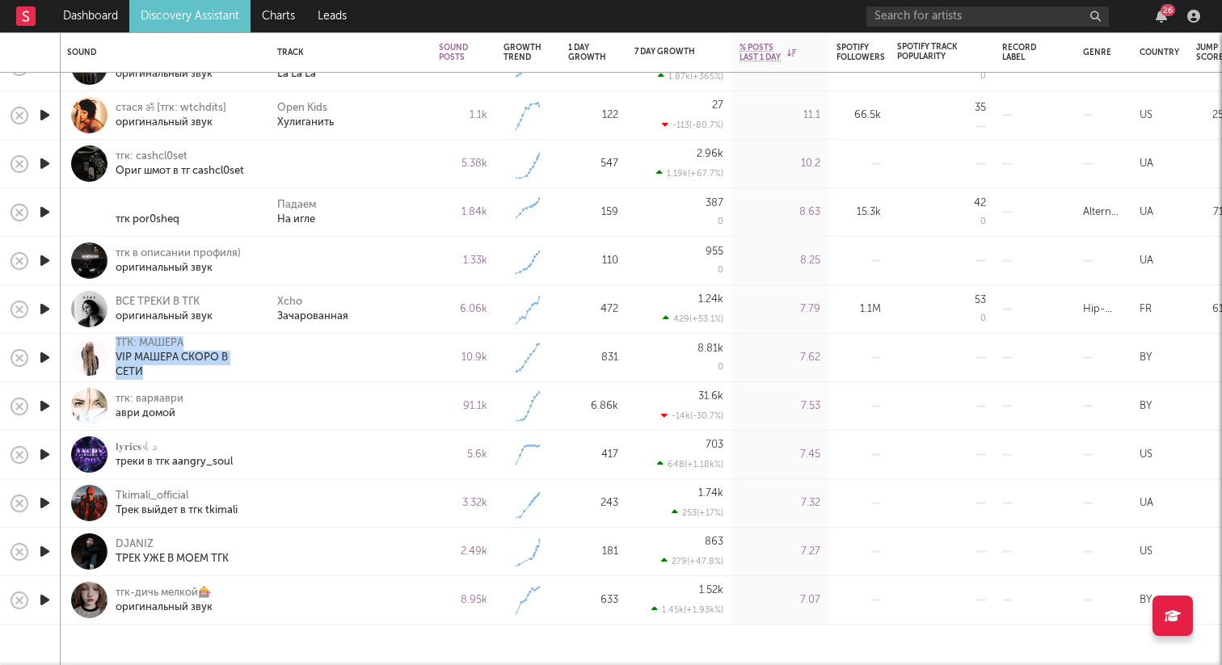
click at [47, 354] on icon "button" at bounding box center [44, 358] width 17 height 20
click at [49, 499] on icon "button" at bounding box center [44, 503] width 17 height 20
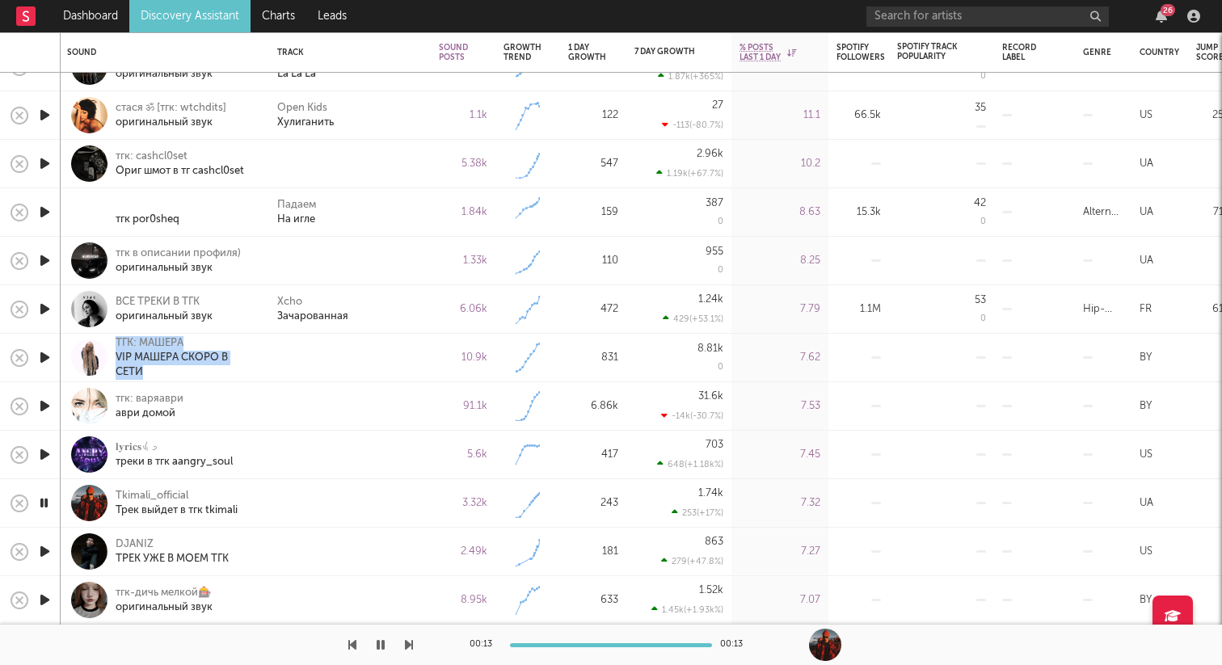
click at [40, 452] on icon "button" at bounding box center [44, 455] width 17 height 20
click at [48, 549] on icon "button" at bounding box center [44, 552] width 17 height 20
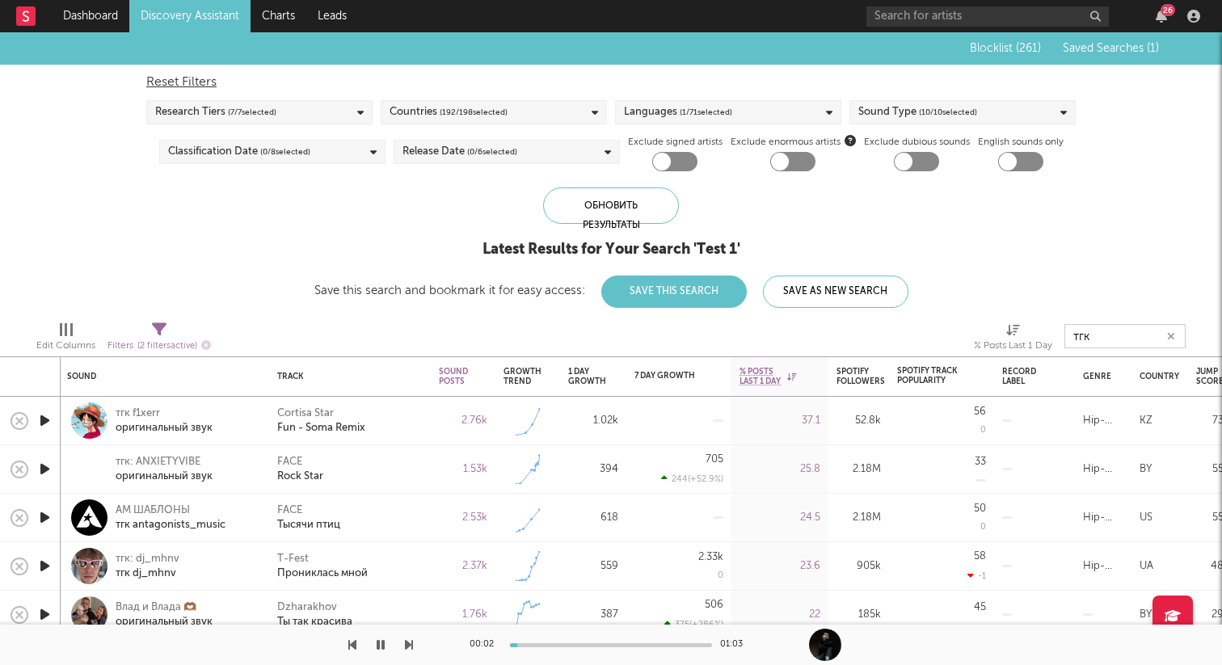
click at [1132, 339] on input "тгк" at bounding box center [1124, 336] width 121 height 24
type input "тг"
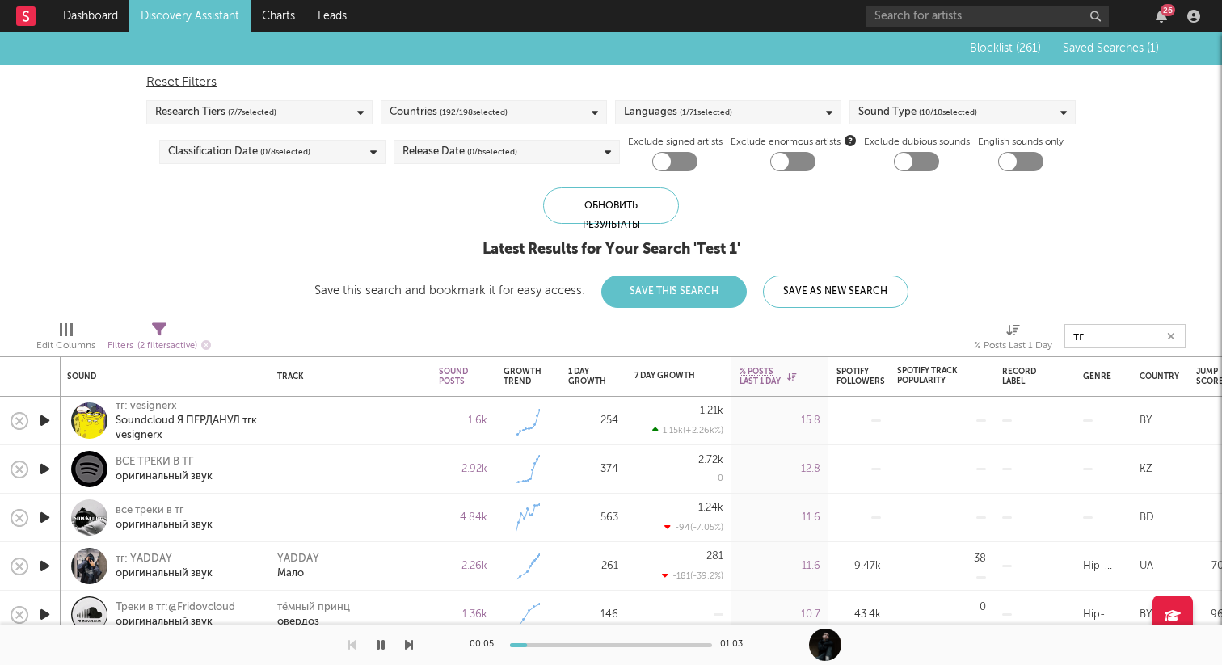
click at [43, 468] on icon "button" at bounding box center [44, 469] width 17 height 20
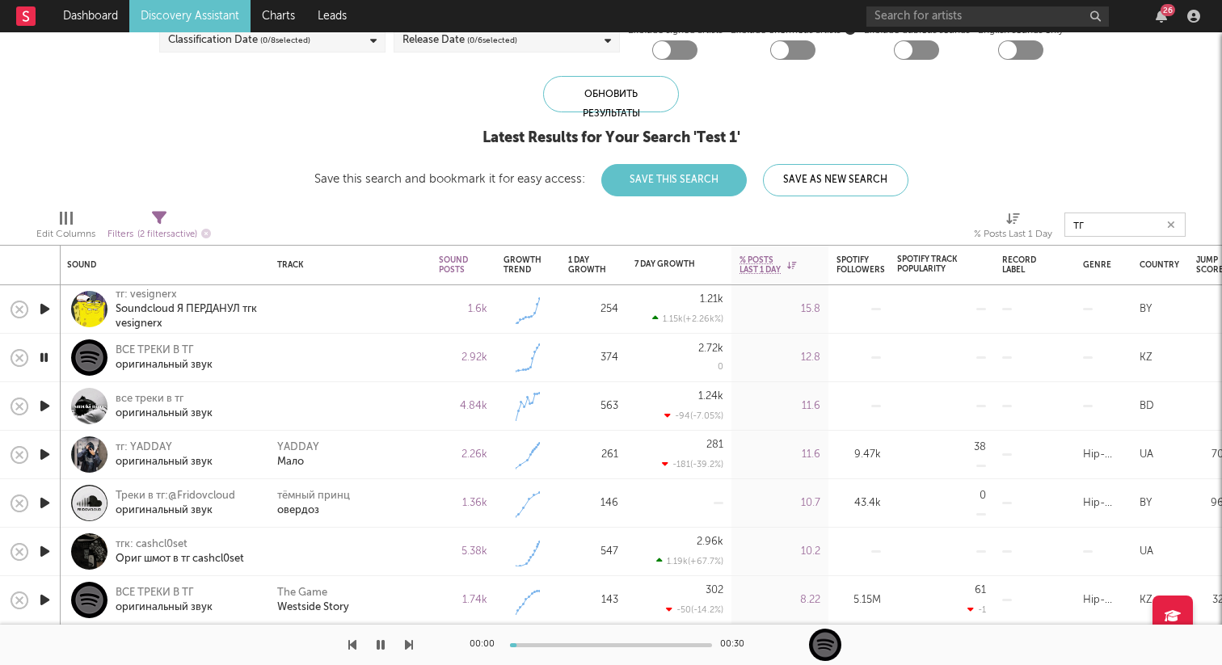
click at [48, 407] on icon "button" at bounding box center [44, 406] width 17 height 20
click at [46, 554] on icon "button" at bounding box center [44, 552] width 17 height 20
click at [46, 604] on icon "button" at bounding box center [44, 600] width 17 height 20
click at [46, 504] on icon "button" at bounding box center [44, 503] width 17 height 20
